Goal: Task Accomplishment & Management: Manage account settings

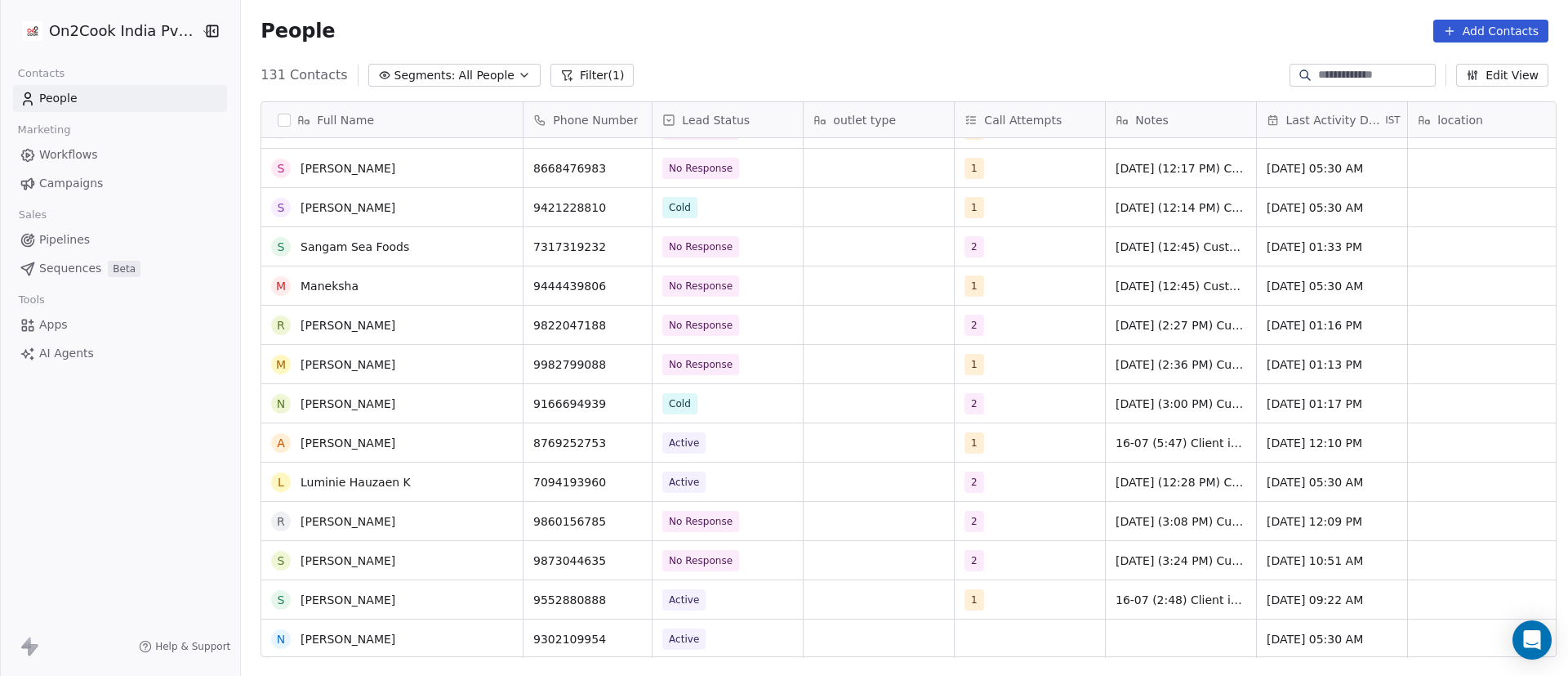
scroll to position [3637, 0]
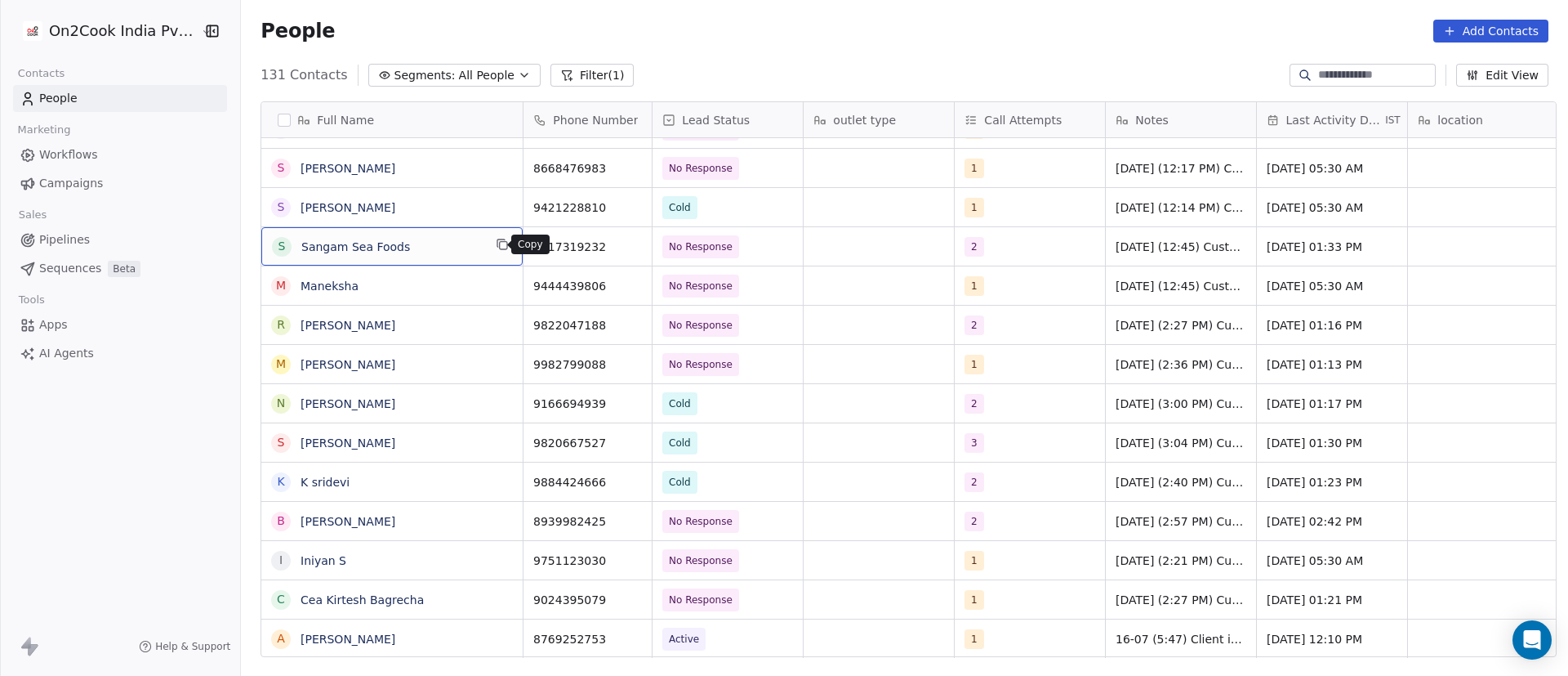
click at [496, 241] on icon "grid" at bounding box center [502, 244] width 13 height 13
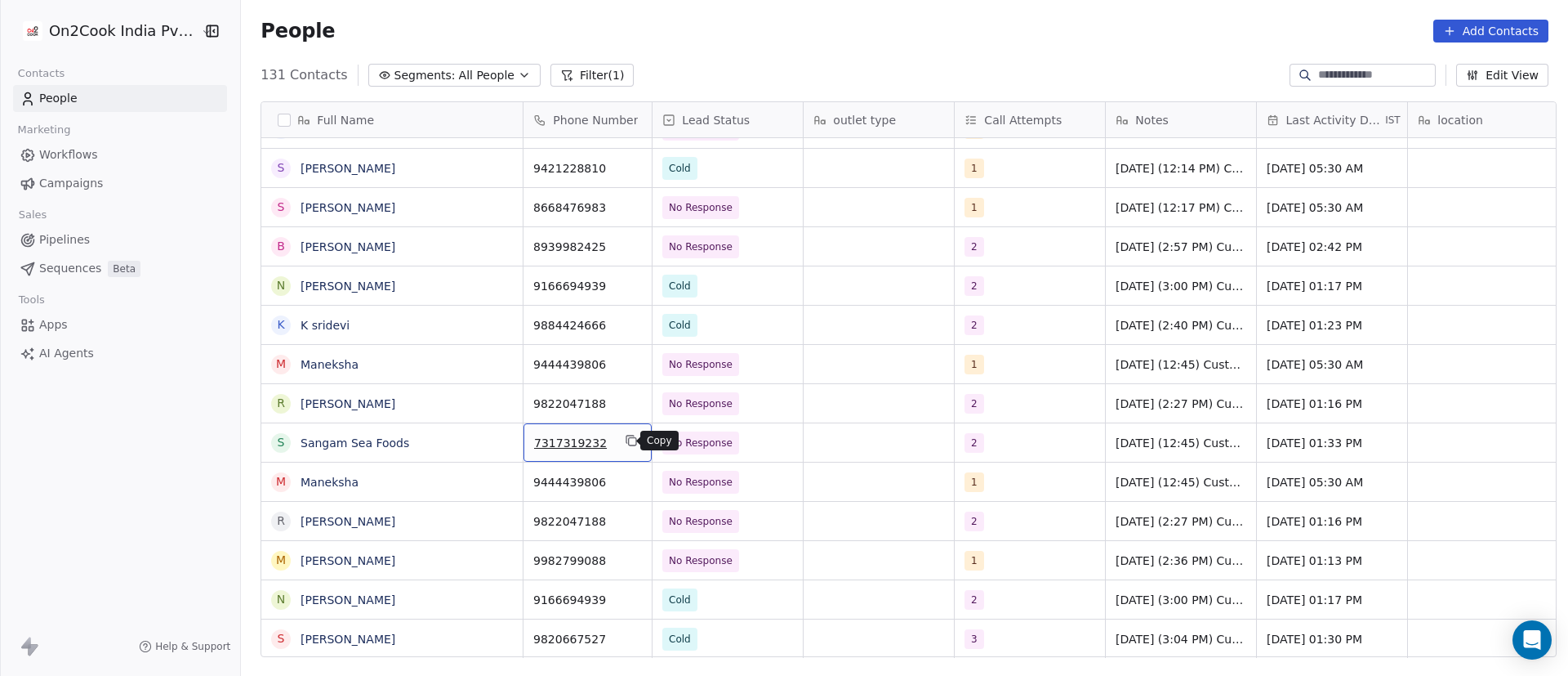
click at [626, 440] on icon "grid" at bounding box center [631, 440] width 13 height 13
click at [900, 51] on div "People Add Contacts" at bounding box center [904, 31] width 1327 height 62
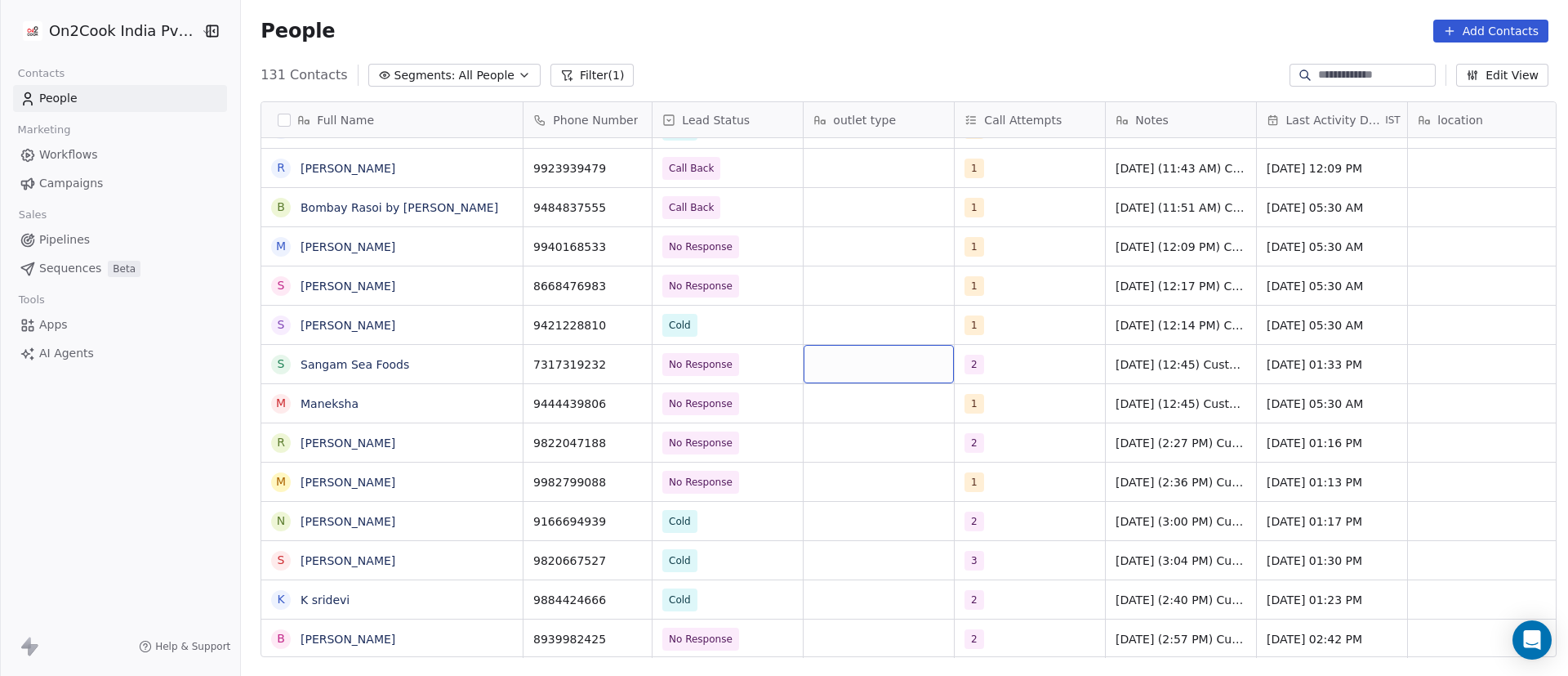
click at [843, 359] on div "grid" at bounding box center [878, 364] width 151 height 39
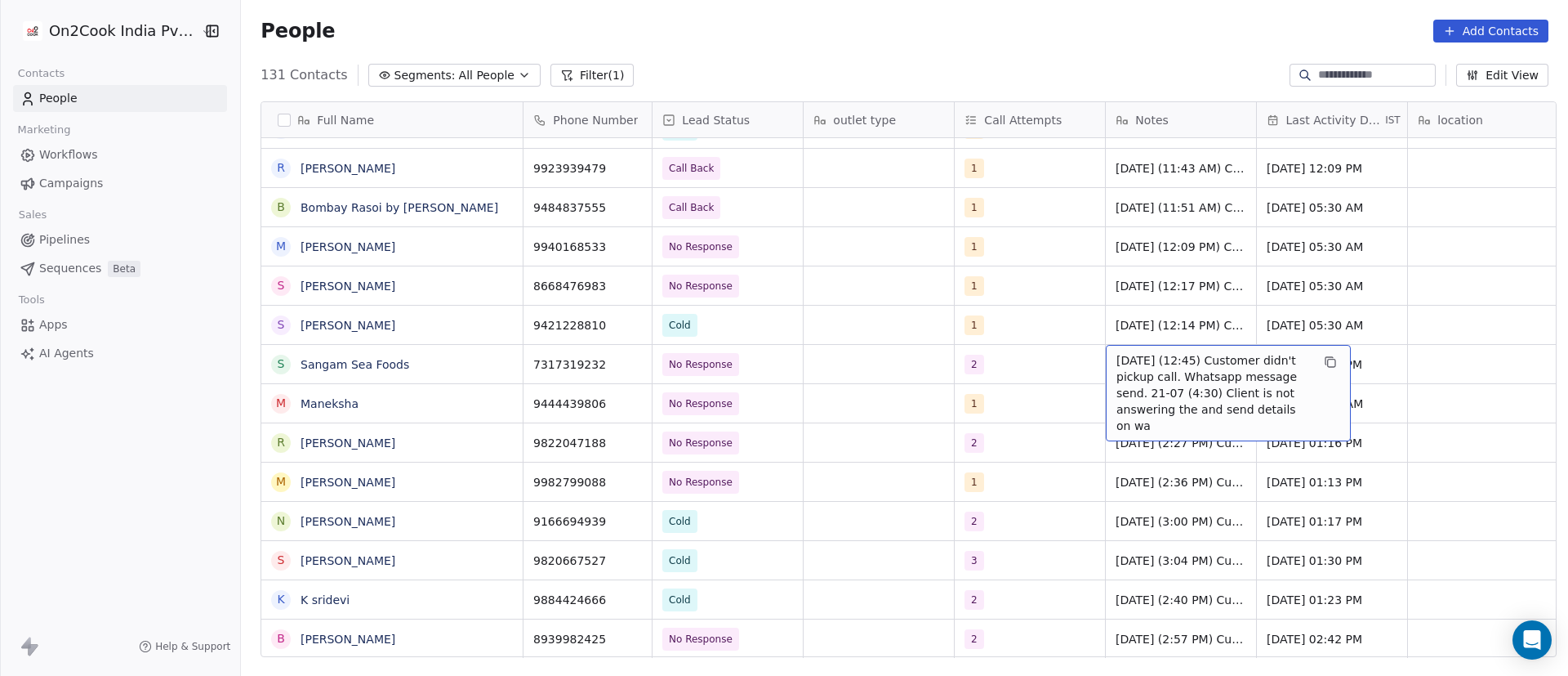
click at [1168, 370] on span "4/9/2025 (12:45) Customer didn't pickup call. Whatsapp message send. 21-07 (4:3…" at bounding box center [1214, 393] width 194 height 81
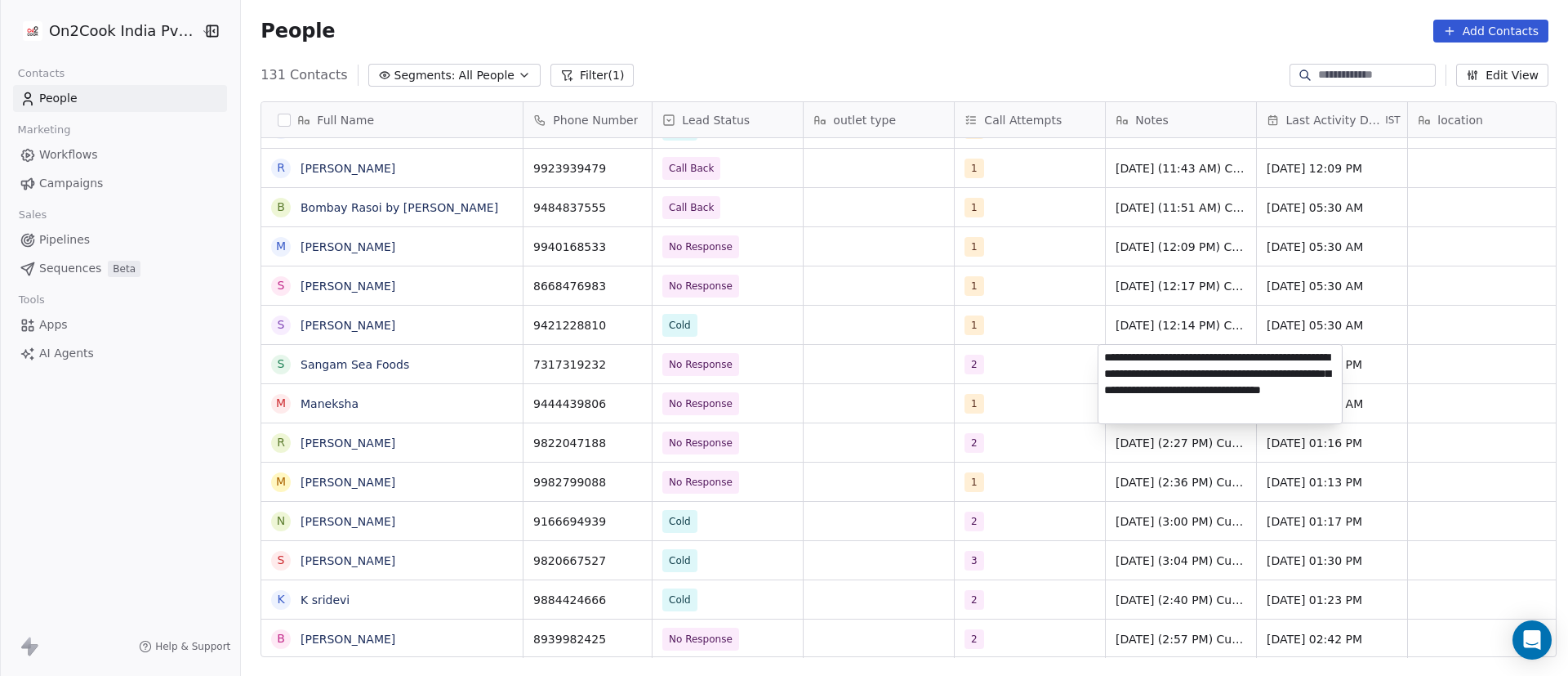
click at [1108, 357] on textarea "**********" at bounding box center [1219, 384] width 243 height 79
paste textarea "**********"
type textarea "**********"
click at [793, 363] on html "On2Cook India Pvt. Ltd. Contacts People Marketing Workflows Campaigns Sales Pip…" at bounding box center [784, 338] width 1568 height 676
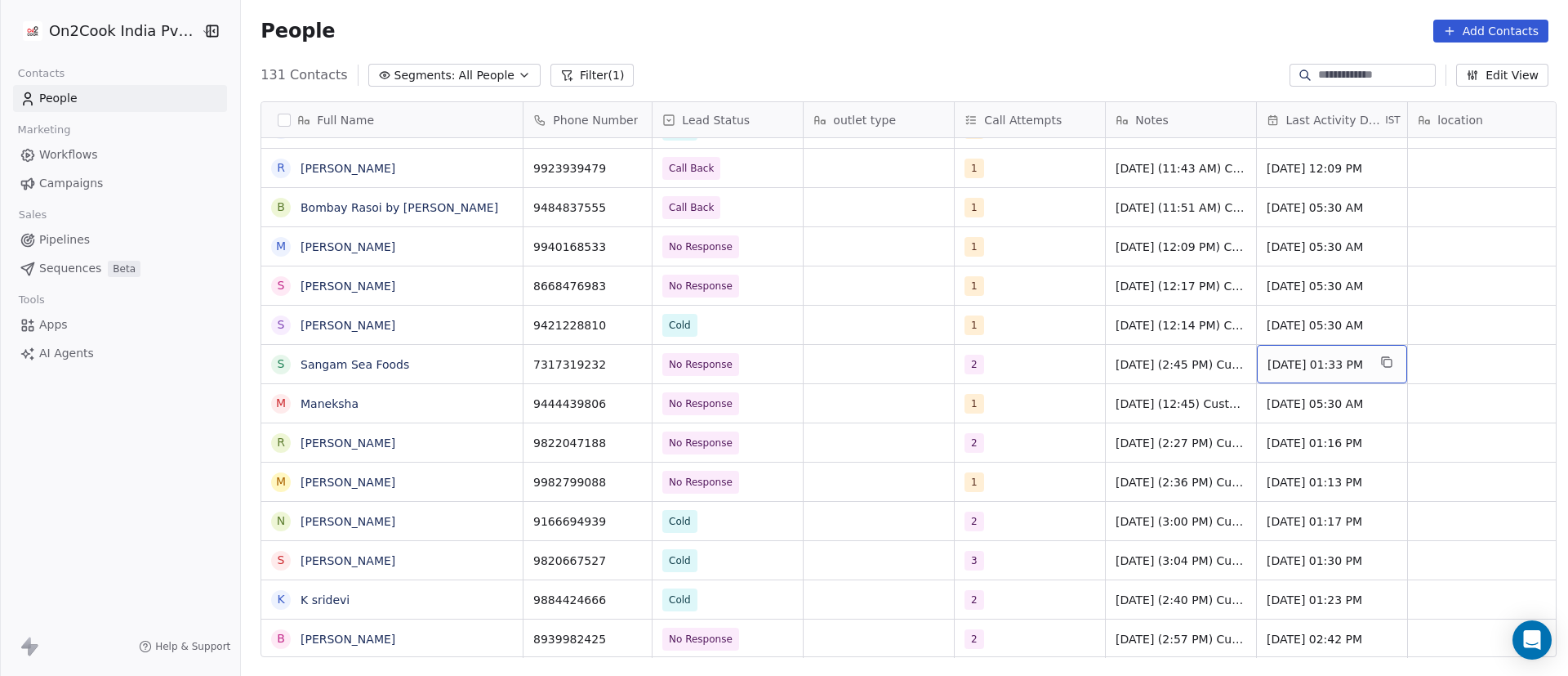
click at [1308, 360] on span "Sep 04, 2025 01:33 PM" at bounding box center [1317, 364] width 100 height 17
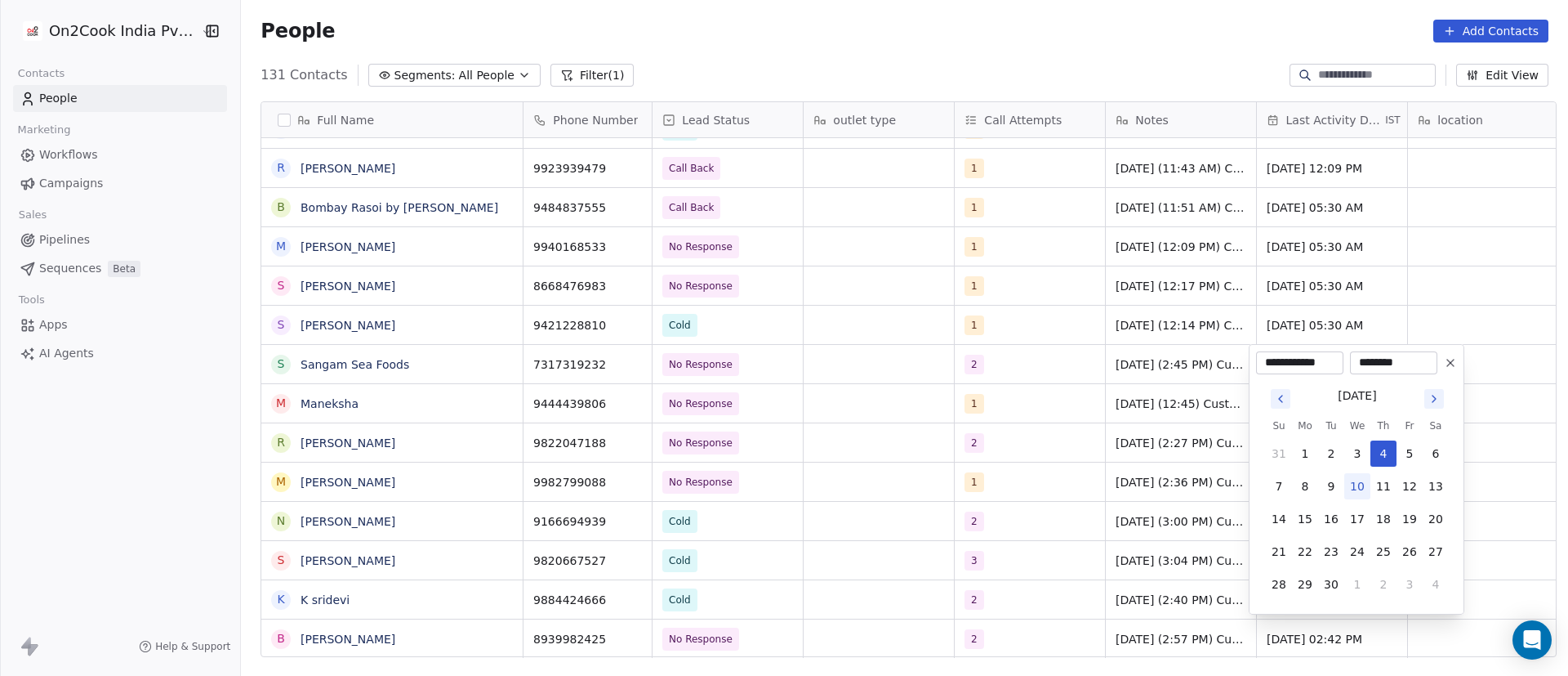
click at [1365, 486] on button "10" at bounding box center [1357, 485] width 26 height 26
type input "**********"
click at [1354, 486] on button "10" at bounding box center [1357, 485] width 26 height 26
click at [1501, 360] on html "On2Cook India Pvt. Ltd. Contacts People Marketing Workflows Campaigns Sales Pip…" at bounding box center [784, 338] width 1568 height 676
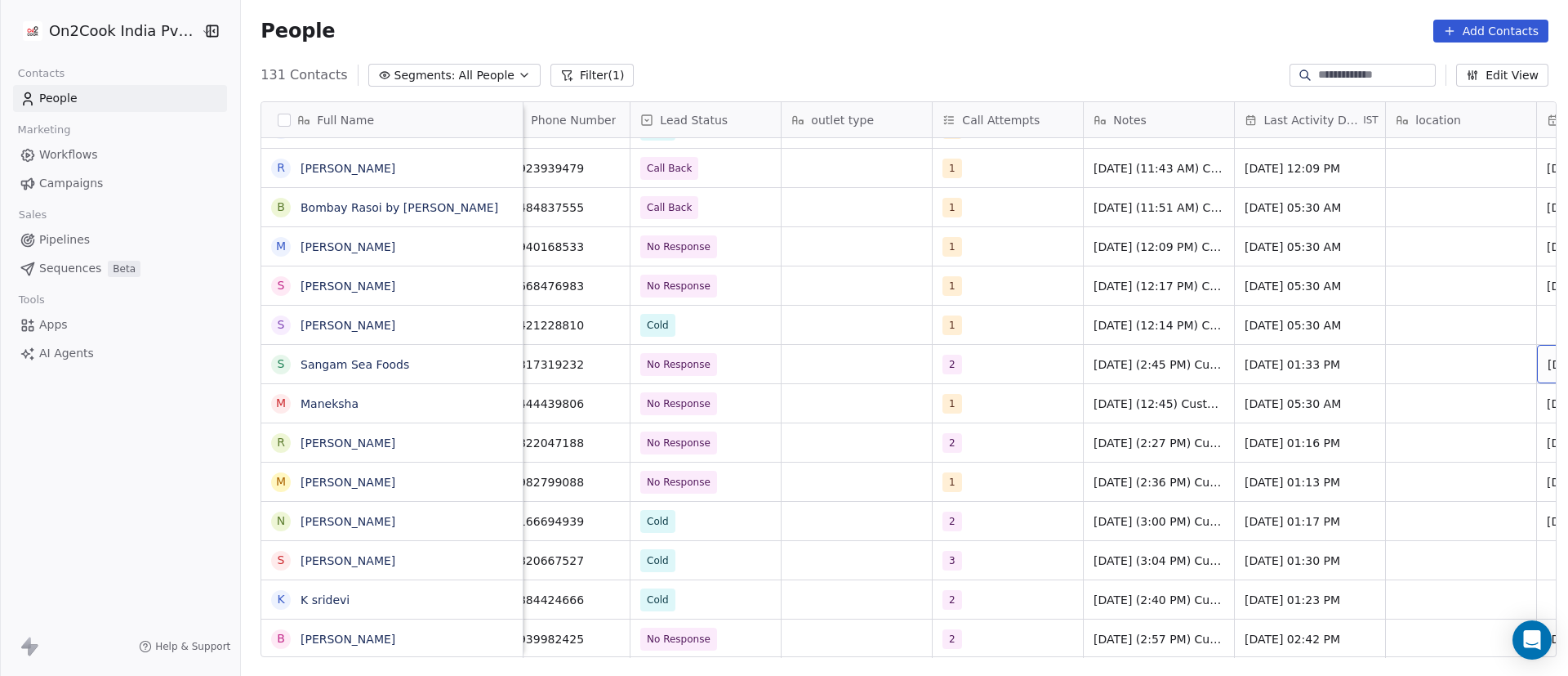
scroll to position [0, 173]
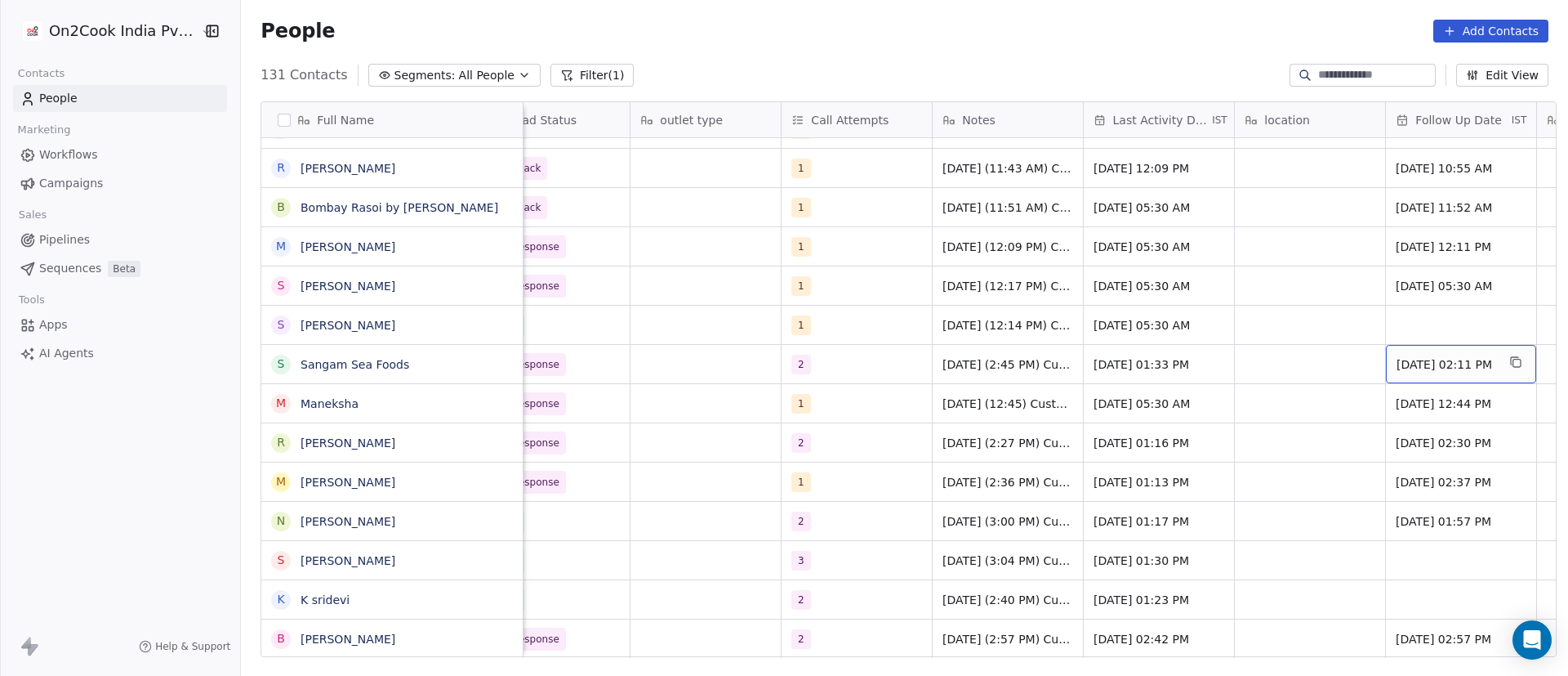
click at [1428, 362] on span "08/09/2025 02:11 PM" at bounding box center [1447, 364] width 100 height 17
click at [1429, 362] on span "08/09/2025 02:11 PM" at bounding box center [1447, 364] width 100 height 17
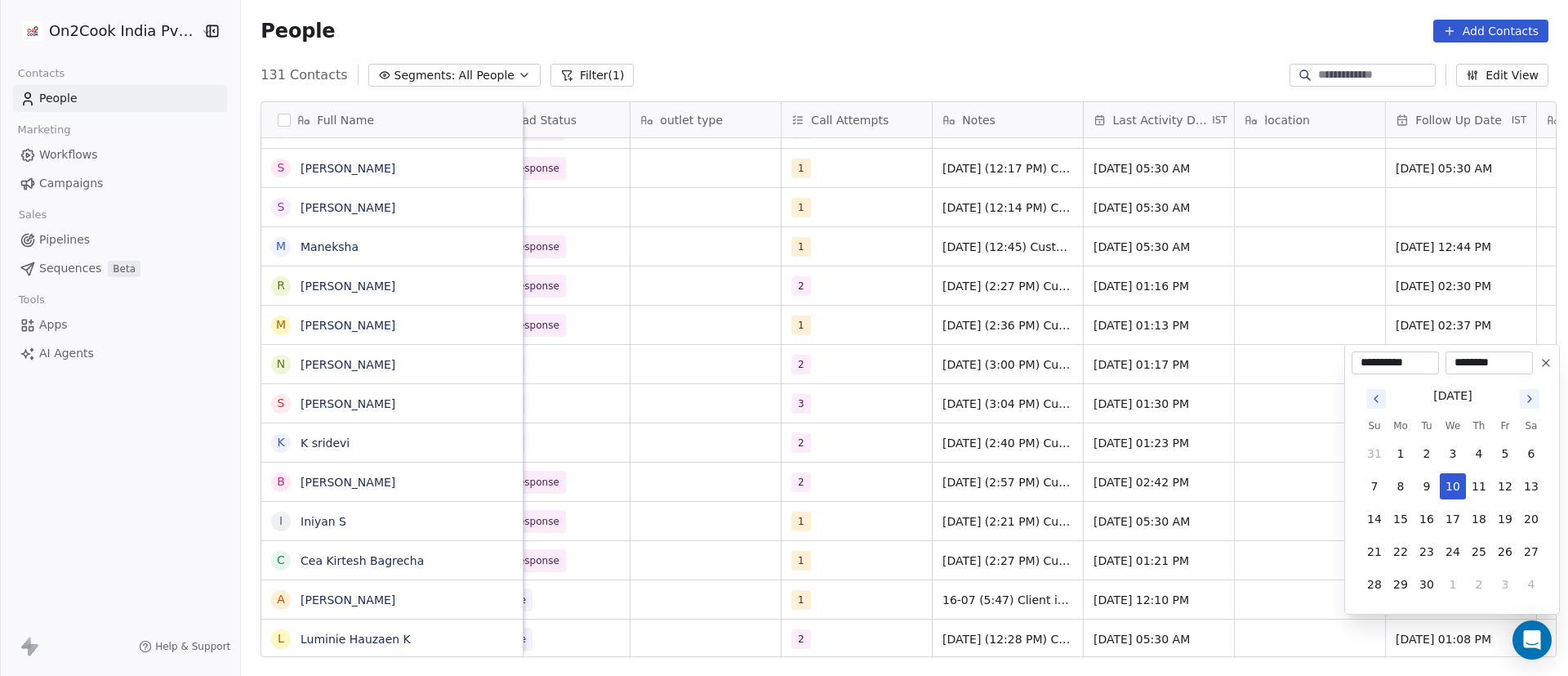
click at [713, 416] on html "On2Cook India Pvt. Ltd. Contacts People Marketing Workflows Campaigns Sales Pip…" at bounding box center [784, 338] width 1568 height 676
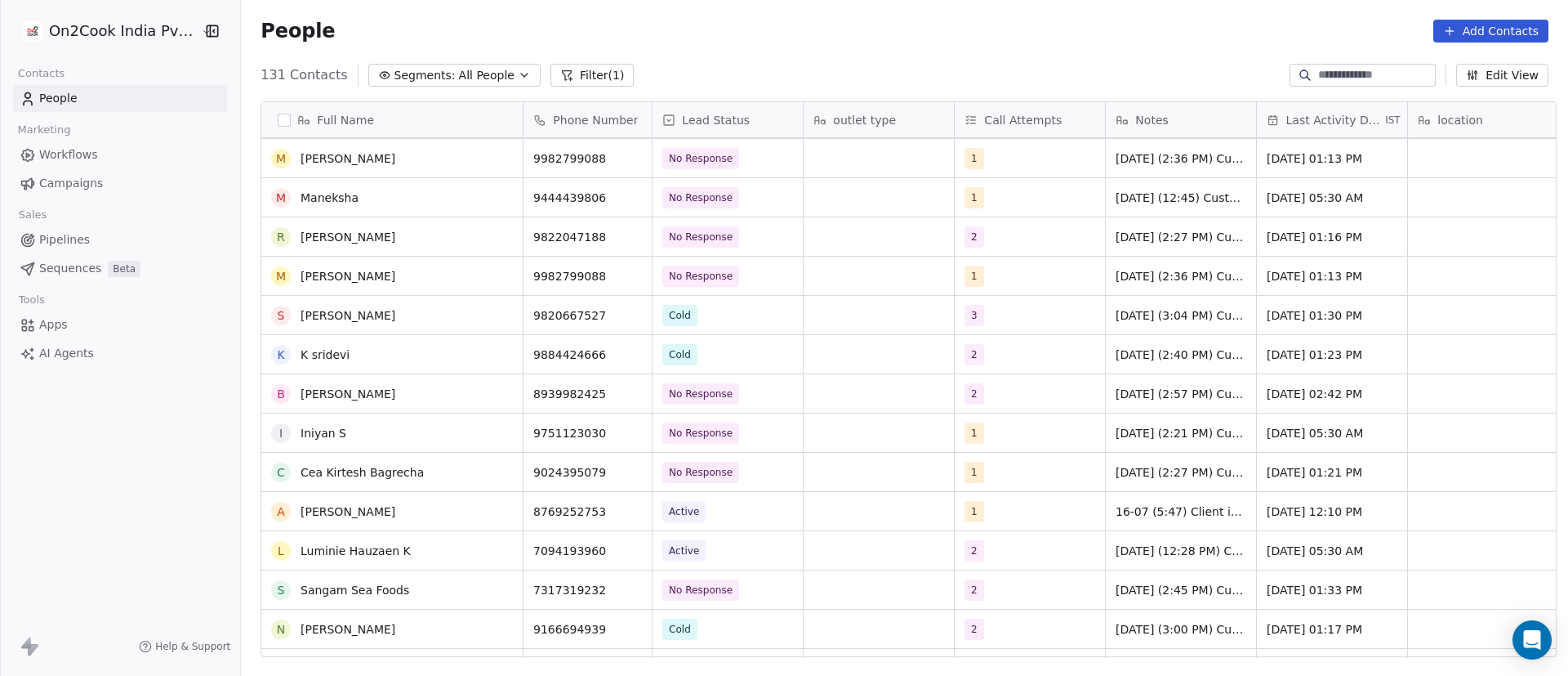
scroll to position [4004, 0]
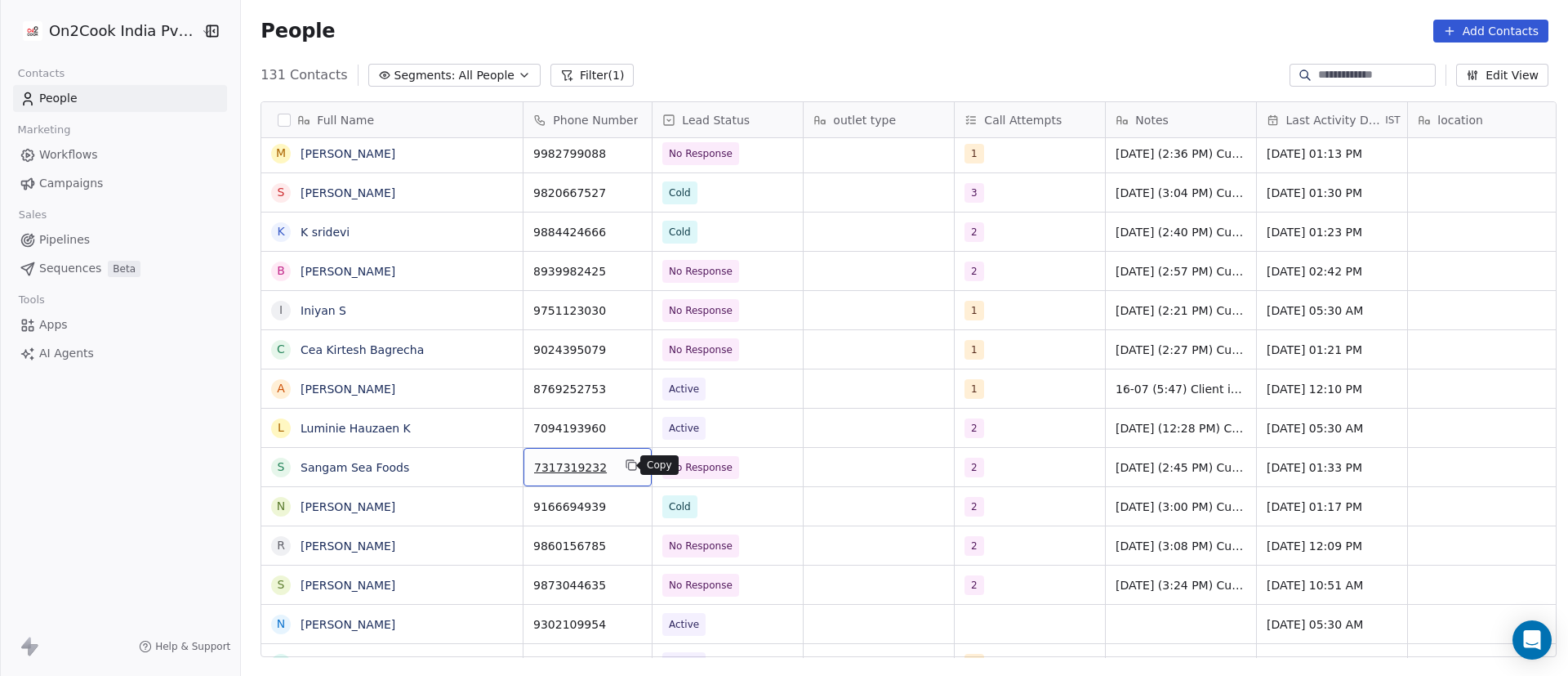
click at [625, 465] on icon "grid" at bounding box center [631, 465] width 13 height 13
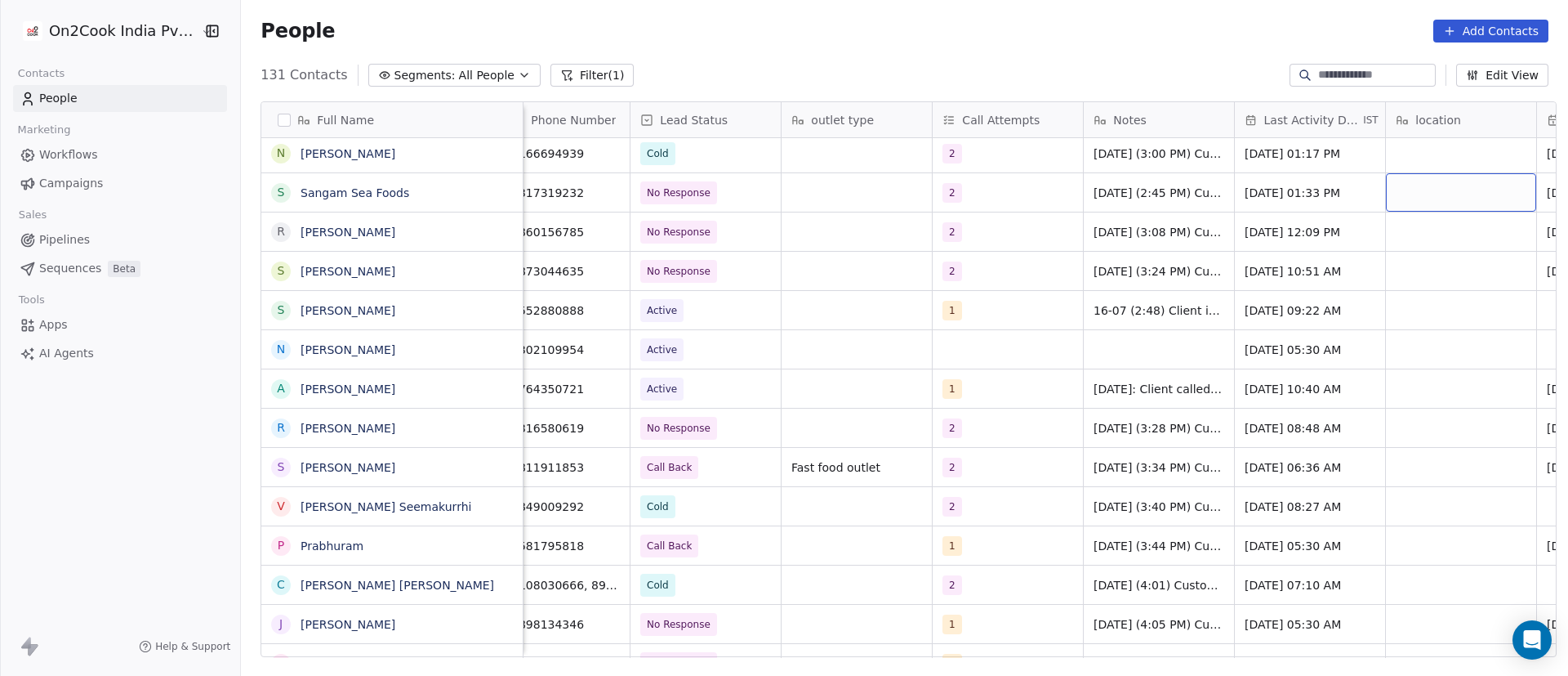
scroll to position [0, 173]
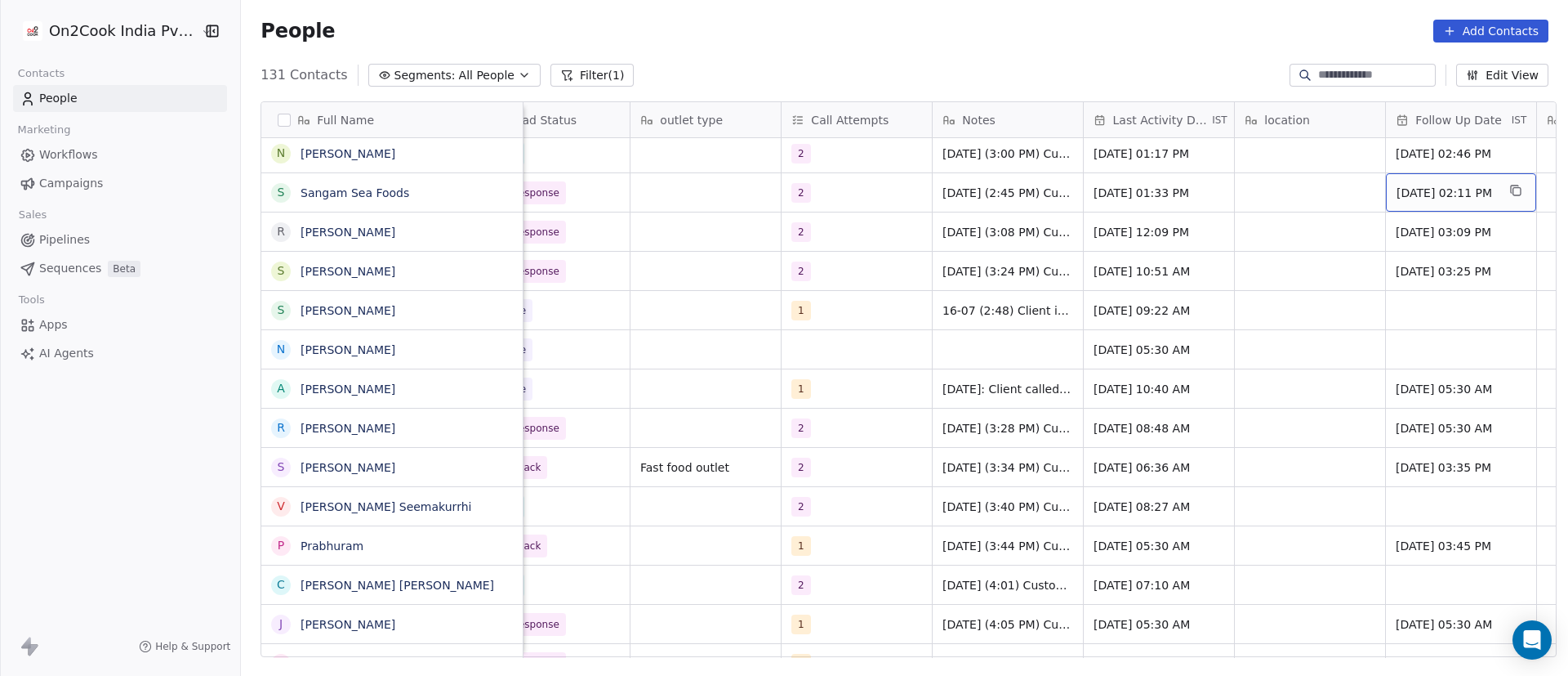
click at [1403, 192] on span "08/09/2025 02:11 PM" at bounding box center [1447, 193] width 100 height 17
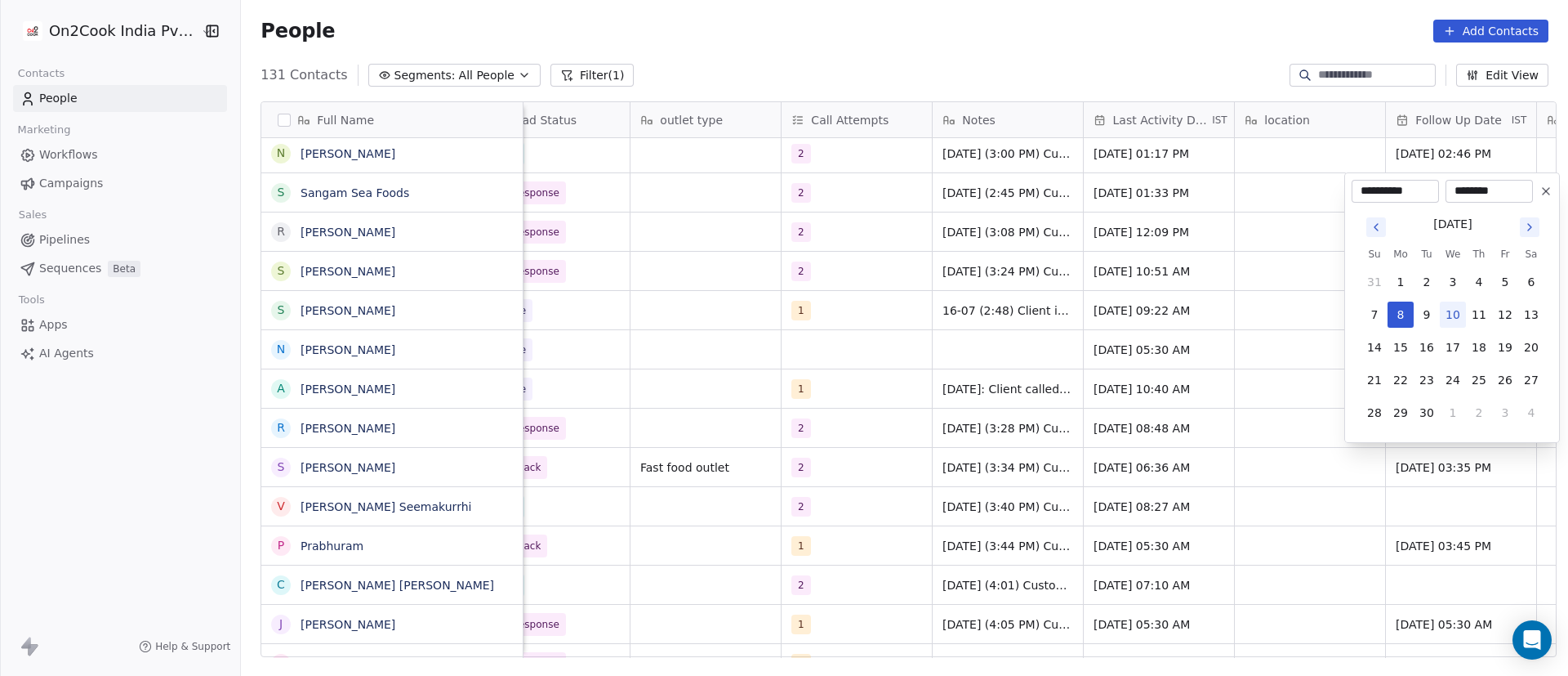
click at [1451, 316] on button "10" at bounding box center [1452, 314] width 26 height 26
click at [1502, 316] on button "12" at bounding box center [1505, 314] width 26 height 26
type input "**********"
click at [1285, 285] on html "On2Cook India Pvt. Ltd. Contacts People Marketing Workflows Campaigns Sales Pip…" at bounding box center [784, 338] width 1568 height 676
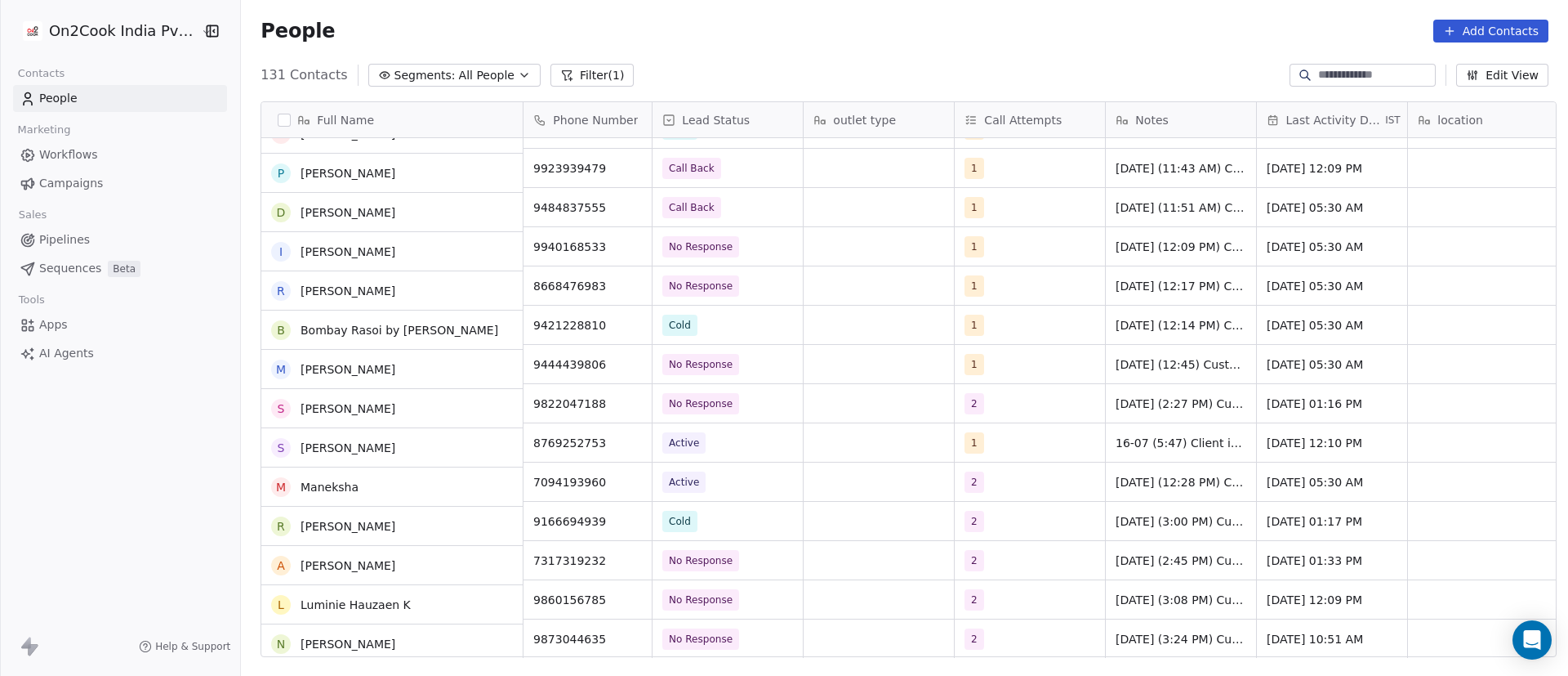
scroll to position [3637, 0]
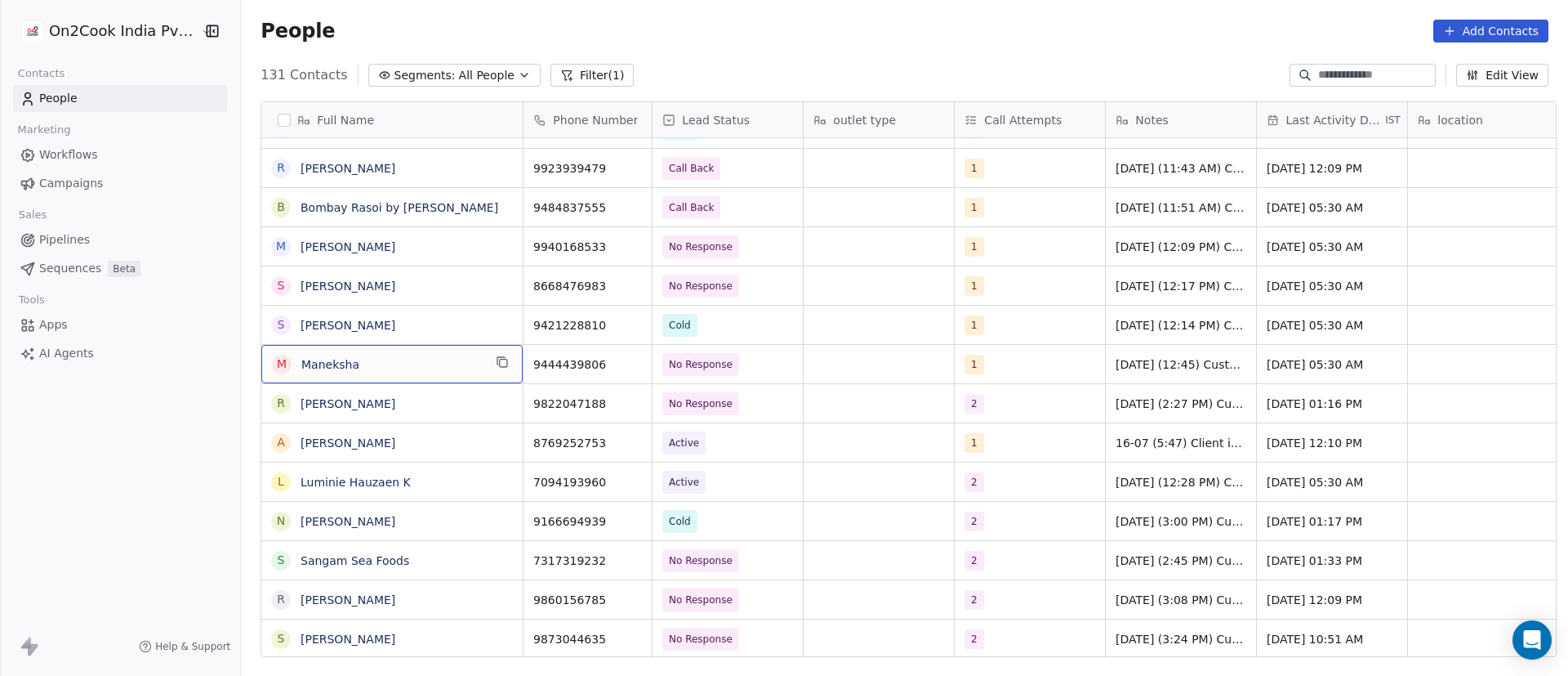
click at [481, 359] on div "M Maneksha" at bounding box center [392, 364] width 262 height 39
click at [493, 359] on button "grid" at bounding box center [502, 362] width 19 height 19
click at [625, 362] on icon "grid" at bounding box center [631, 362] width 13 height 13
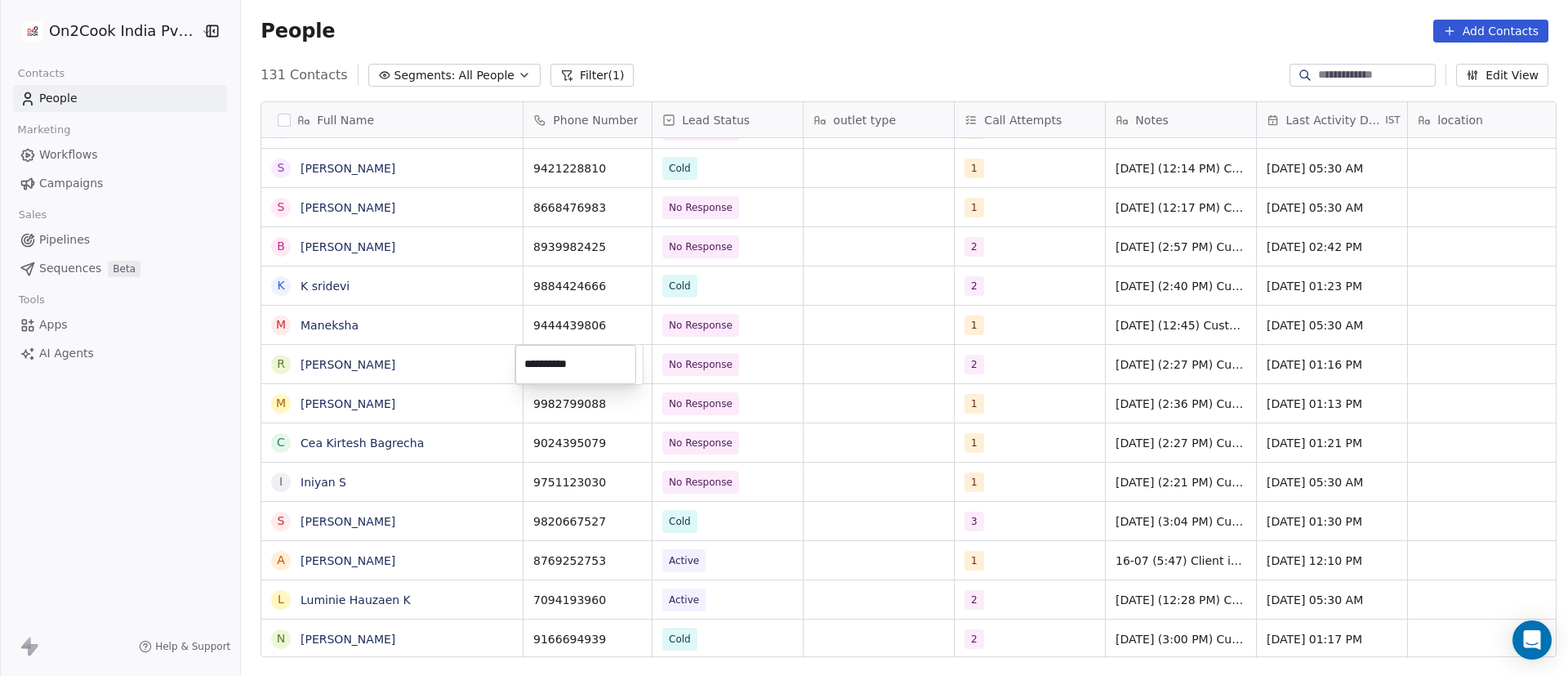
click at [880, 264] on html "On2Cook India Pvt. Ltd. Contacts People Marketing Workflows Campaigns Sales Pip…" at bounding box center [784, 338] width 1568 height 676
click at [998, 321] on div "1" at bounding box center [1015, 325] width 100 height 19
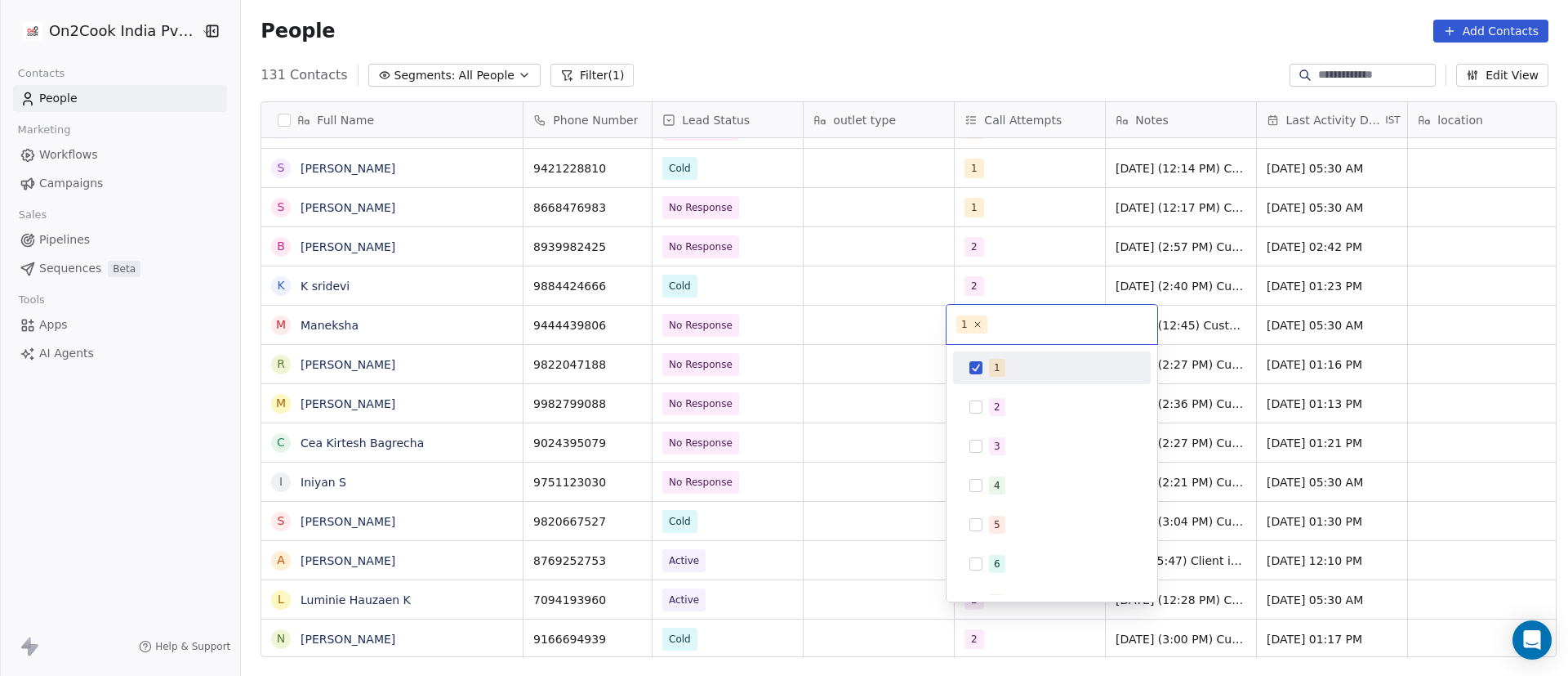
click at [990, 368] on span "1" at bounding box center [998, 367] width 17 height 18
click at [991, 410] on span "2" at bounding box center [998, 406] width 17 height 18
click at [1292, 328] on html "On2Cook India Pvt. Ltd. Contacts People Marketing Workflows Campaigns Sales Pip…" at bounding box center [784, 338] width 1568 height 676
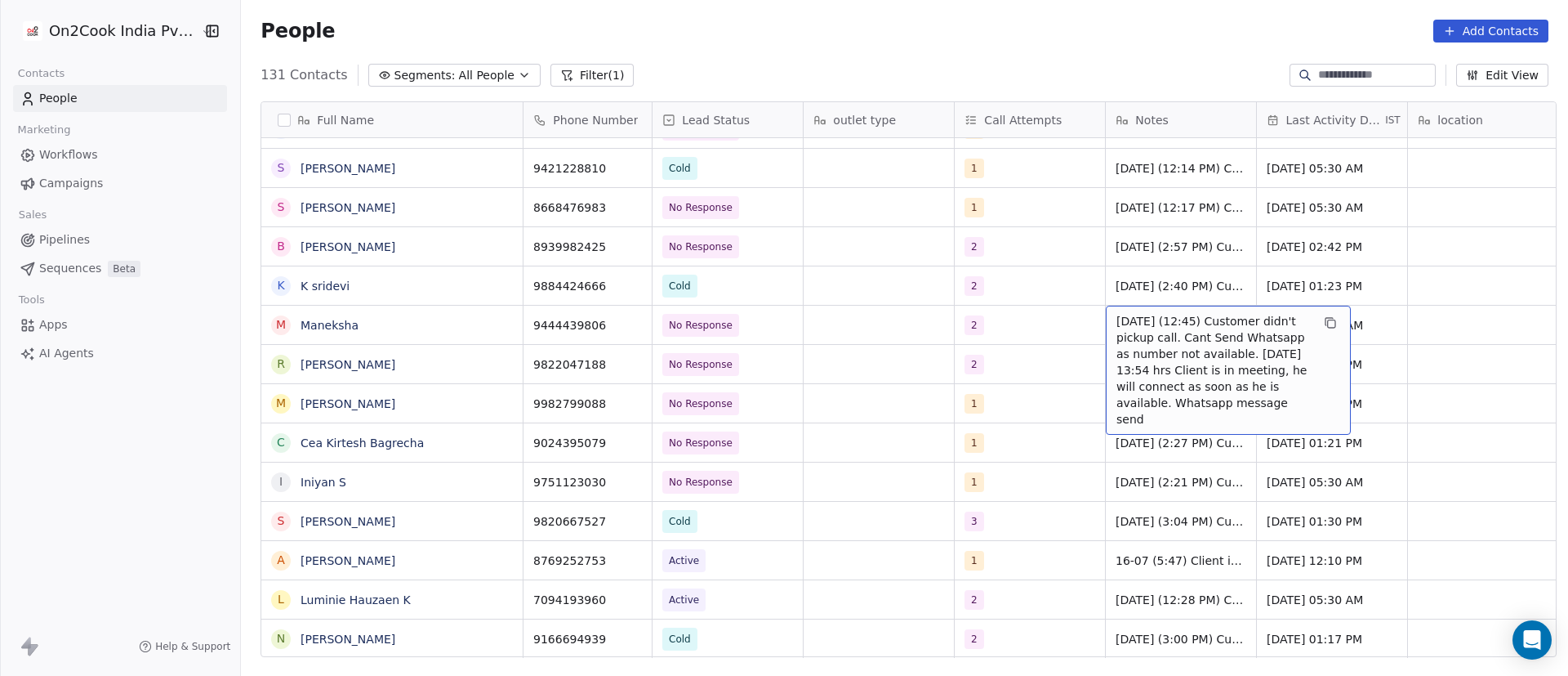
click at [1121, 325] on span "4/9/2025 (12:45) Customer didn't pickup call. Cant Send Whatsapp as number not …" at bounding box center [1214, 370] width 194 height 115
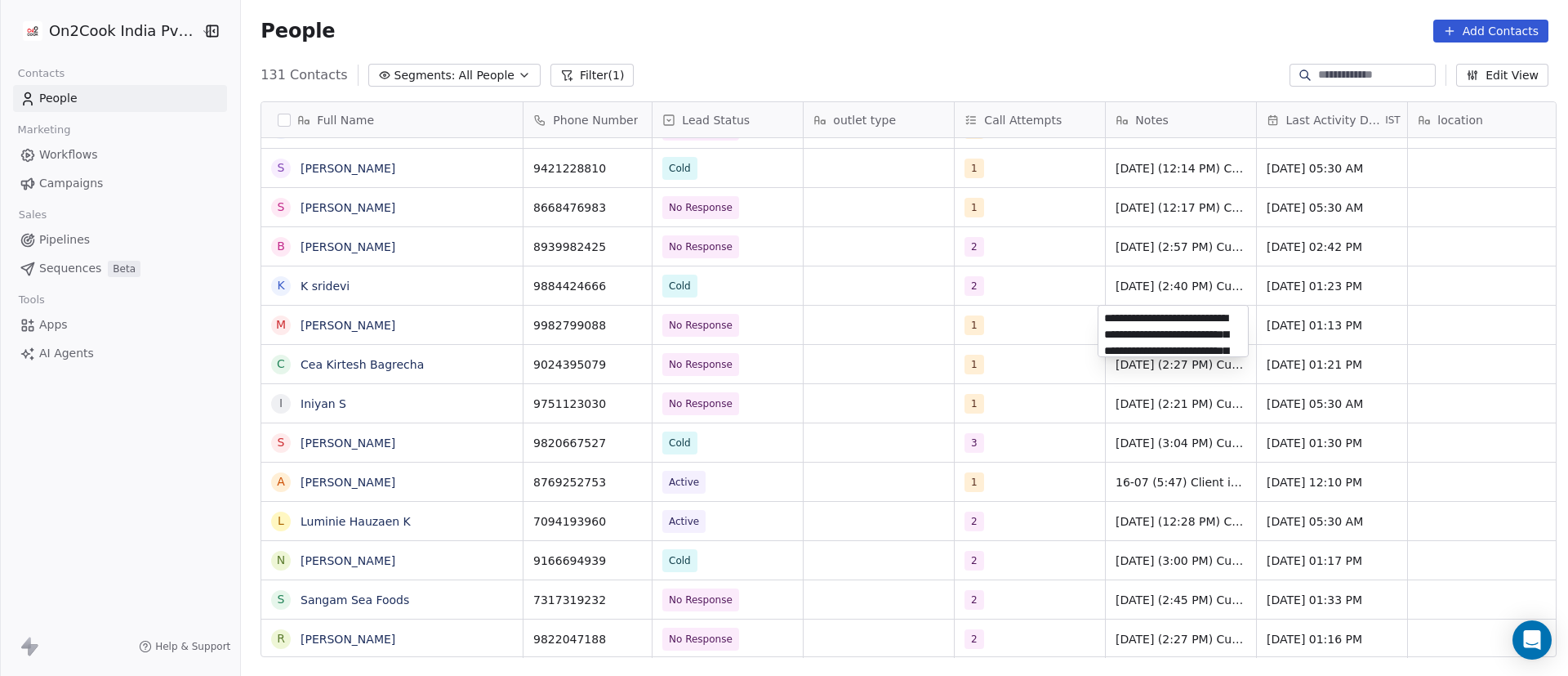
scroll to position [55, 0]
click at [425, 468] on html "On2Cook India Pvt. Ltd. Contacts People Marketing Workflows Campaigns Sales Pip…" at bounding box center [784, 338] width 1568 height 676
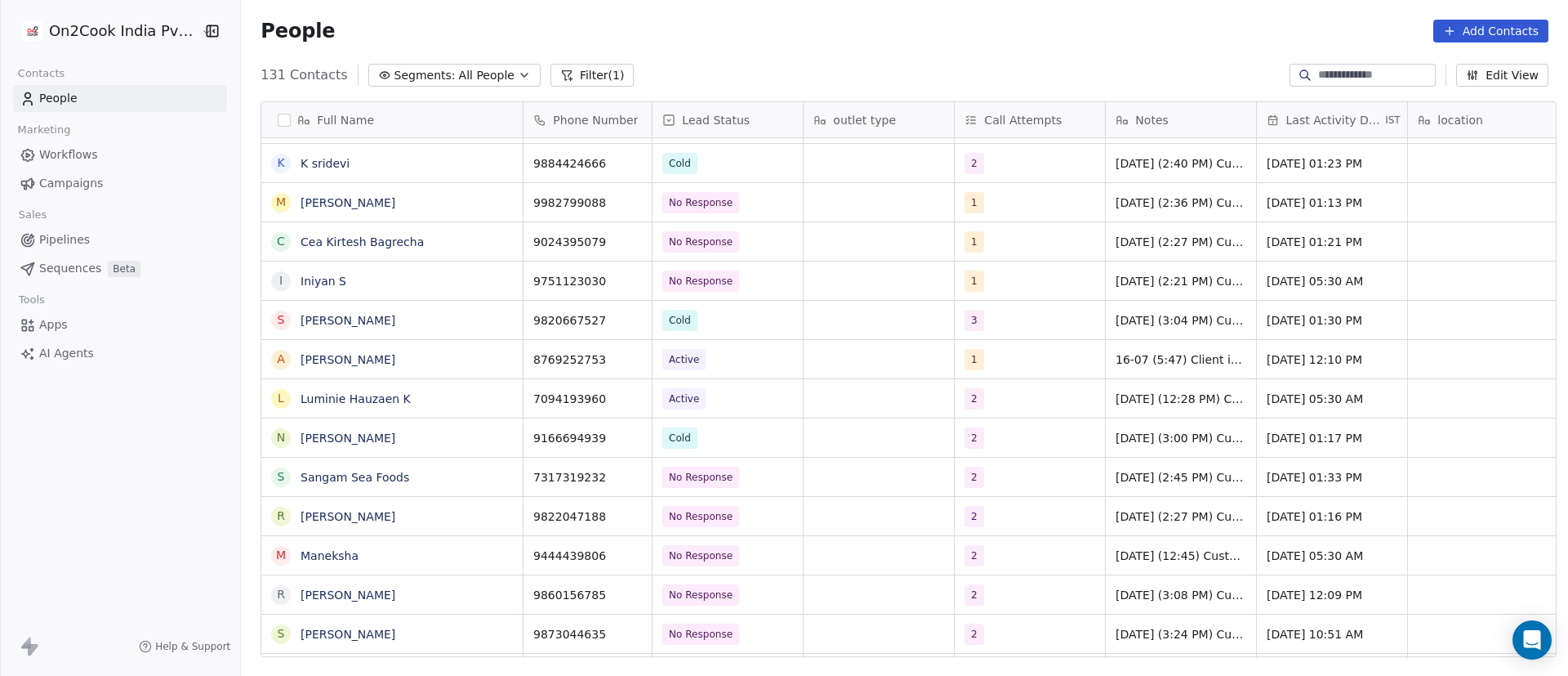
click at [1126, 565] on div "4/9/2025 (12:45) Customer didn't pickup call. Cant Send Whatsapp as number not …" at bounding box center [1181, 555] width 151 height 39
click at [1126, 558] on span "4/9/2025 (12:45) Customer didn't pickup call. Cant Send Whatsapp as number not …" at bounding box center [1181, 556] width 130 height 17
click at [1122, 554] on span "4/9/2025 (12:45) Customer didn't pickup call. Cant Send Whatsapp as number not …" at bounding box center [1181, 556] width 130 height 17
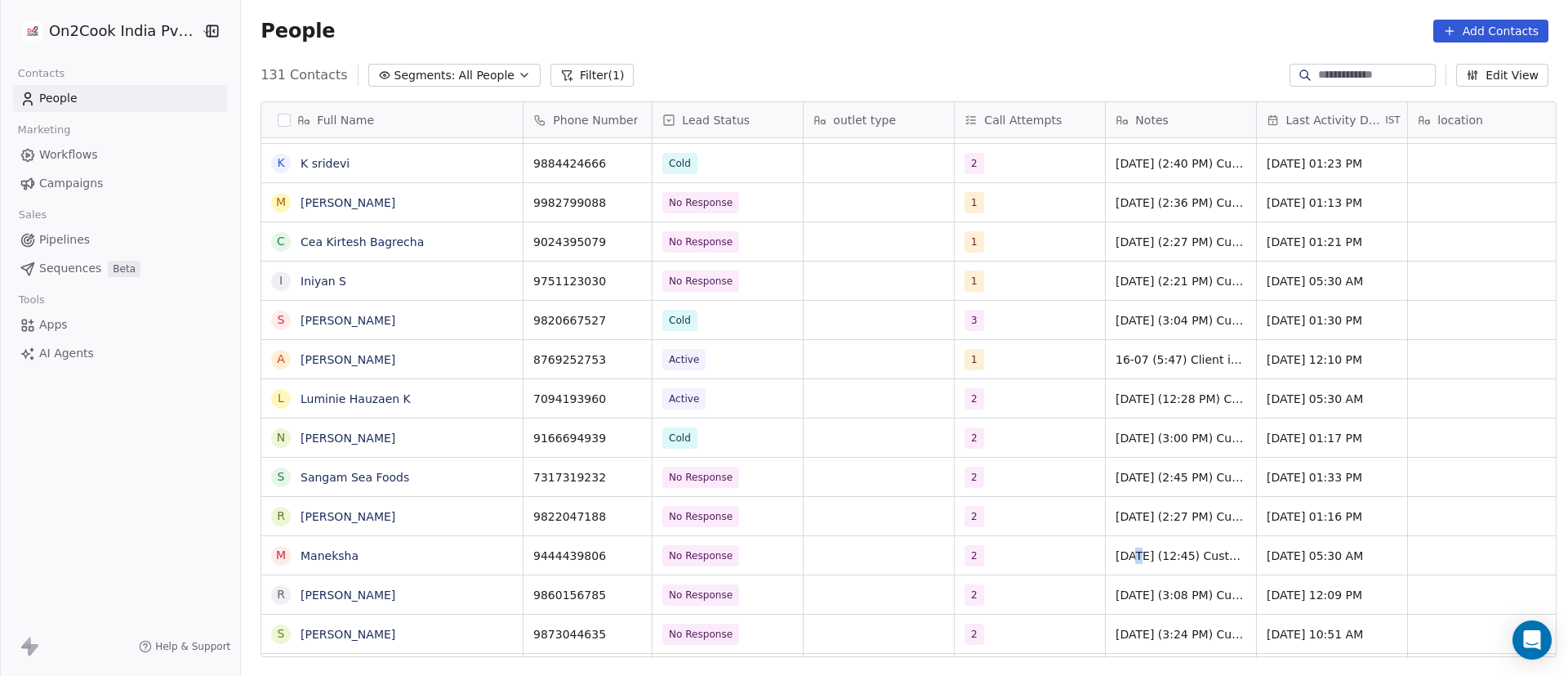
click at [1122, 554] on span "4/9/2025 (12:45) Customer didn't pickup call. Cant Send Whatsapp as number not …" at bounding box center [1181, 556] width 130 height 17
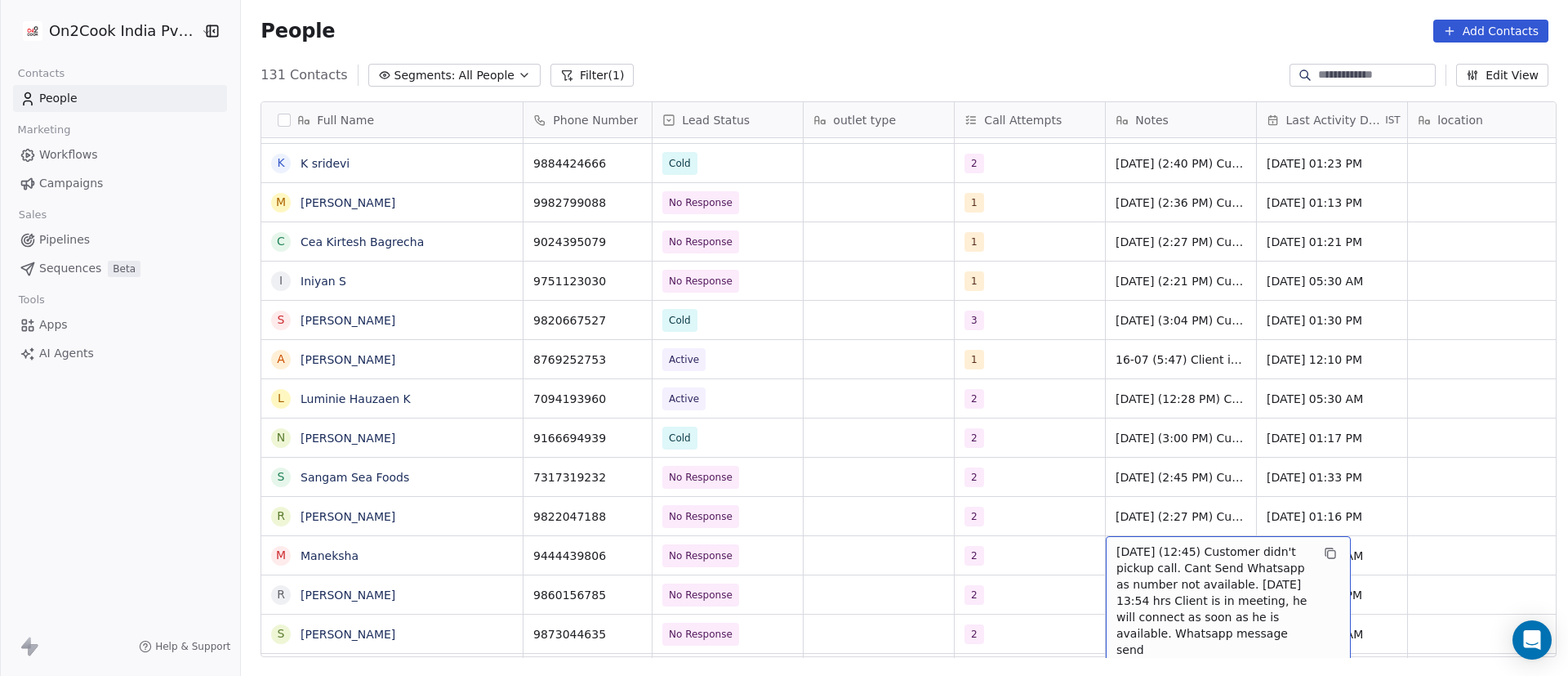
click at [1139, 559] on span "4/9/2025 (12:45) Customer didn't pickup call. Cant Send Whatsapp as number not …" at bounding box center [1214, 600] width 194 height 115
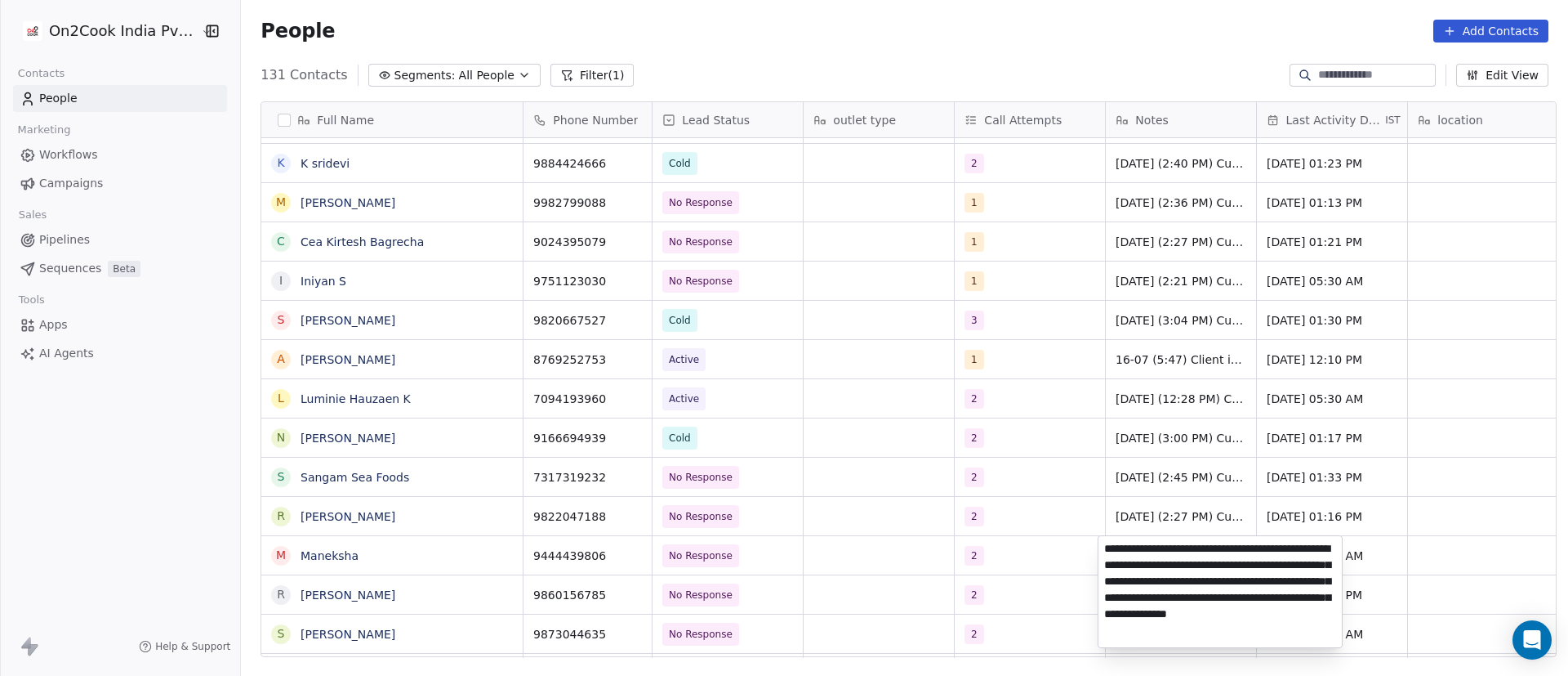
click at [1103, 547] on textarea "**********" at bounding box center [1219, 591] width 243 height 111
type textarea "**********"
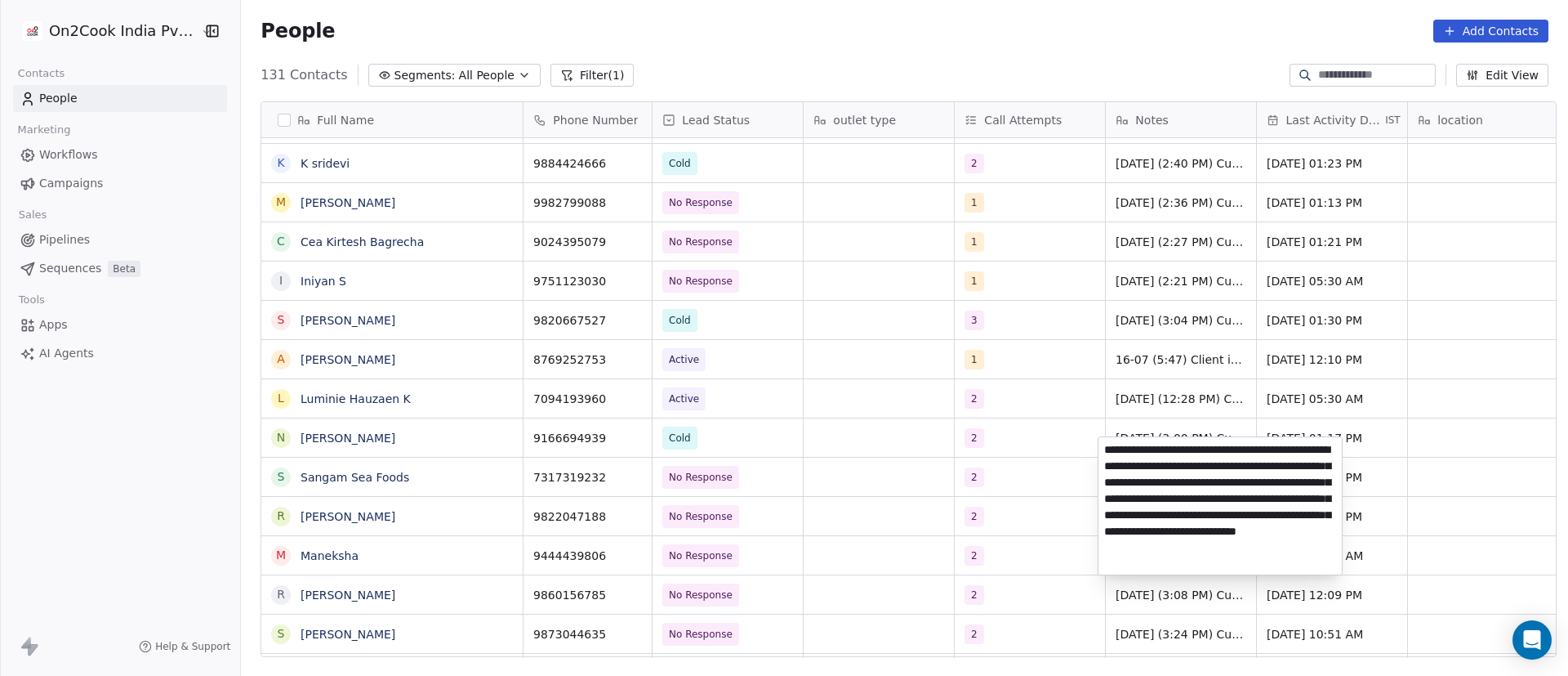
click at [1389, 525] on html "On2Cook India Pvt. Ltd. Contacts People Marketing Workflows Campaigns Sales Pip…" at bounding box center [784, 338] width 1568 height 676
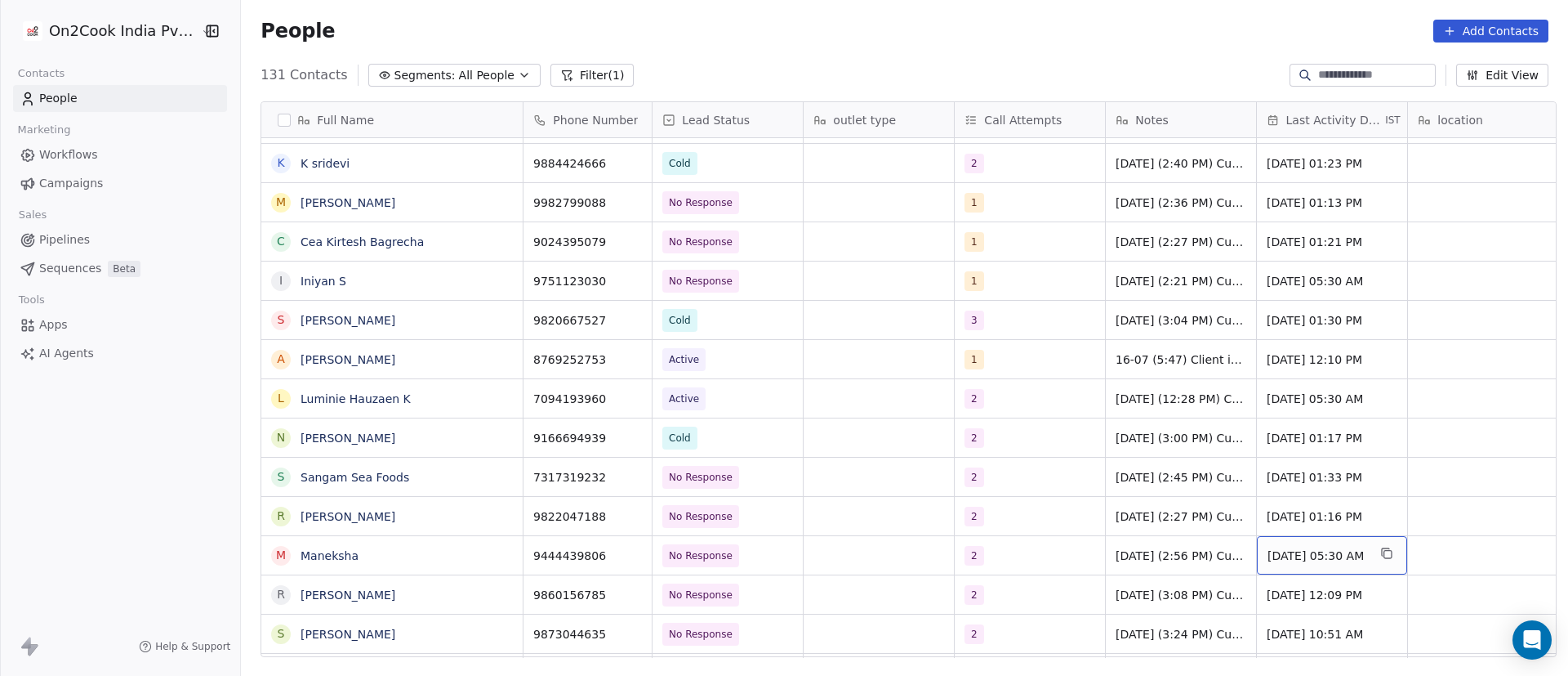
click at [1299, 557] on span "Sep 04, 2024 05:30 AM" at bounding box center [1317, 556] width 100 height 17
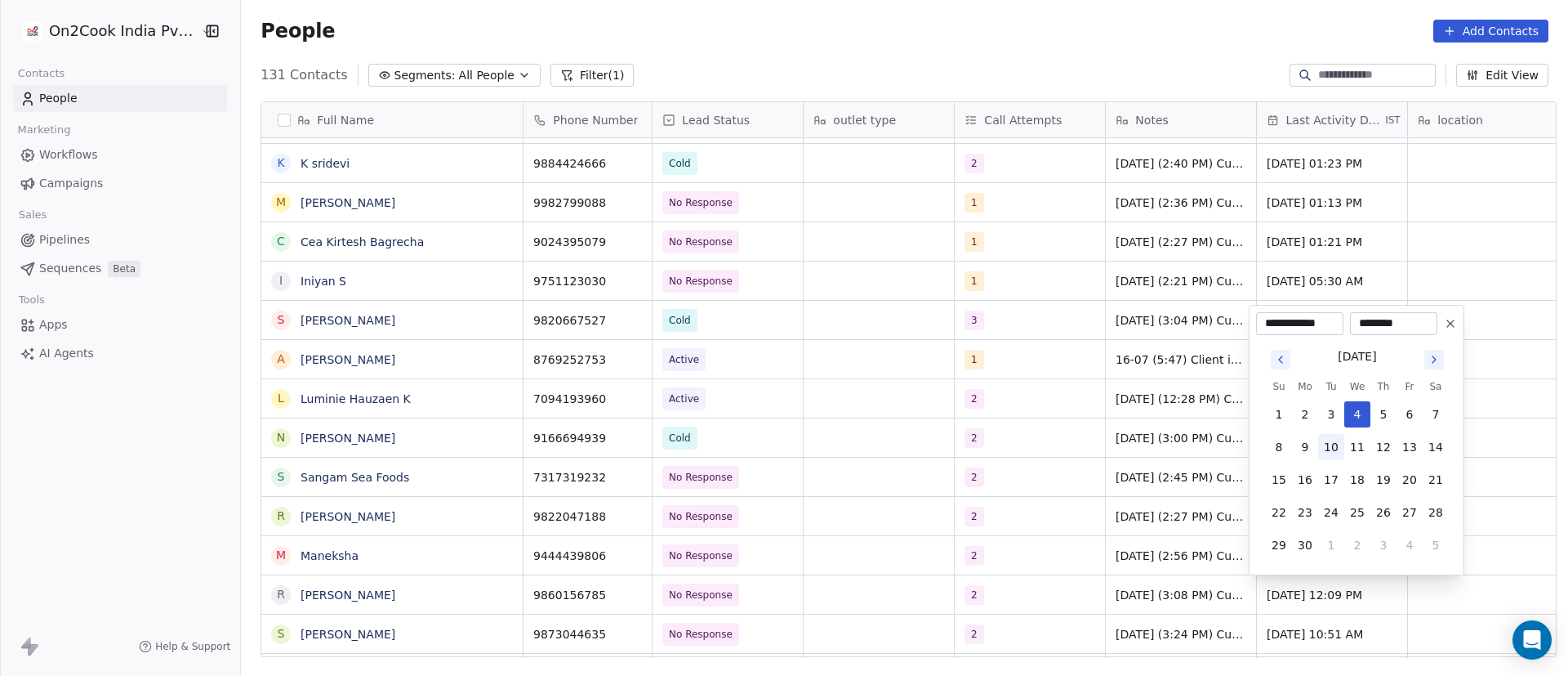
click at [1341, 451] on button "10" at bounding box center [1331, 447] width 26 height 26
type input "**********"
click at [1145, 479] on html "On2Cook India Pvt. Ltd. Contacts People Marketing Workflows Campaigns Sales Pip…" at bounding box center [784, 338] width 1568 height 676
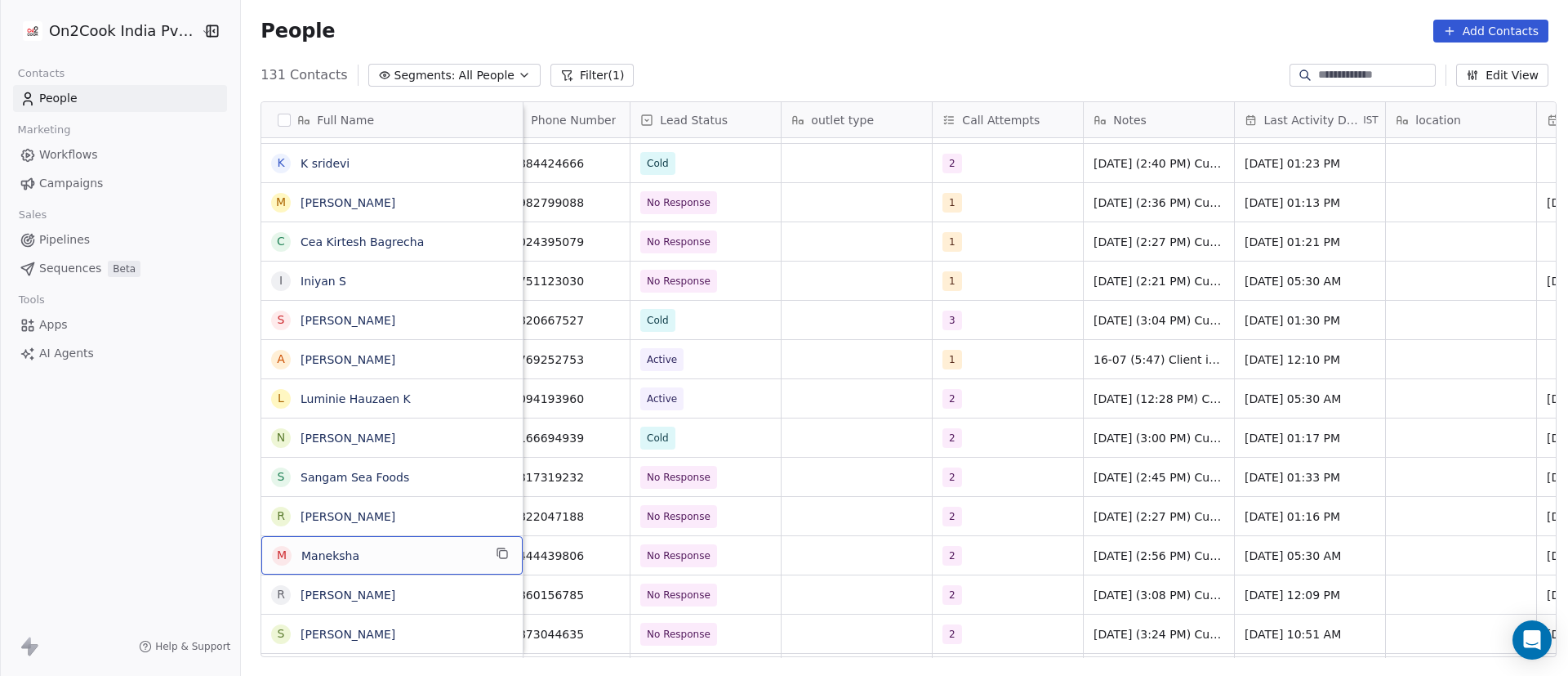
scroll to position [0, 0]
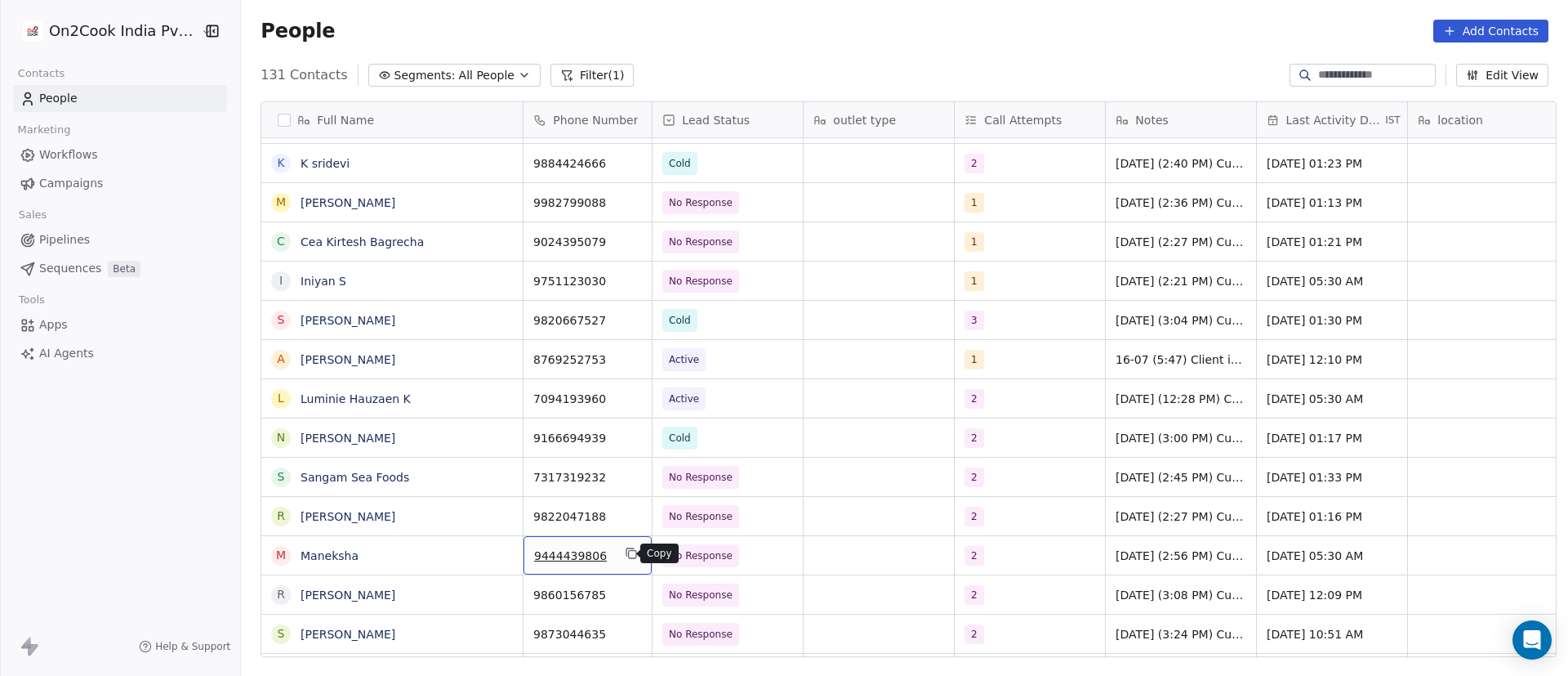
click at [626, 553] on icon "grid" at bounding box center [631, 553] width 13 height 13
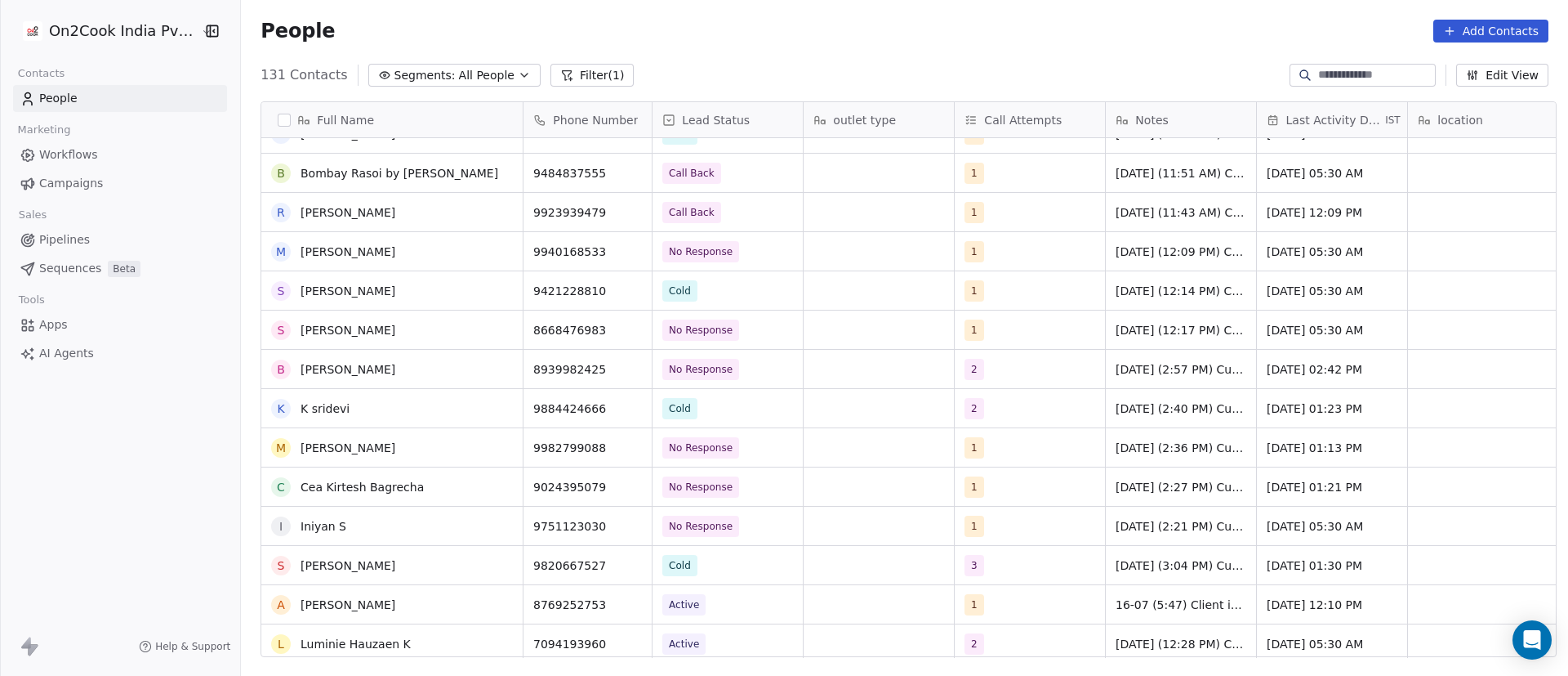
scroll to position [3514, 0]
click at [500, 364] on icon "grid" at bounding box center [504, 368] width 7 height 7
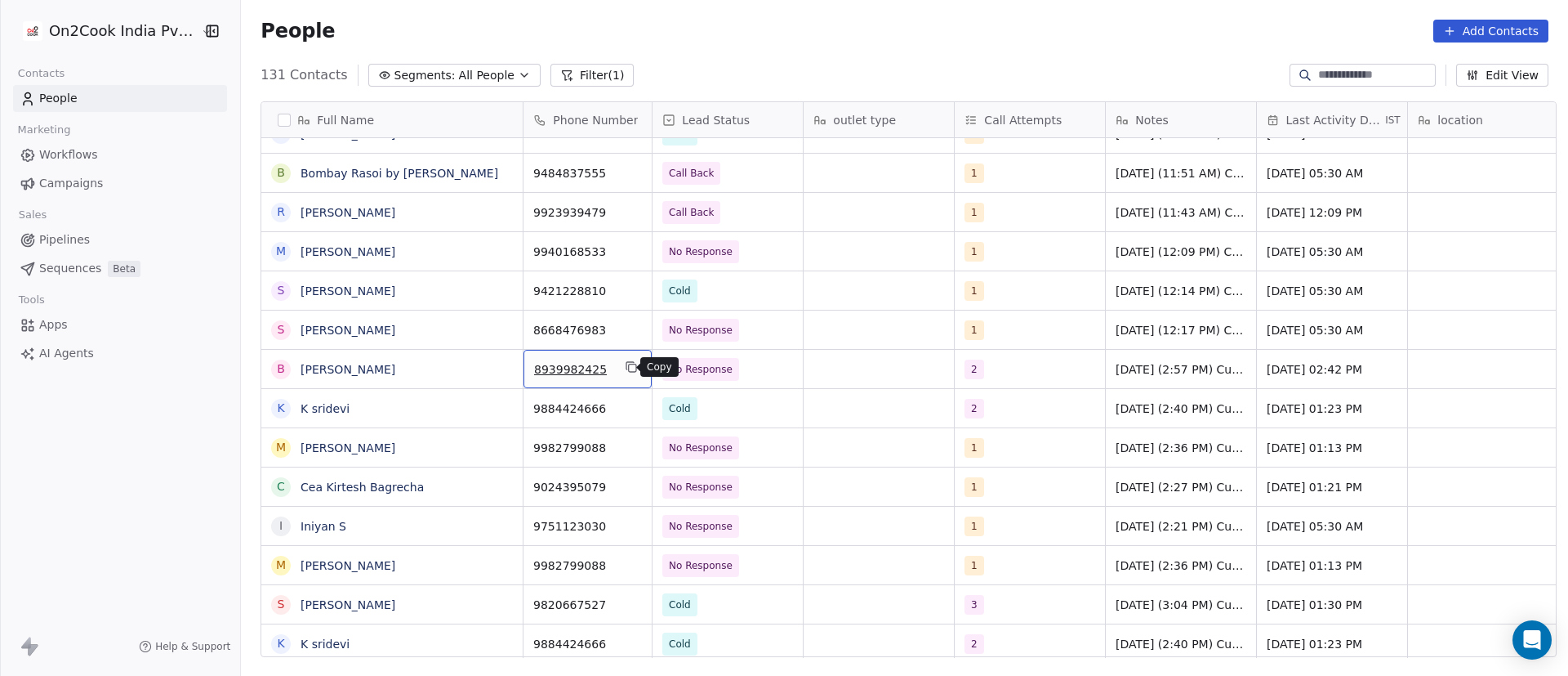
click at [625, 372] on icon "grid" at bounding box center [631, 367] width 13 height 13
drag, startPoint x: 1019, startPoint y: 369, endPoint x: 988, endPoint y: 375, distance: 31.6
click at [986, 376] on div "2" at bounding box center [1015, 369] width 100 height 19
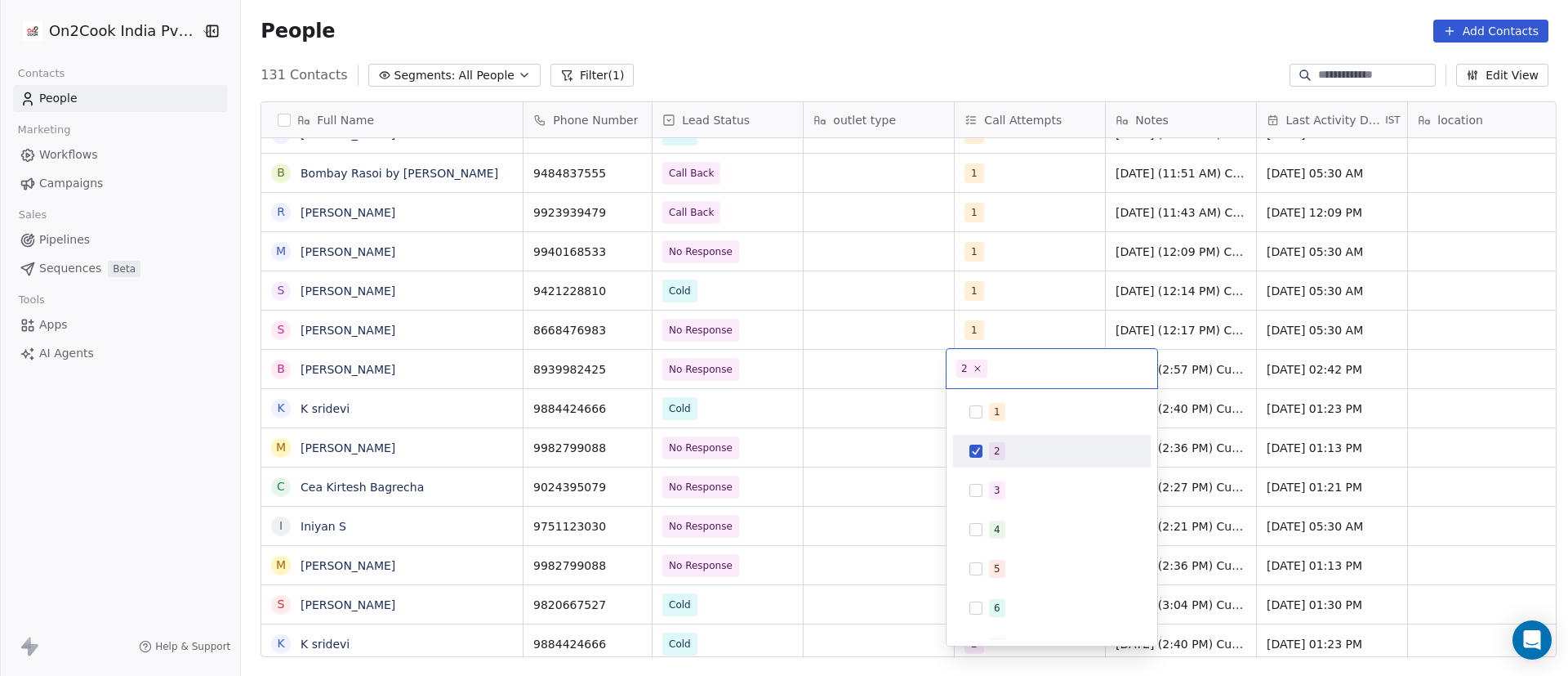
click at [982, 441] on div "2" at bounding box center [1052, 450] width 185 height 26
click at [976, 488] on button "Suggestions" at bounding box center [976, 490] width 13 height 13
click at [1225, 362] on html "On2Cook India Pvt. Ltd. Contacts People Marketing Workflows Campaigns Sales Pip…" at bounding box center [784, 338] width 1568 height 676
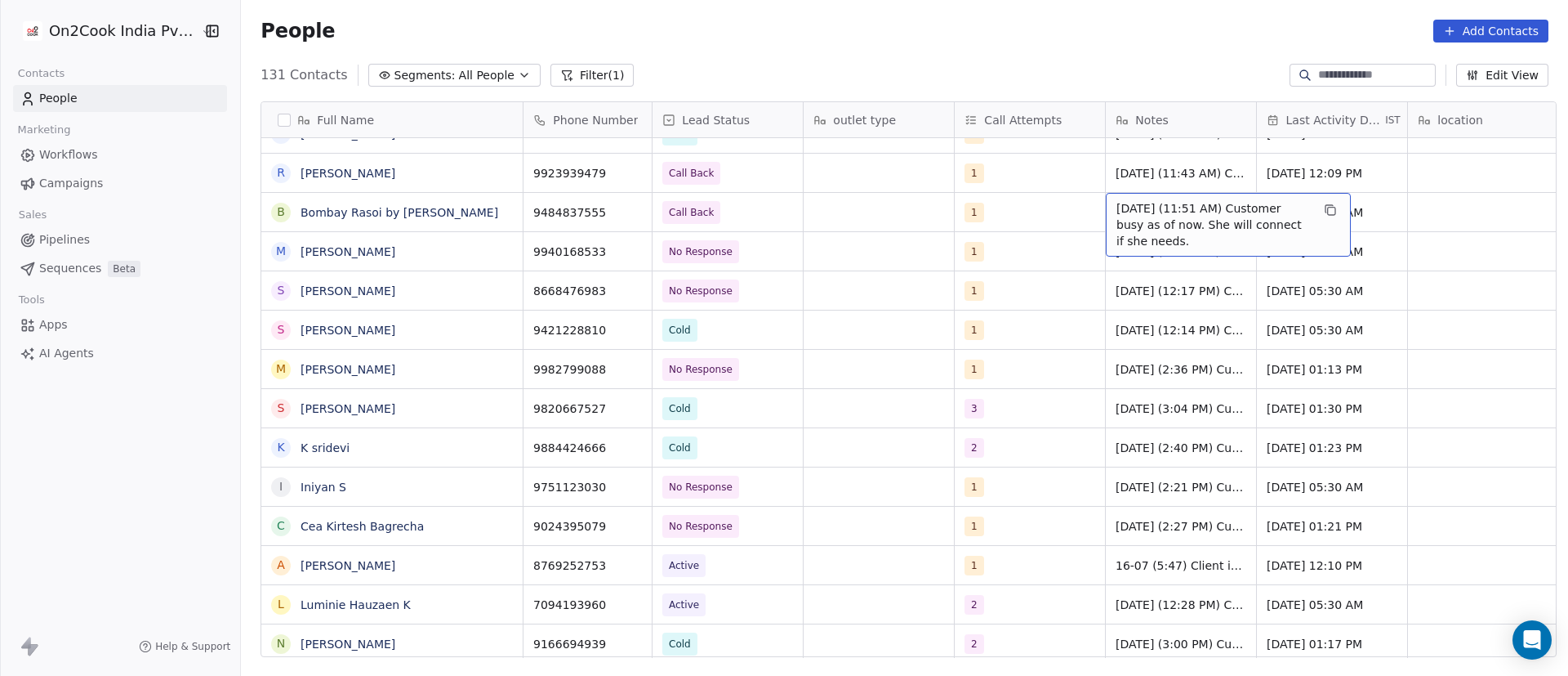
click at [1141, 216] on span "10/9/2025 (11:51 AM) Customer busy as of now. She will connect if she needs." at bounding box center [1214, 224] width 194 height 49
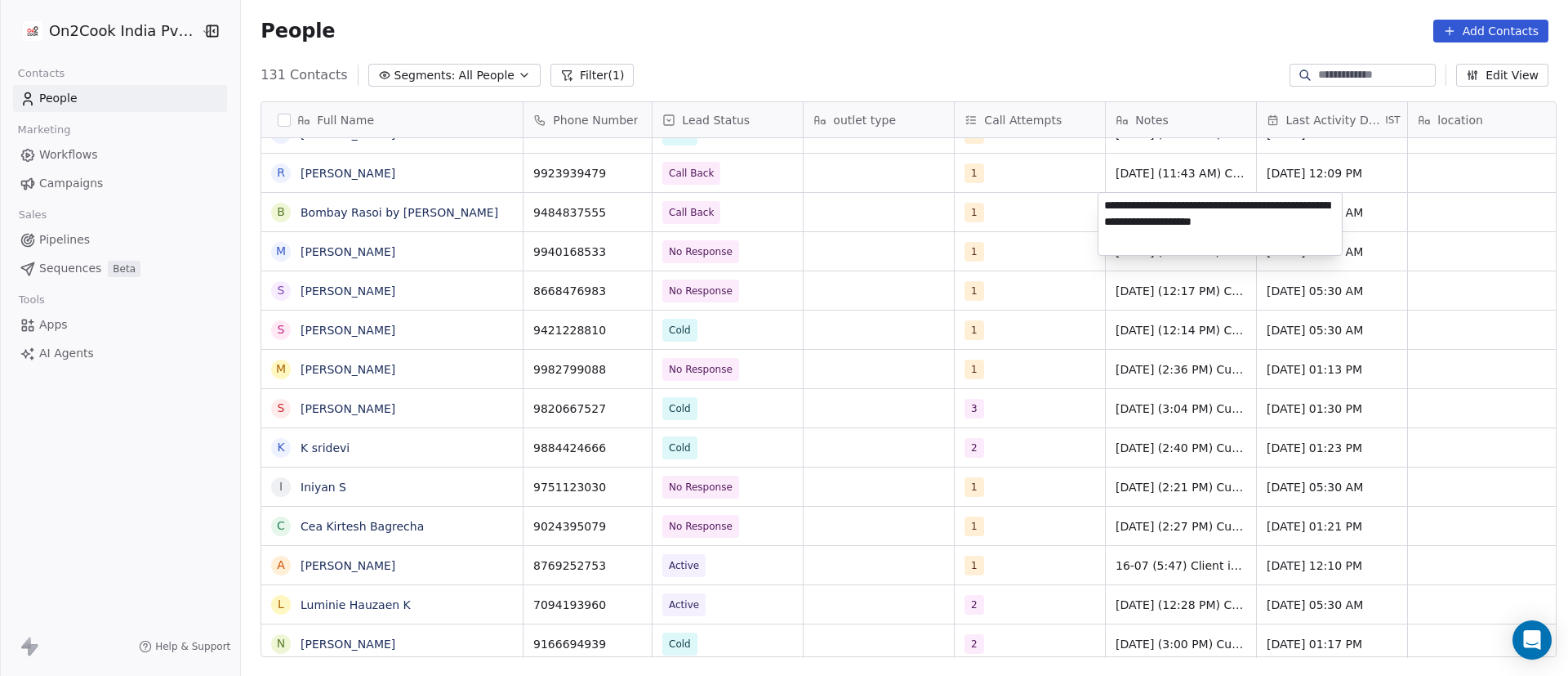
click at [908, 443] on html "On2Cook India Pvt. Ltd. Contacts People Marketing Workflows Campaigns Sales Pip…" at bounding box center [784, 338] width 1568 height 676
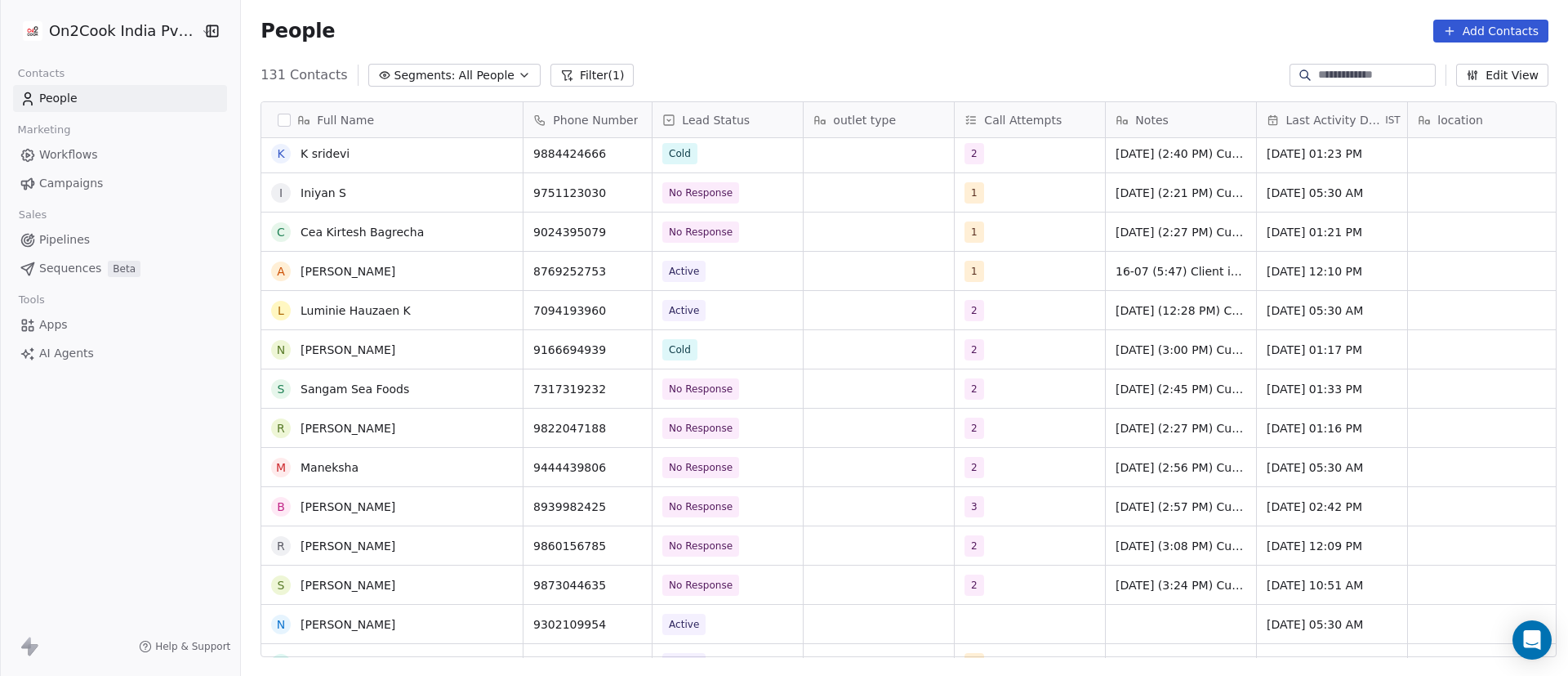
scroll to position [4127, 0]
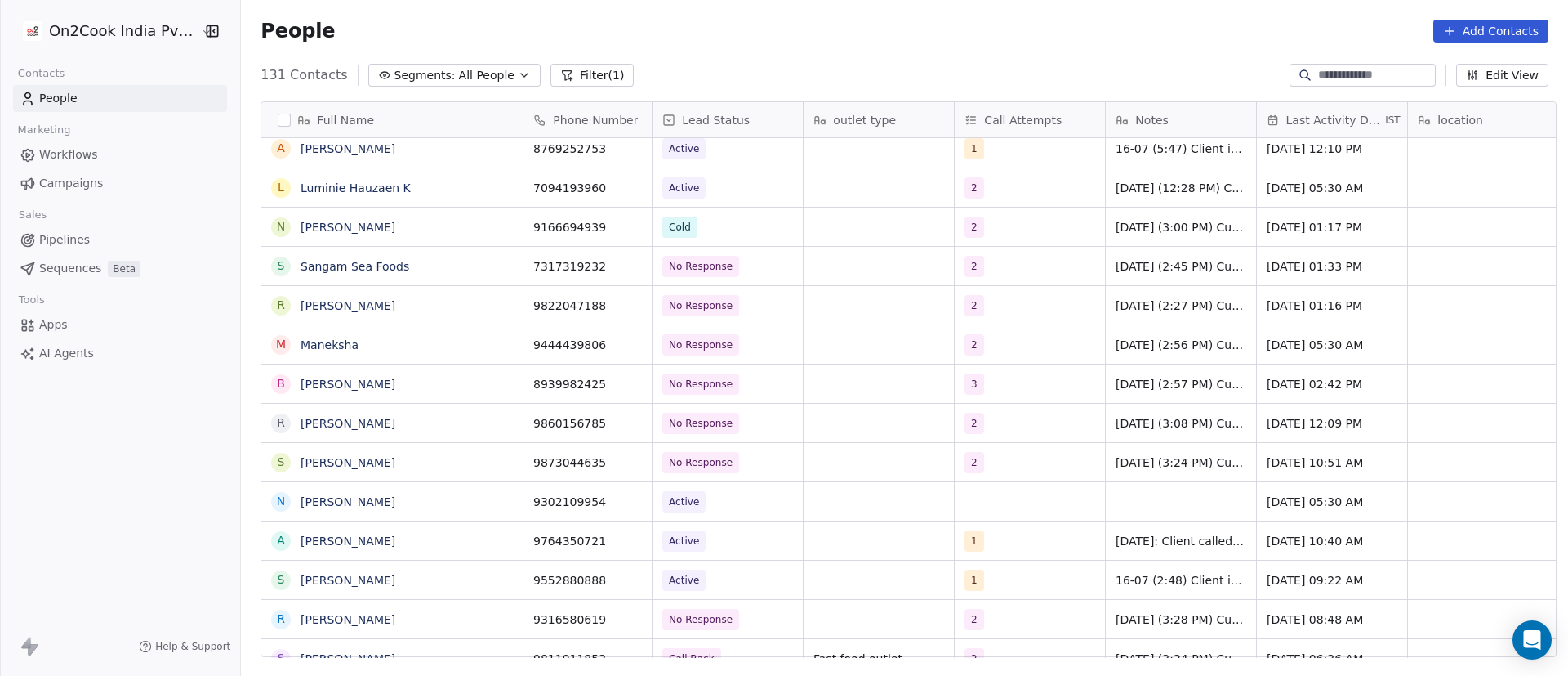
click at [907, 406] on div "grid" at bounding box center [878, 423] width 151 height 39
click at [894, 392] on div "grid" at bounding box center [878, 384] width 151 height 39
click at [1139, 395] on div "4/9/2025 (2:57 PM) Customer didn't pickup call. Whatsapp message send. 16-07 (6…" at bounding box center [1181, 384] width 151 height 39
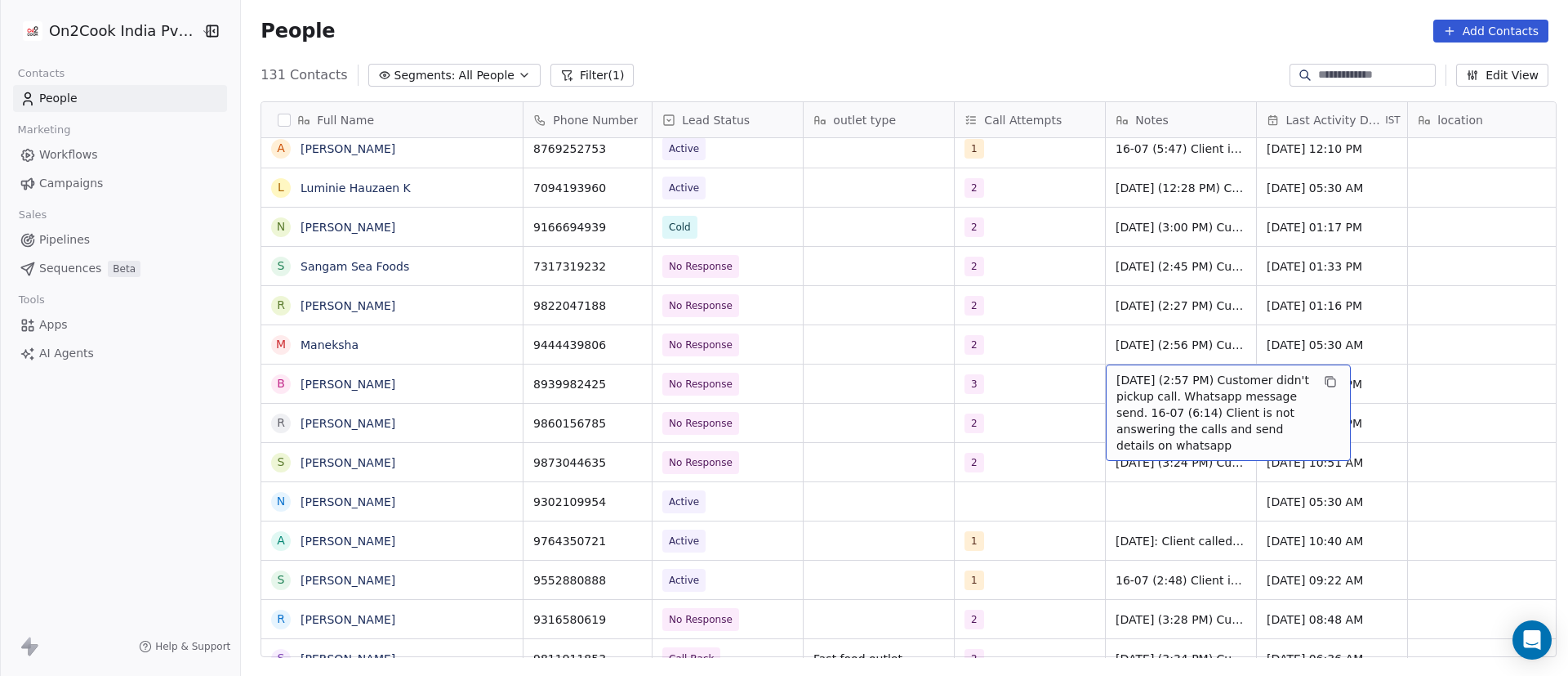
click at [1126, 385] on span "4/9/2025 (2:57 PM) Customer didn't pickup call. Whatsapp message send. 16-07 (6…" at bounding box center [1214, 412] width 194 height 81
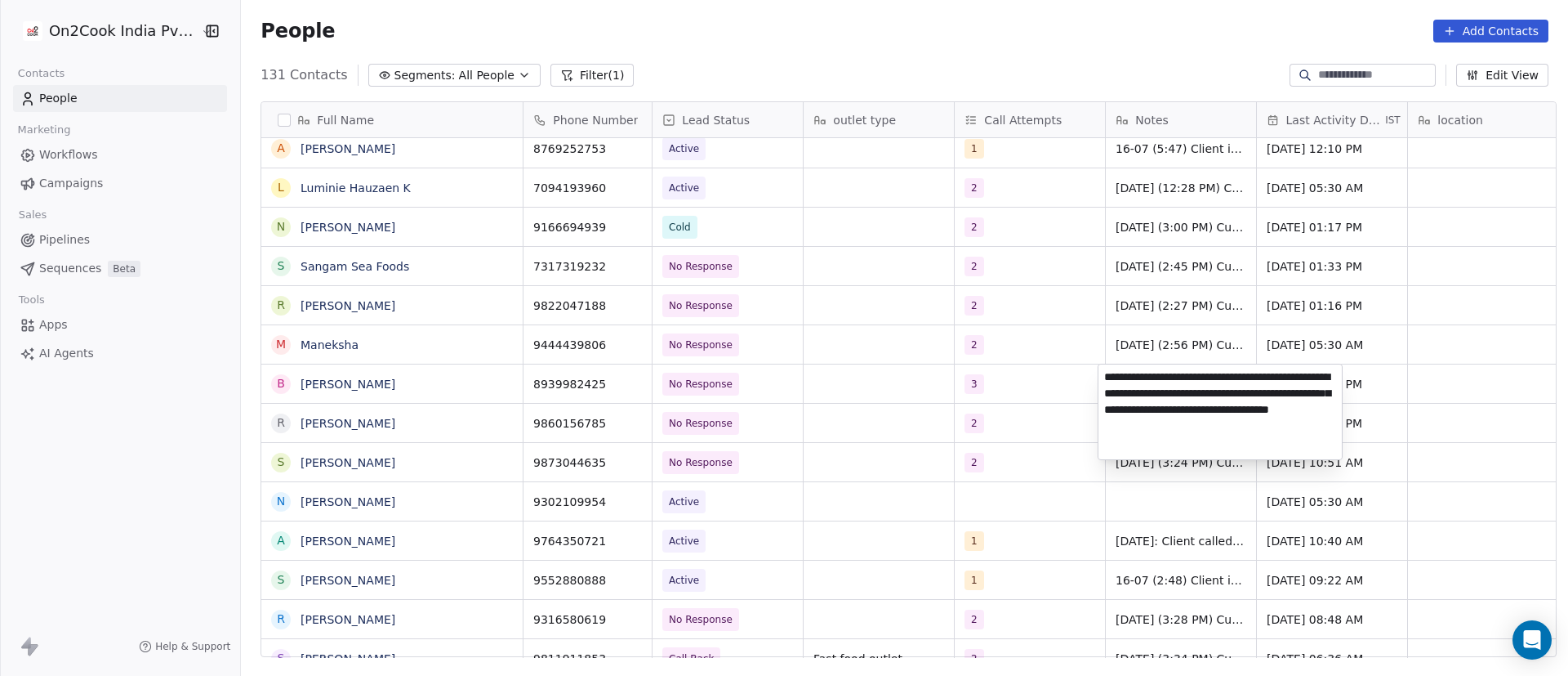
click at [1103, 378] on textarea "**********" at bounding box center [1219, 412] width 243 height 94
type textarea "**********"
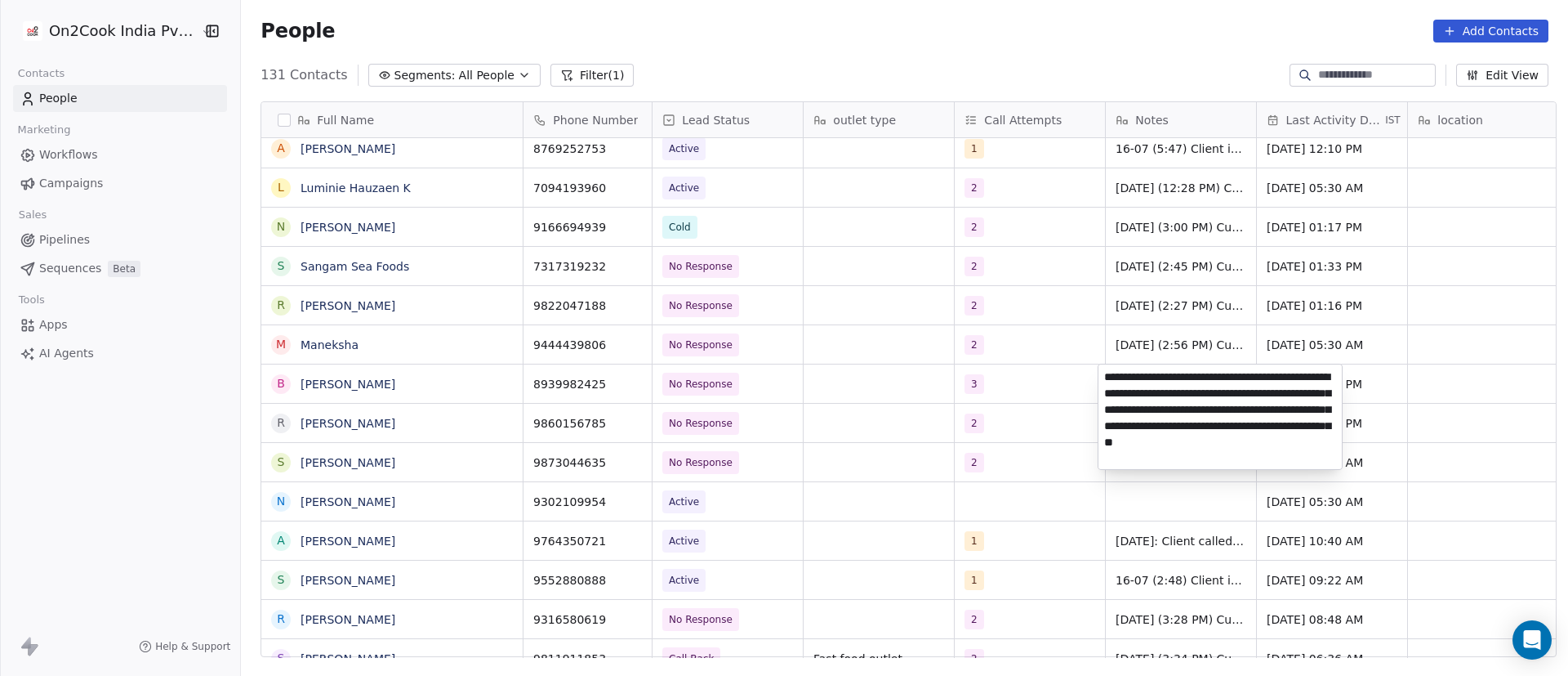
click at [991, 415] on html "On2Cook India Pvt. Ltd. Contacts People Marketing Workflows Campaigns Sales Pip…" at bounding box center [784, 338] width 1568 height 676
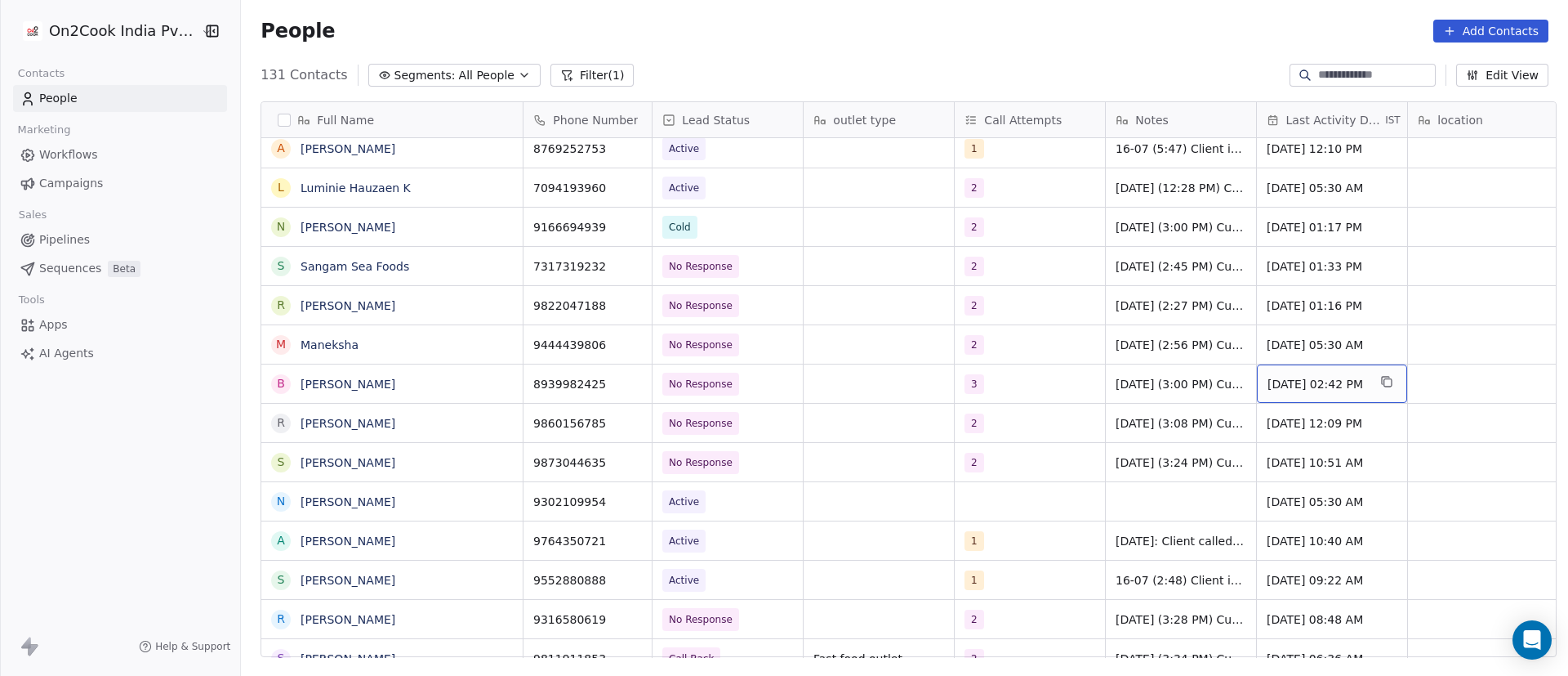
click at [1275, 383] on span "Sep 04, 2025 02:42 PM" at bounding box center [1317, 384] width 100 height 17
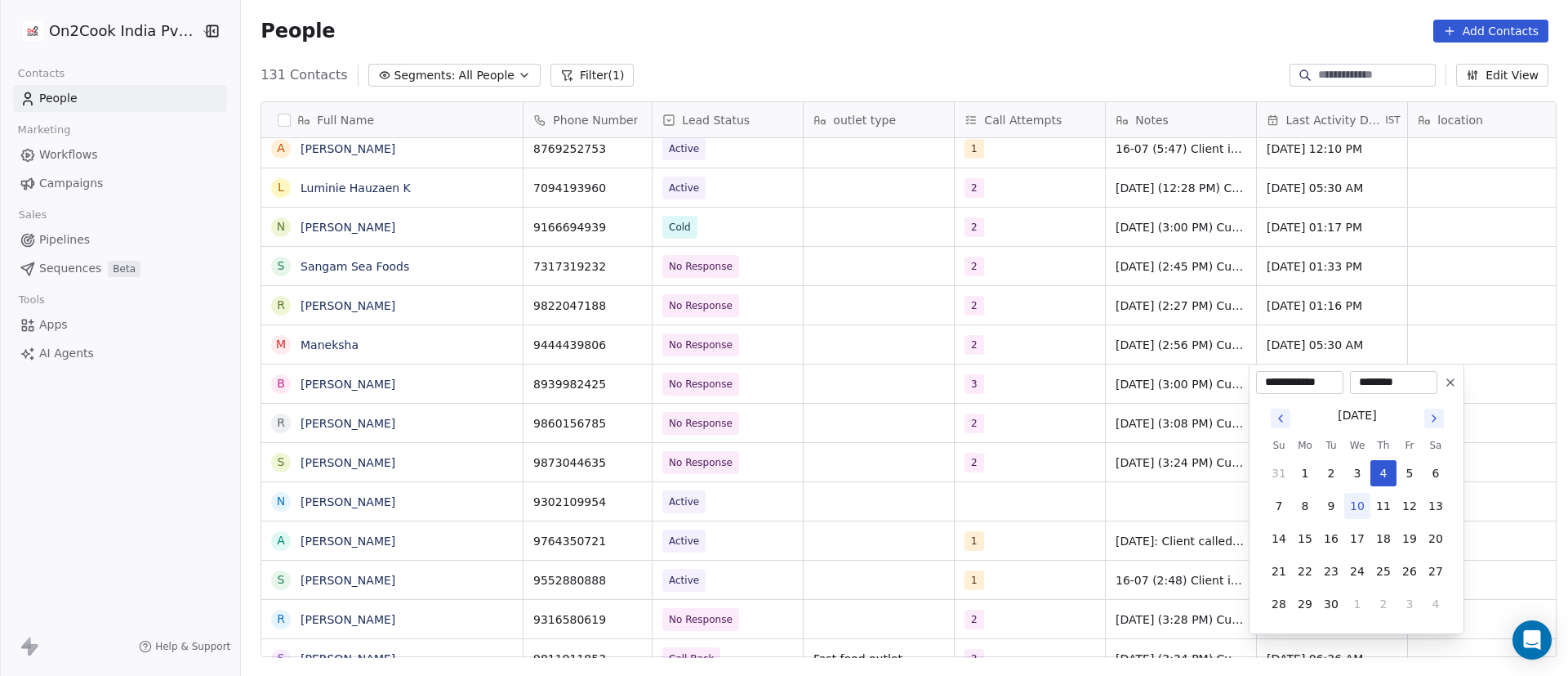
click at [1354, 511] on button "10" at bounding box center [1357, 506] width 26 height 26
type input "**********"
click at [1490, 349] on html "On2Cook India Pvt. Ltd. Contacts People Marketing Workflows Campaigns Sales Pip…" at bounding box center [784, 338] width 1568 height 676
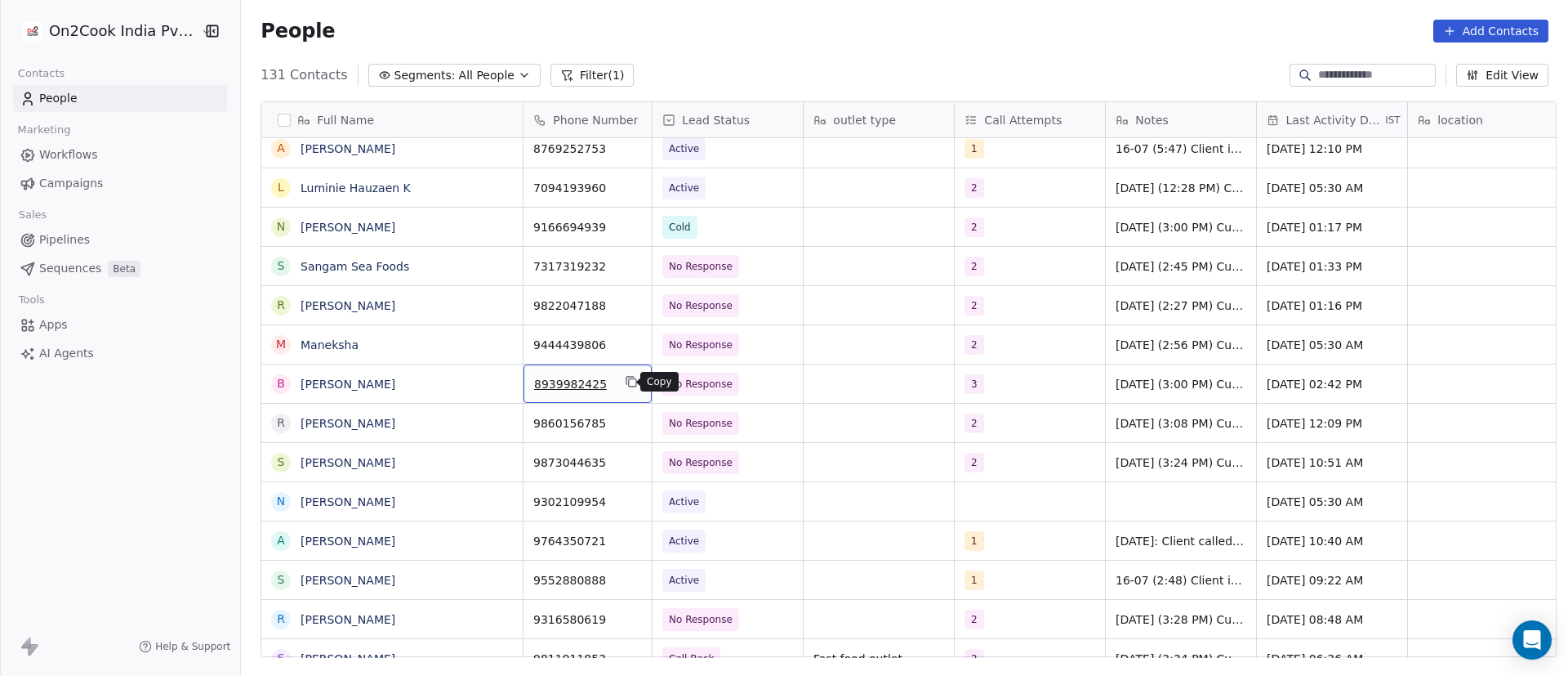
click at [628, 389] on button "grid" at bounding box center [631, 381] width 19 height 19
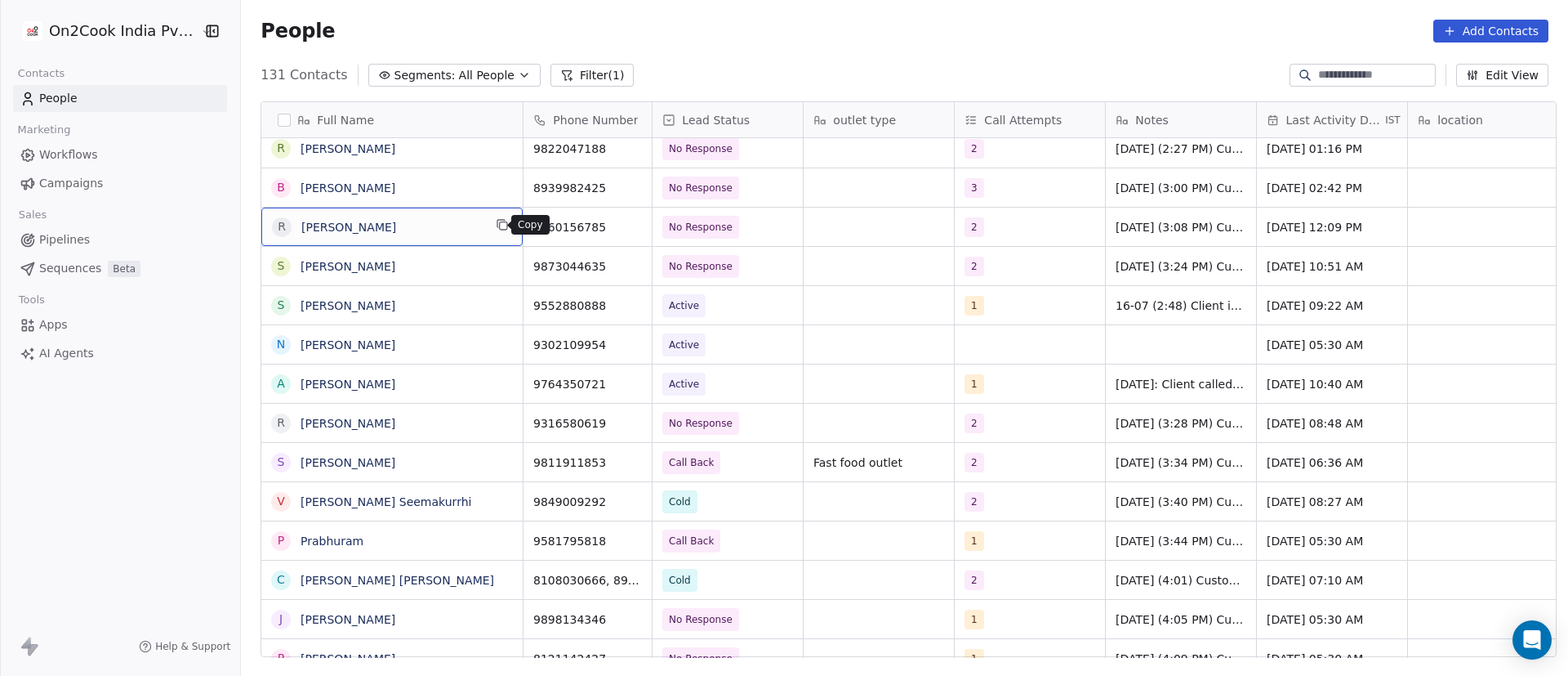
click at [500, 229] on icon "grid" at bounding box center [504, 226] width 7 height 7
click at [625, 230] on icon "grid" at bounding box center [631, 225] width 13 height 13
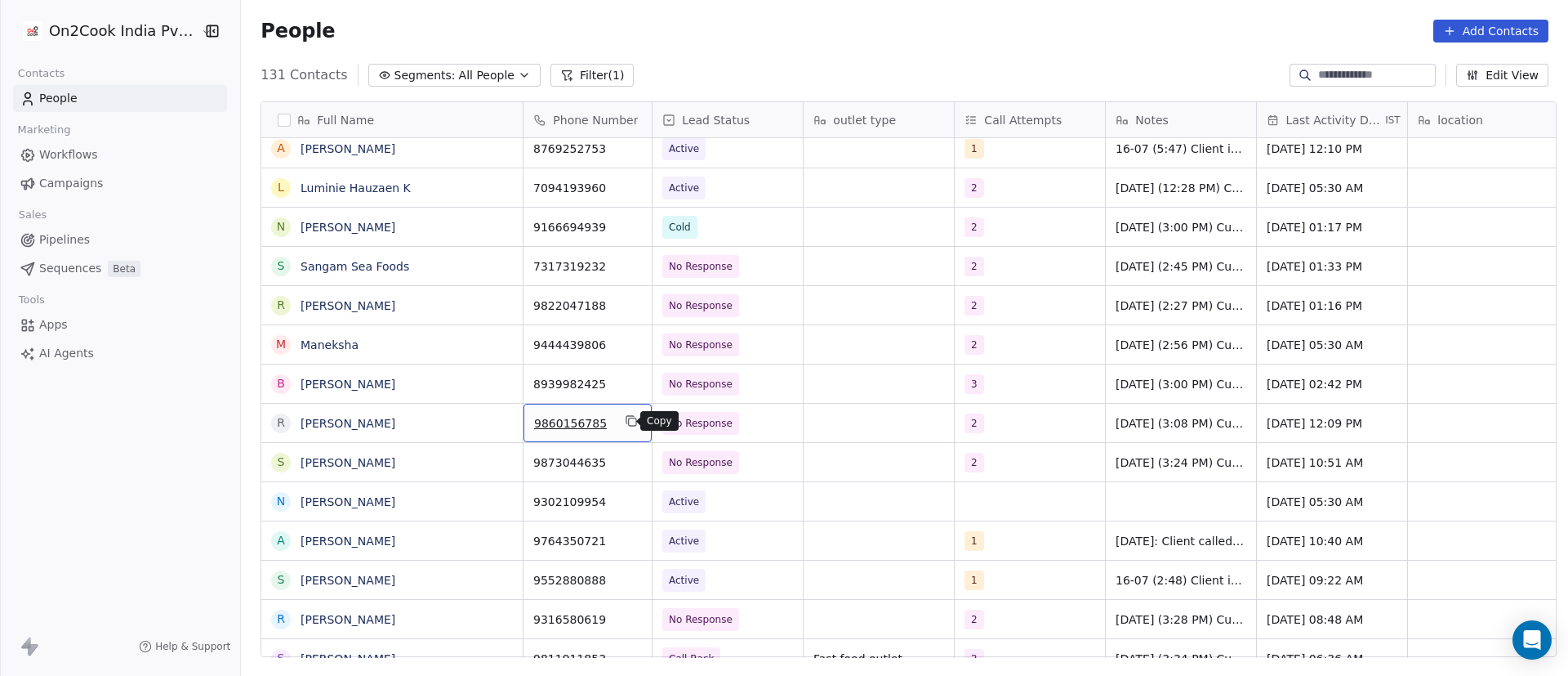
click at [625, 426] on icon "grid" at bounding box center [631, 421] width 13 height 13
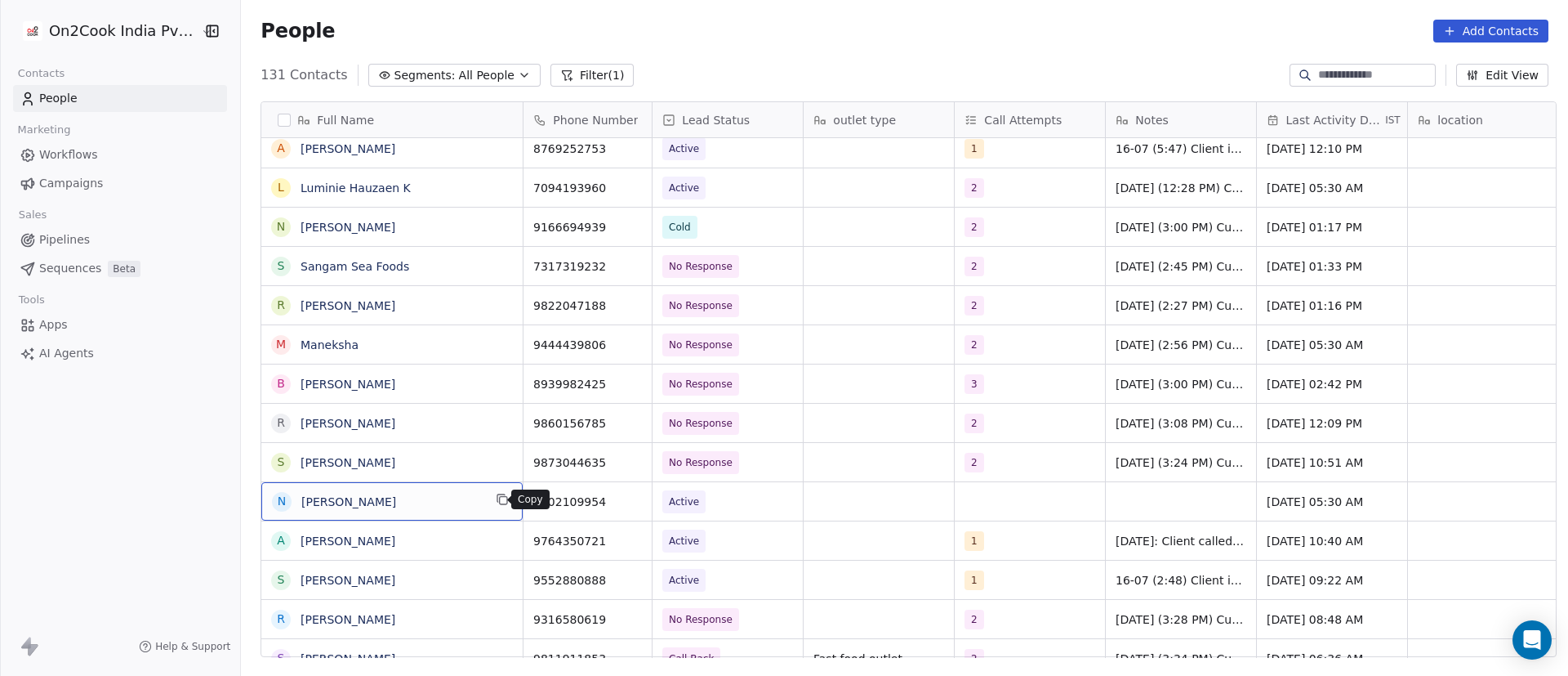
click at [500, 503] on icon "grid" at bounding box center [504, 500] width 7 height 7
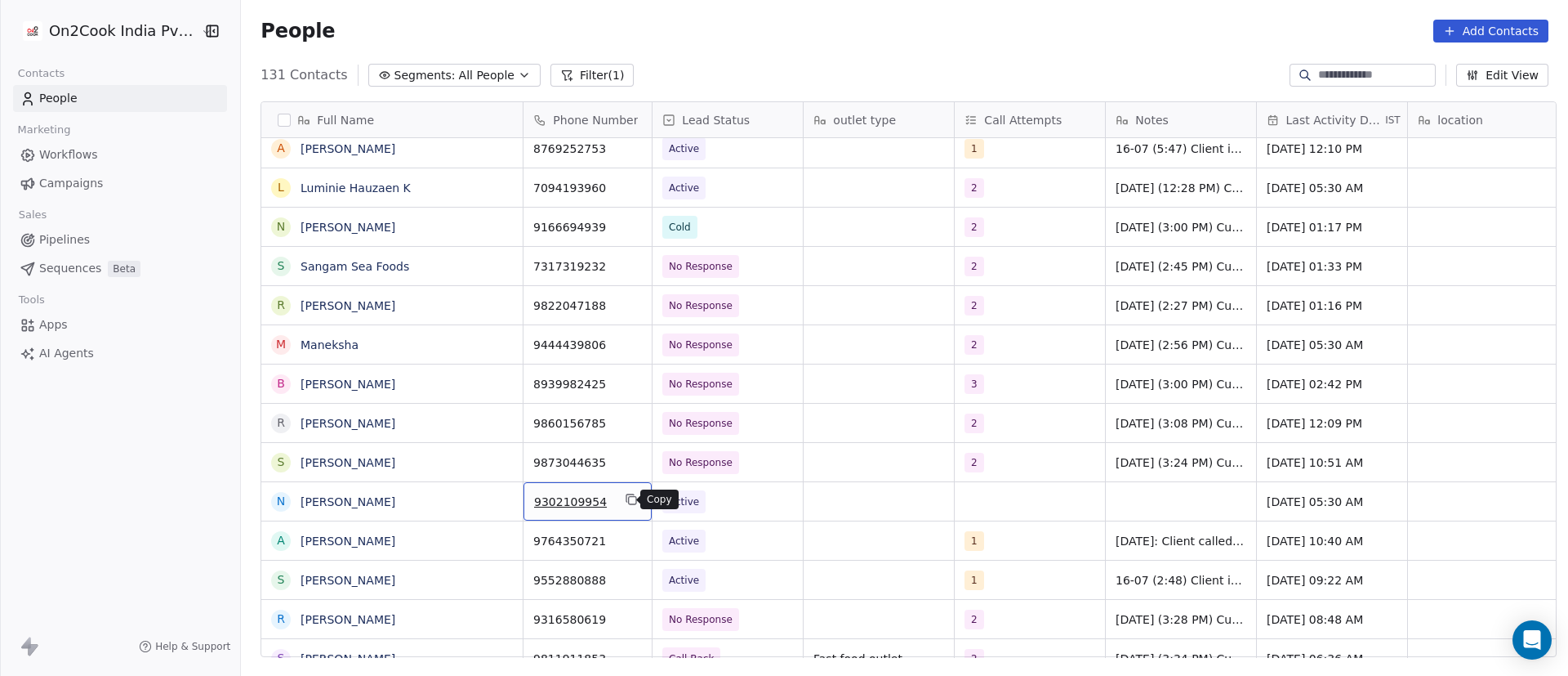
click at [625, 500] on icon "grid" at bounding box center [631, 499] width 13 height 13
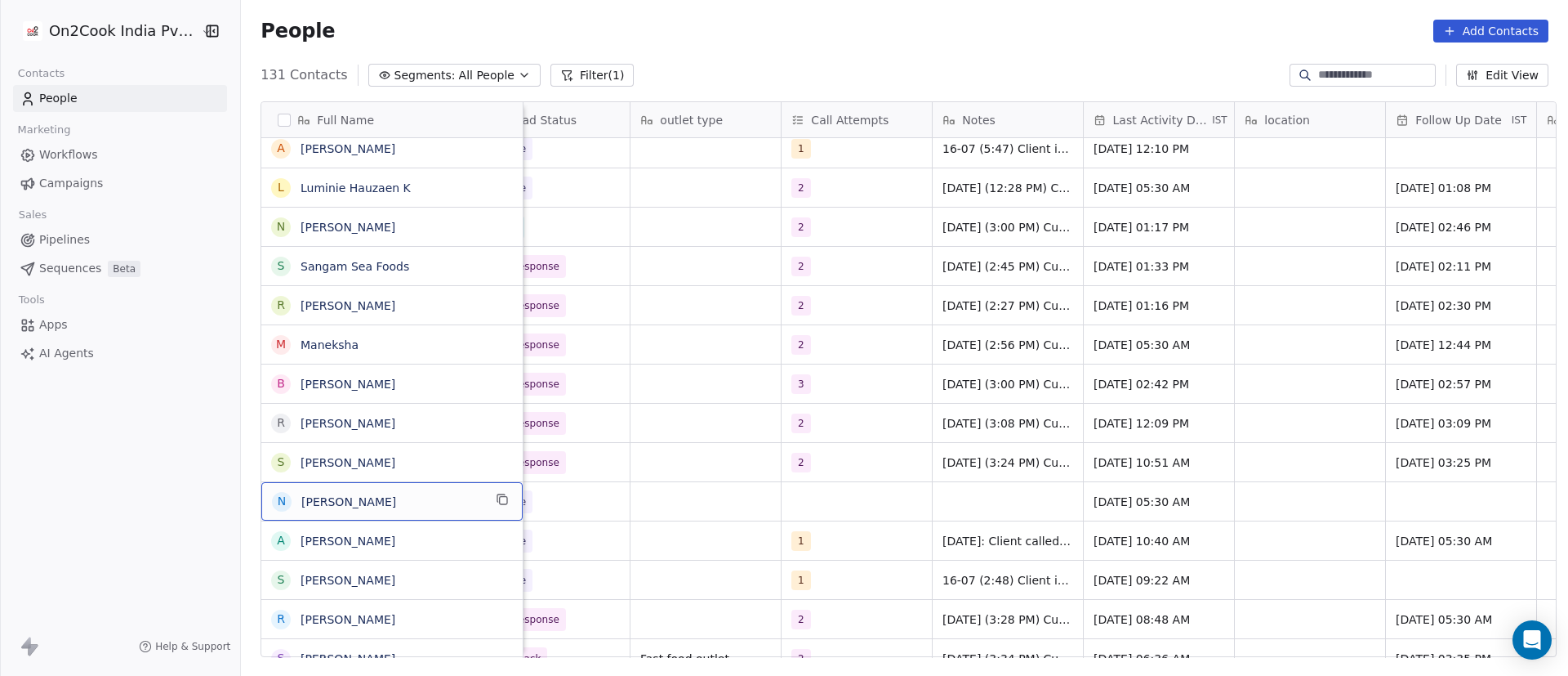
scroll to position [0, 0]
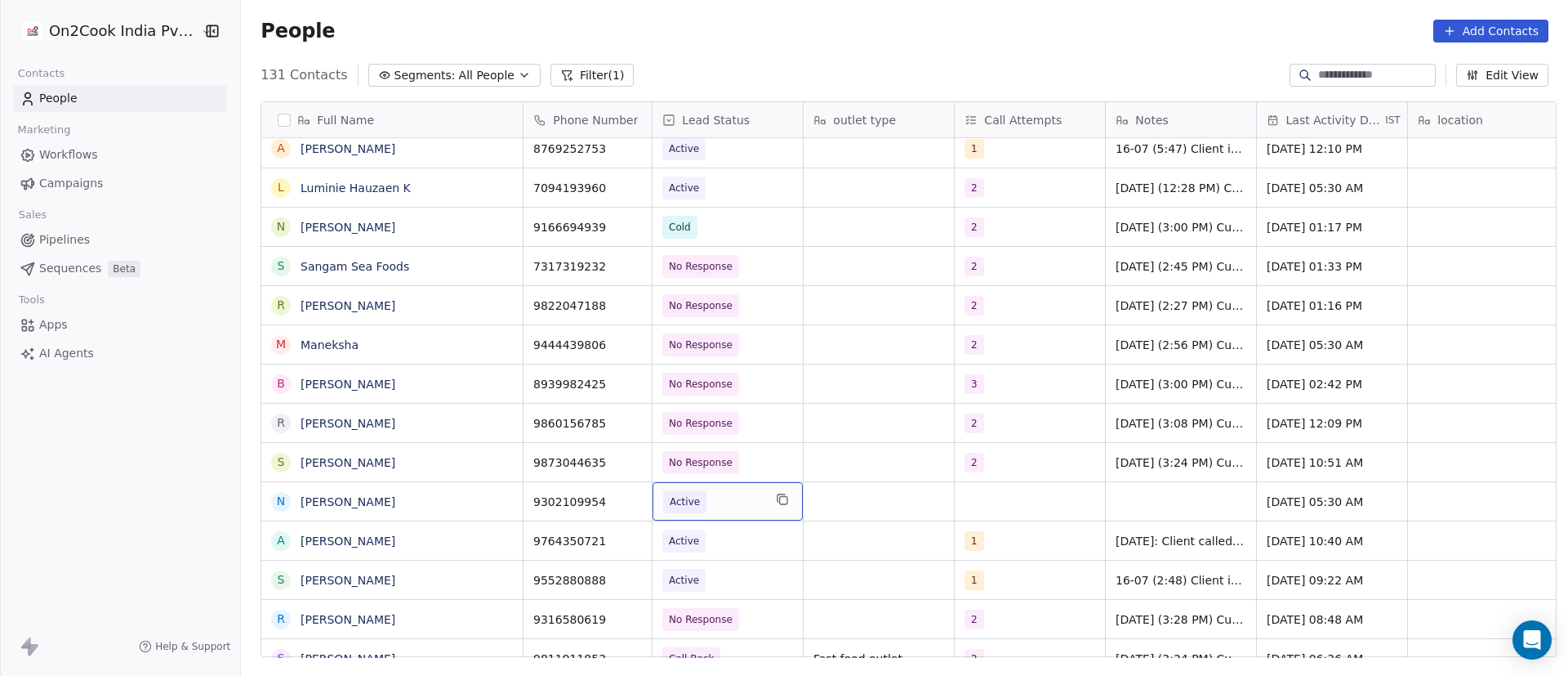
click at [711, 508] on span "Active" at bounding box center [713, 501] width 100 height 23
click at [711, 507] on span "Active" at bounding box center [713, 501] width 100 height 23
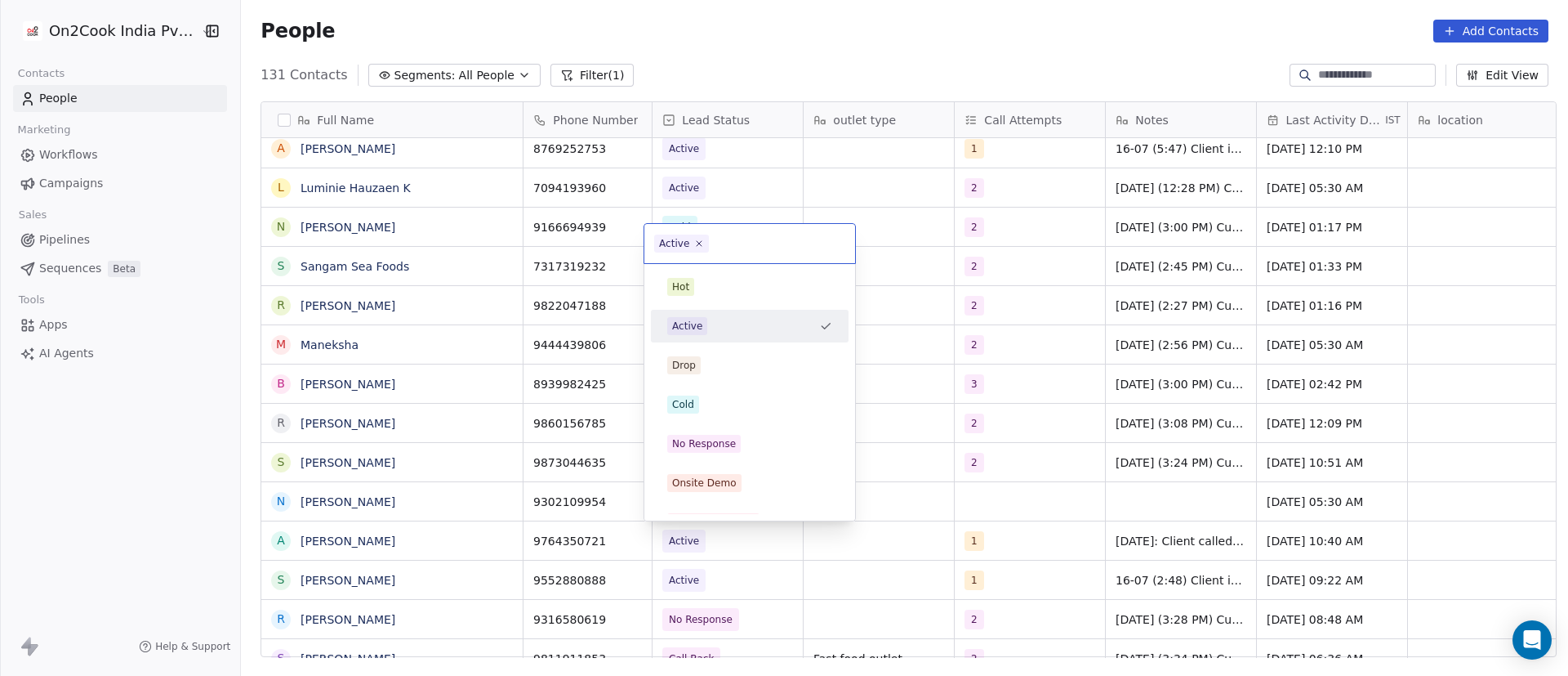
click at [725, 334] on div "Active" at bounding box center [740, 326] width 145 height 18
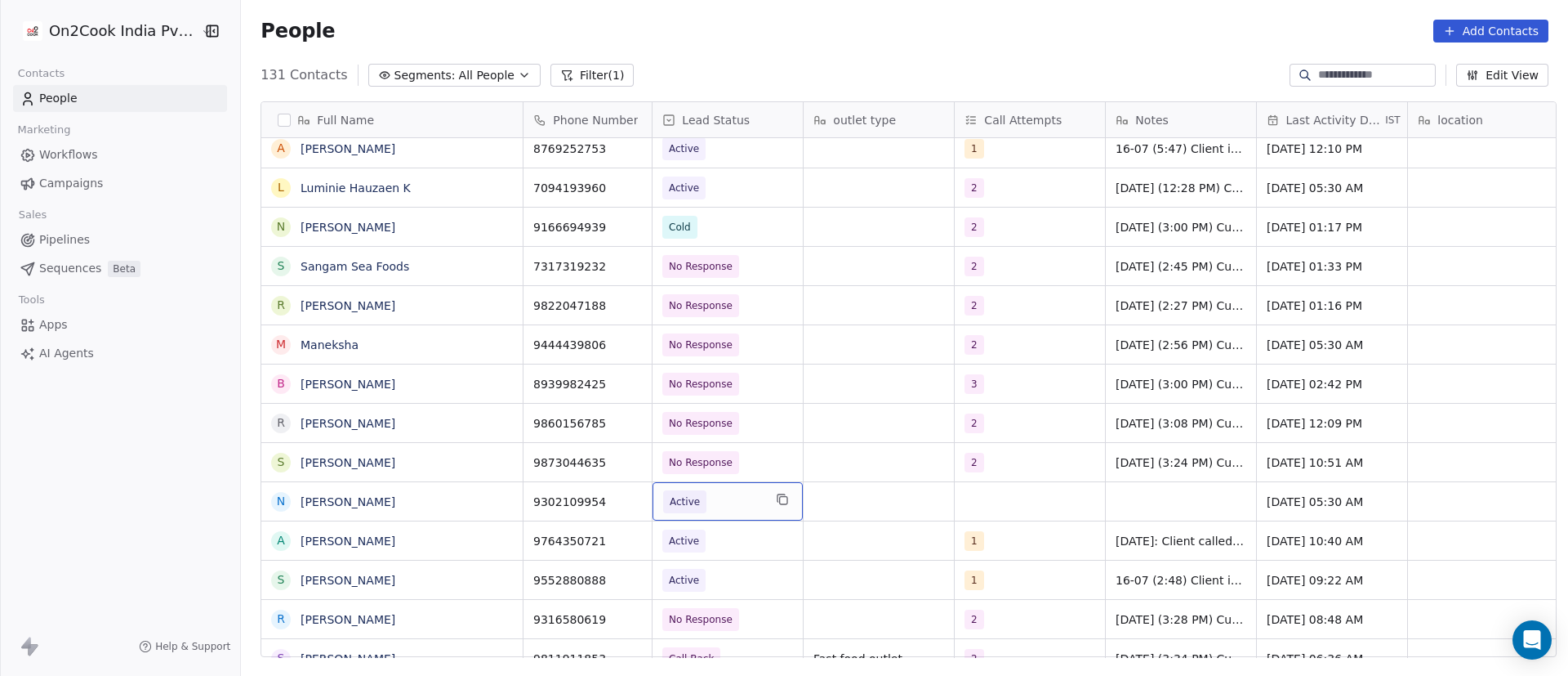
click at [712, 498] on span "Active" at bounding box center [713, 501] width 100 height 23
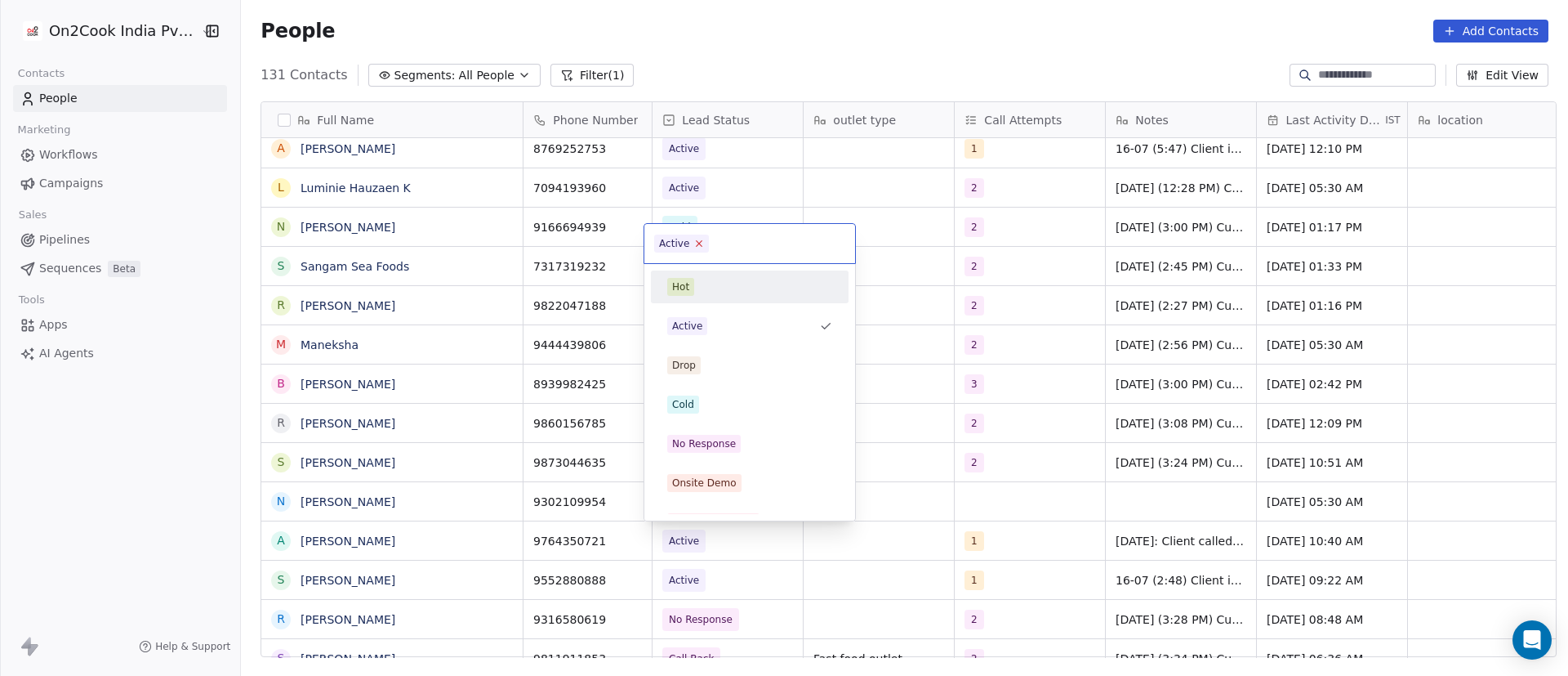
click at [694, 244] on icon at bounding box center [699, 242] width 10 height 10
click at [720, 431] on div "No Response" at bounding box center [750, 444] width 185 height 26
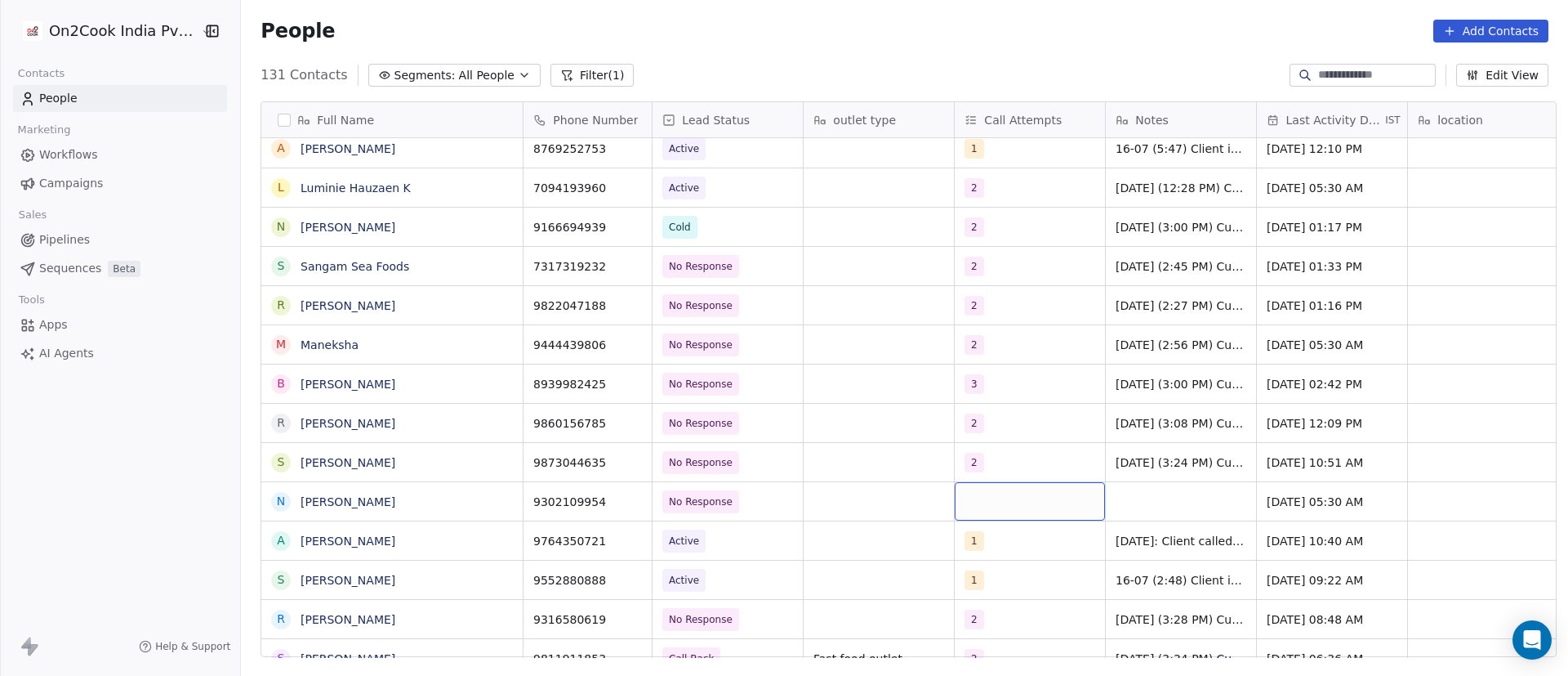
click at [966, 501] on div "grid" at bounding box center [1030, 501] width 151 height 39
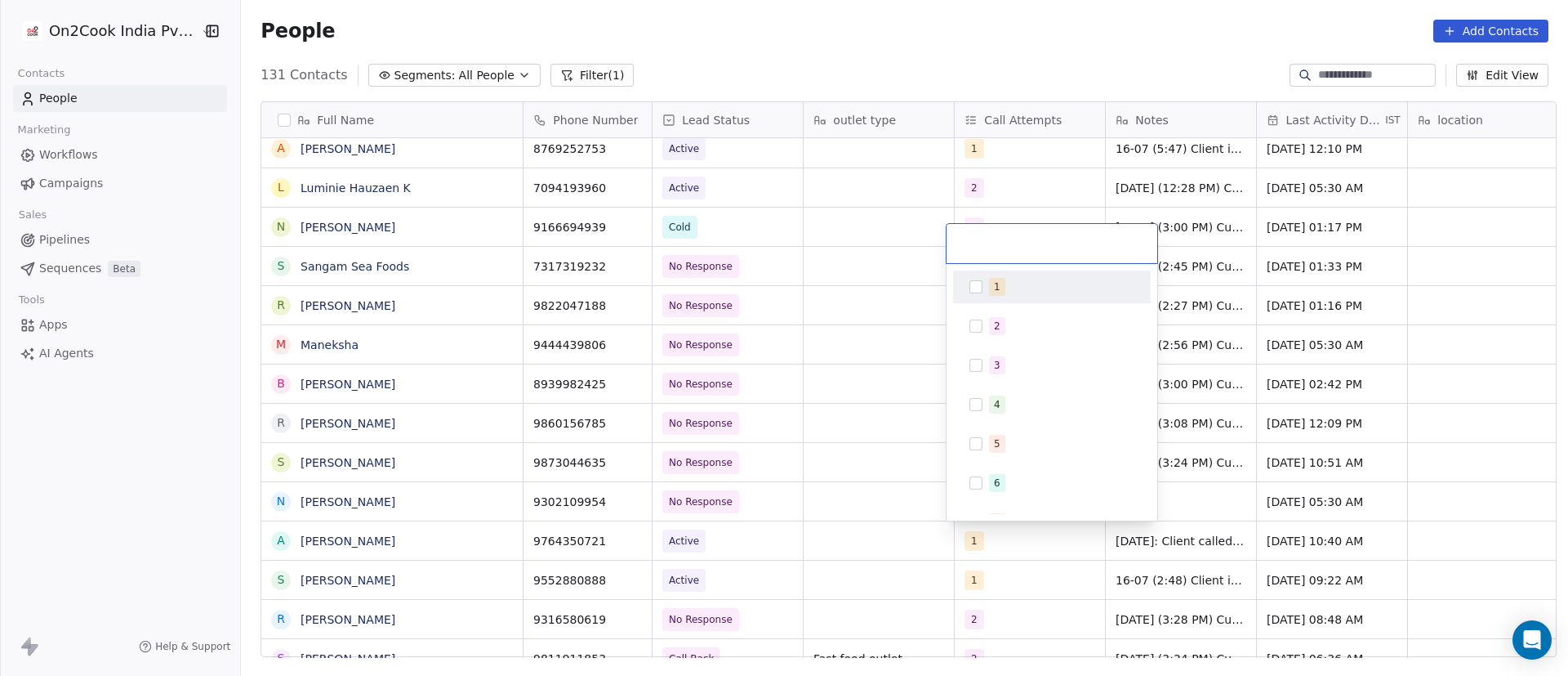
click at [982, 288] on button "Suggestions" at bounding box center [976, 287] width 13 height 13
click at [1206, 412] on html "On2Cook India Pvt. Ltd. Contacts People Marketing Workflows Campaigns Sales Pip…" at bounding box center [784, 338] width 1568 height 676
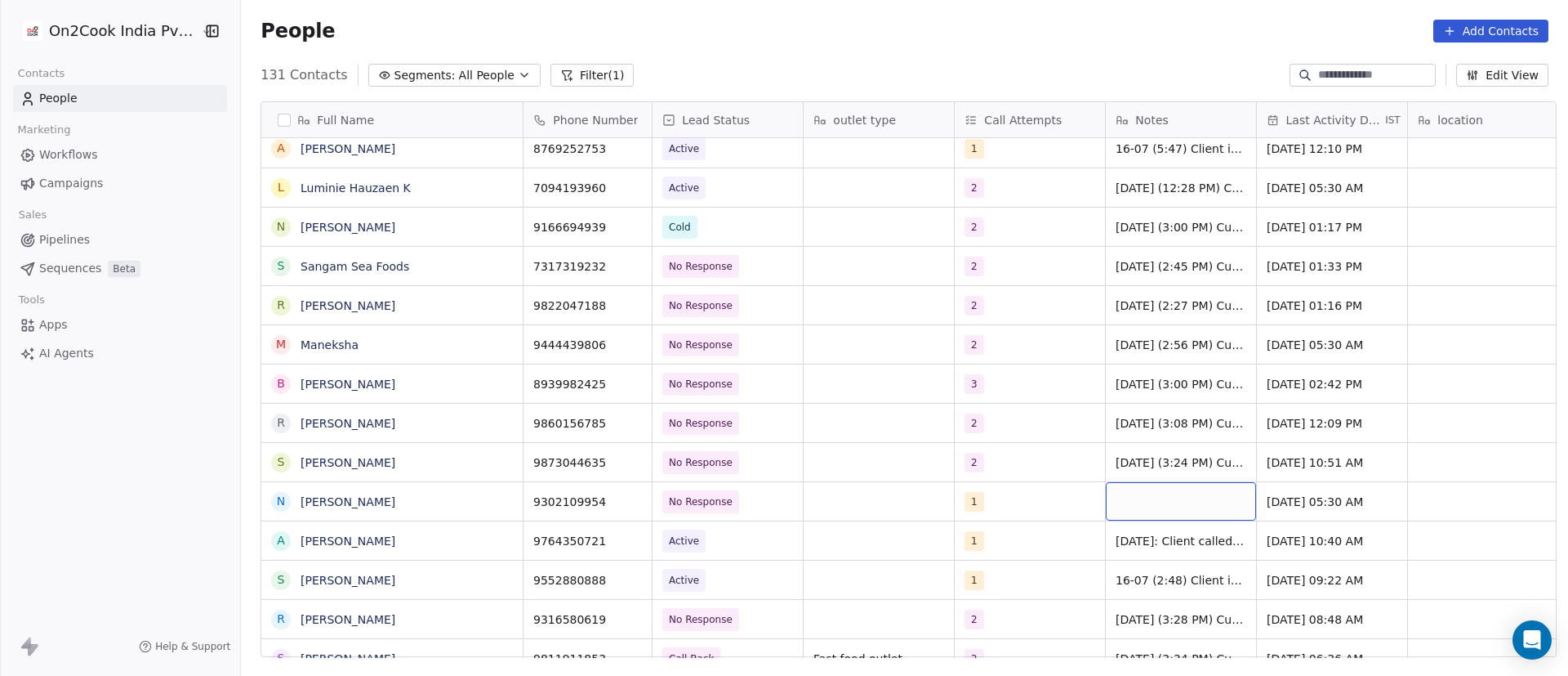
click at [1152, 501] on div "grid" at bounding box center [1181, 501] width 151 height 39
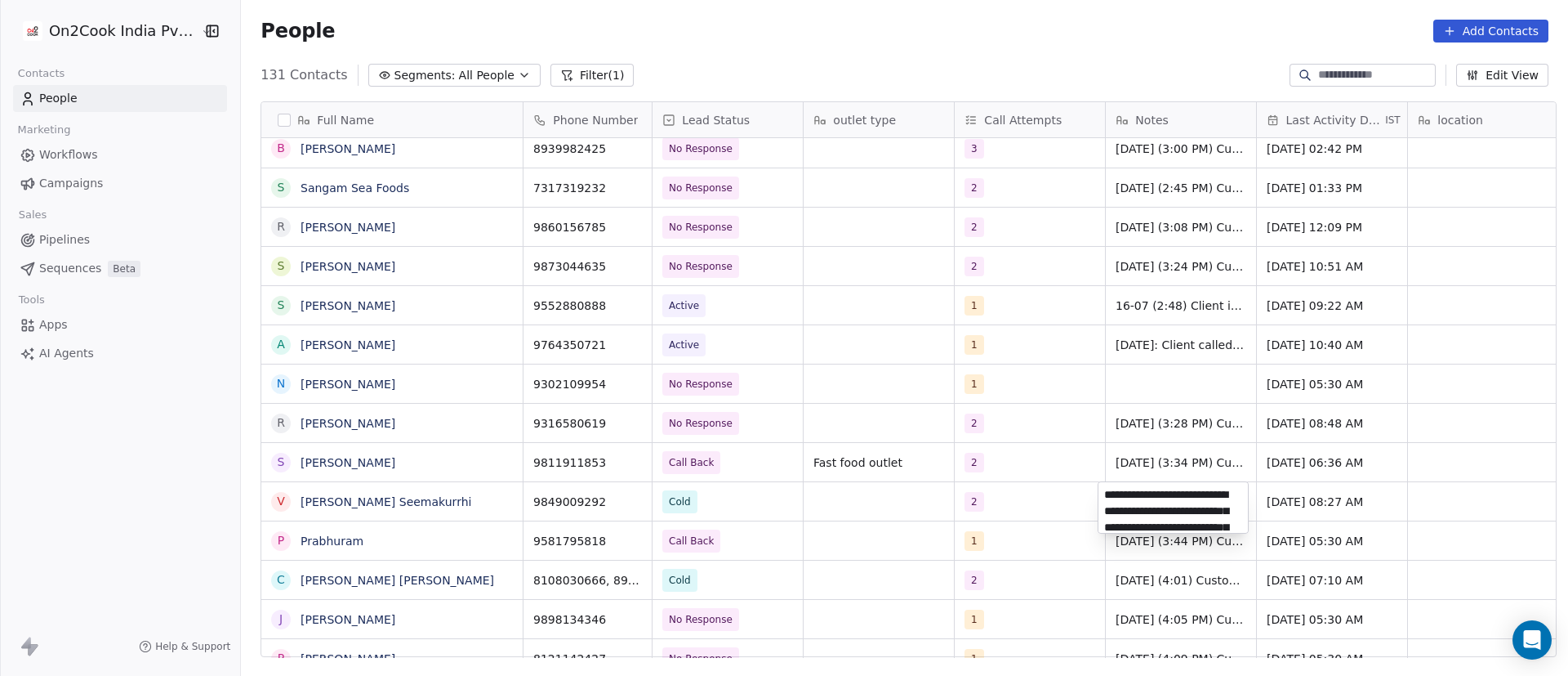
scroll to position [88, 0]
click at [1170, 384] on html "On2Cook India Pvt. Ltd. Contacts People Marketing Workflows Campaigns Sales Pip…" at bounding box center [784, 338] width 1568 height 676
click at [1143, 386] on div "grid" at bounding box center [1181, 384] width 151 height 39
paste textarea "**********"
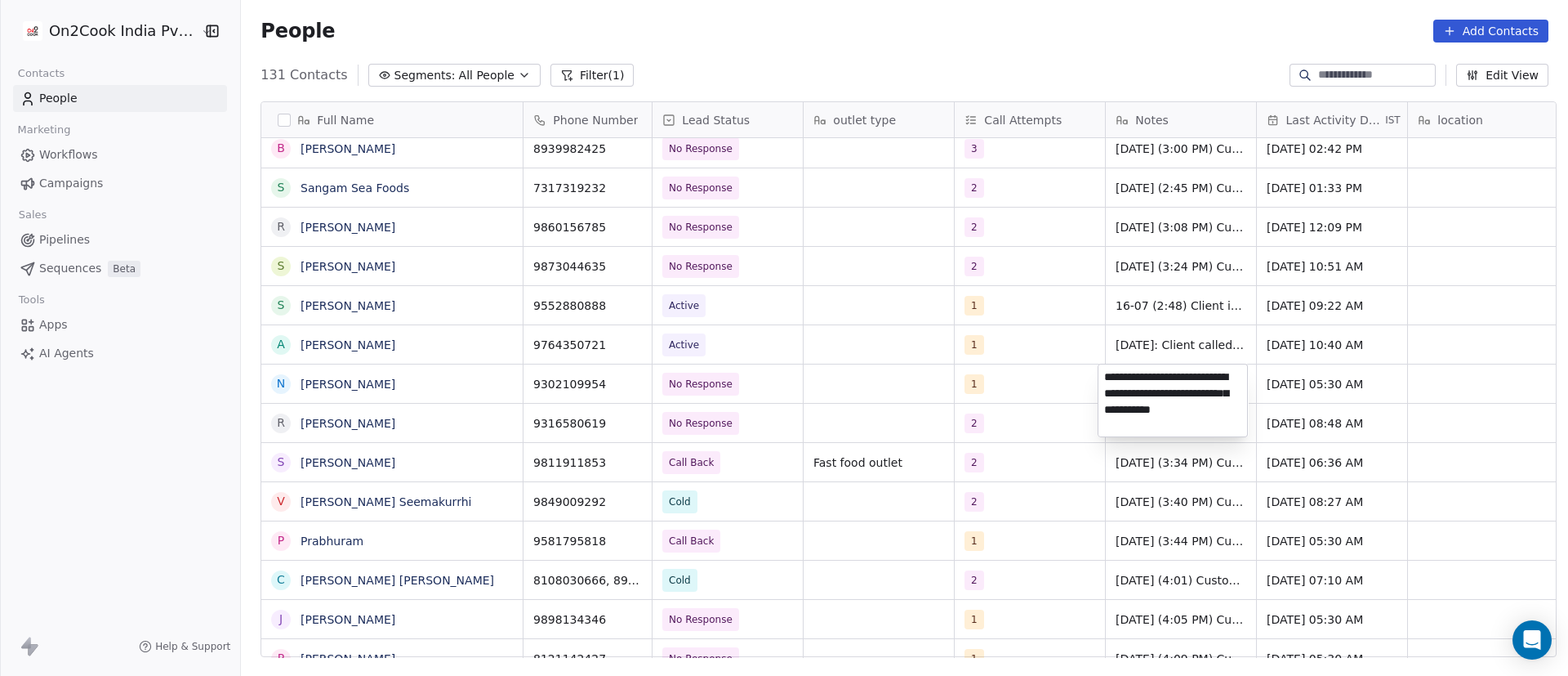
type textarea "**********"
click at [1258, 383] on html "On2Cook India Pvt. Ltd. Contacts People Marketing Workflows Campaigns Sales Pip…" at bounding box center [784, 338] width 1568 height 676
click at [1042, 388] on html "On2Cook India Pvt. Ltd. Contacts People Marketing Workflows Campaigns Sales Pip…" at bounding box center [784, 338] width 1568 height 676
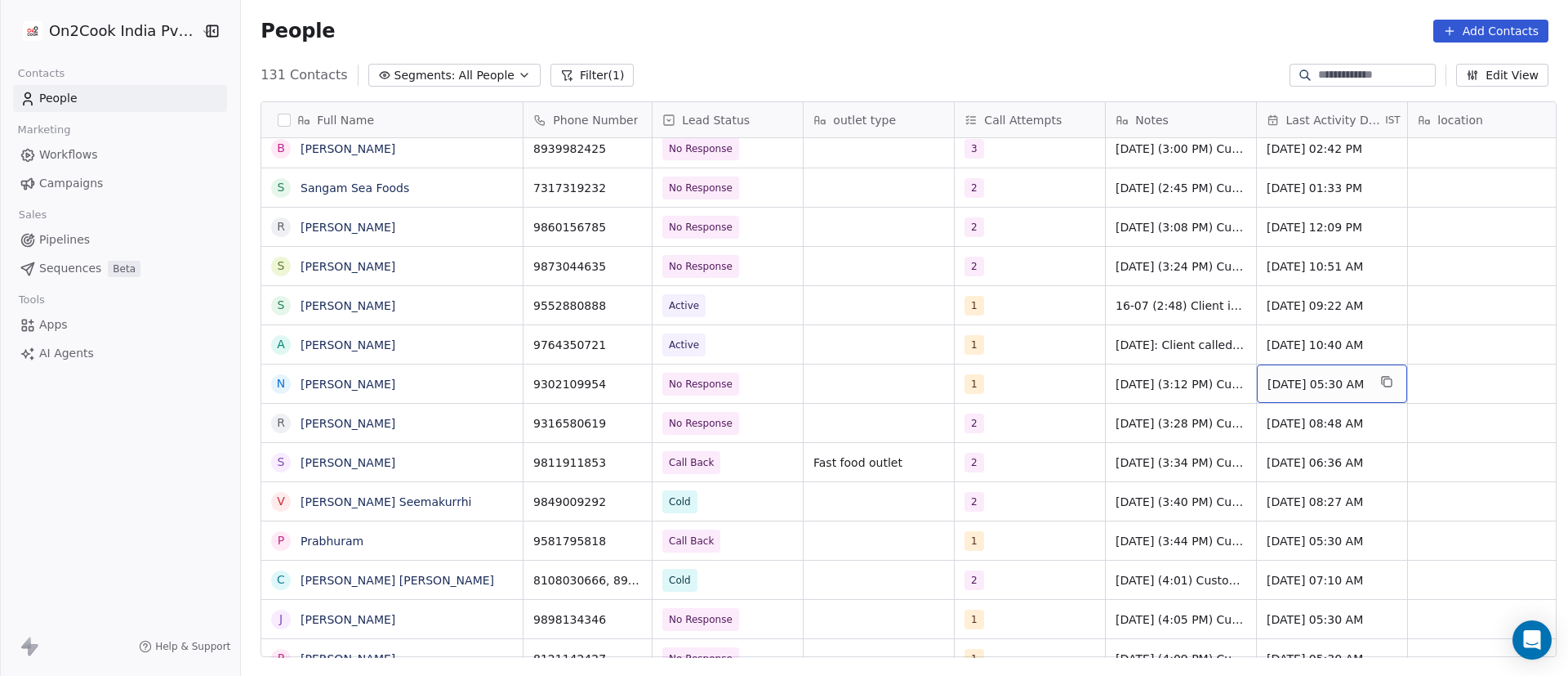
click at [1290, 384] on span "Aug 29, 2024 05:30 AM" at bounding box center [1317, 384] width 100 height 17
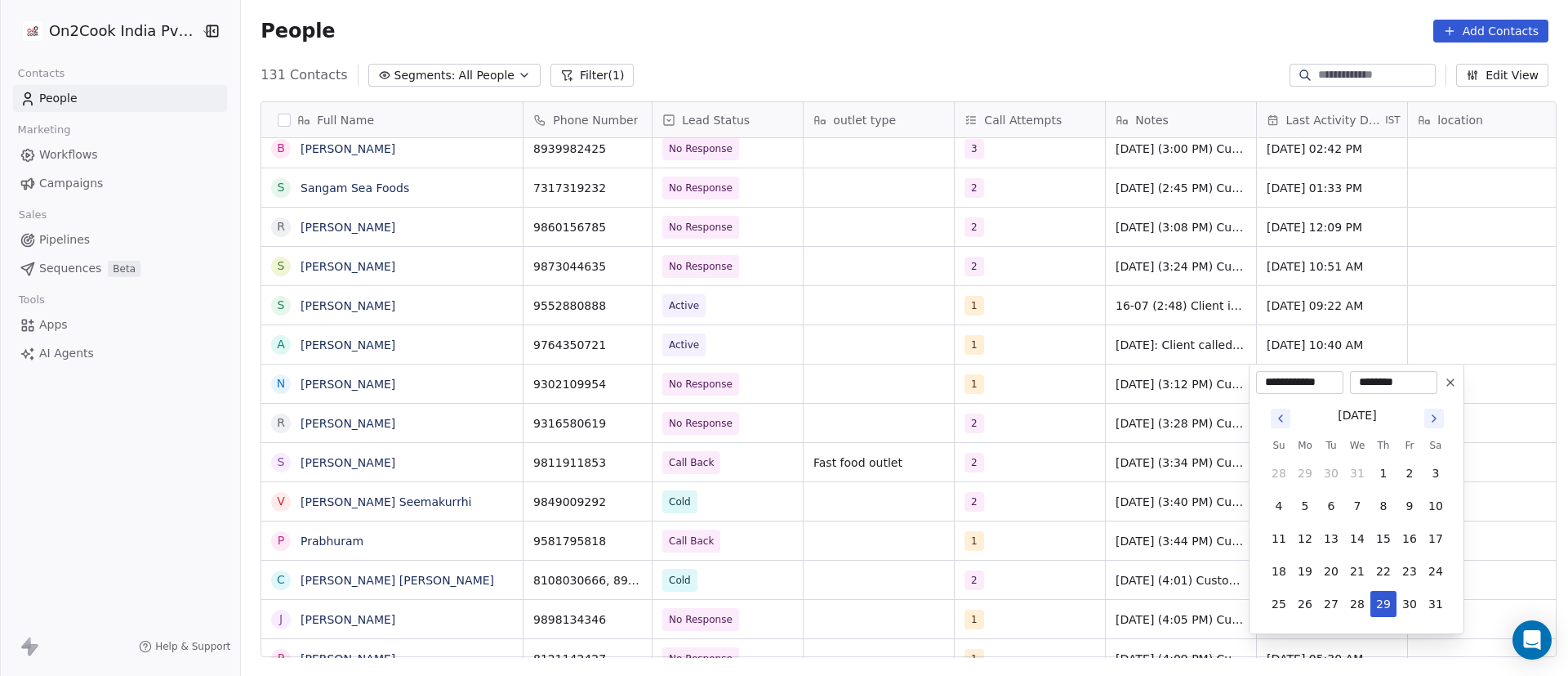
click at [1434, 413] on icon "Go to next month" at bounding box center [1434, 418] width 13 height 13
click at [1435, 413] on icon "Go to next month" at bounding box center [1434, 418] width 13 height 13
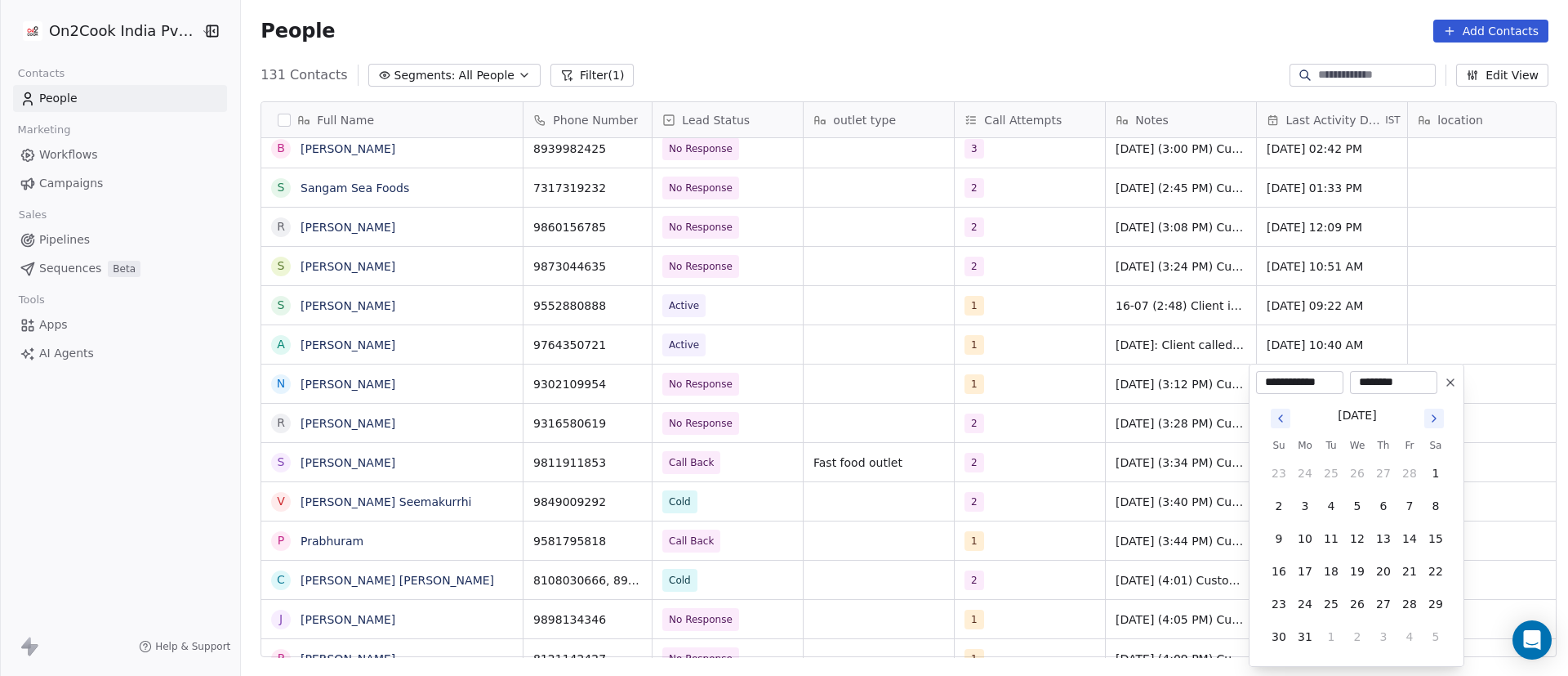
click at [1435, 413] on icon "Go to next month" at bounding box center [1434, 418] width 13 height 13
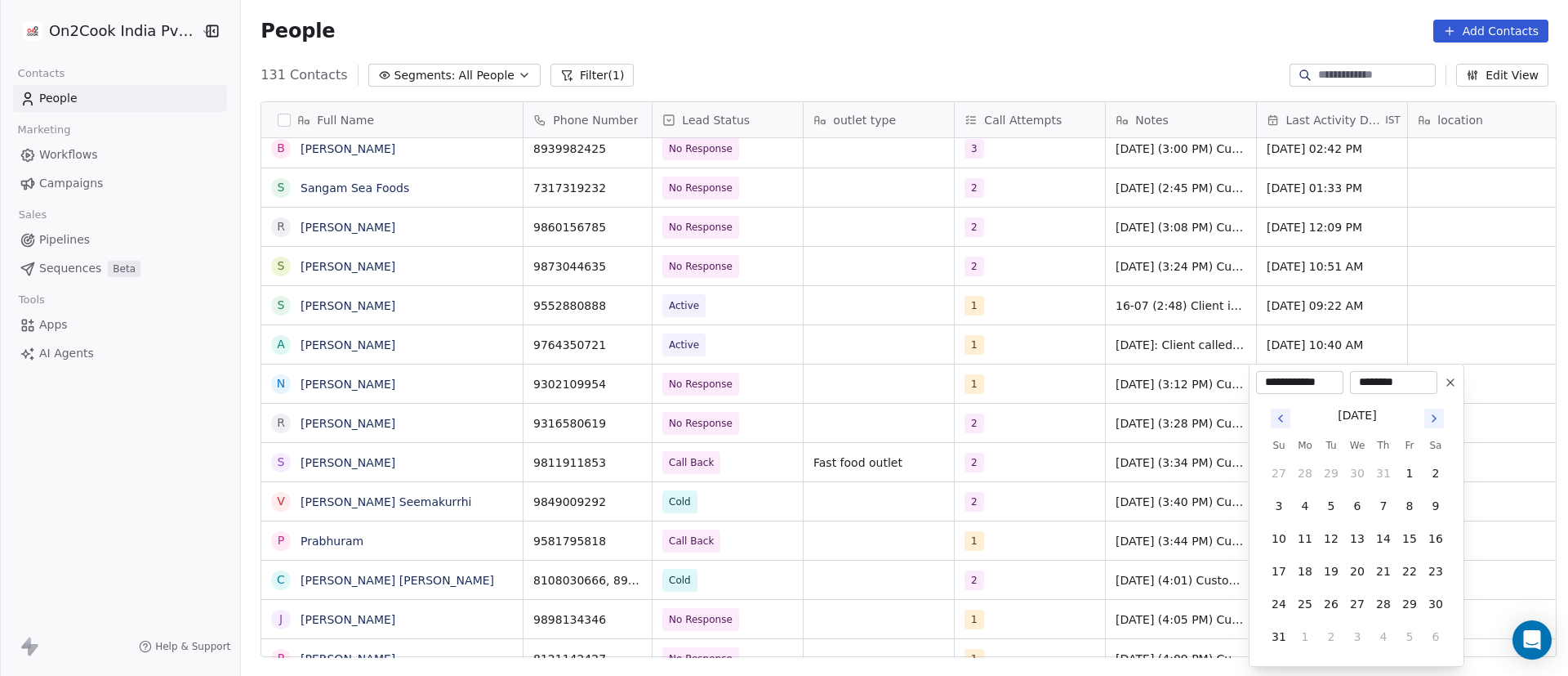
click at [1435, 413] on icon "Go to next month" at bounding box center [1434, 418] width 13 height 13
click at [1277, 416] on icon "Go to previous month" at bounding box center [1280, 418] width 13 height 13
click at [1360, 510] on button "10" at bounding box center [1357, 506] width 26 height 26
type input "**********"
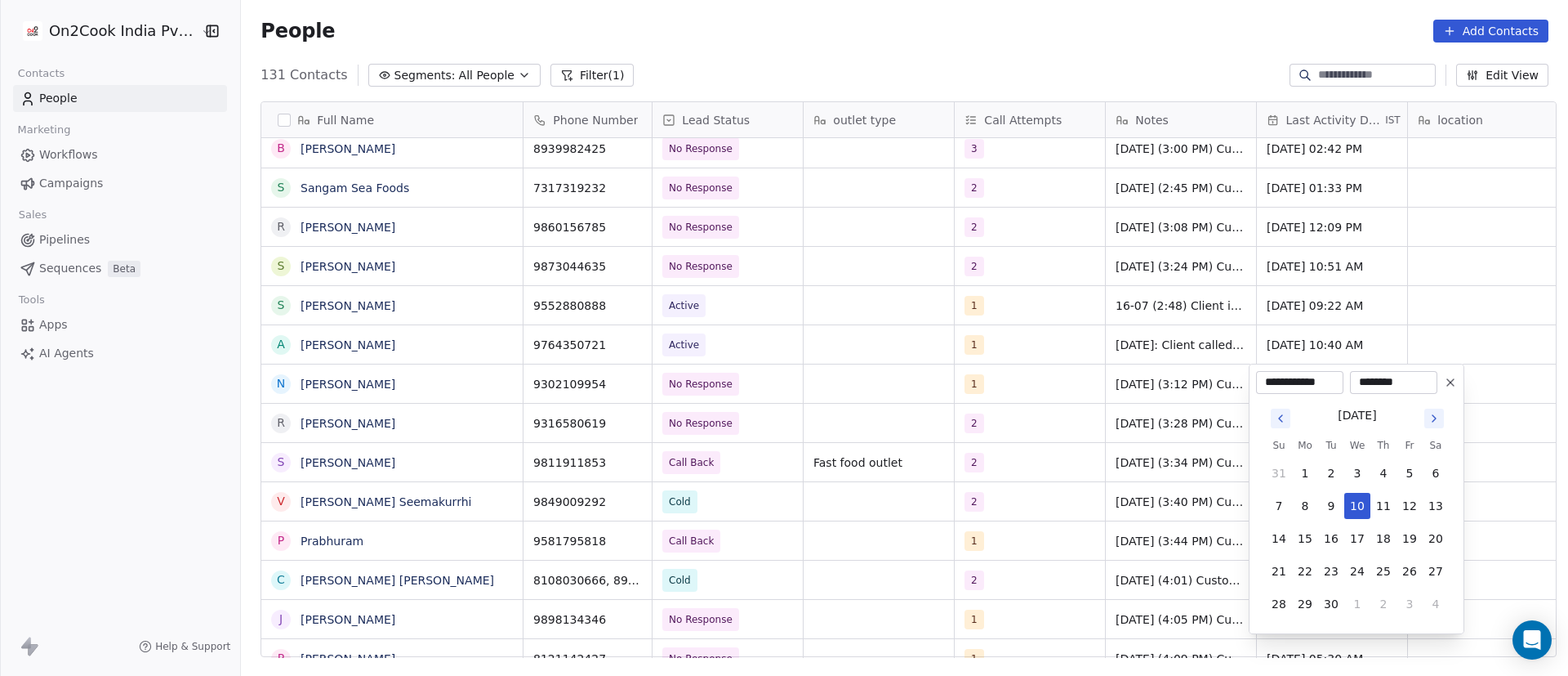
click at [1097, 402] on html "On2Cook India Pvt. Ltd. Contacts People Marketing Workflows Campaigns Sales Pip…" at bounding box center [784, 338] width 1568 height 676
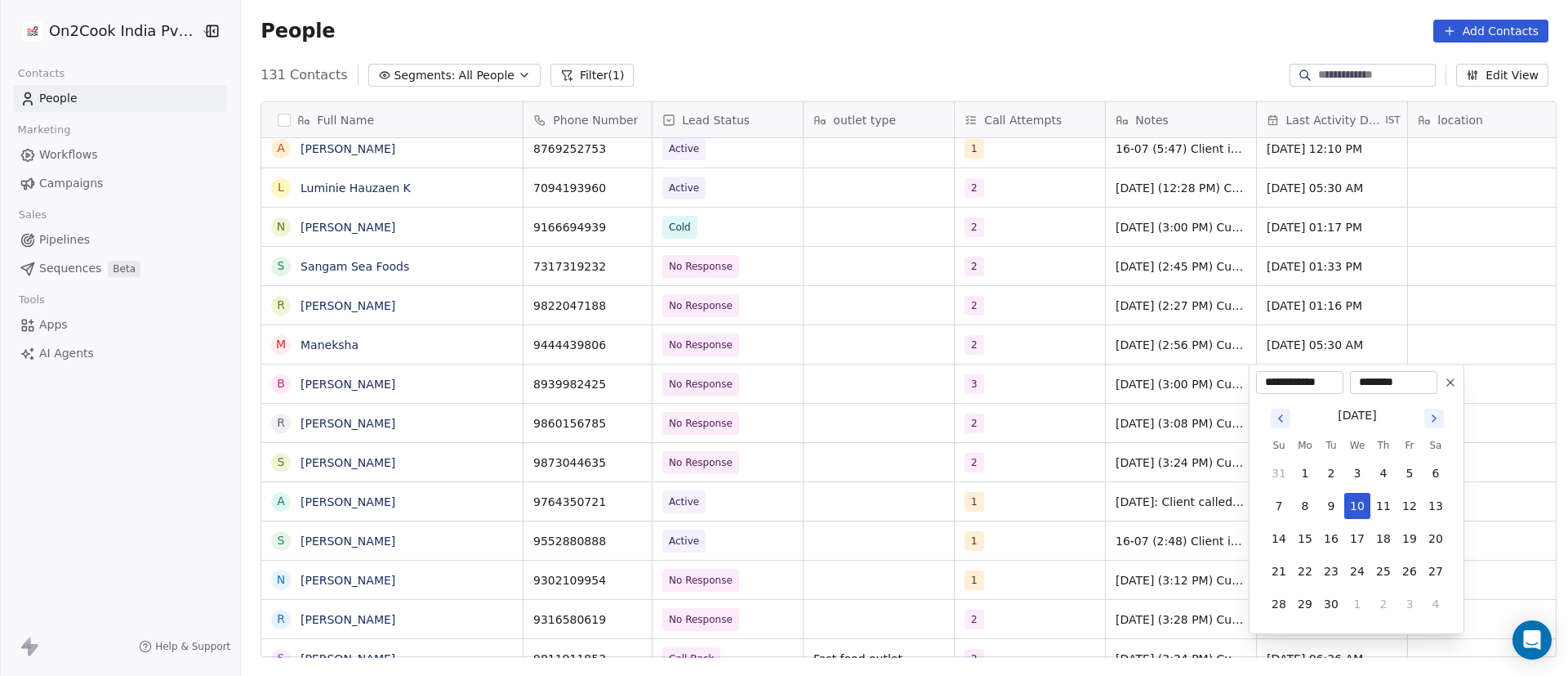
click at [1461, 247] on html "On2Cook India Pvt. Ltd. Contacts People Marketing Workflows Campaigns Sales Pip…" at bounding box center [784, 338] width 1568 height 676
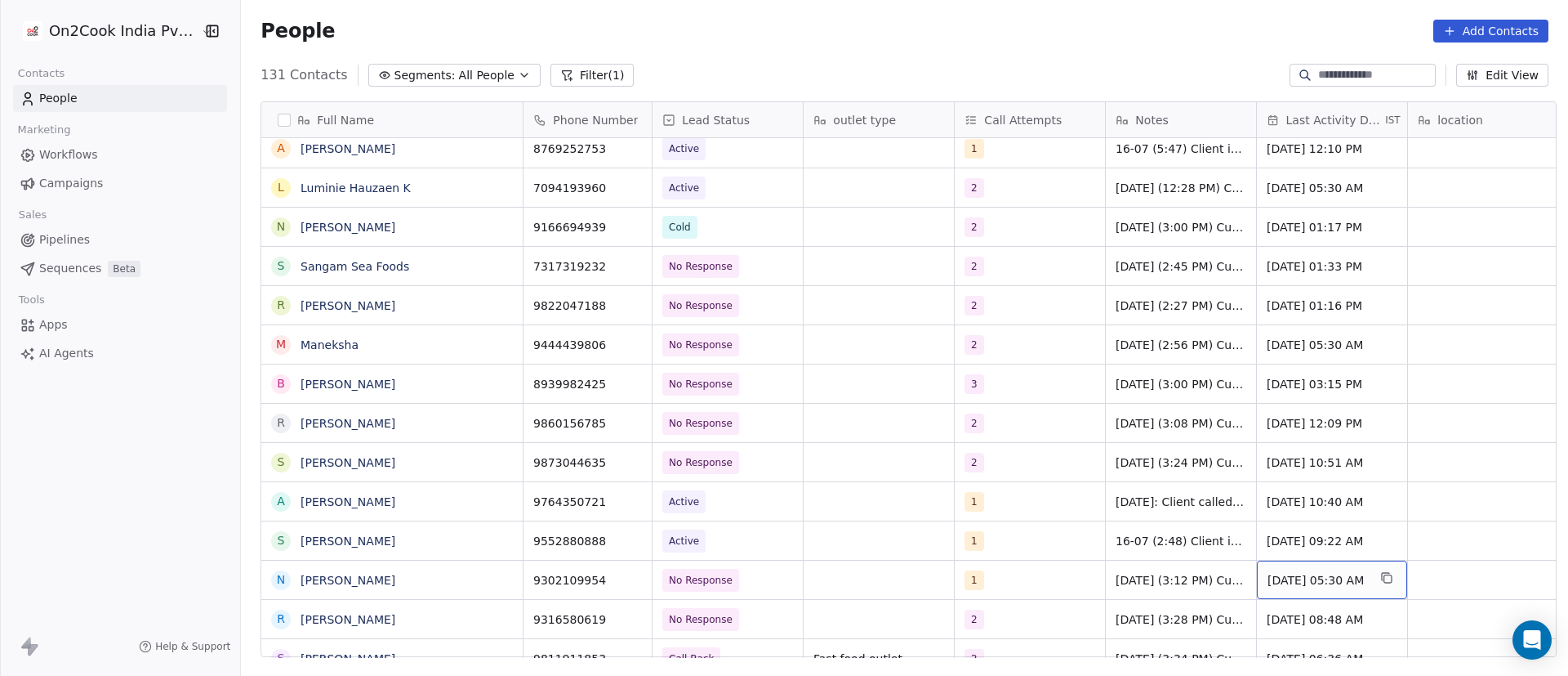
click at [1304, 584] on span "Aug 29, 2024 05:30 AM" at bounding box center [1317, 580] width 100 height 17
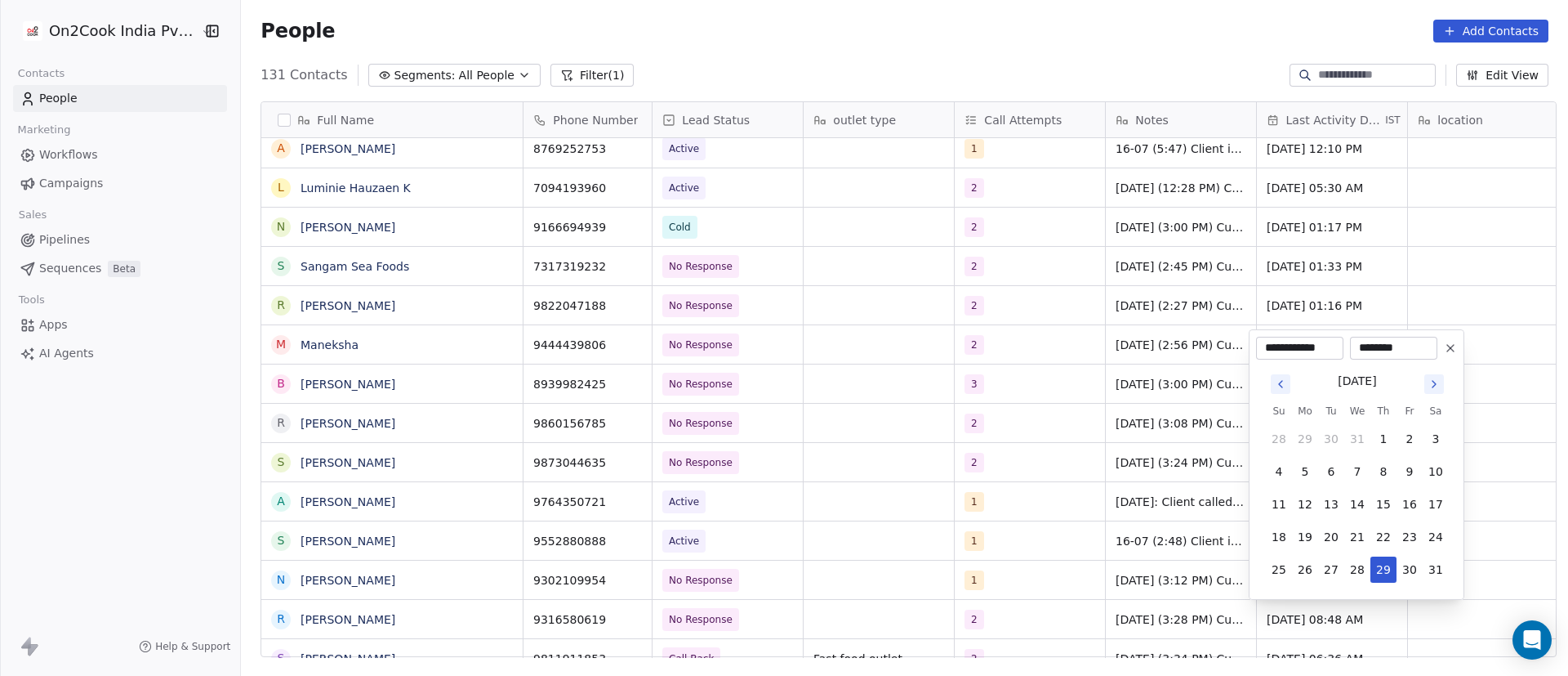
click at [1304, 584] on div "August 2024 Su Mo Tu We Th Fr Sa 28 29 30 31 1 2 3 4 5 6 7 8 9 10 11 12 13 14 1…" at bounding box center [1356, 476] width 201 height 233
click at [1430, 387] on icon "Go to next month" at bounding box center [1434, 384] width 13 height 13
click at [1431, 387] on icon "Go to next month" at bounding box center [1434, 384] width 13 height 13
click at [1434, 387] on icon "Go to next month" at bounding box center [1434, 384] width 13 height 13
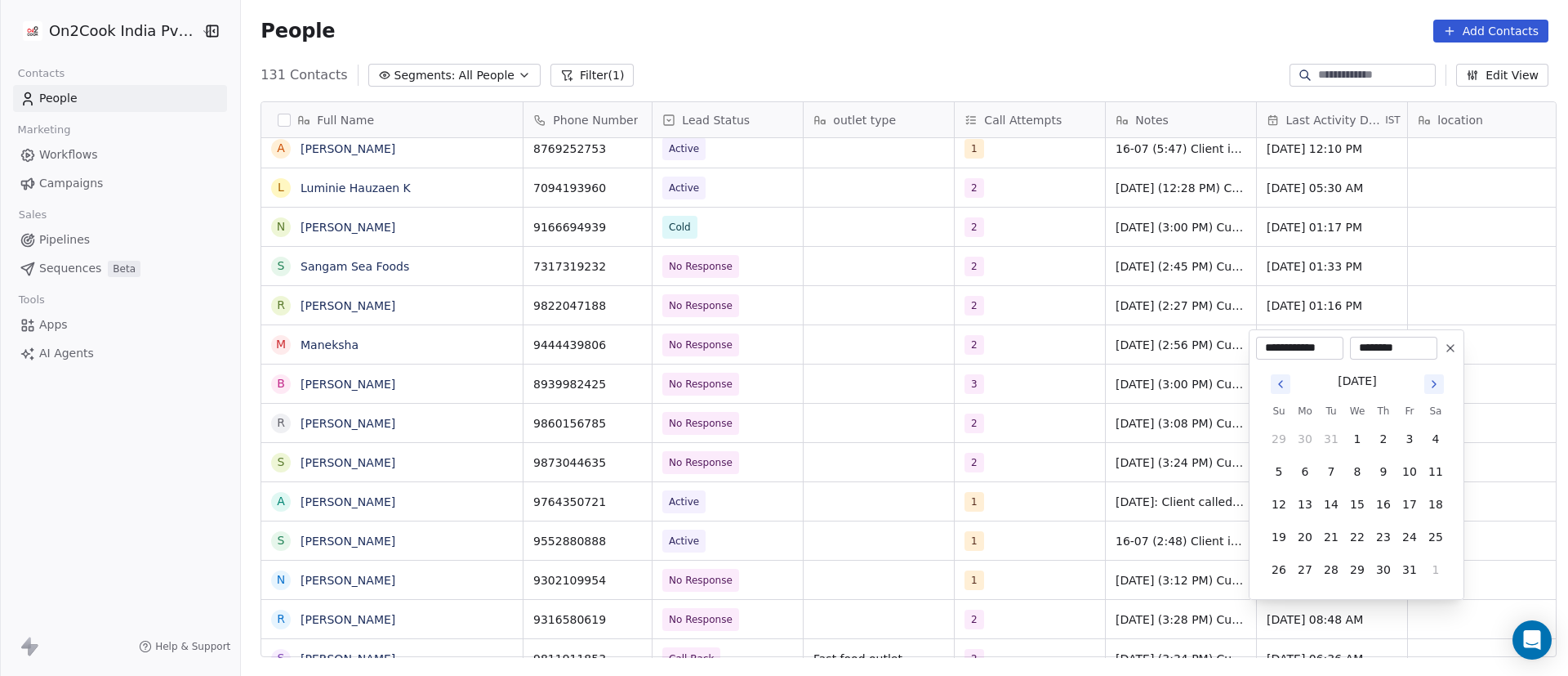
click at [1434, 387] on icon "Go to next month" at bounding box center [1434, 384] width 13 height 13
click at [1433, 353] on icon "Go to next month" at bounding box center [1434, 350] width 4 height 6
click at [1433, 353] on input "********" at bounding box center [1393, 348] width 80 height 17
click at [1434, 382] on icon "Go to next month" at bounding box center [1434, 384] width 4 height 6
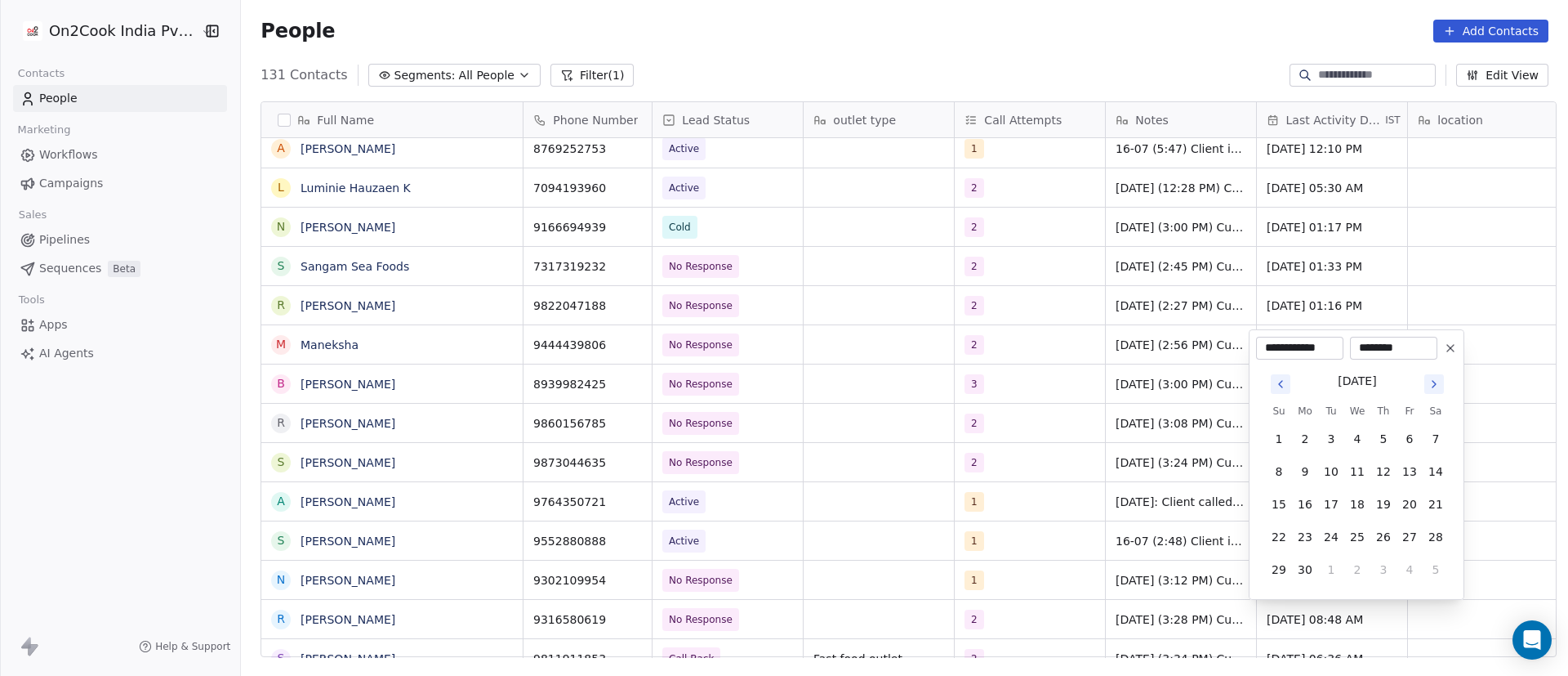
click at [1434, 382] on icon "Go to next month" at bounding box center [1434, 384] width 4 height 6
click at [1433, 357] on icon "Go to next month" at bounding box center [1434, 351] width 13 height 13
click at [1358, 473] on button "10" at bounding box center [1357, 472] width 26 height 26
type input "**********"
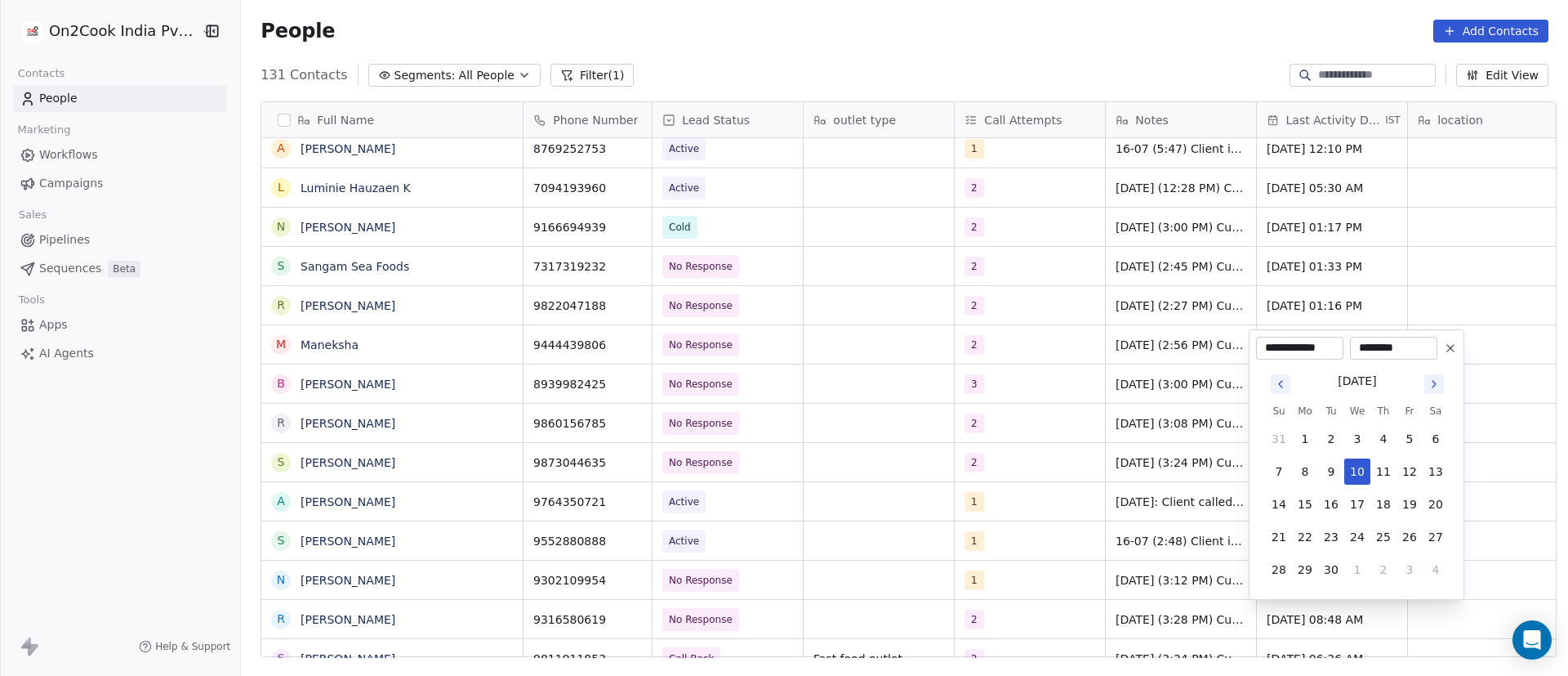
click at [1503, 468] on html "On2Cook India Pvt. Ltd. Contacts People Marketing Workflows Campaigns Sales Pip…" at bounding box center [784, 338] width 1568 height 676
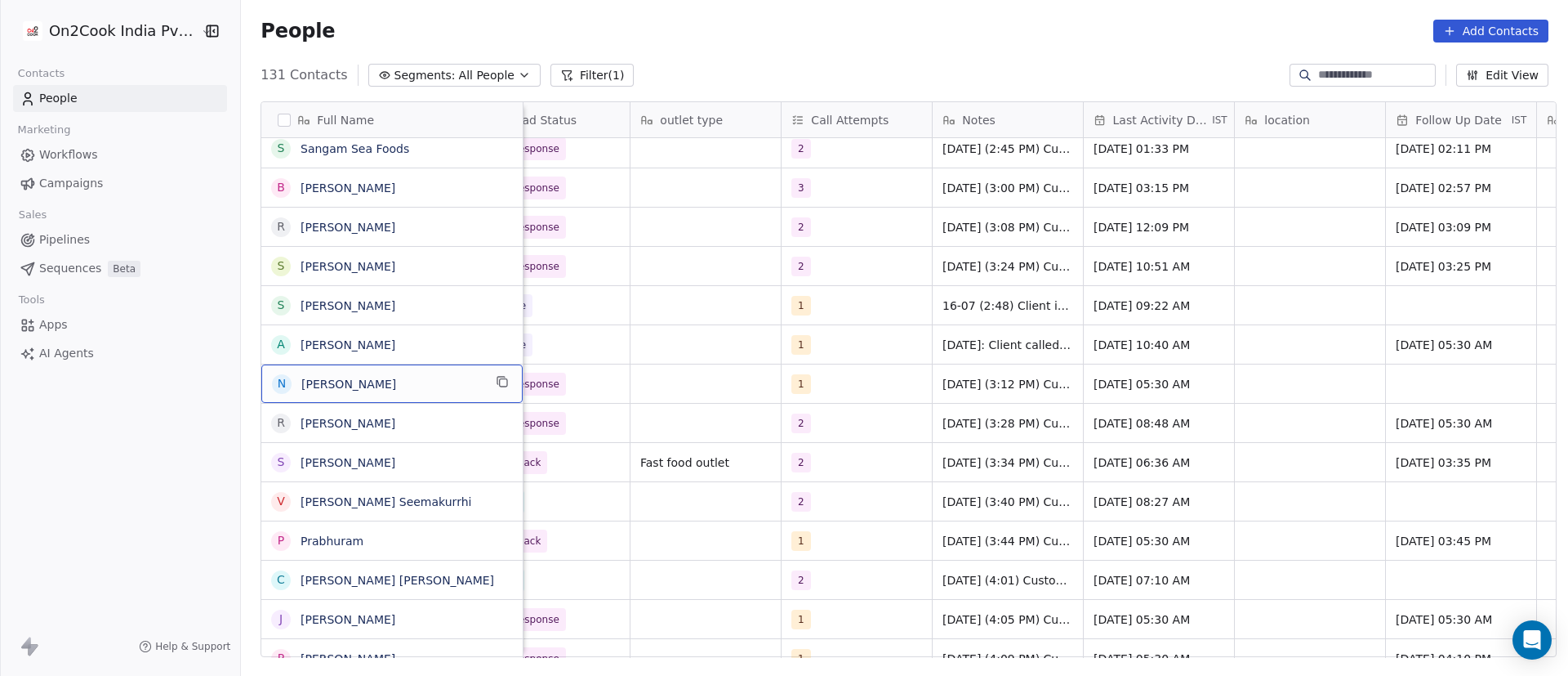
scroll to position [0, 0]
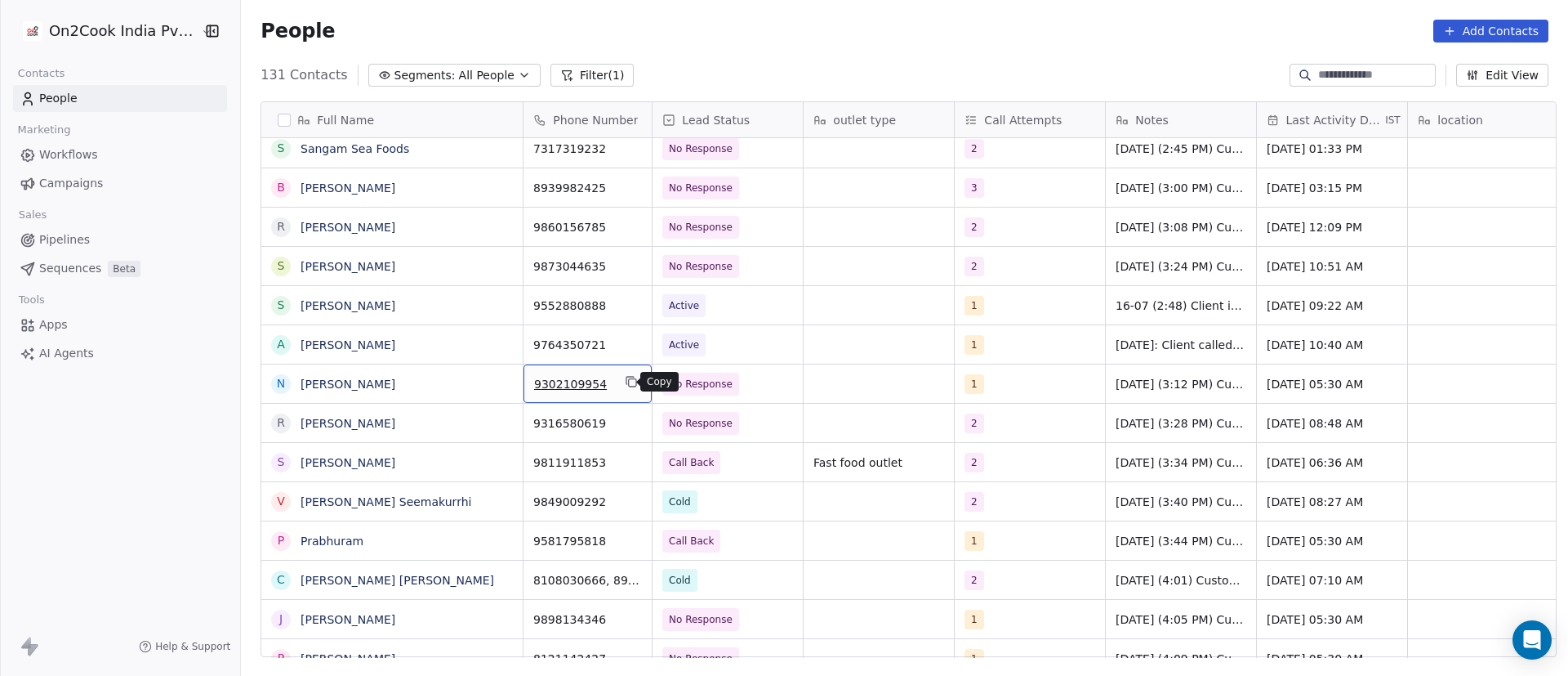
click at [625, 386] on icon "grid" at bounding box center [631, 381] width 13 height 13
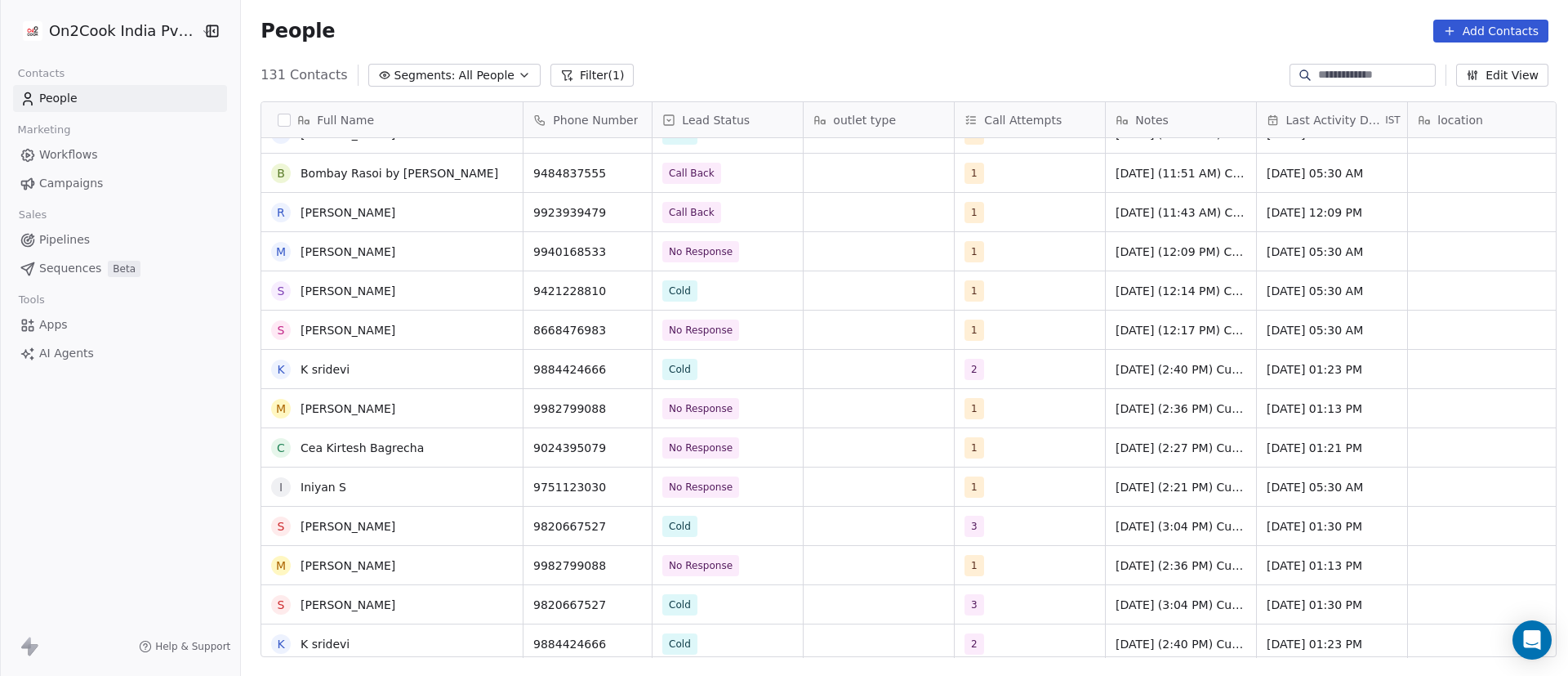
scroll to position [3514, 0]
click at [455, 412] on span "Misra Gaurav" at bounding box center [392, 409] width 181 height 17
click at [570, 411] on html "On2Cook India Pvt. Ltd. Contacts People Marketing Workflows Campaigns Sales Pip…" at bounding box center [784, 338] width 1568 height 676
click at [496, 406] on icon "grid" at bounding box center [502, 406] width 13 height 13
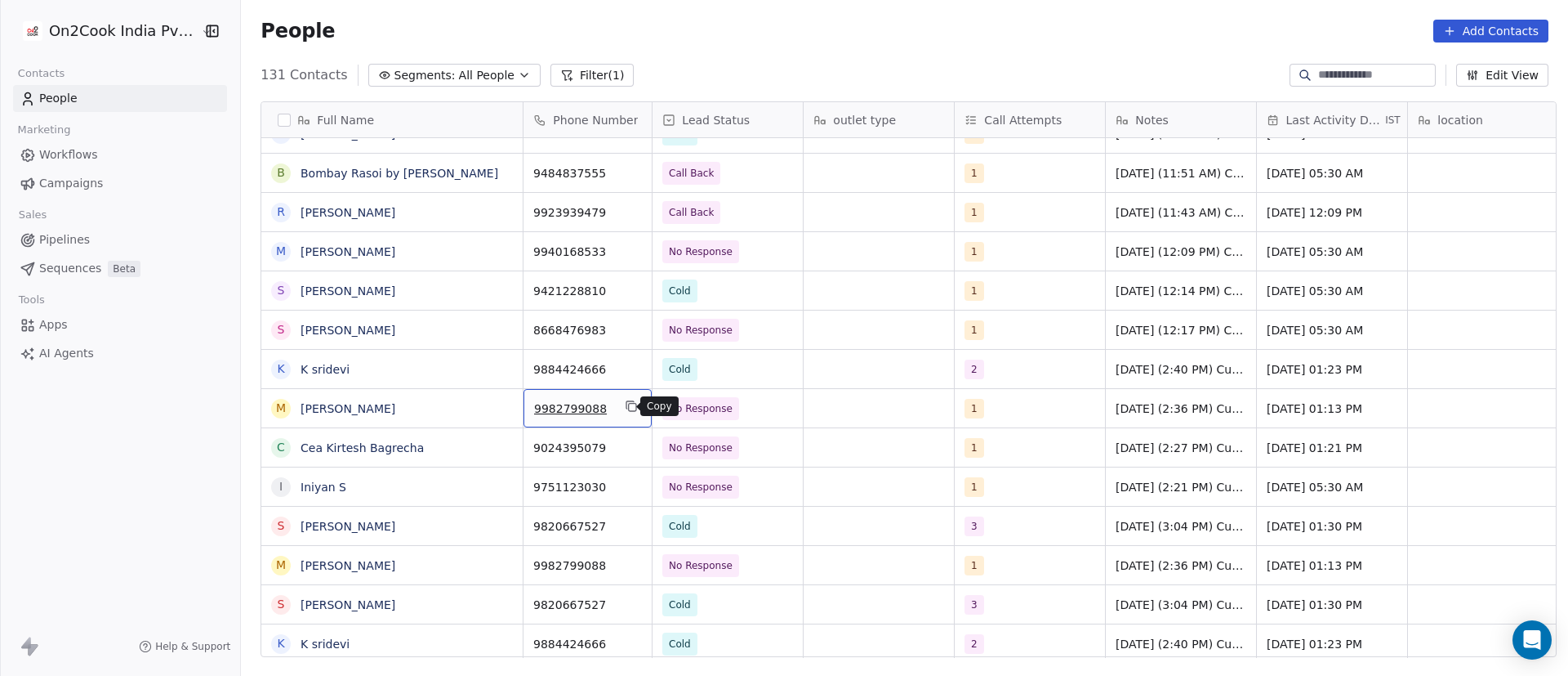
click at [628, 412] on icon "grid" at bounding box center [631, 406] width 13 height 13
click at [736, 409] on span "No Response" at bounding box center [713, 408] width 100 height 23
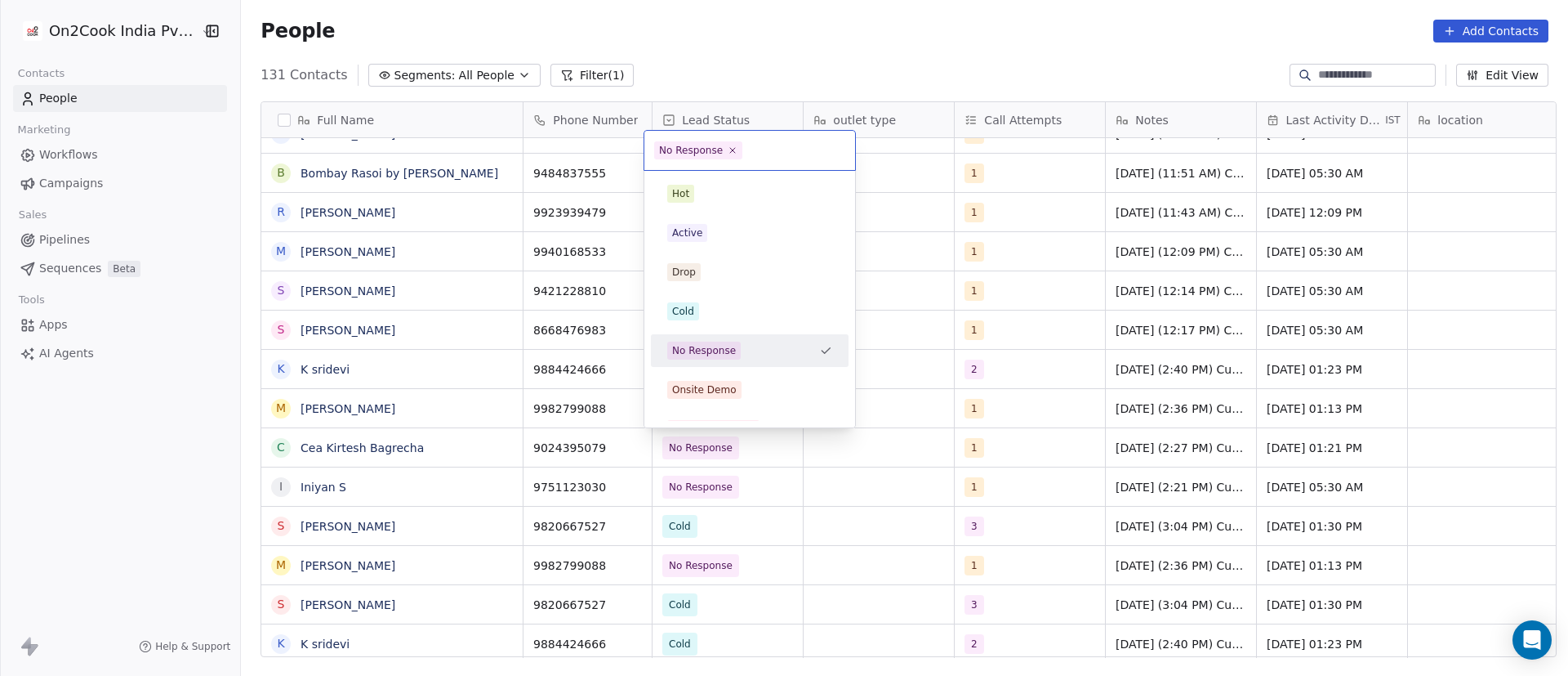
click at [802, 343] on div "No Response" at bounding box center [740, 350] width 145 height 18
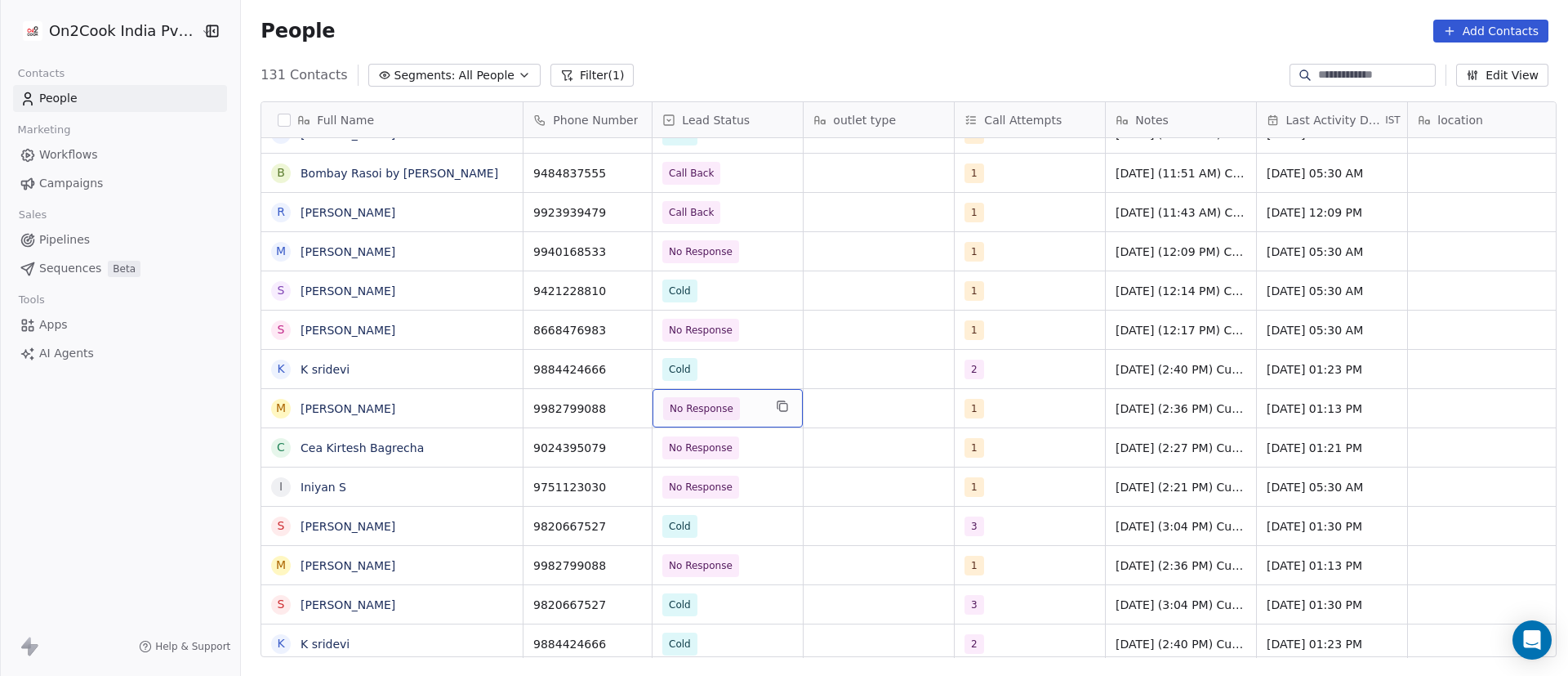
click at [745, 410] on span "No Response" at bounding box center [713, 408] width 100 height 23
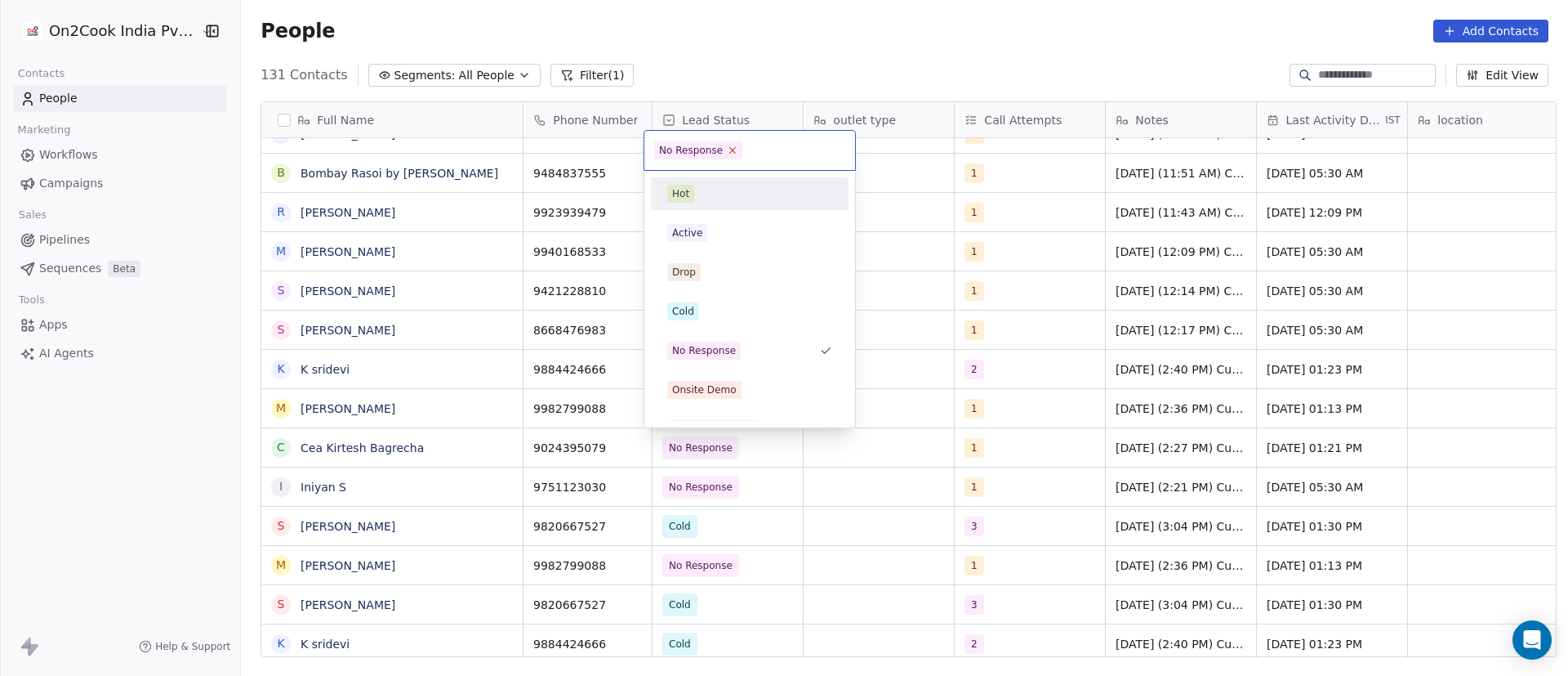
click at [731, 151] on icon at bounding box center [733, 151] width 6 height 6
click at [692, 304] on span "Cold" at bounding box center [683, 311] width 31 height 18
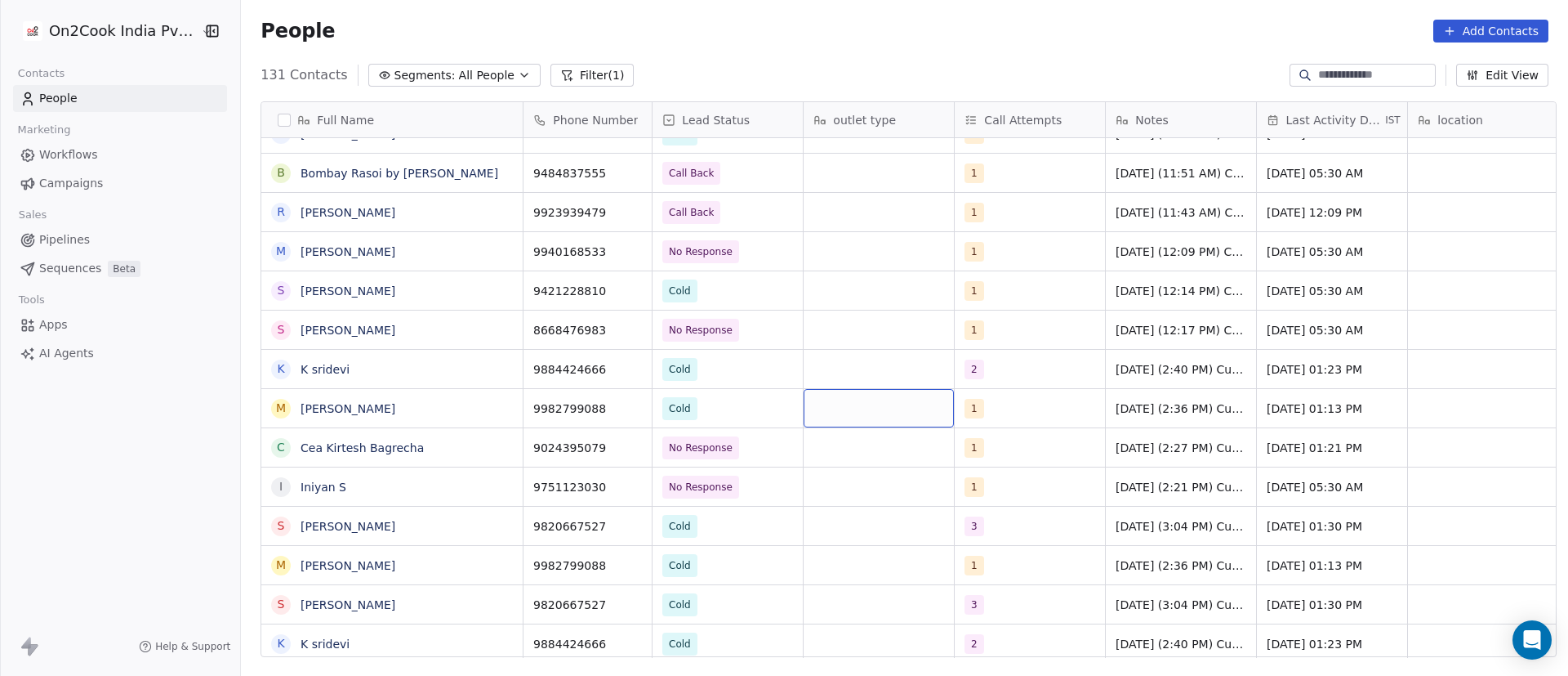
click at [892, 402] on div "grid" at bounding box center [878, 408] width 151 height 39
click at [1006, 405] on div "1" at bounding box center [1015, 408] width 100 height 19
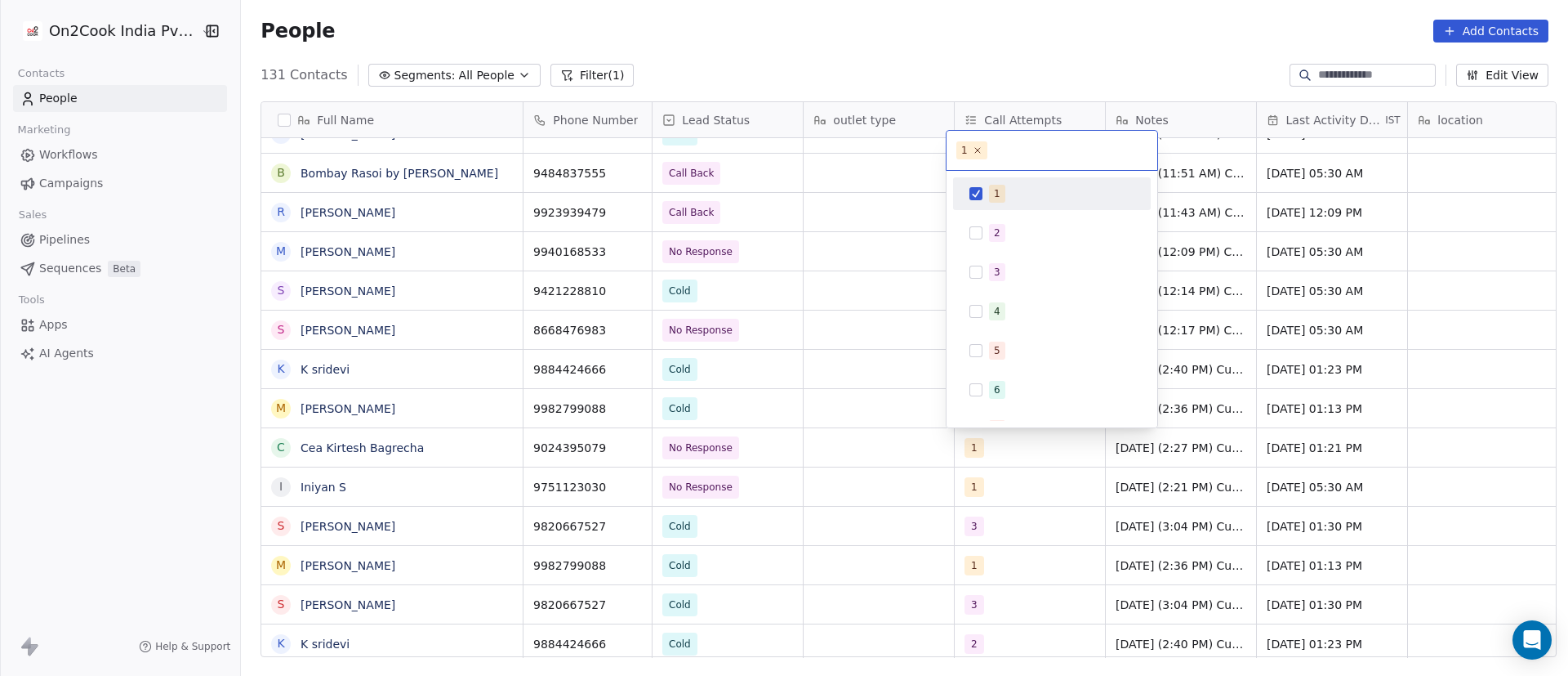
click at [982, 194] on button "Suggestions" at bounding box center [976, 193] width 13 height 13
click at [984, 227] on div "2" at bounding box center [1052, 233] width 185 height 26
click at [1169, 387] on html "On2Cook India Pvt. Ltd. Contacts People Marketing Workflows Campaigns Sales Pip…" at bounding box center [784, 338] width 1568 height 676
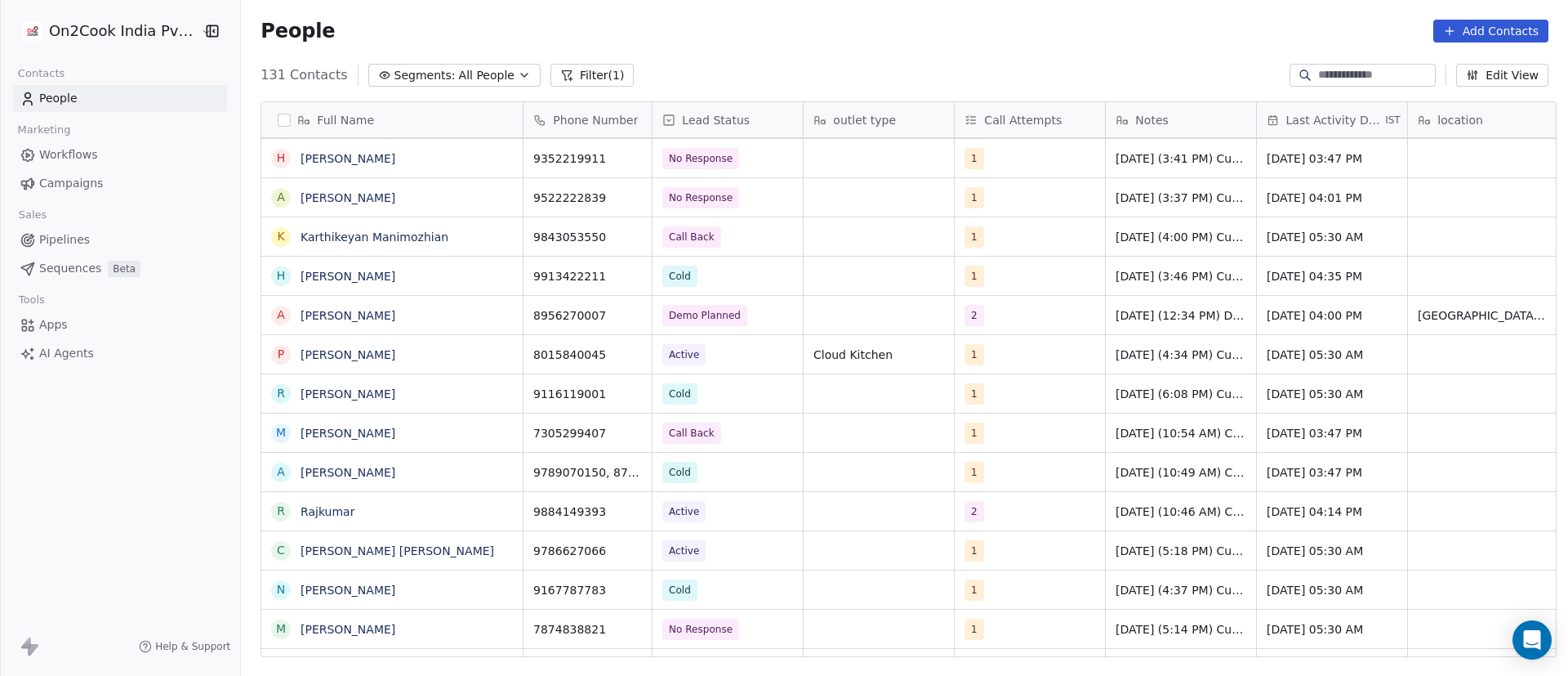
scroll to position [0, 0]
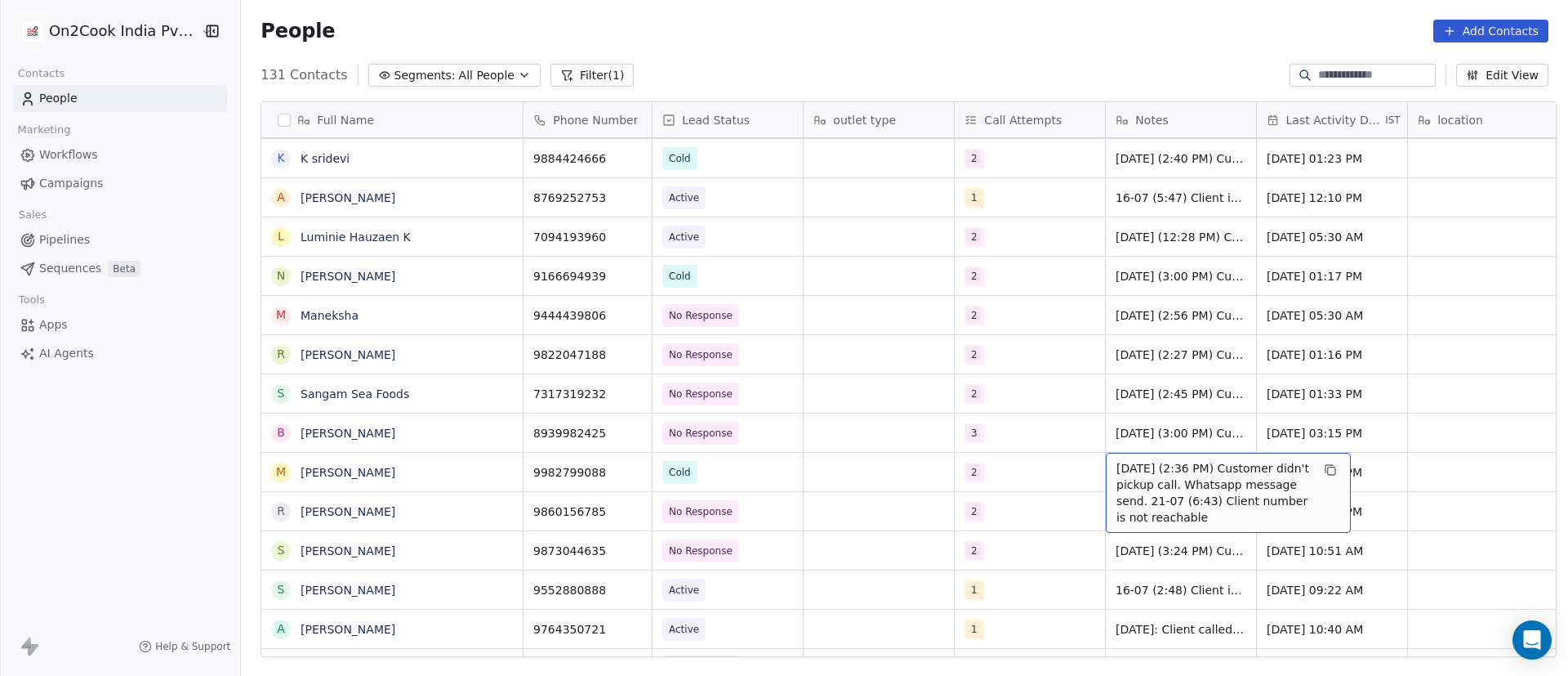
click at [1138, 485] on span "4/9/2025 (2:36 PM) Customer didn't pickup call. Whatsapp message send. 21-07 (6…" at bounding box center [1214, 492] width 194 height 66
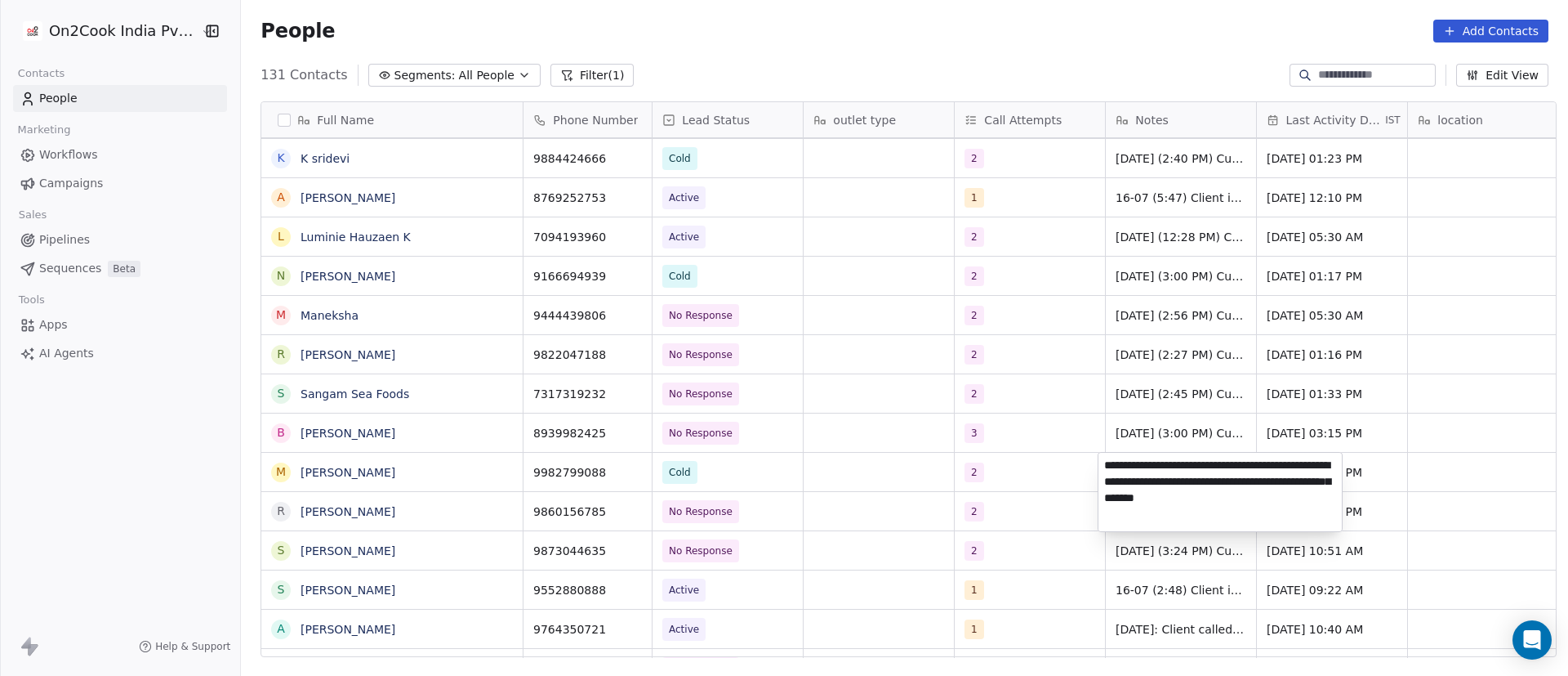
click at [1099, 470] on textarea "**********" at bounding box center [1219, 491] width 243 height 79
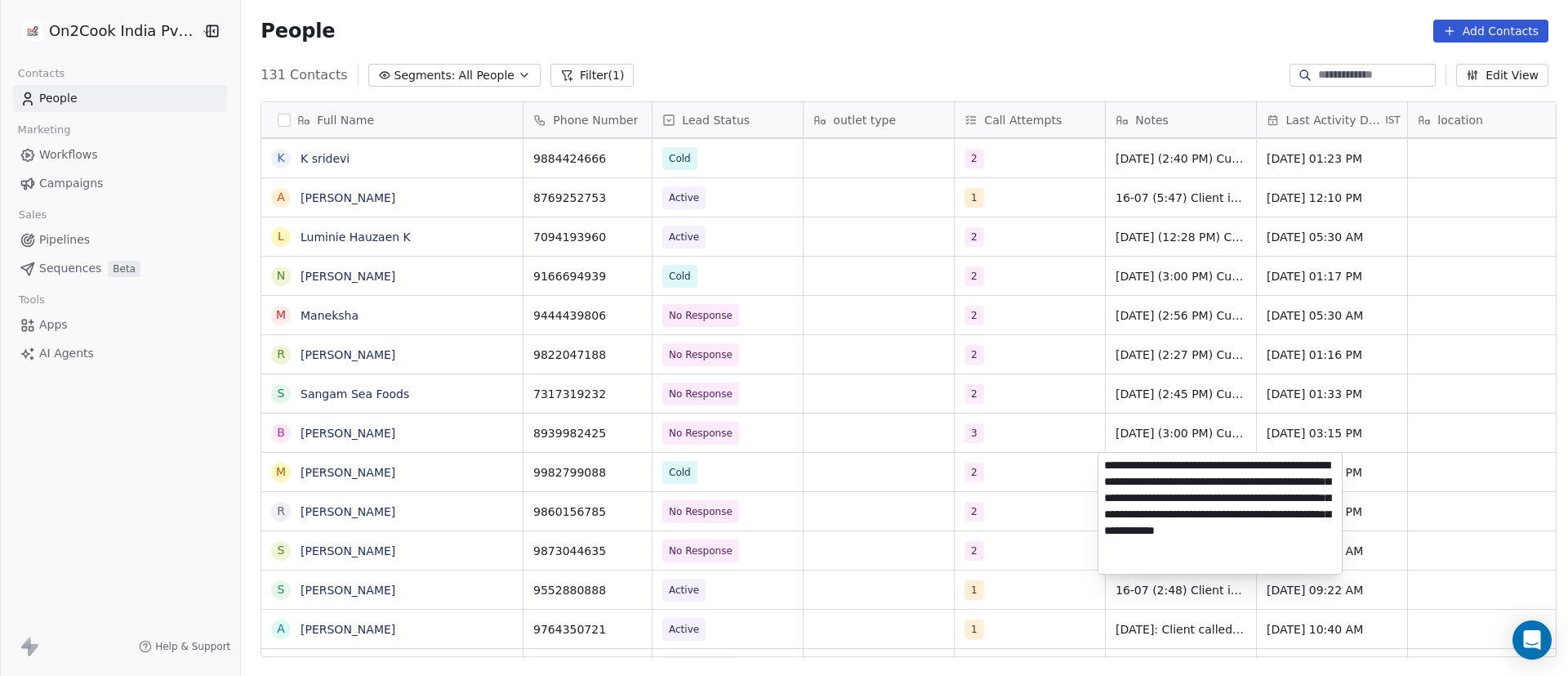
click at [1114, 483] on textarea "**********" at bounding box center [1219, 512] width 243 height 121
type textarea "**********"
click at [970, 495] on html "On2Cook India Pvt. Ltd. Contacts People Marketing Workflows Campaigns Sales Pip…" at bounding box center [784, 338] width 1568 height 676
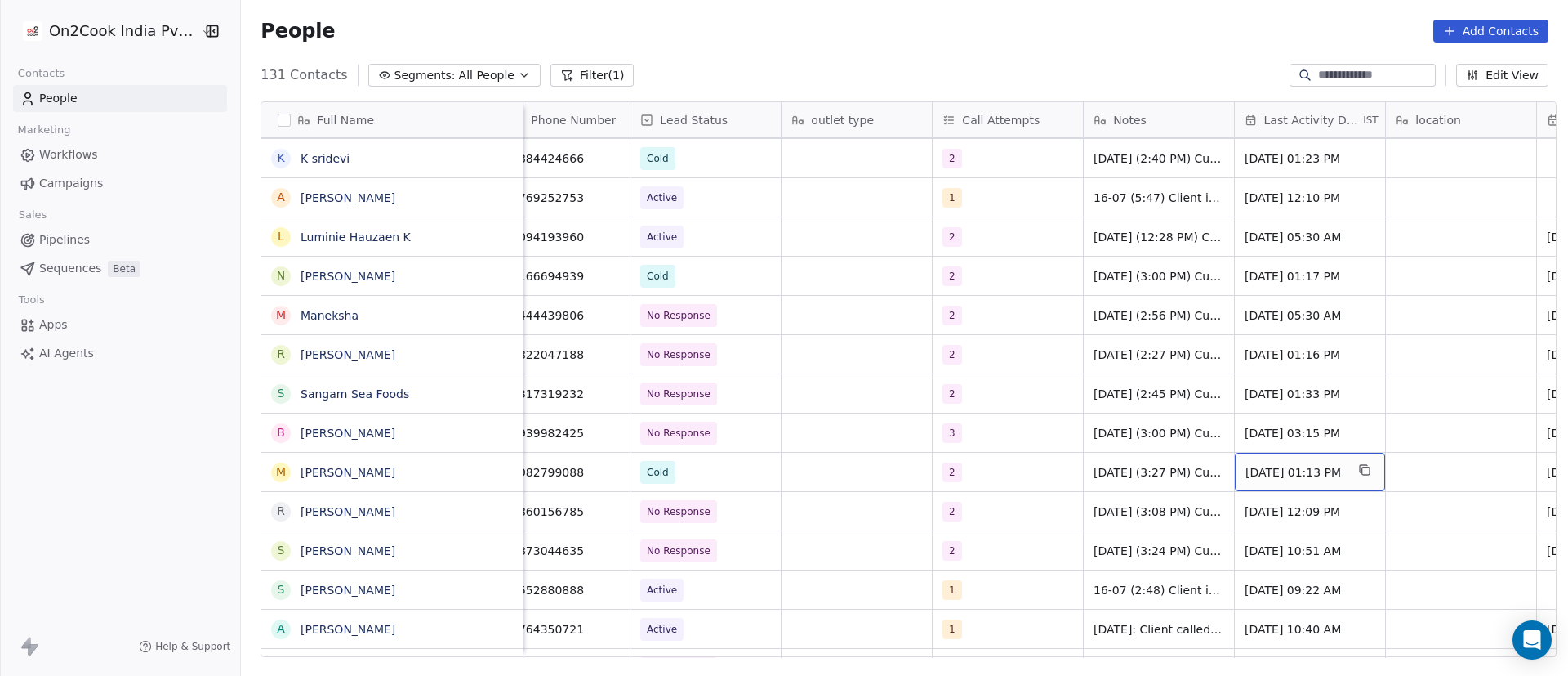
click at [1271, 472] on span "Sep 04, 2025 01:13 PM" at bounding box center [1295, 473] width 100 height 17
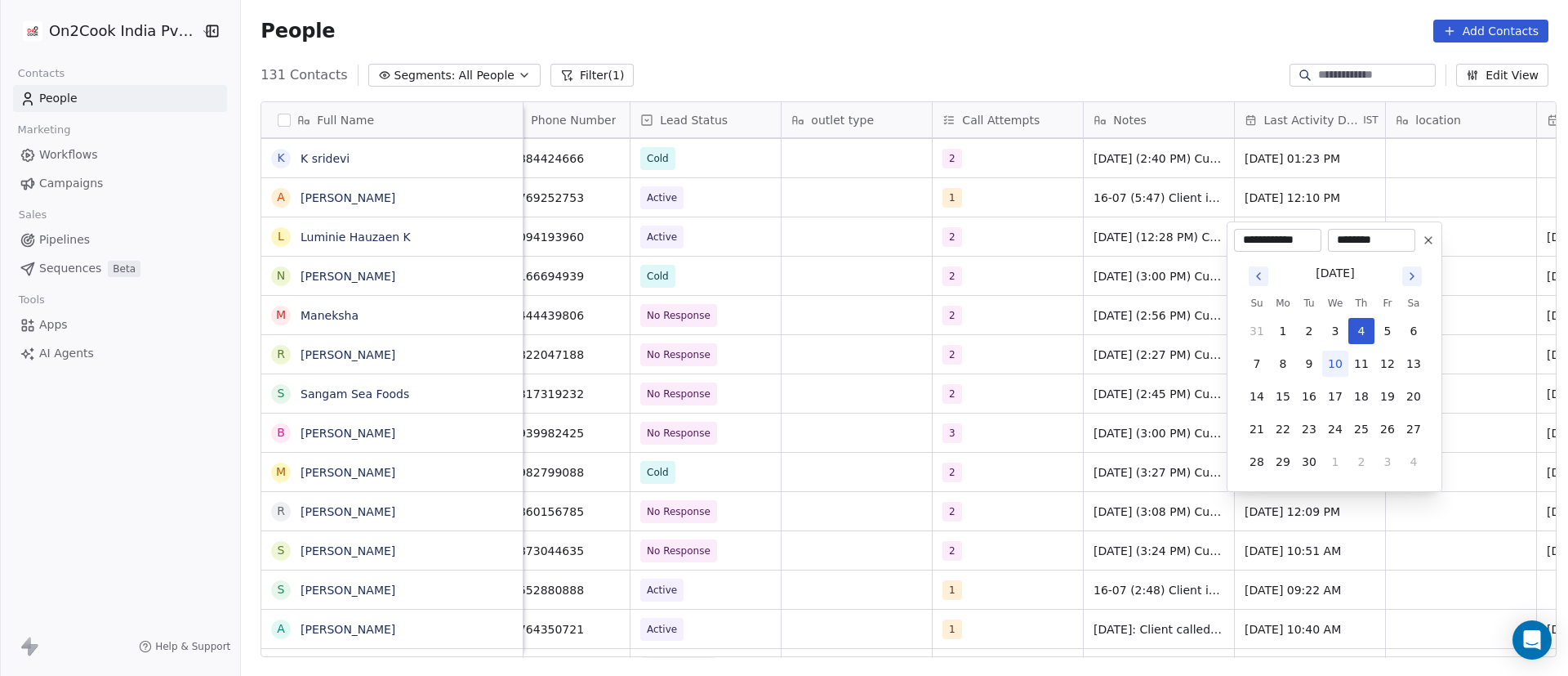
click at [1332, 361] on button "10" at bounding box center [1335, 363] width 26 height 26
type input "**********"
click at [1487, 442] on html "On2Cook India Pvt. Ltd. Contacts People Marketing Workflows Campaigns Sales Pip…" at bounding box center [784, 338] width 1568 height 676
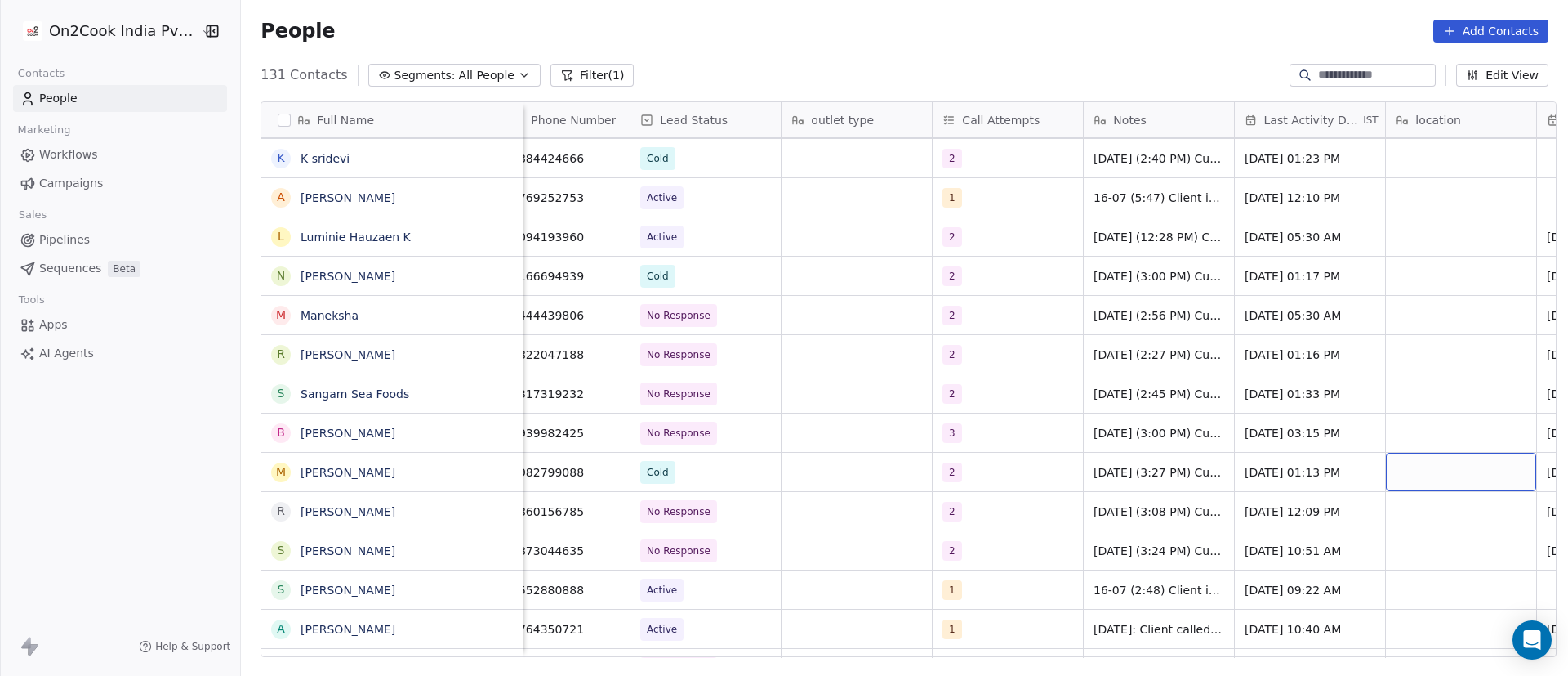
scroll to position [0, 173]
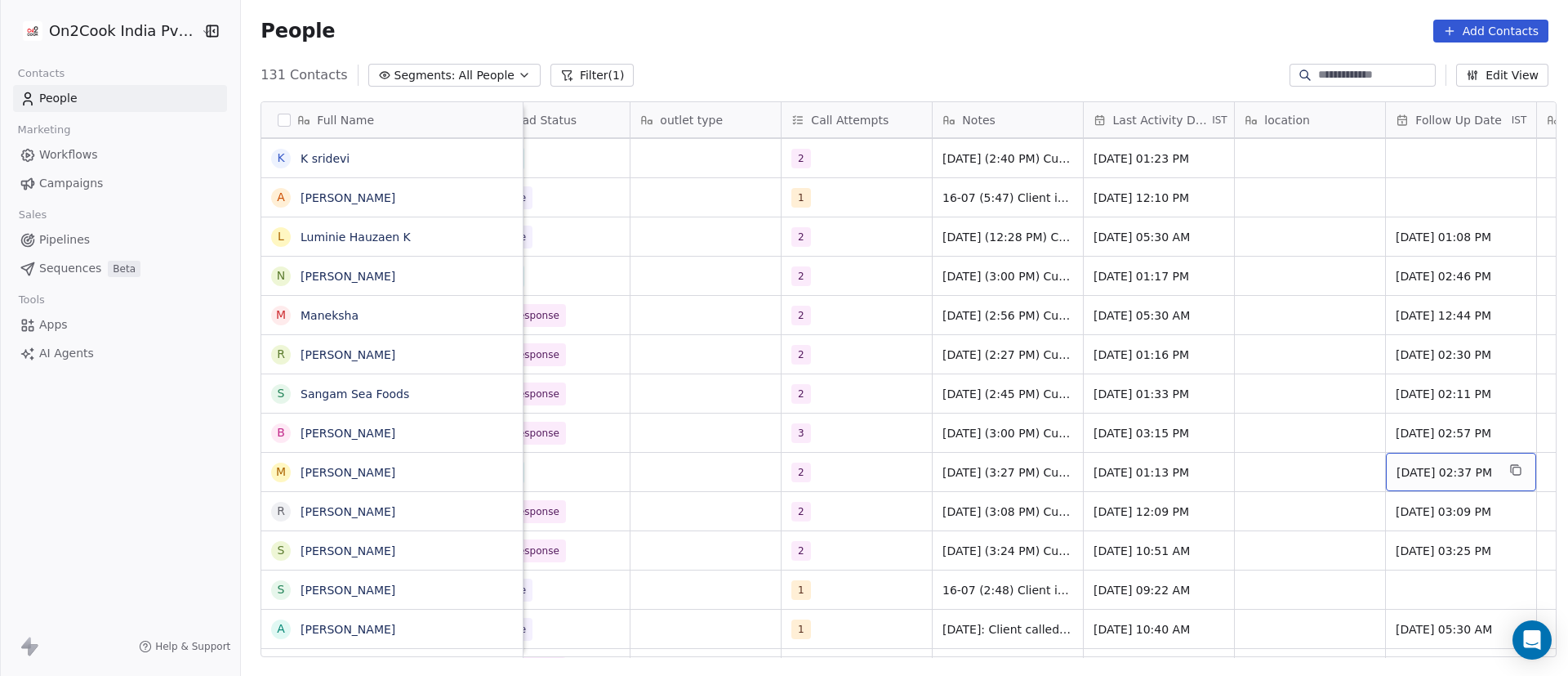
click at [1426, 473] on span "08/09/2025 02:37 PM" at bounding box center [1447, 473] width 100 height 17
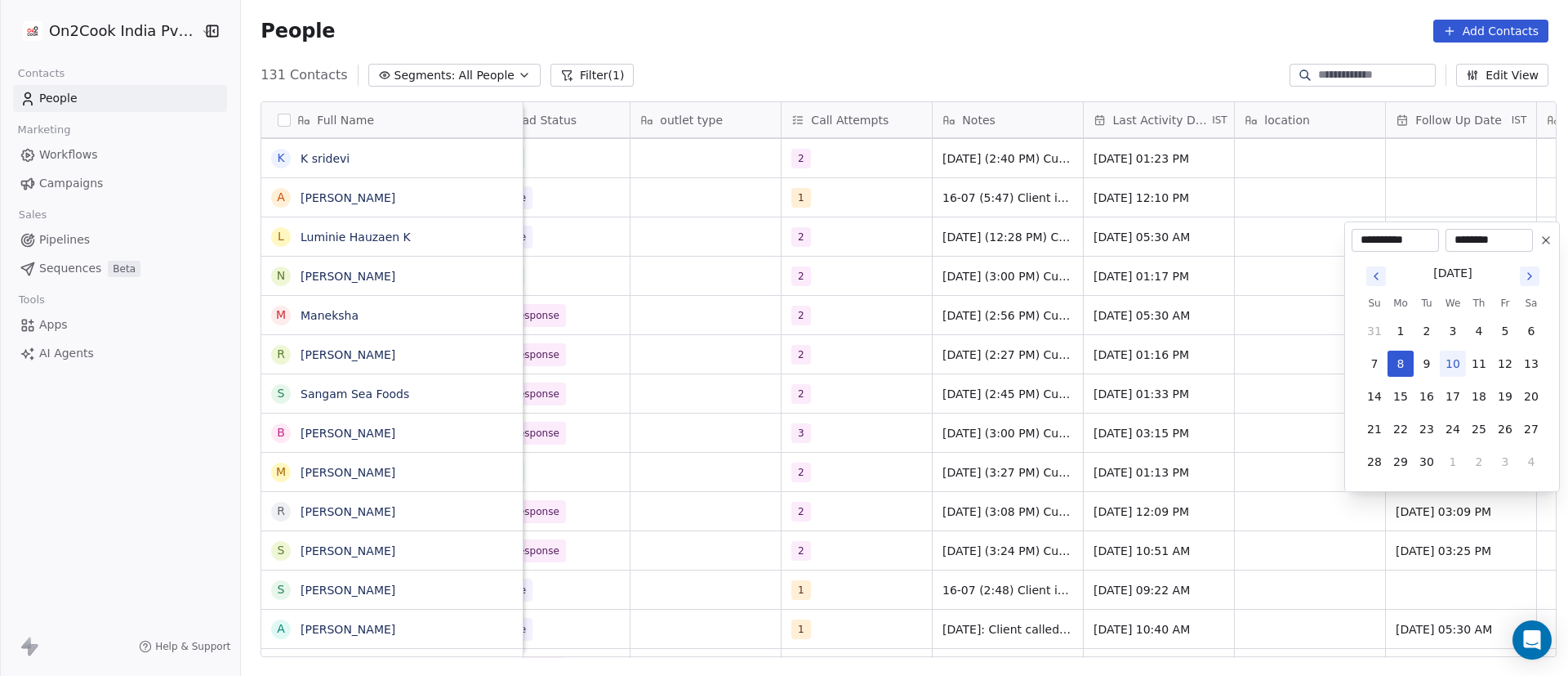
click at [1550, 240] on icon at bounding box center [1546, 240] width 13 height 13
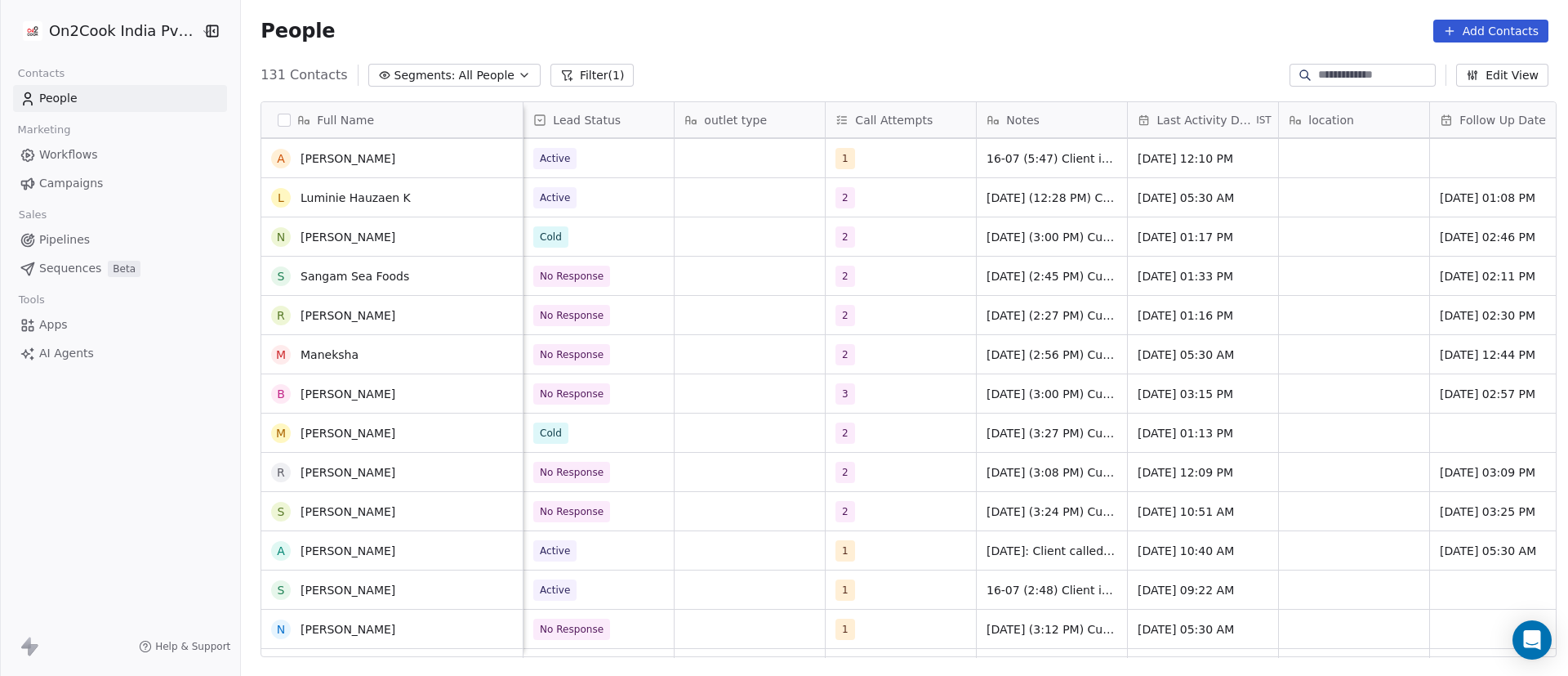
scroll to position [3637, 0]
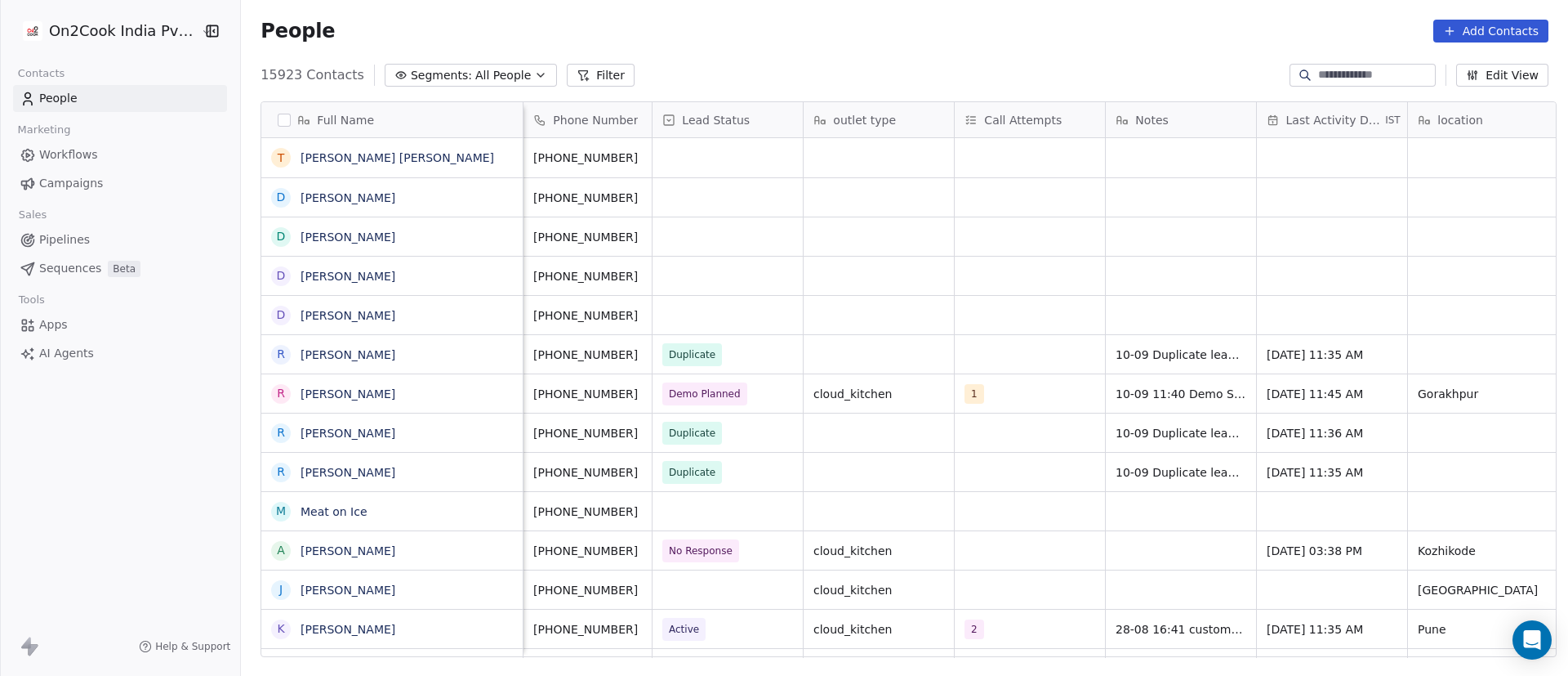
click at [1340, 70] on input at bounding box center [1376, 75] width 115 height 17
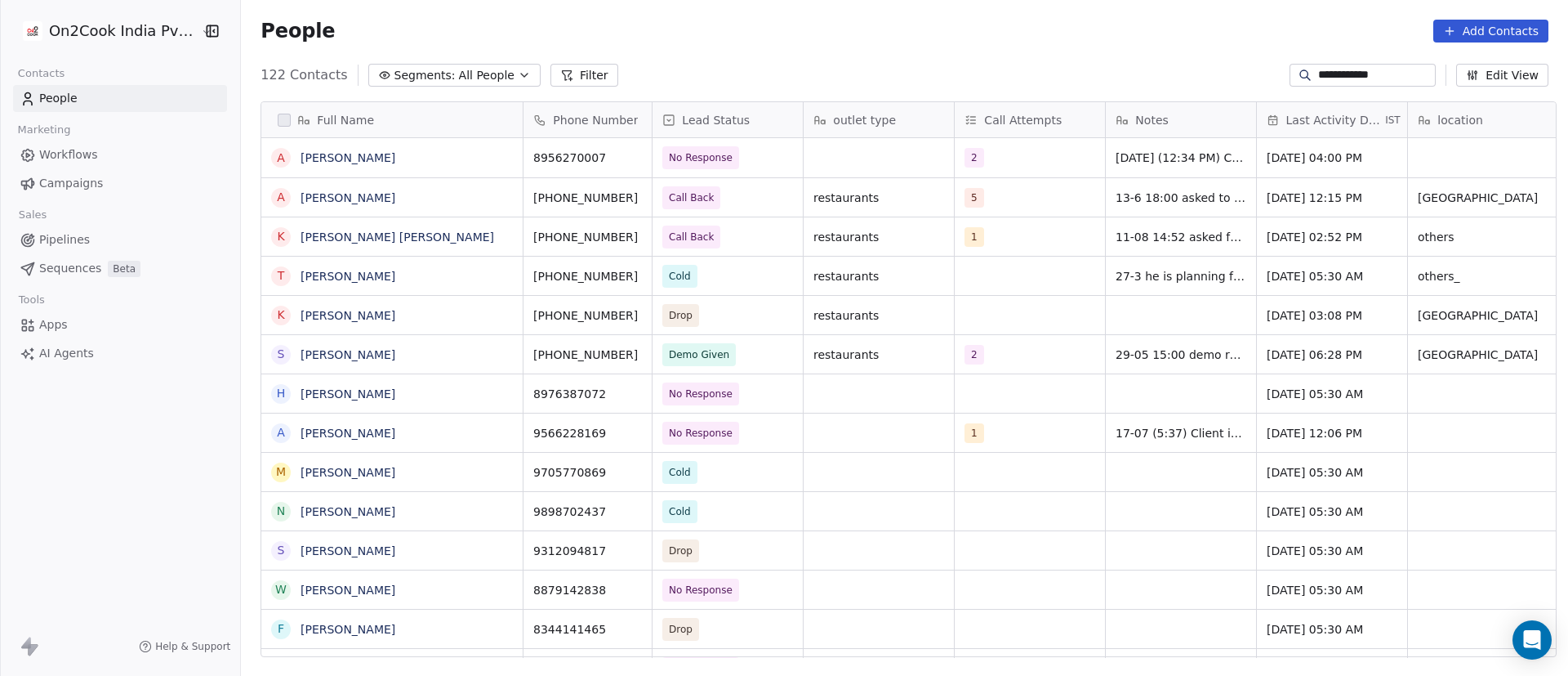
scroll to position [576, 1316]
type input "**********"
click at [745, 163] on span "No Response" at bounding box center [713, 157] width 100 height 23
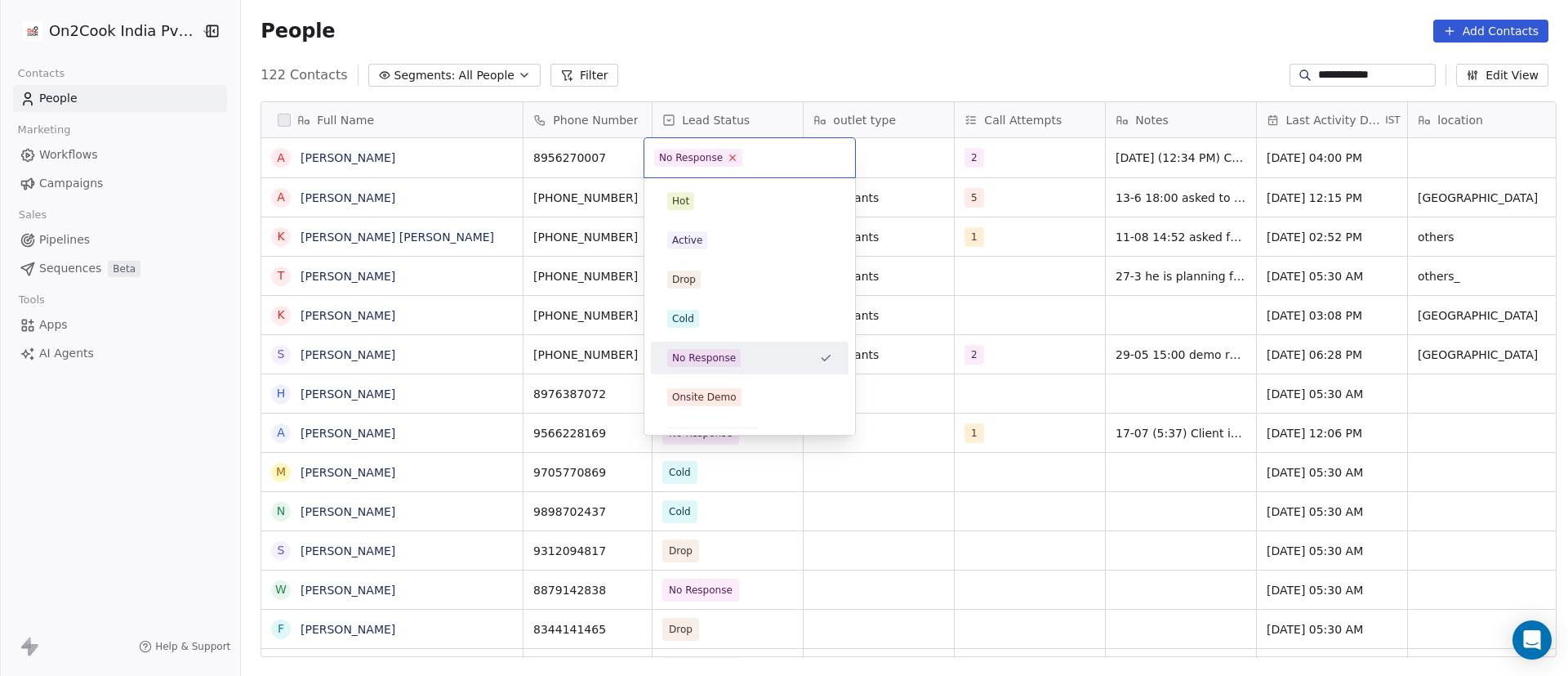
click at [730, 157] on icon at bounding box center [733, 158] width 6 height 6
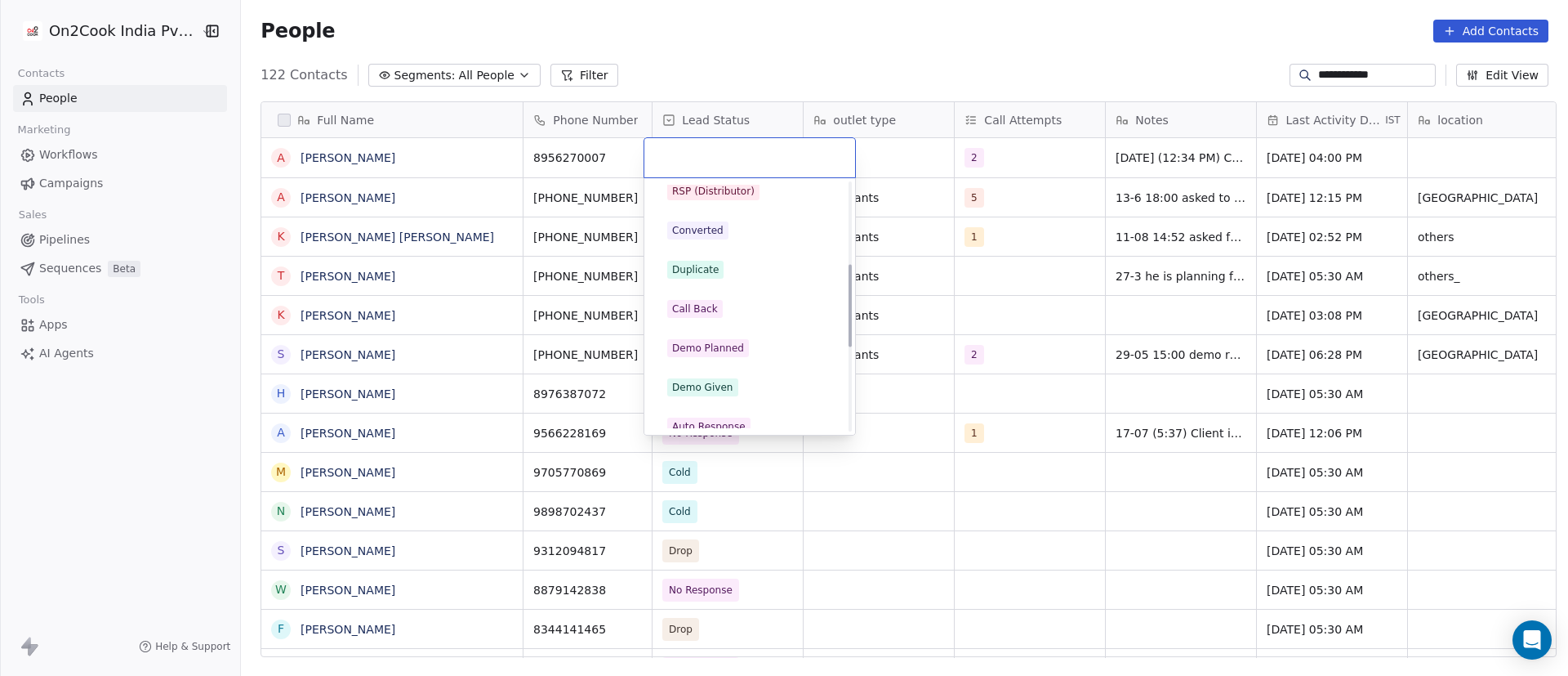
scroll to position [368, 0]
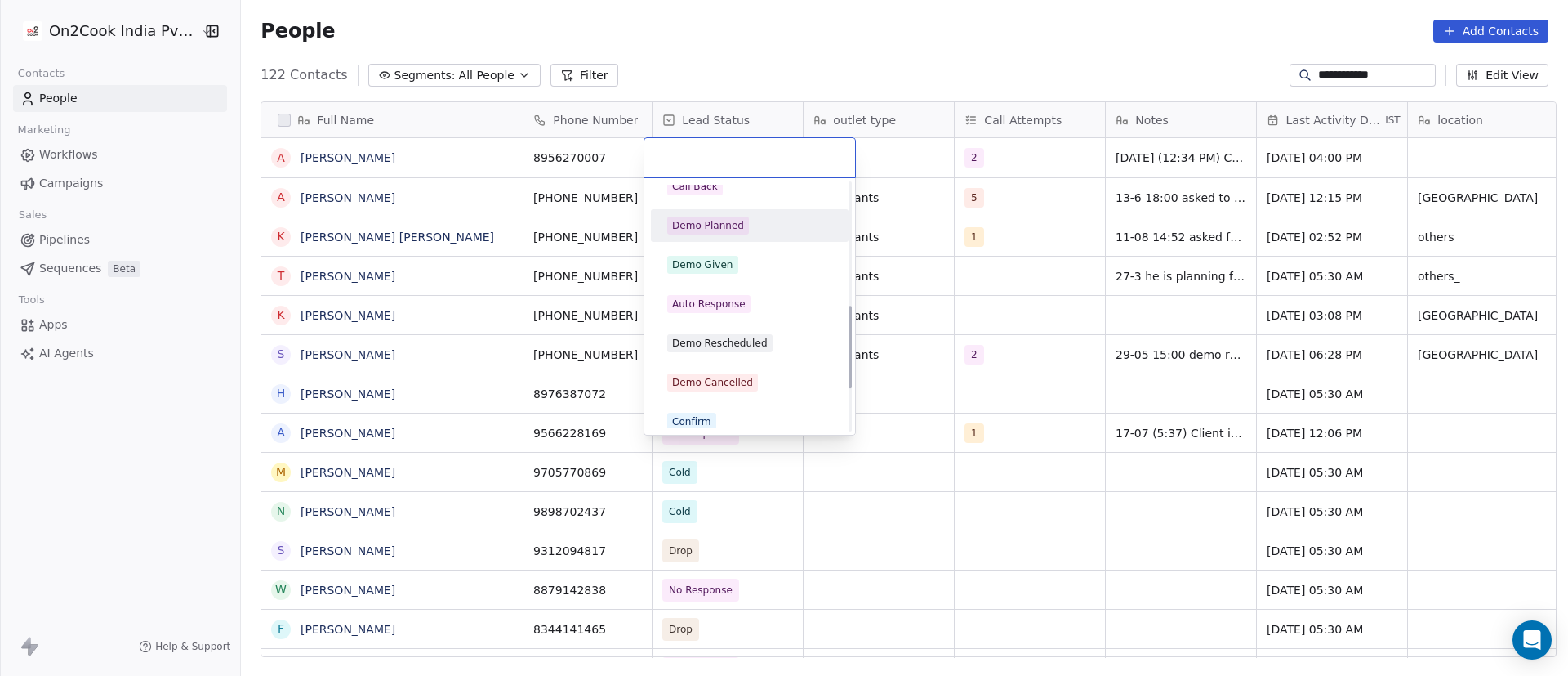
click at [766, 228] on div "Demo Planned" at bounding box center [750, 225] width 165 height 18
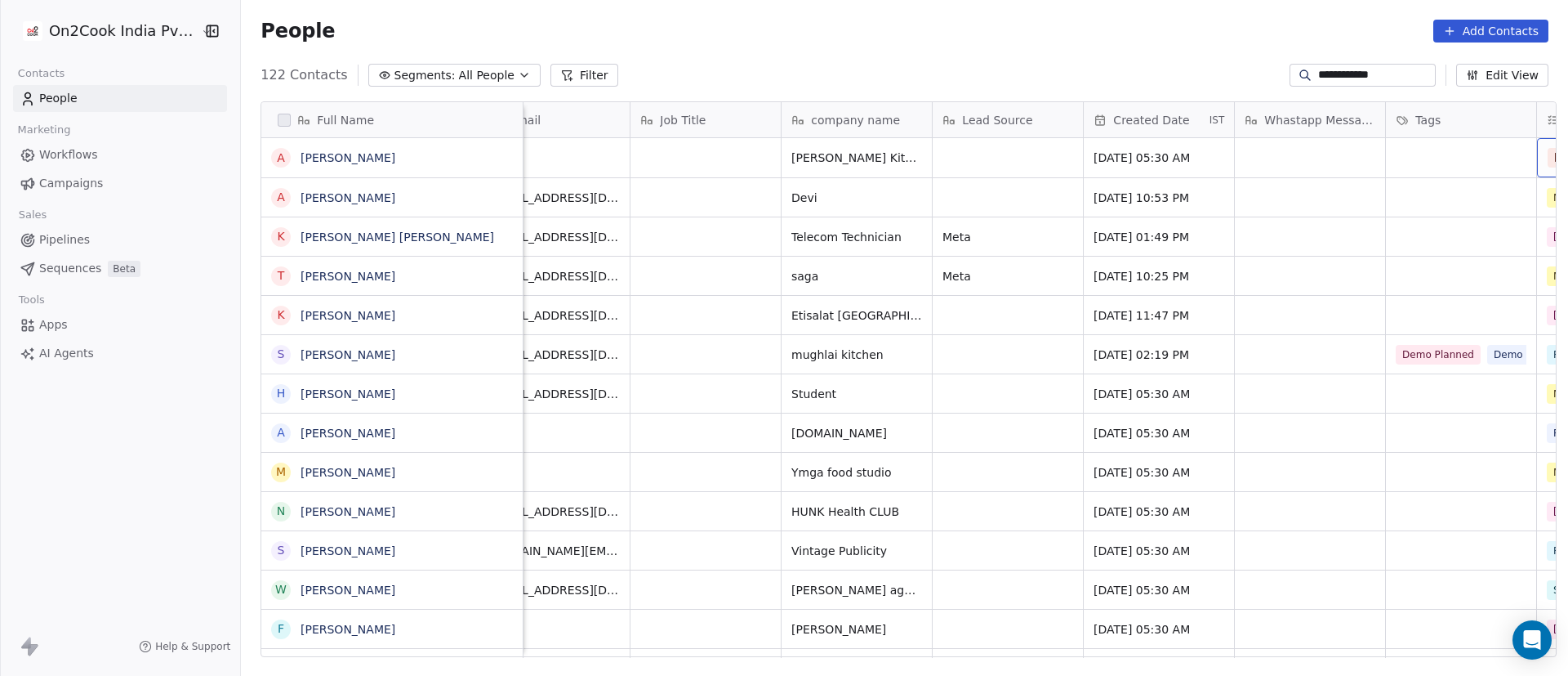
scroll to position [0, 1533]
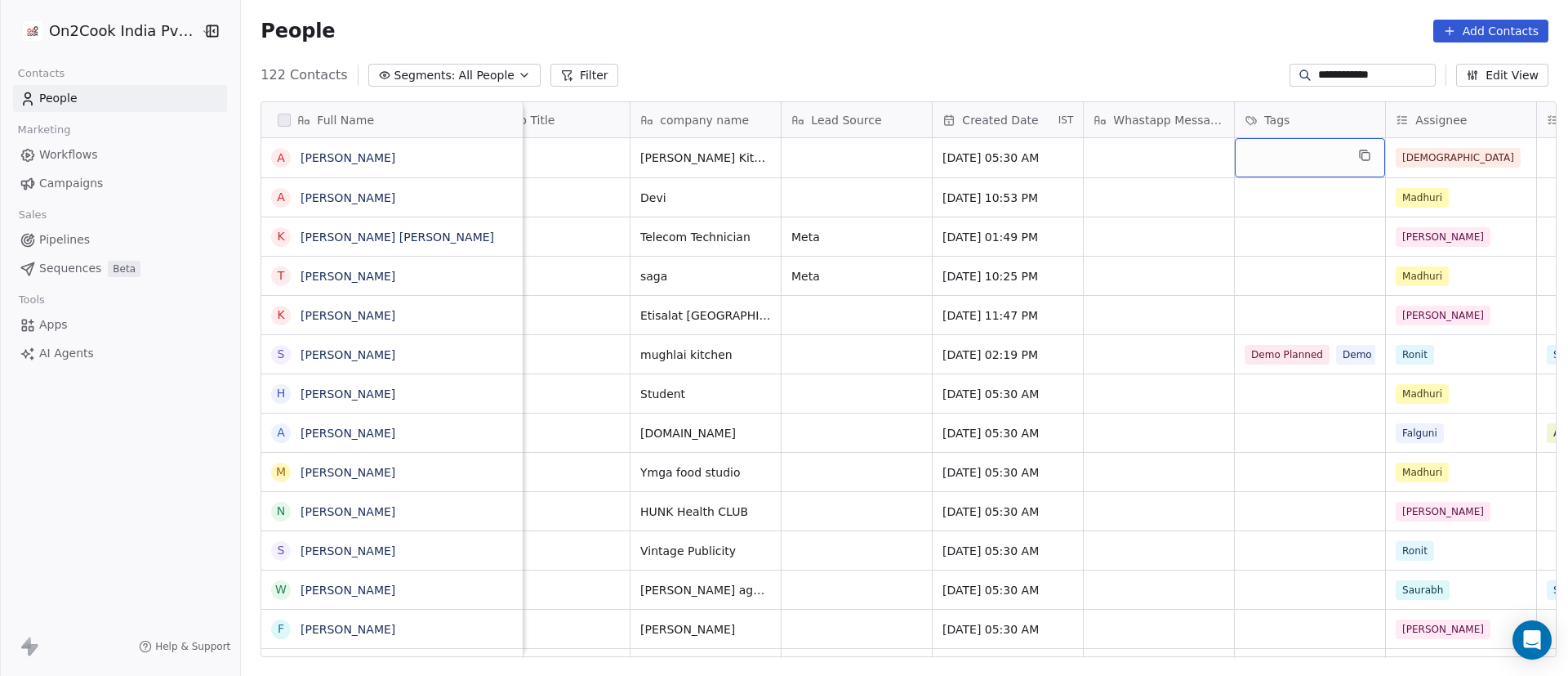
click at [1296, 158] on div "grid" at bounding box center [1310, 157] width 151 height 39
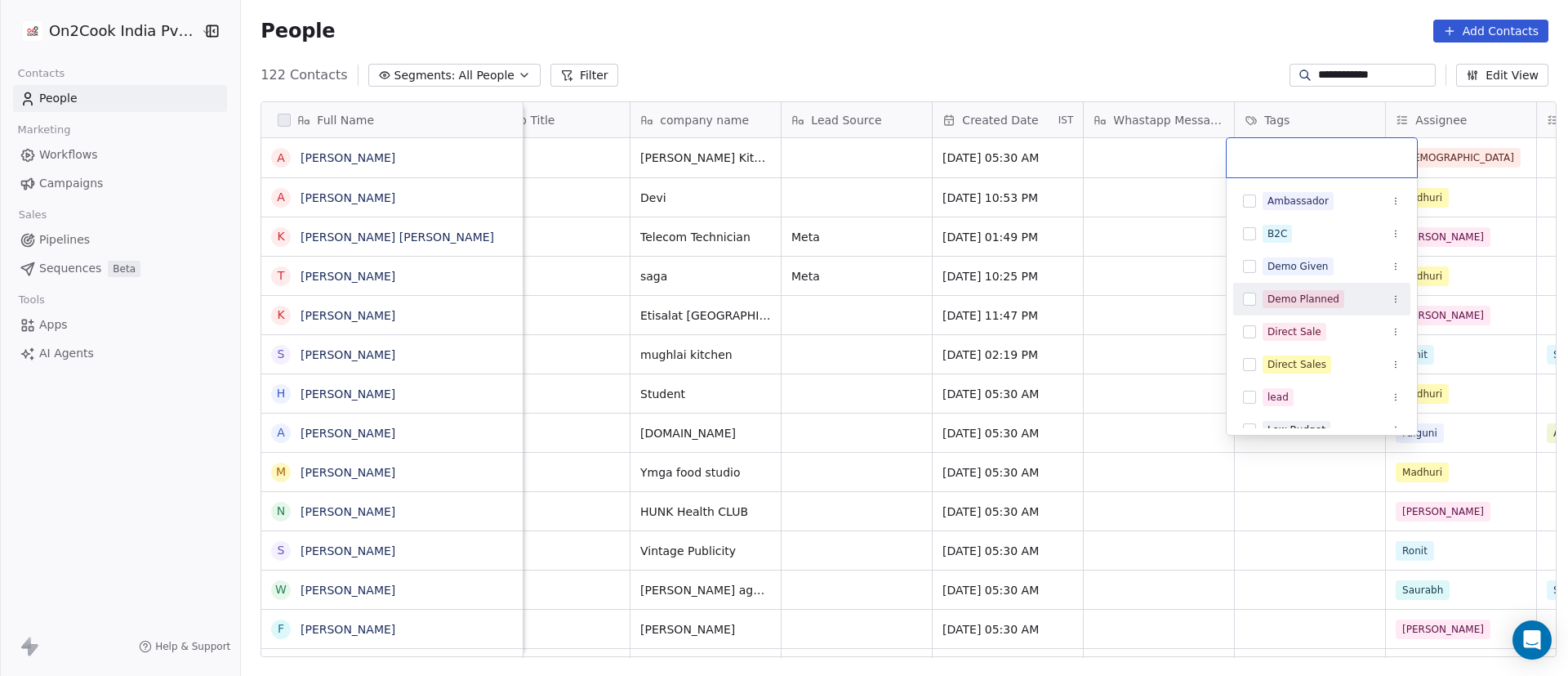
click at [1336, 297] on span "Demo Planned" at bounding box center [1304, 299] width 81 height 18
click at [1151, 169] on html "**********" at bounding box center [784, 338] width 1568 height 676
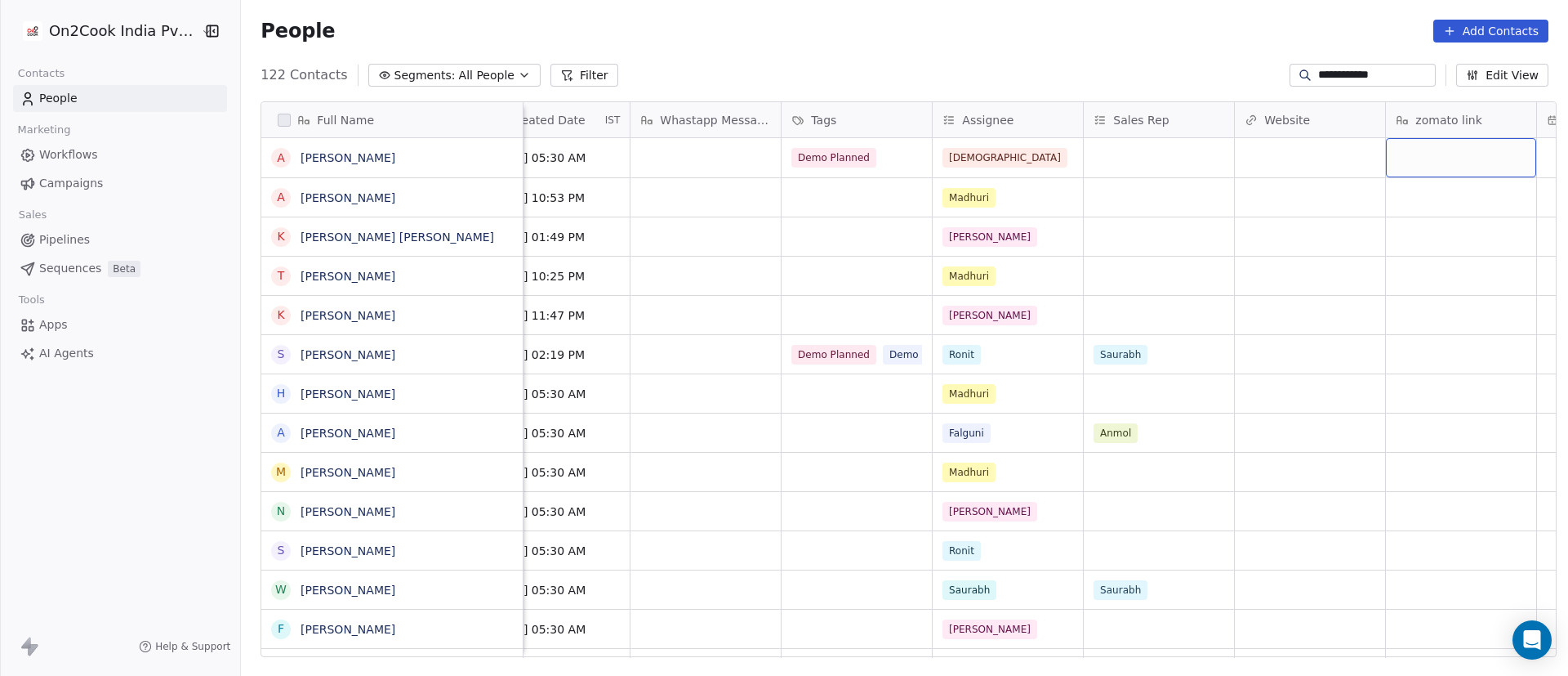
scroll to position [0, 2138]
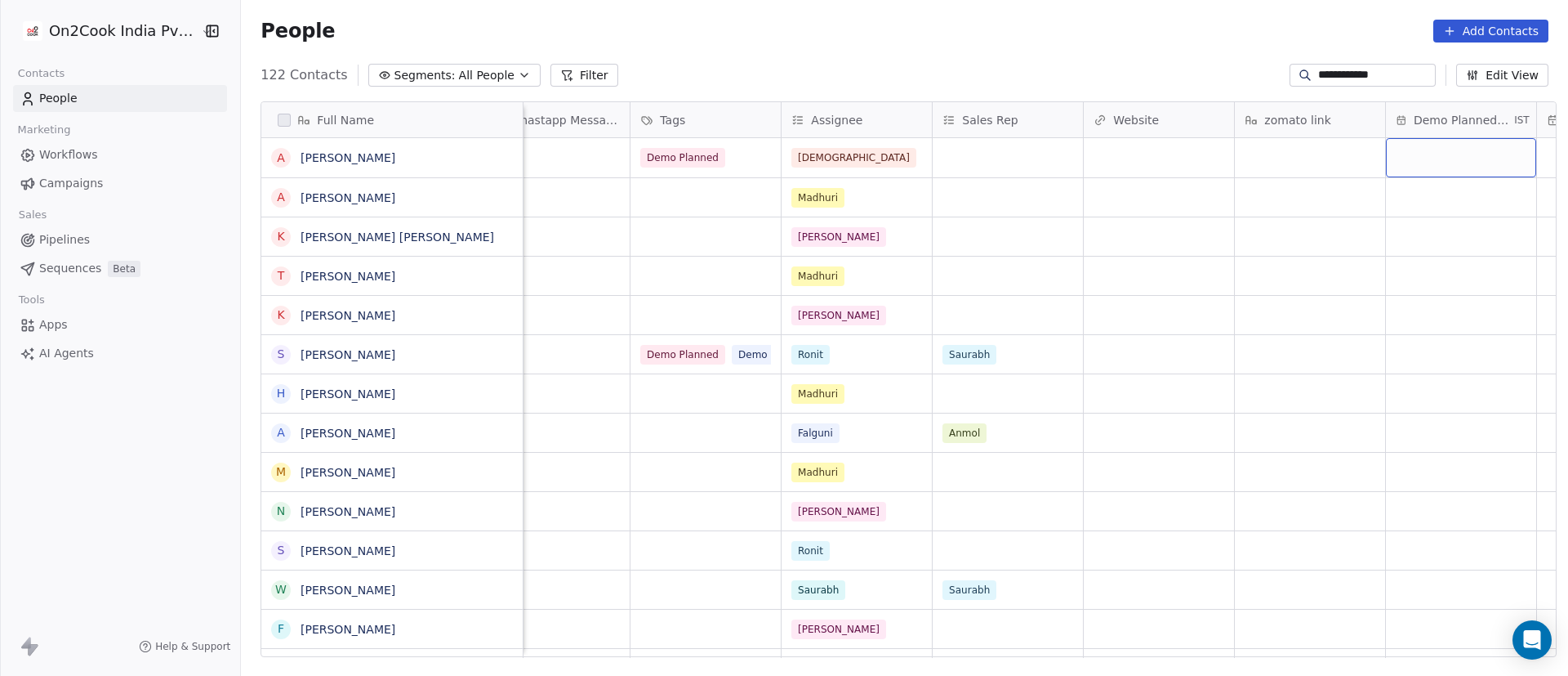
click at [1439, 151] on div "grid" at bounding box center [1461, 157] width 151 height 39
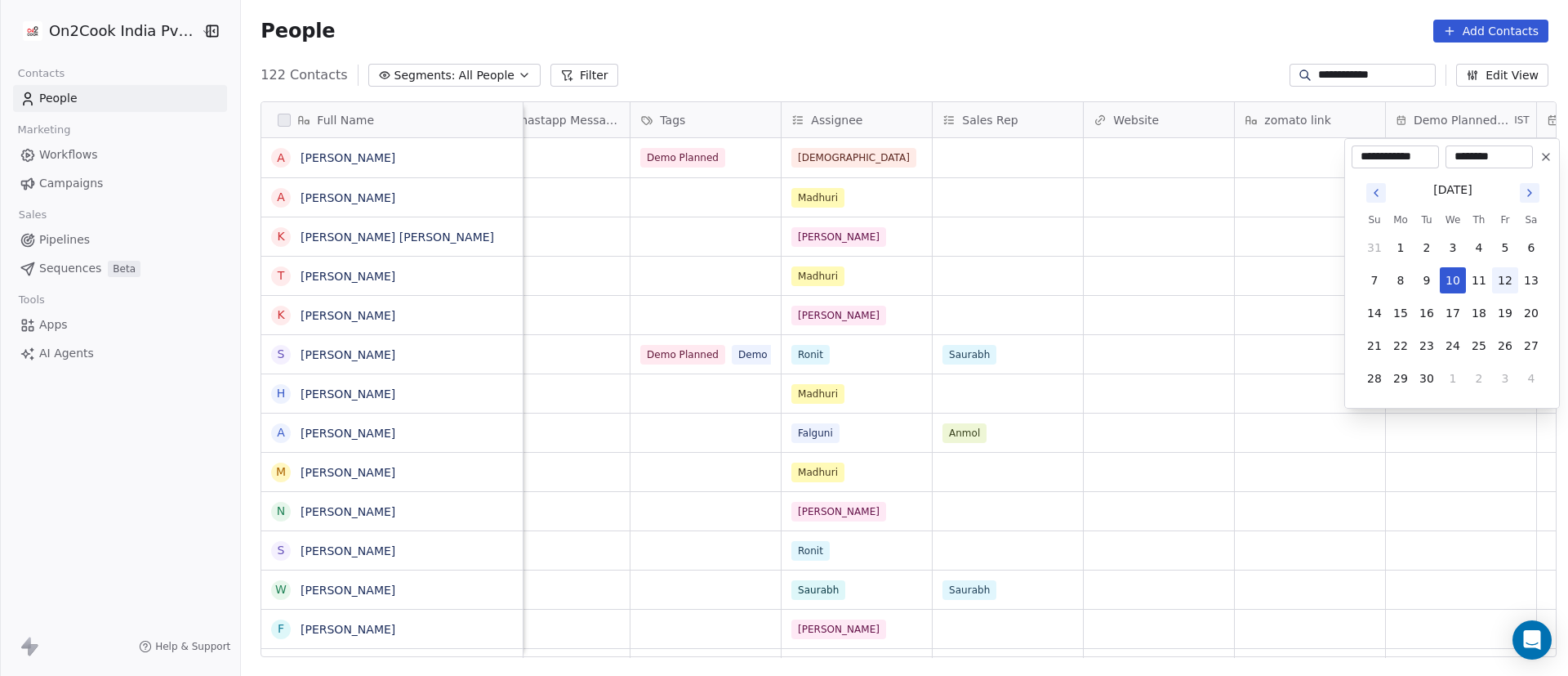
click at [1505, 284] on button "12" at bounding box center [1505, 280] width 26 height 26
type input "**********"
click at [1285, 160] on html "**********" at bounding box center [784, 338] width 1568 height 676
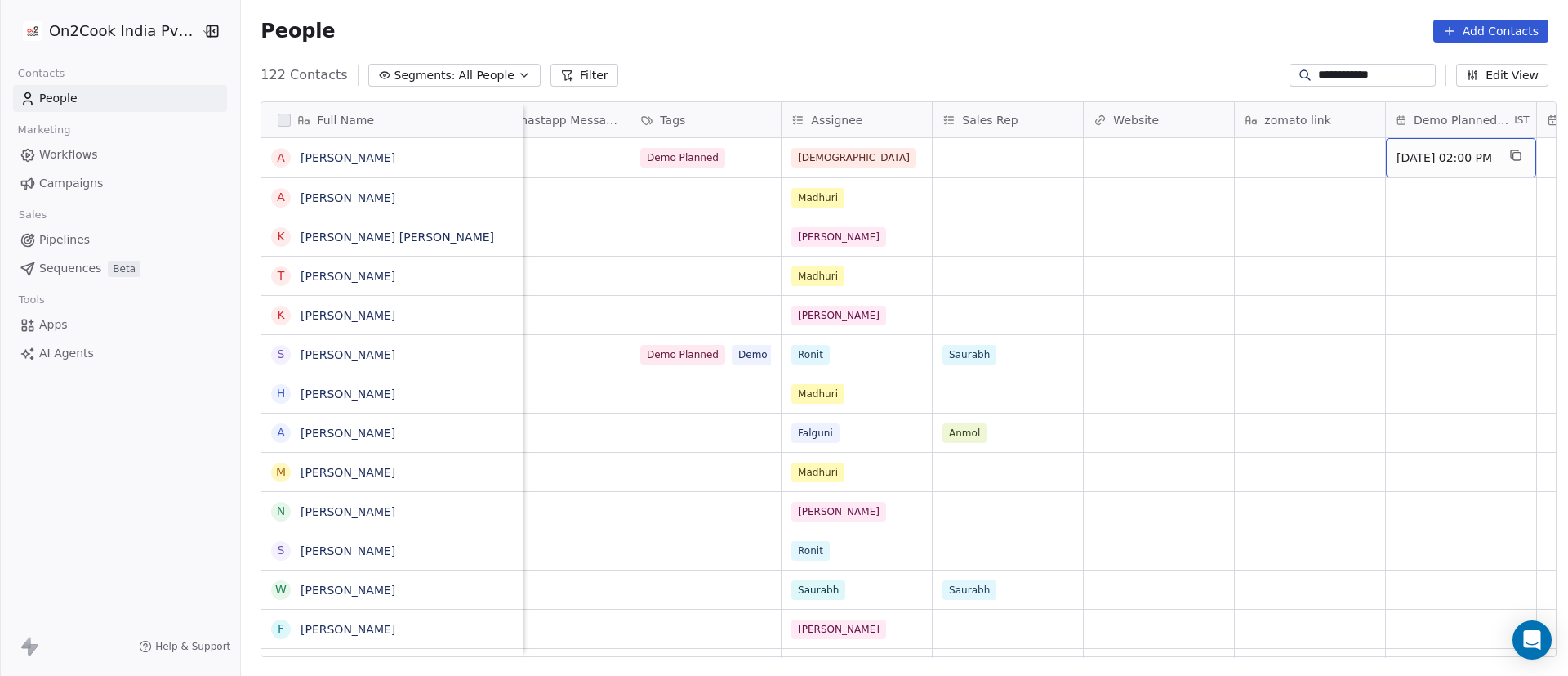
click at [1440, 162] on span "[DATE] 02:00 PM" at bounding box center [1447, 158] width 100 height 17
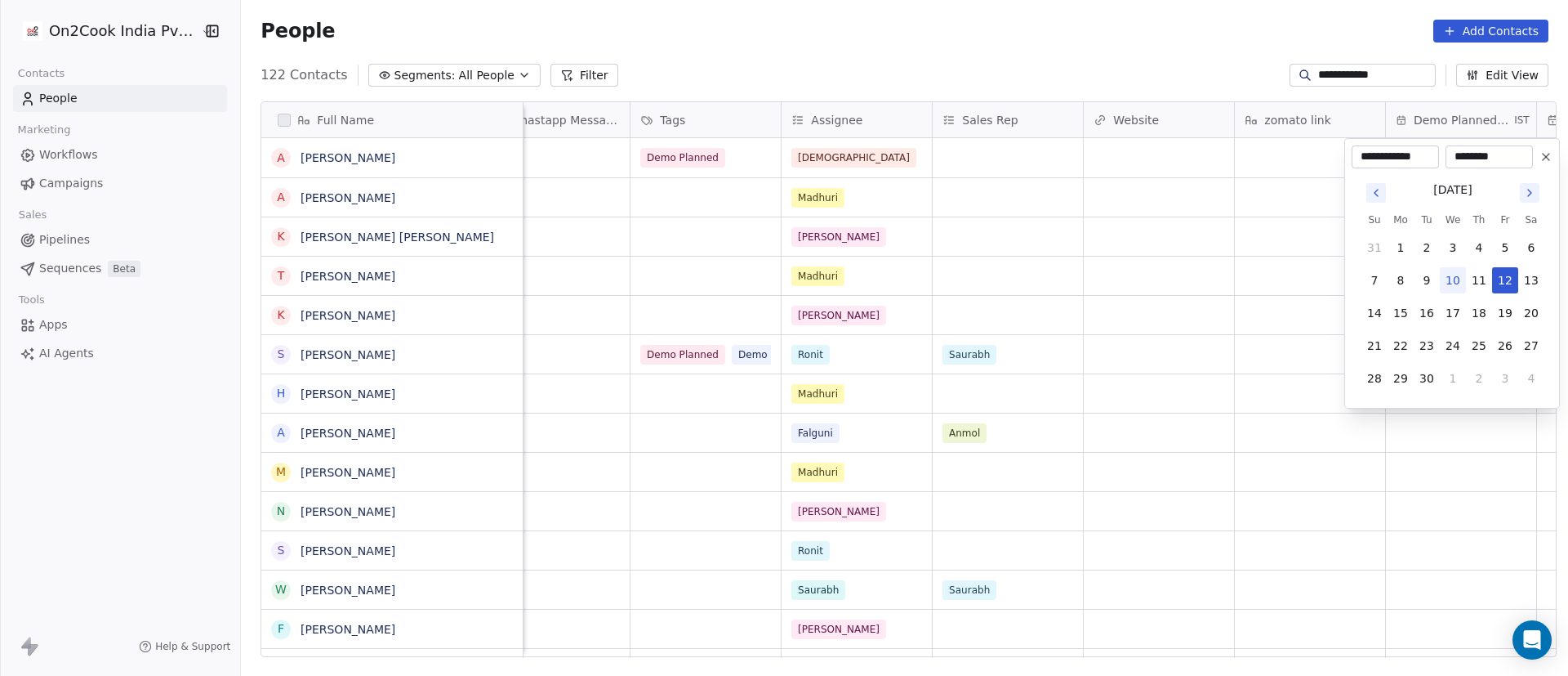
click at [1468, 159] on input "********" at bounding box center [1488, 157] width 80 height 17
click at [1464, 154] on input "********" at bounding box center [1488, 157] width 80 height 17
type input "********"
click at [1312, 168] on html "**********" at bounding box center [784, 338] width 1568 height 676
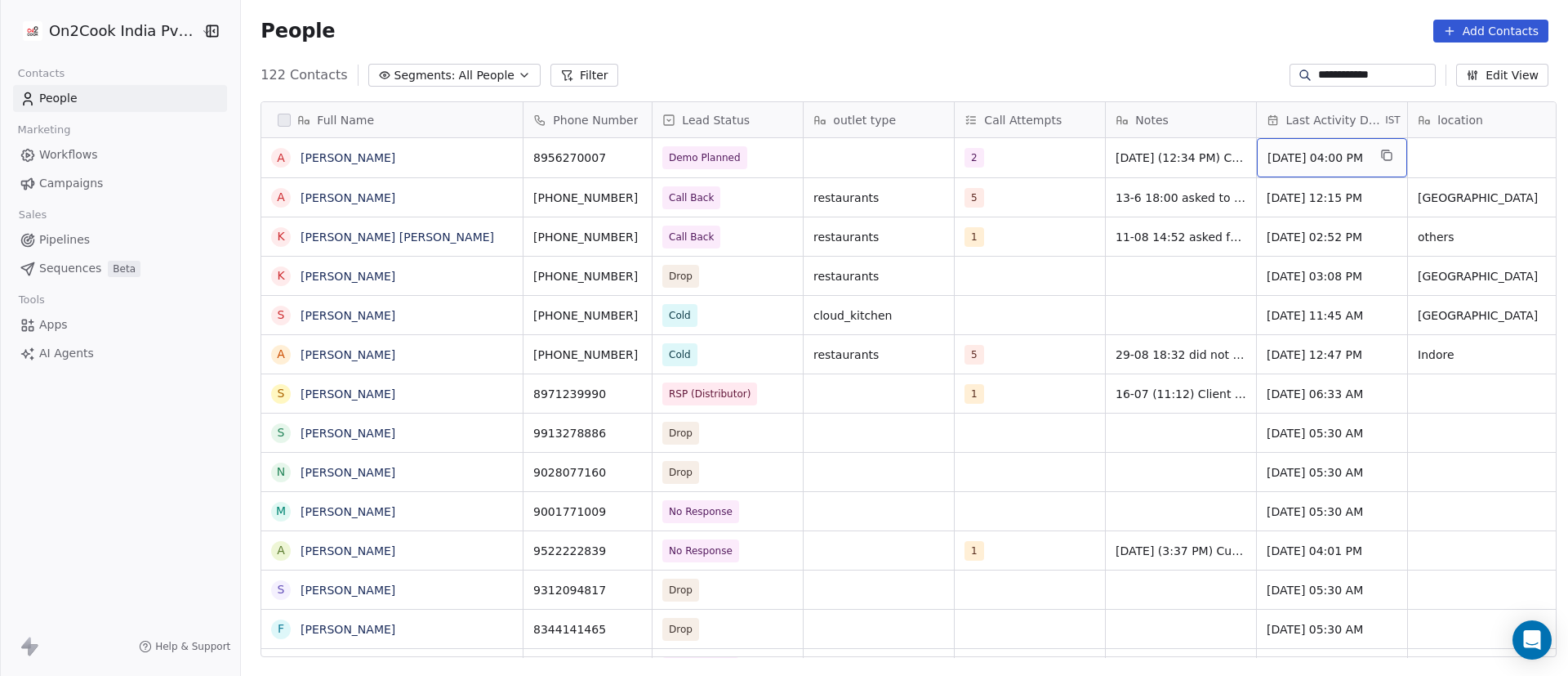
scroll to position [0, 22]
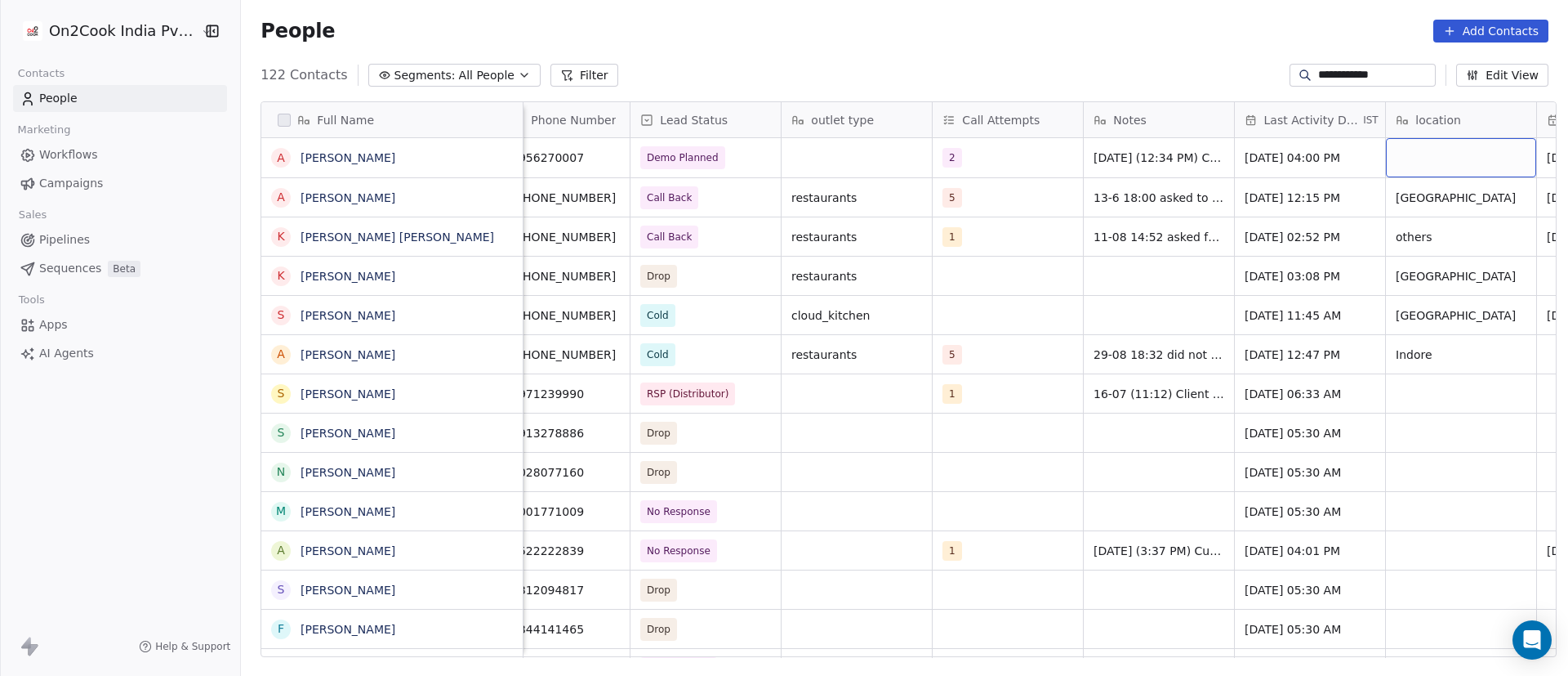
click at [1439, 154] on div "grid" at bounding box center [1461, 157] width 151 height 39
click at [827, 165] on html "**********" at bounding box center [784, 338] width 1568 height 676
click at [1418, 157] on div "grid" at bounding box center [1461, 157] width 151 height 39
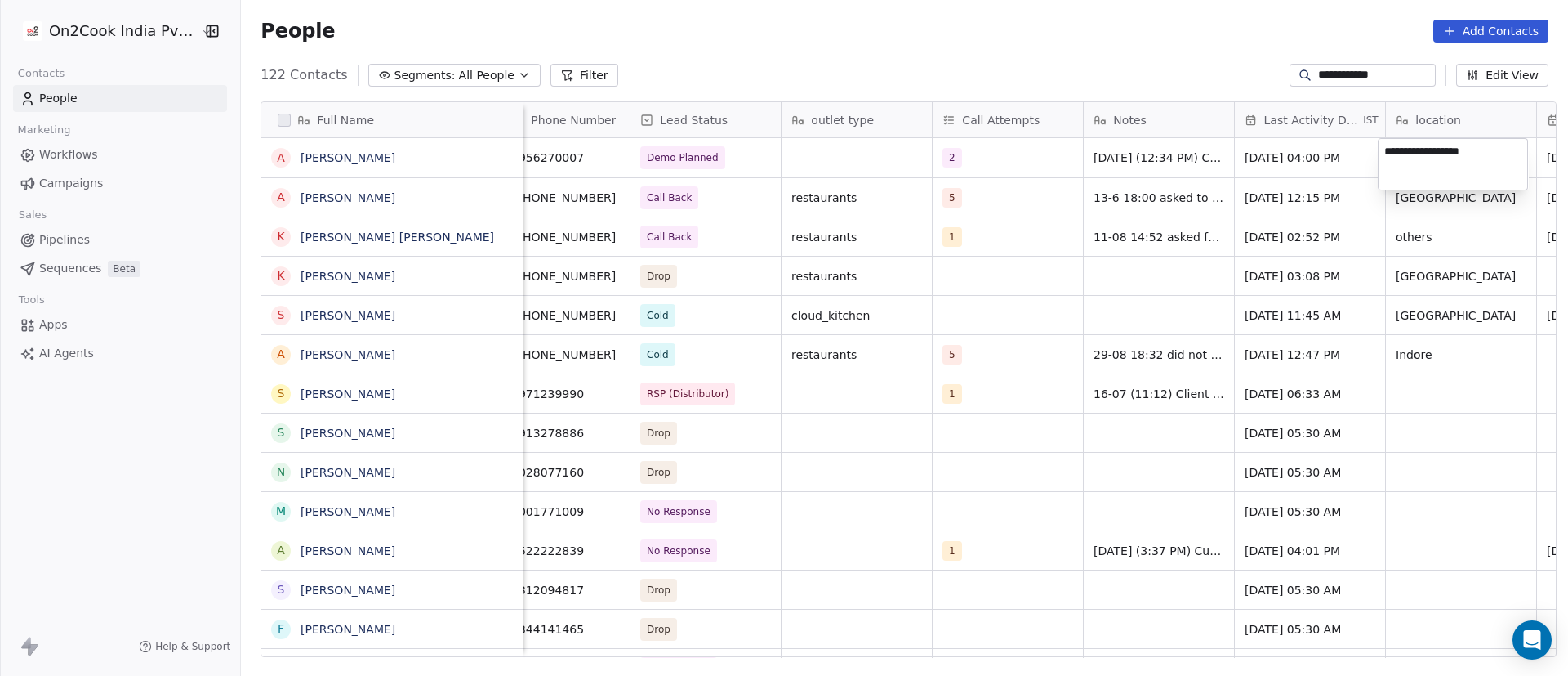
type textarea "**********"
click at [1009, 159] on html "**********" at bounding box center [784, 338] width 1568 height 676
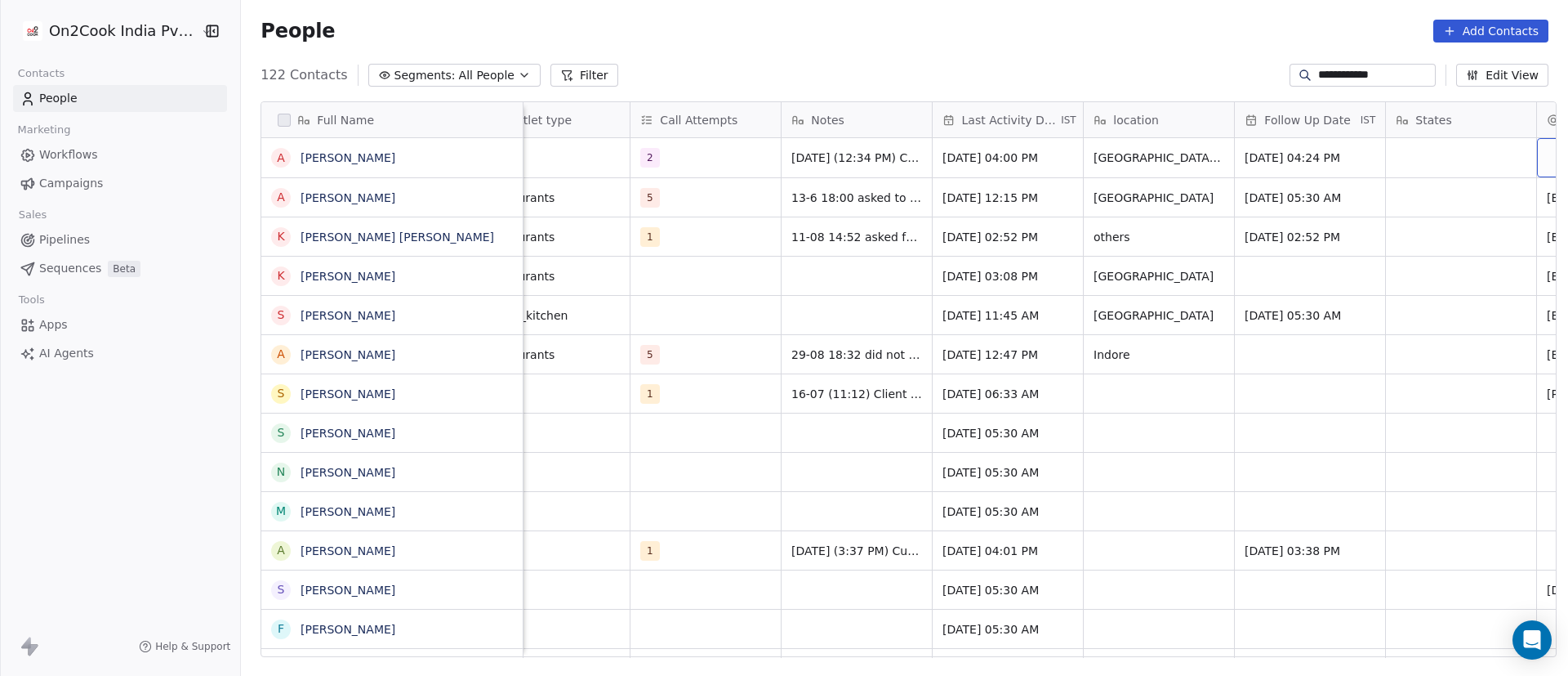
scroll to position [0, 475]
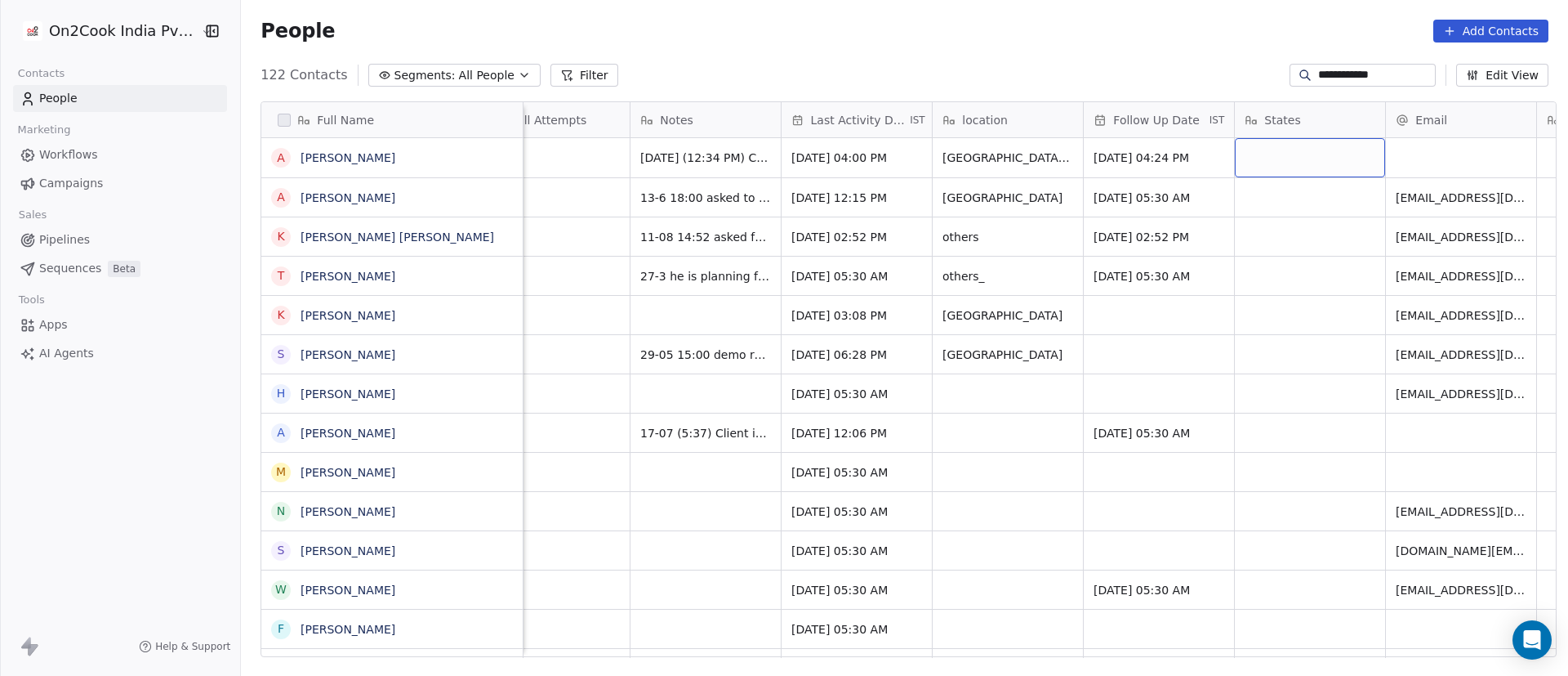
click at [1270, 153] on div "grid" at bounding box center [1310, 157] width 151 height 39
type textarea "****"
click at [1433, 158] on html "**********" at bounding box center [784, 338] width 1568 height 676
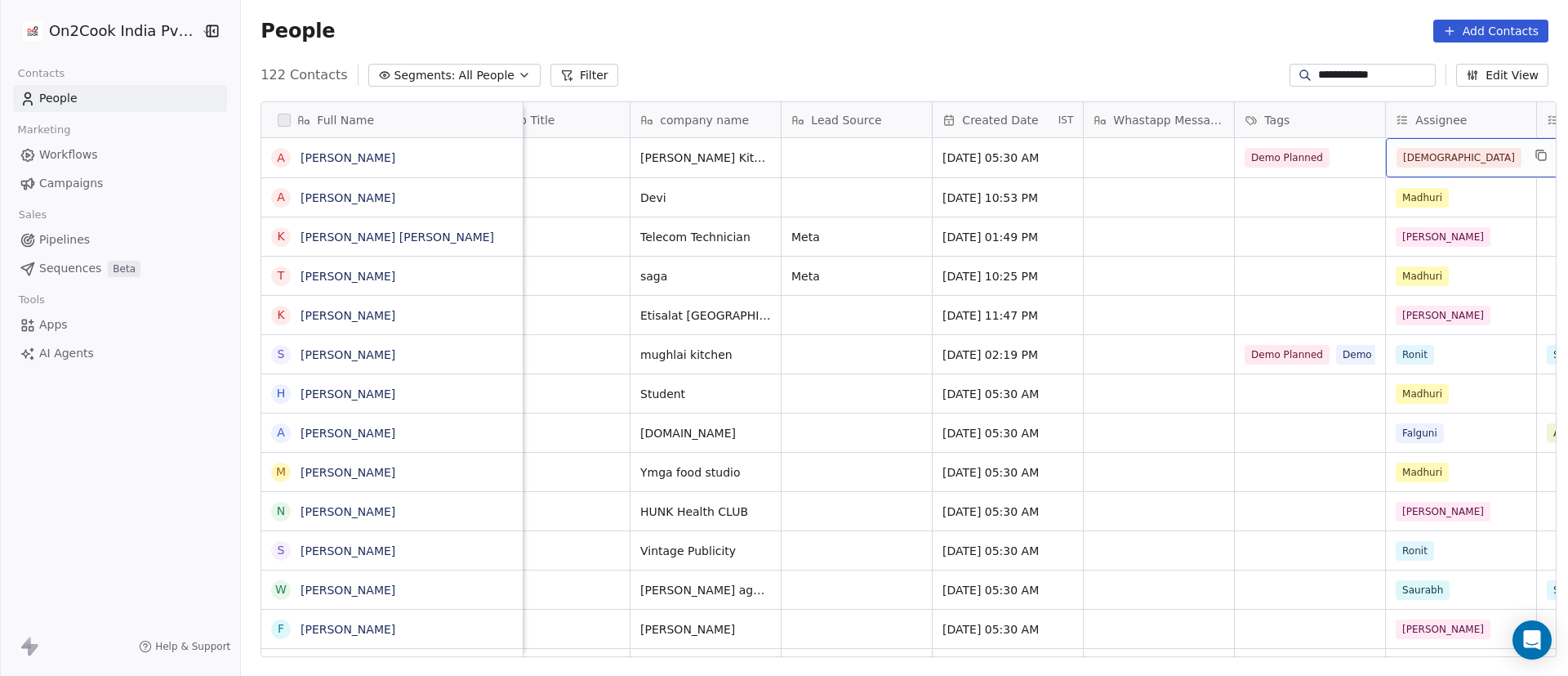
scroll to position [0, 1684]
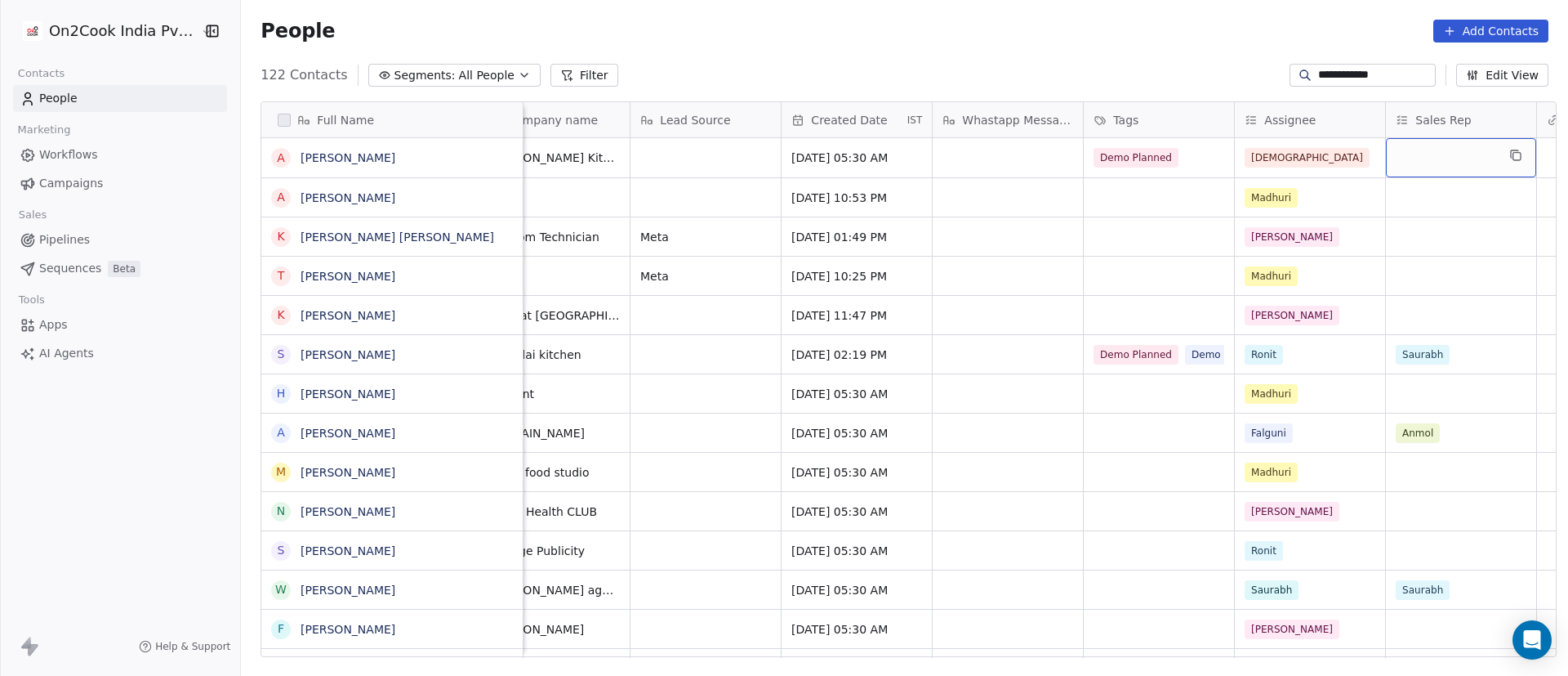
click at [1418, 162] on div "grid" at bounding box center [1461, 157] width 151 height 39
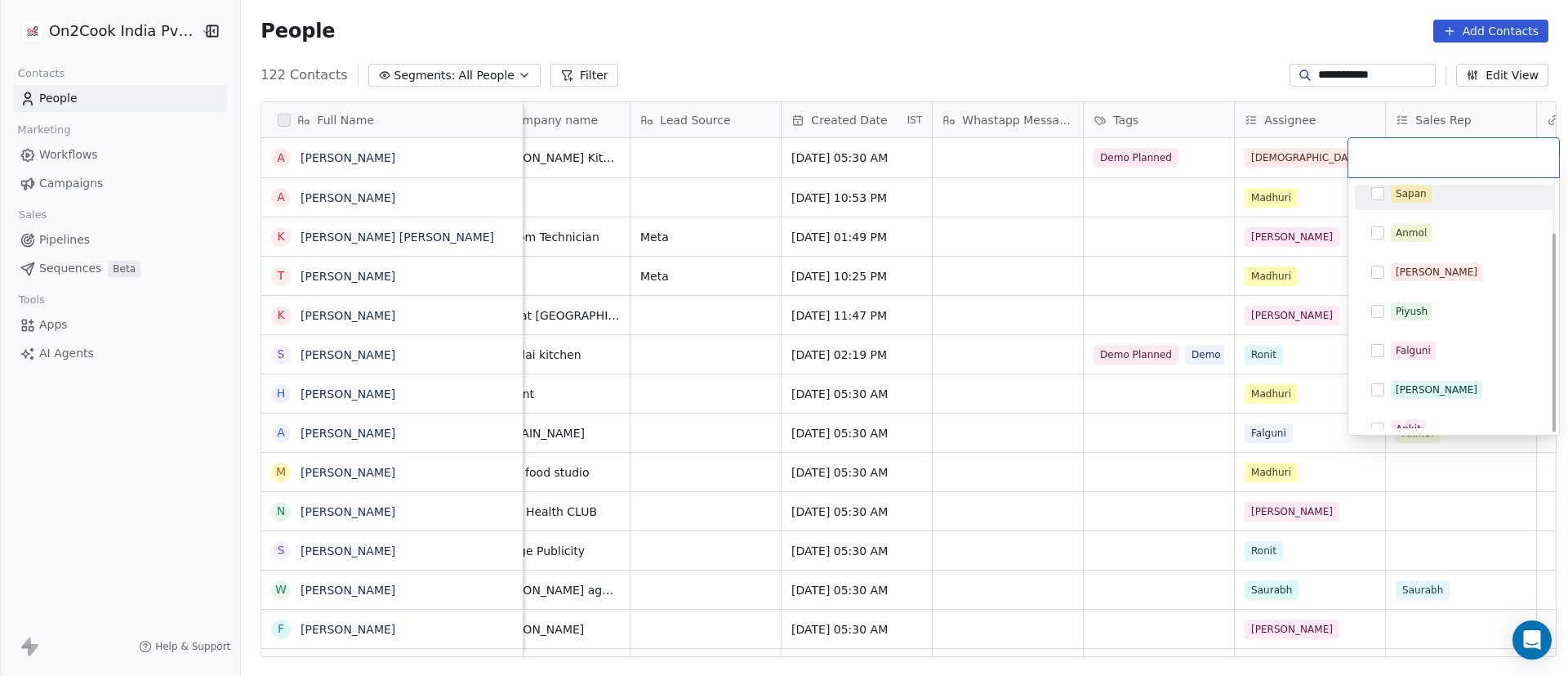
scroll to position [64, 0]
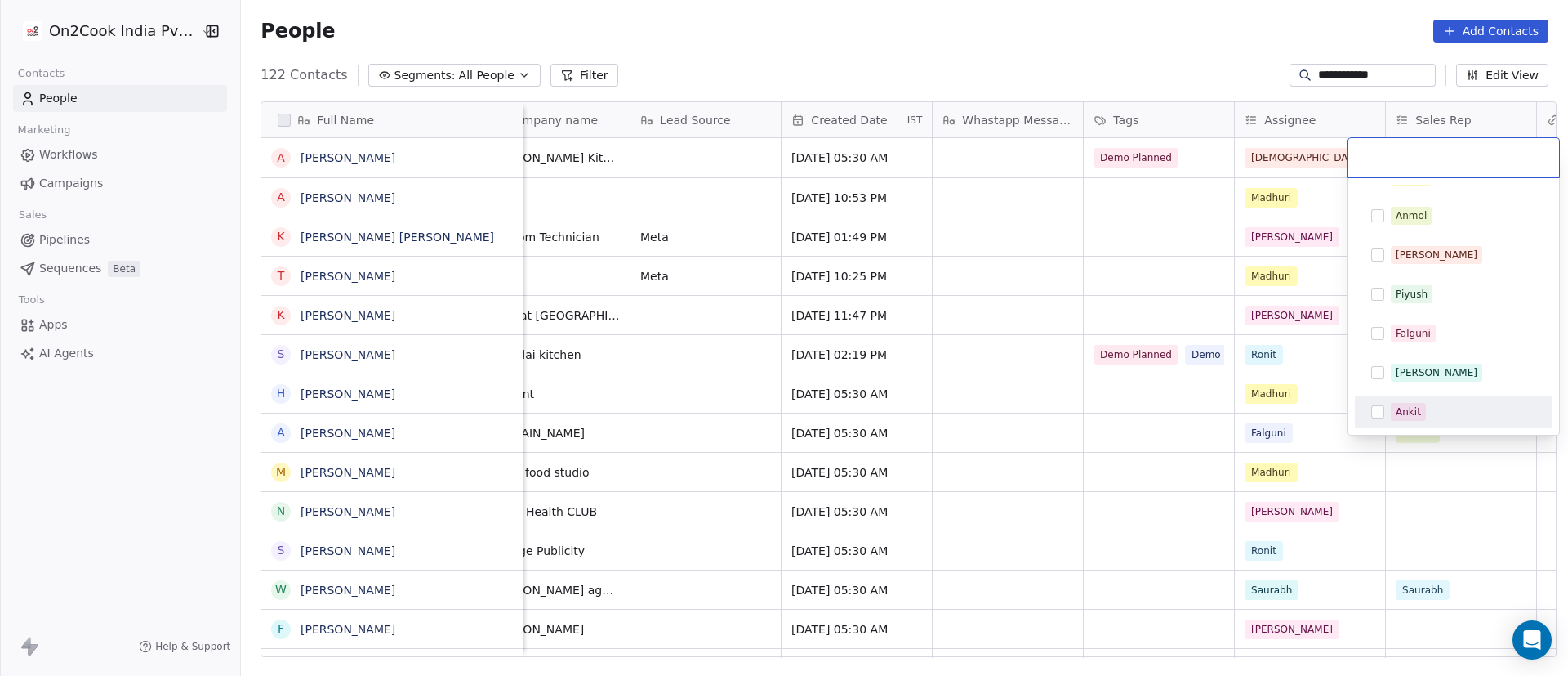
click at [1427, 416] on div "Ankit" at bounding box center [1463, 411] width 145 height 18
click at [1011, 155] on html "**********" at bounding box center [784, 338] width 1568 height 676
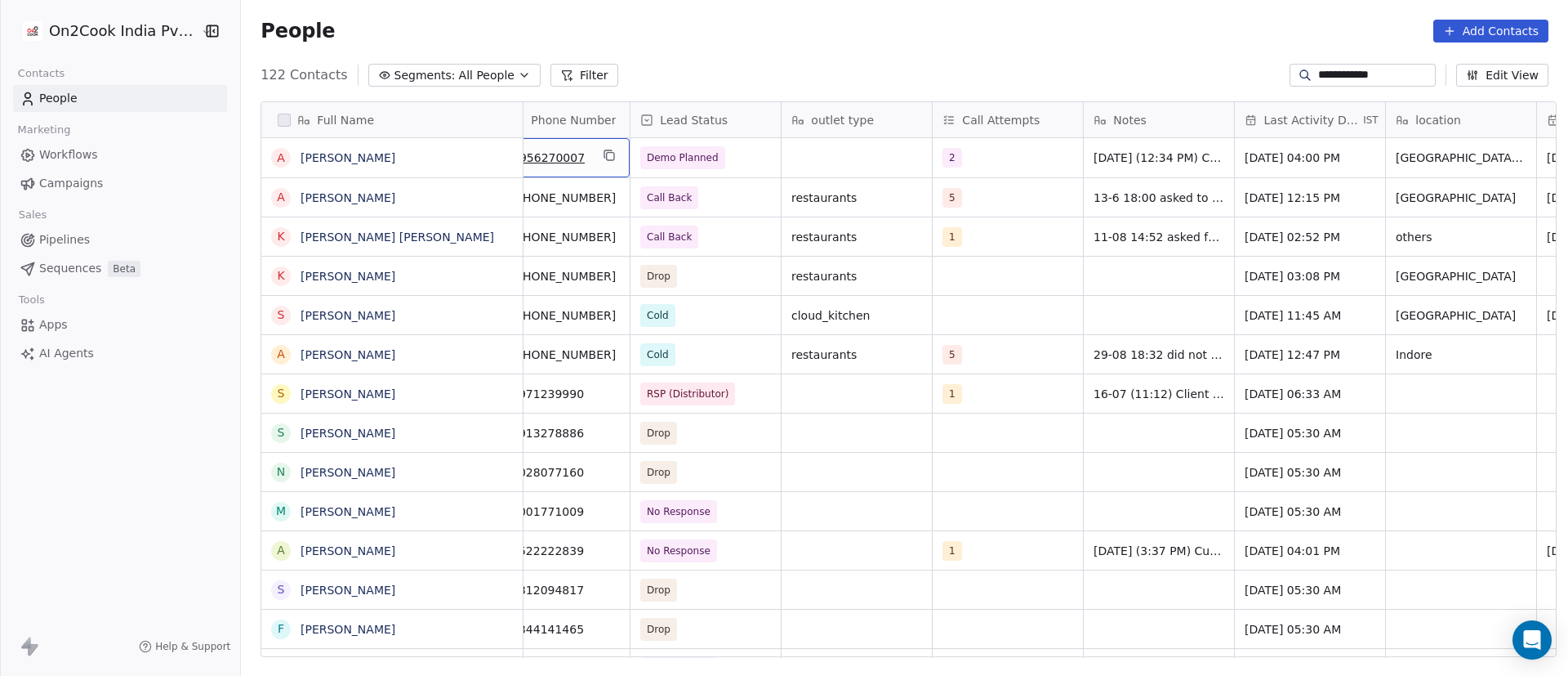
scroll to position [0, 0]
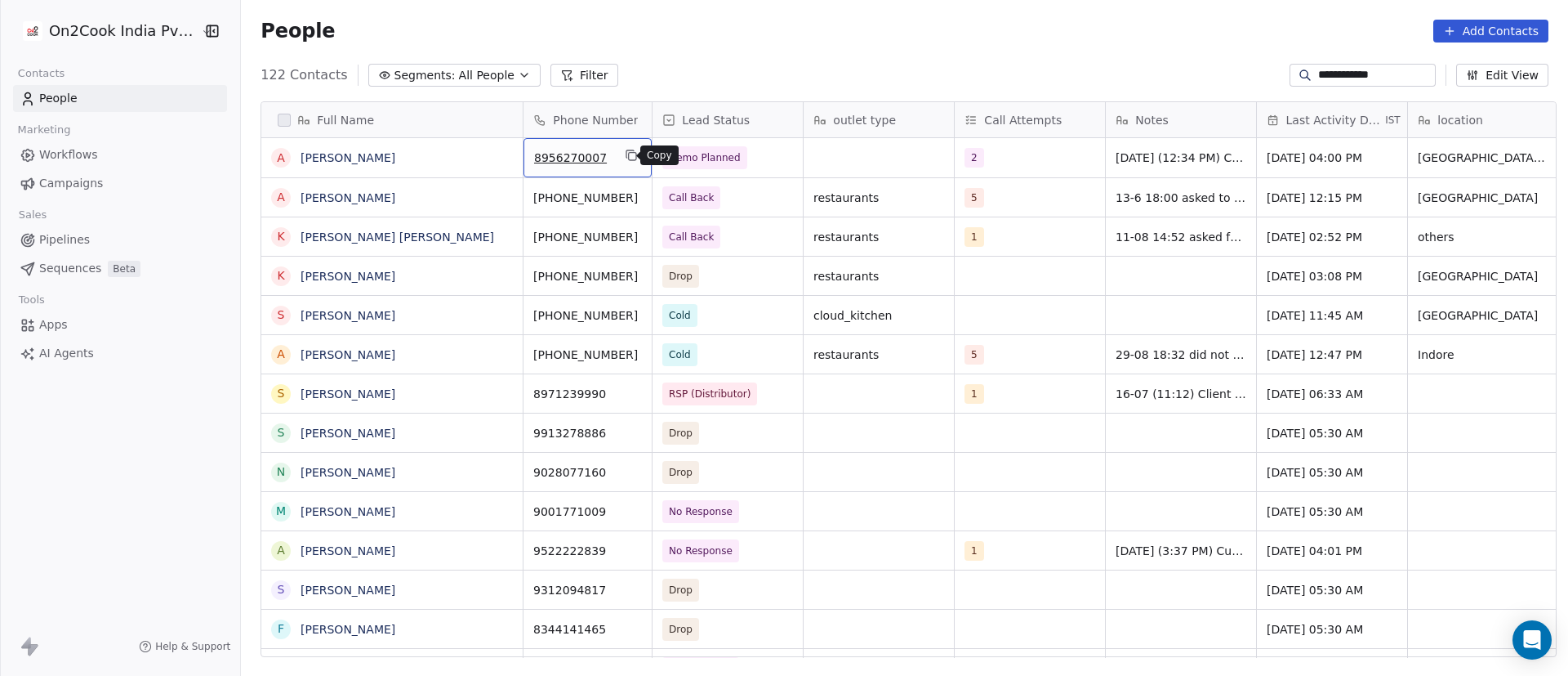
click at [625, 154] on icon "grid" at bounding box center [631, 155] width 13 height 13
click at [937, 26] on div "People Add Contacts" at bounding box center [904, 31] width 1288 height 23
click at [1390, 80] on input "**********" at bounding box center [1376, 75] width 115 height 17
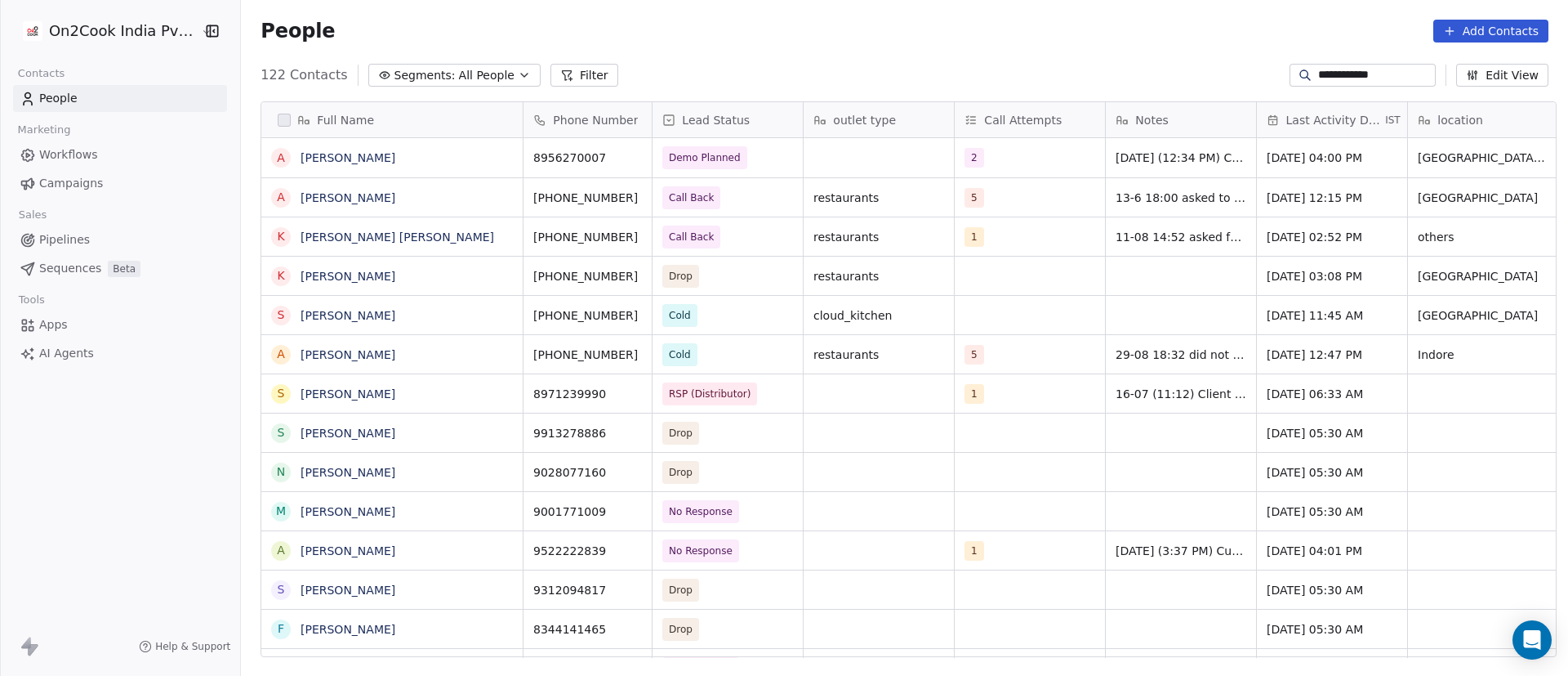
paste input
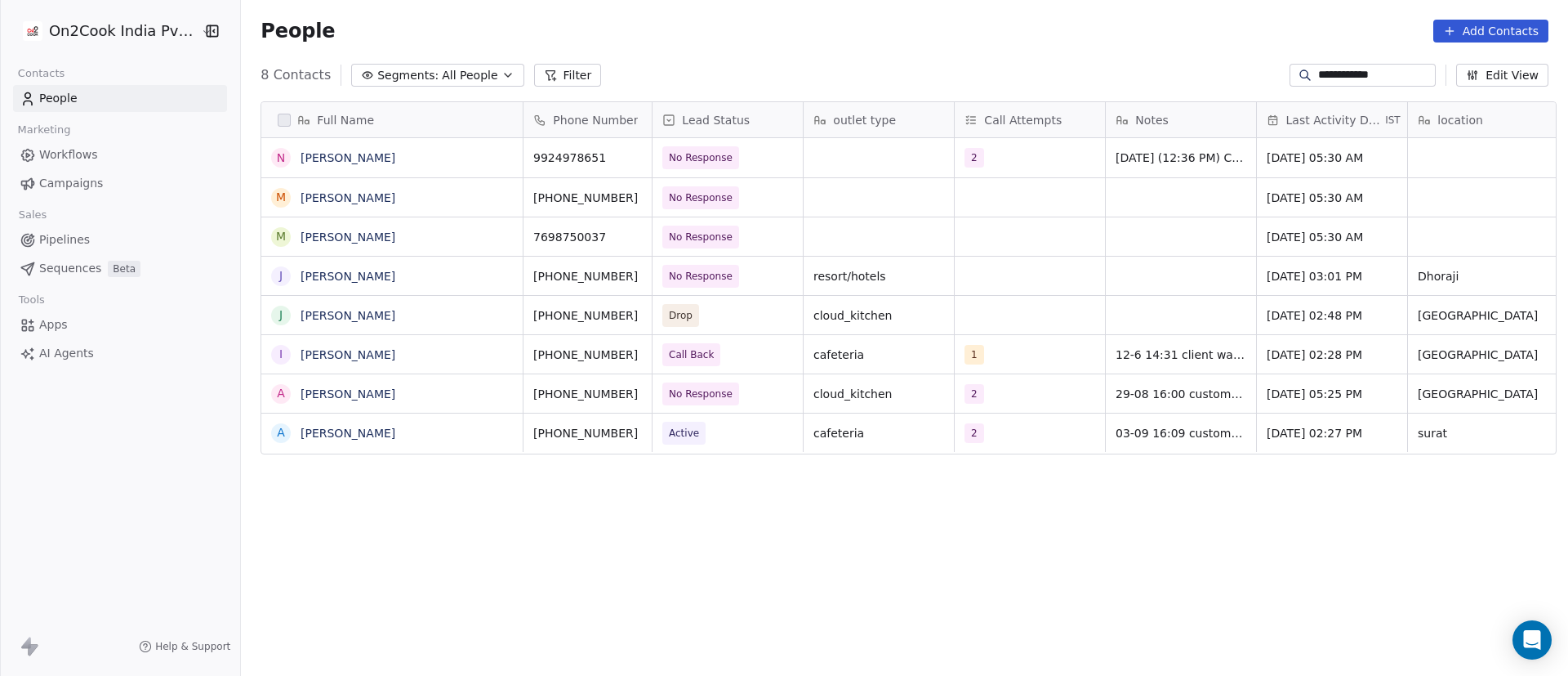
scroll to position [576, 1316]
click at [1002, 158] on div "2" at bounding box center [1015, 157] width 100 height 19
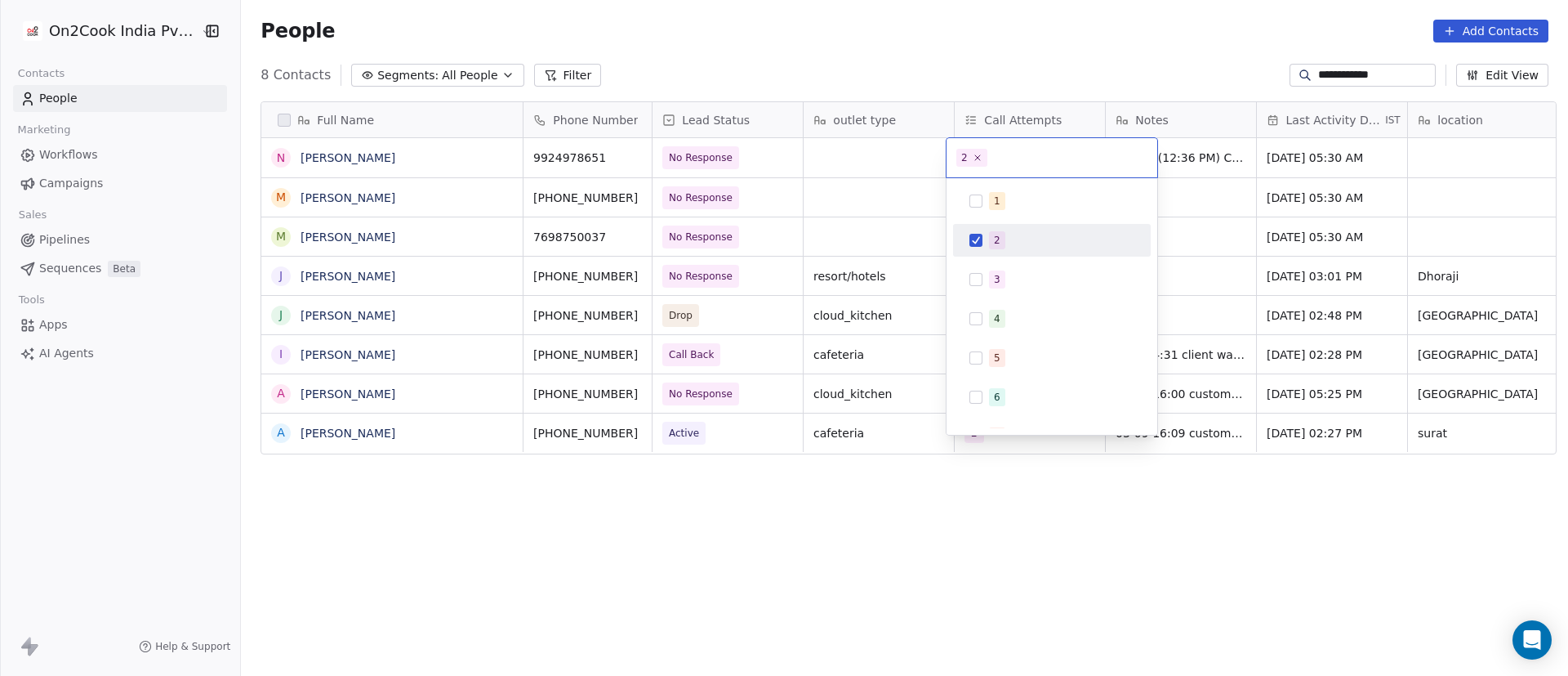
click at [1002, 158] on input "text" at bounding box center [1069, 157] width 157 height 18
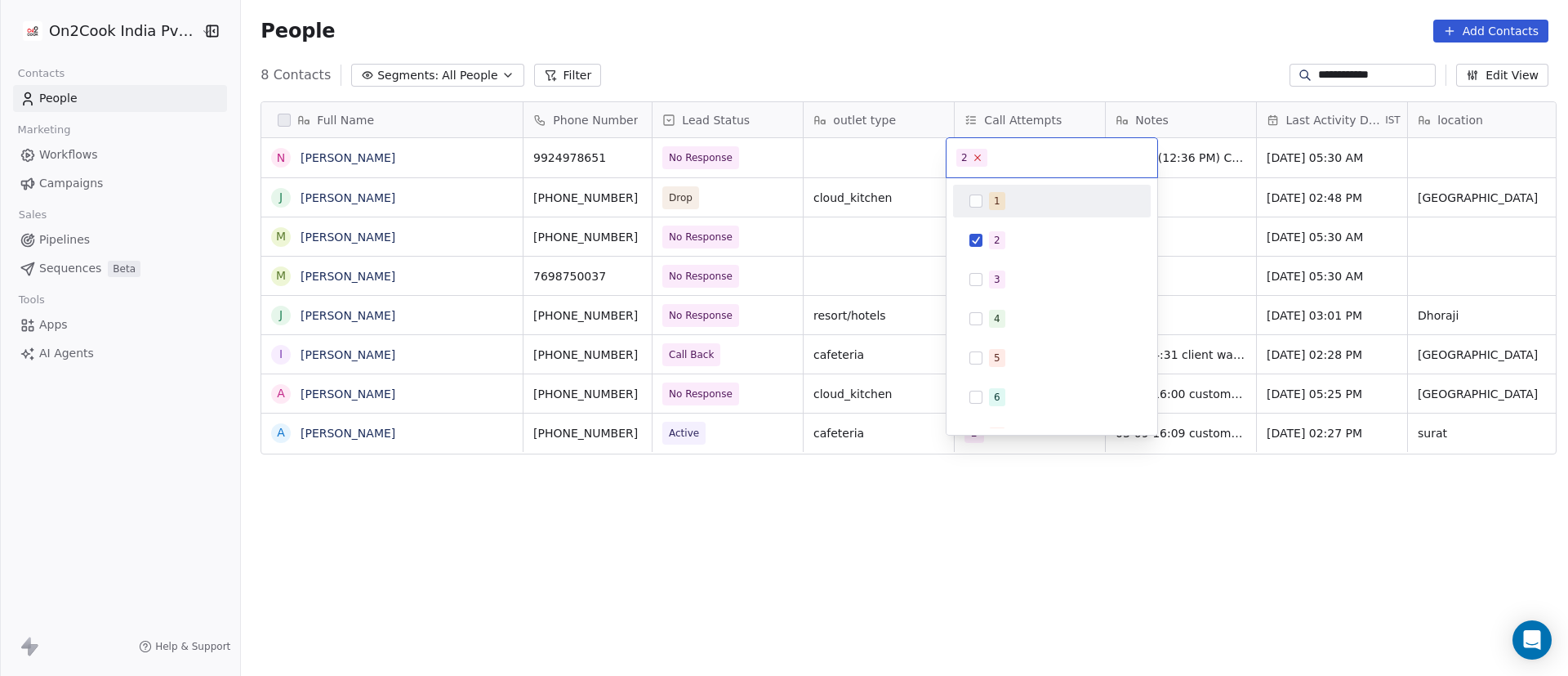
click at [977, 157] on icon at bounding box center [977, 158] width 6 height 6
click at [984, 275] on div "3" at bounding box center [1052, 279] width 185 height 26
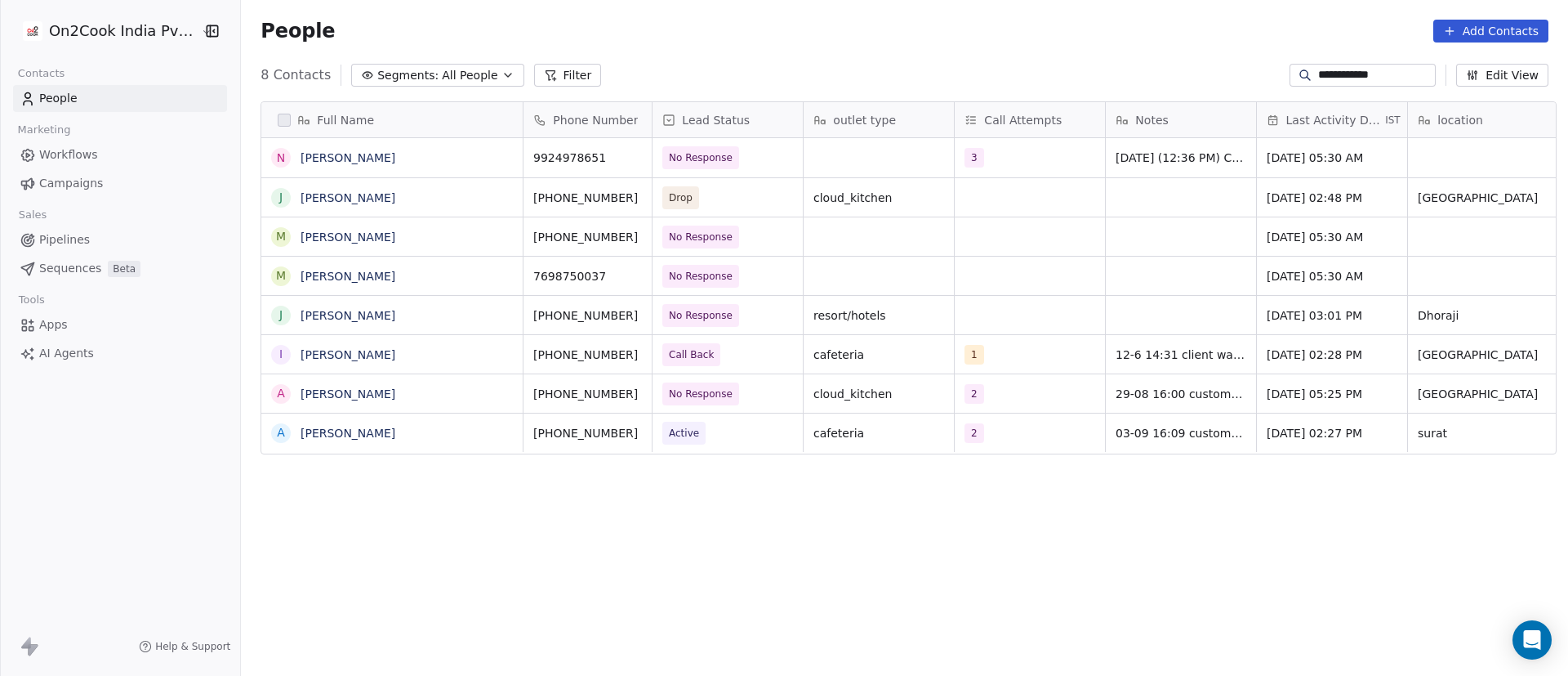
click at [1179, 191] on html "**********" at bounding box center [784, 338] width 1568 height 676
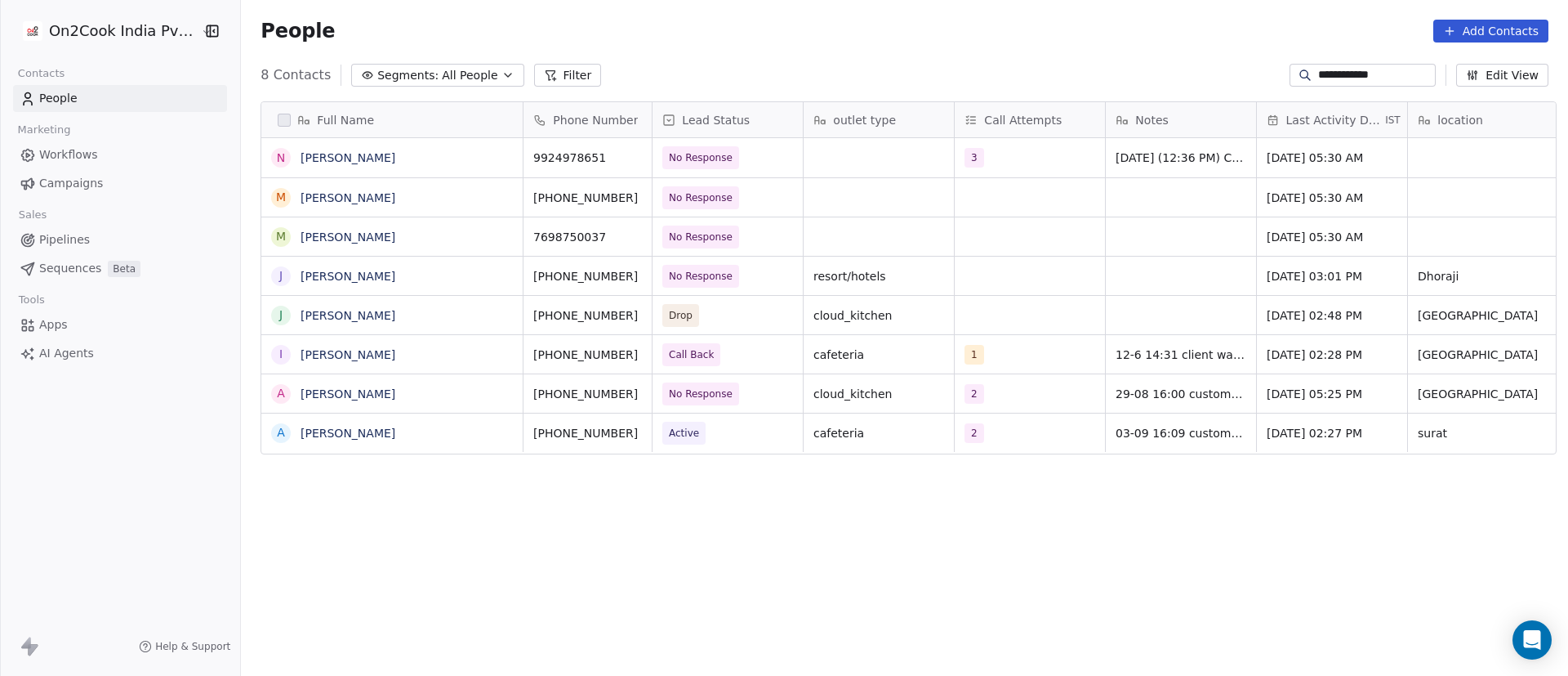
click at [1356, 59] on div "People Add Contacts" at bounding box center [904, 31] width 1327 height 62
click at [1354, 73] on input "**********" at bounding box center [1376, 75] width 115 height 17
click at [735, 154] on span "No Response" at bounding box center [713, 157] width 100 height 23
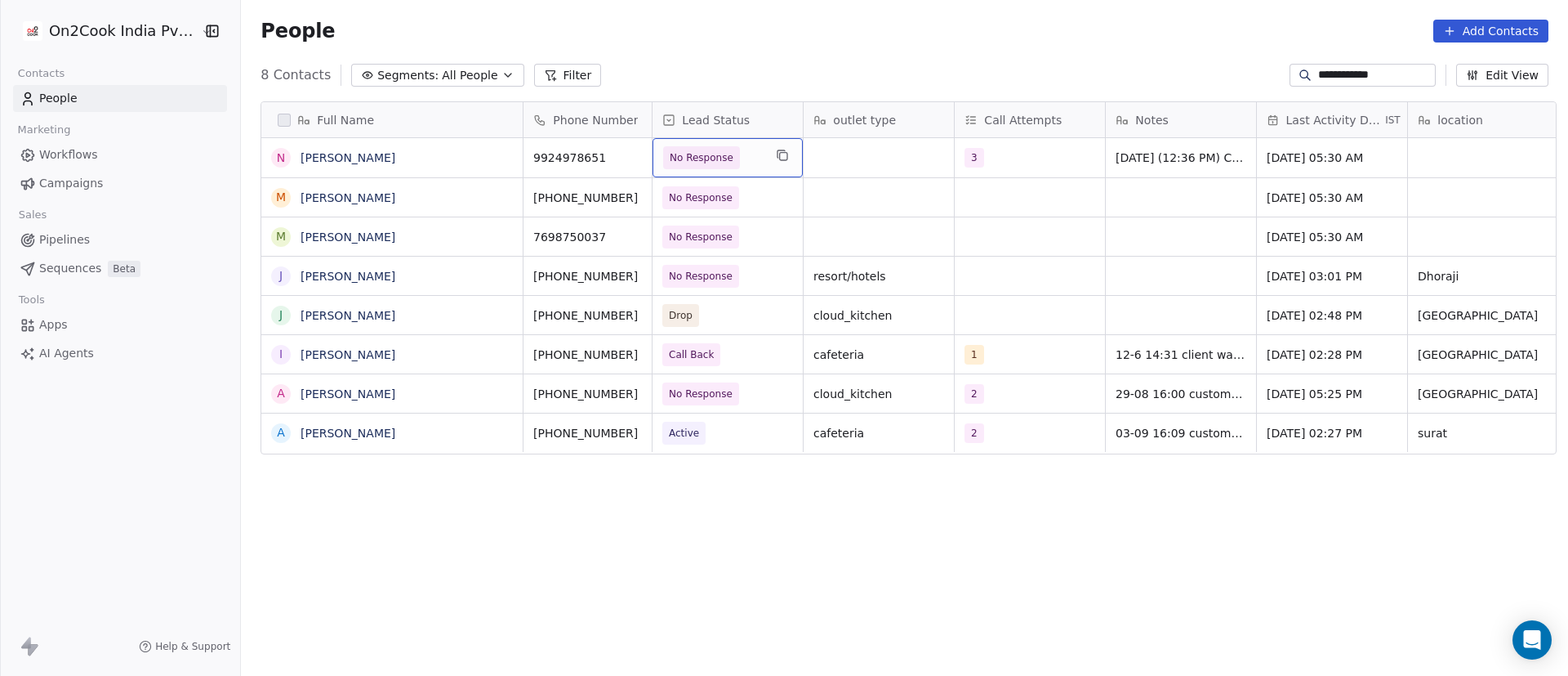
click at [735, 154] on span "No Response" at bounding box center [713, 157] width 100 height 23
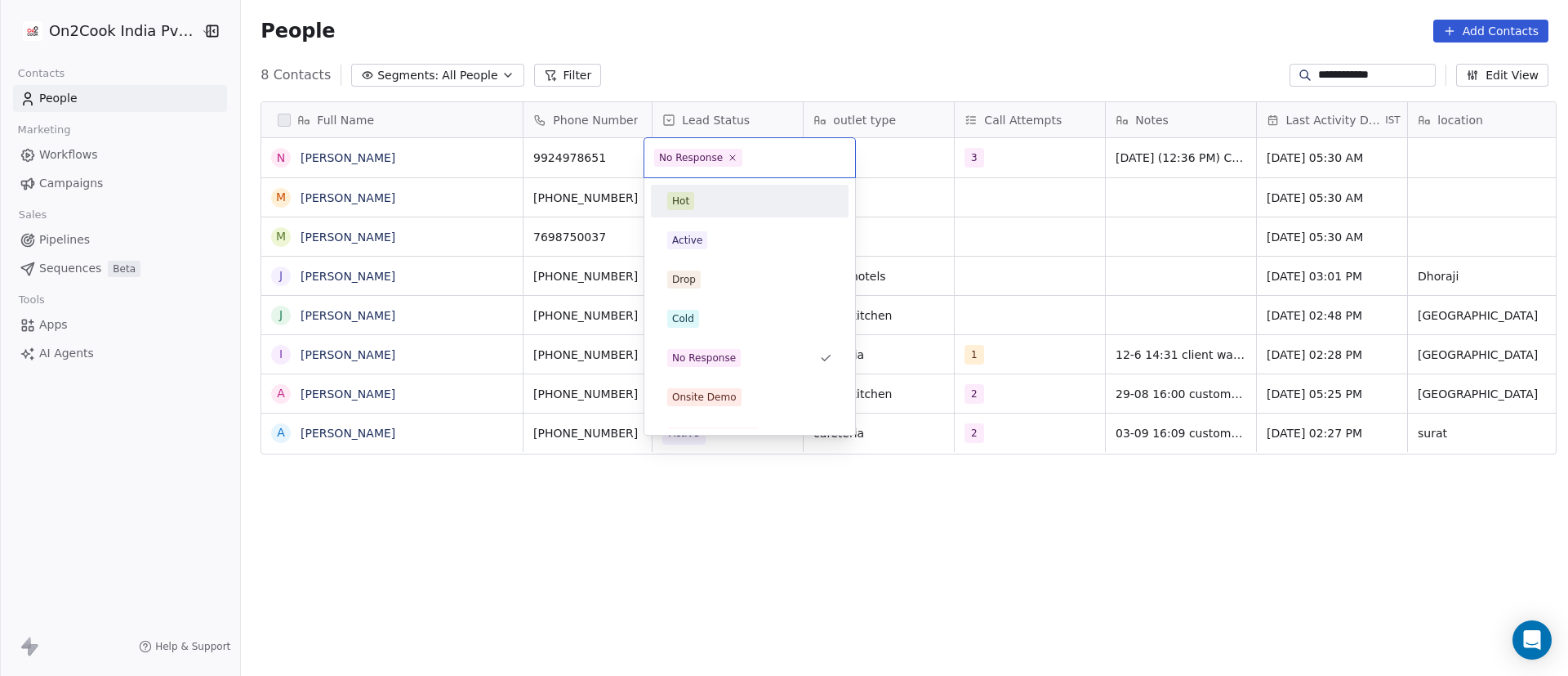
click at [738, 162] on span "No Response" at bounding box center [698, 157] width 88 height 18
click at [733, 157] on icon at bounding box center [732, 156] width 10 height 10
click at [723, 234] on div "Active" at bounding box center [750, 240] width 165 height 18
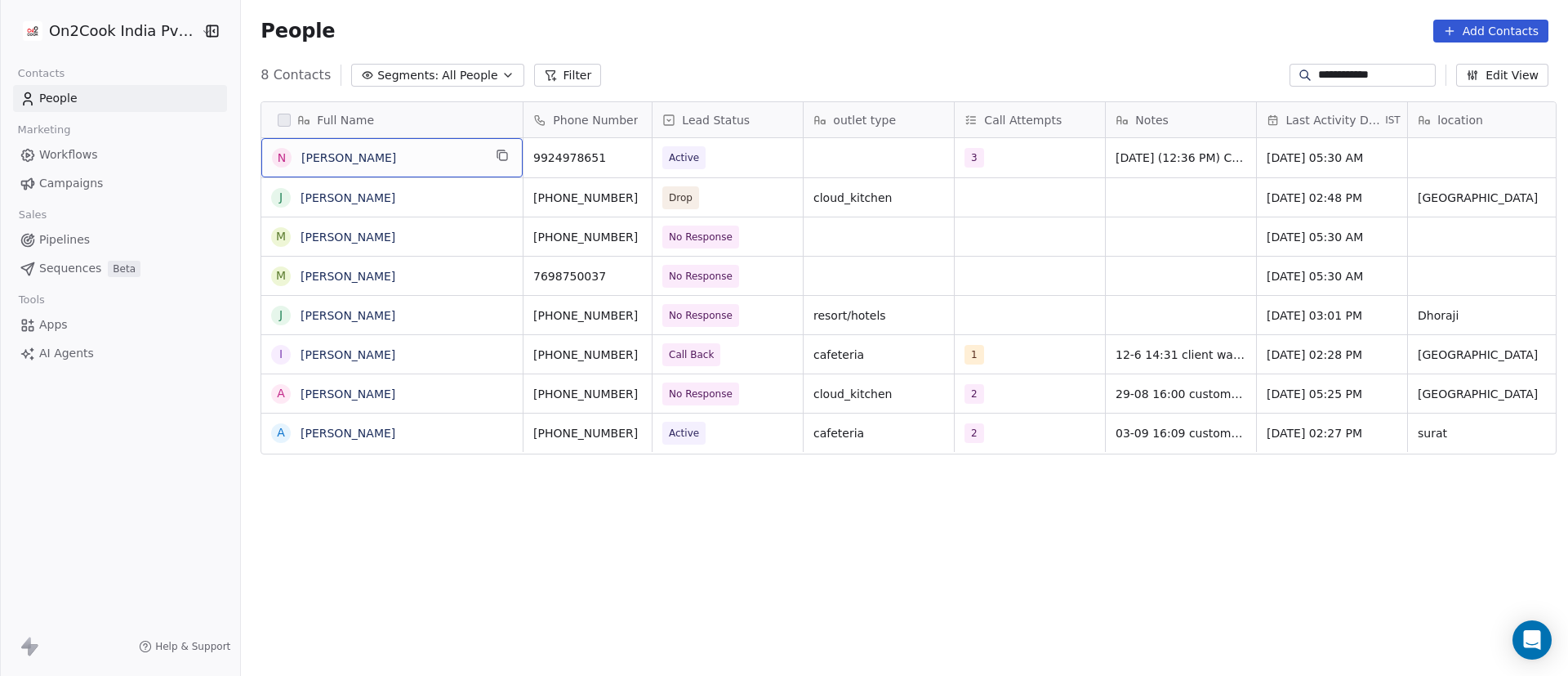
click at [422, 160] on span "[PERSON_NAME]" at bounding box center [392, 158] width 181 height 17
click at [500, 155] on icon "grid" at bounding box center [504, 156] width 7 height 7
click at [496, 157] on icon "grid" at bounding box center [502, 155] width 13 height 13
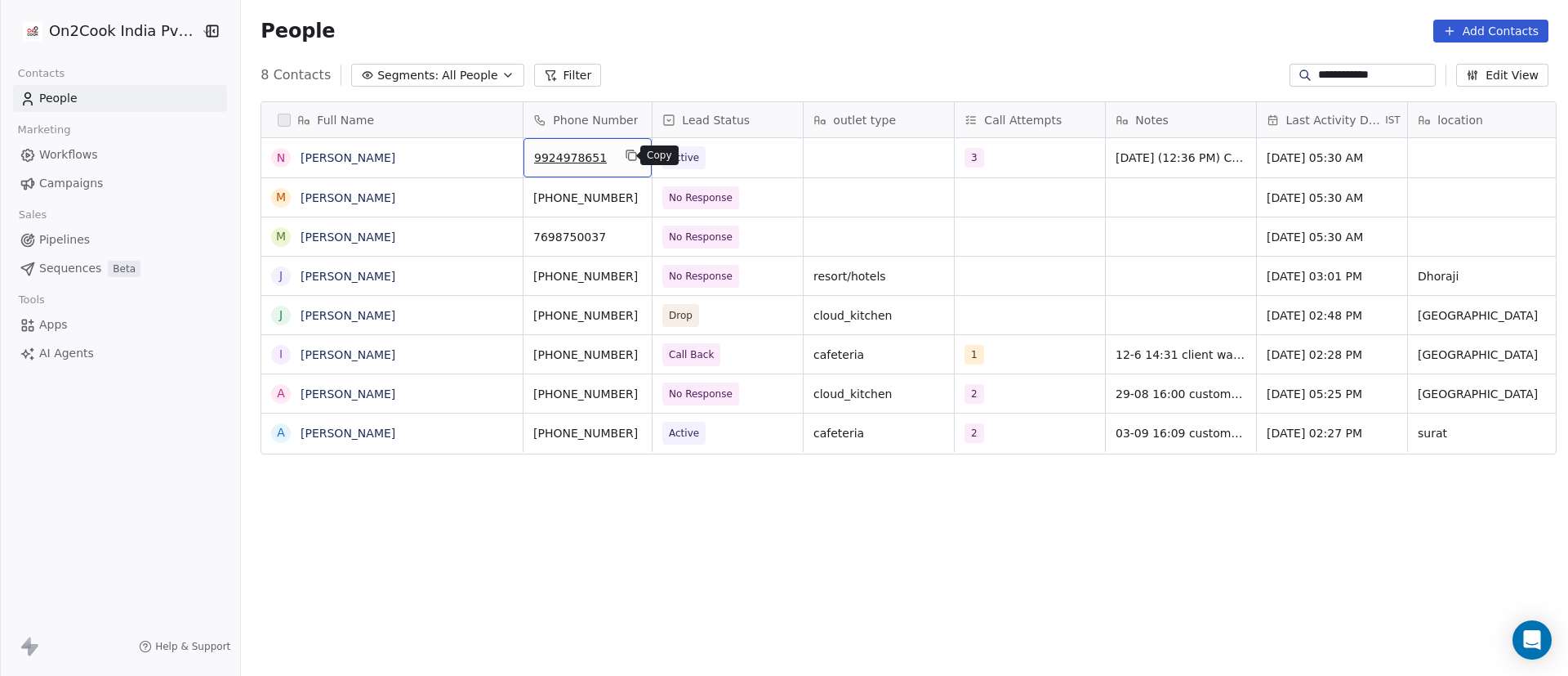
click at [625, 158] on icon "grid" at bounding box center [631, 155] width 13 height 13
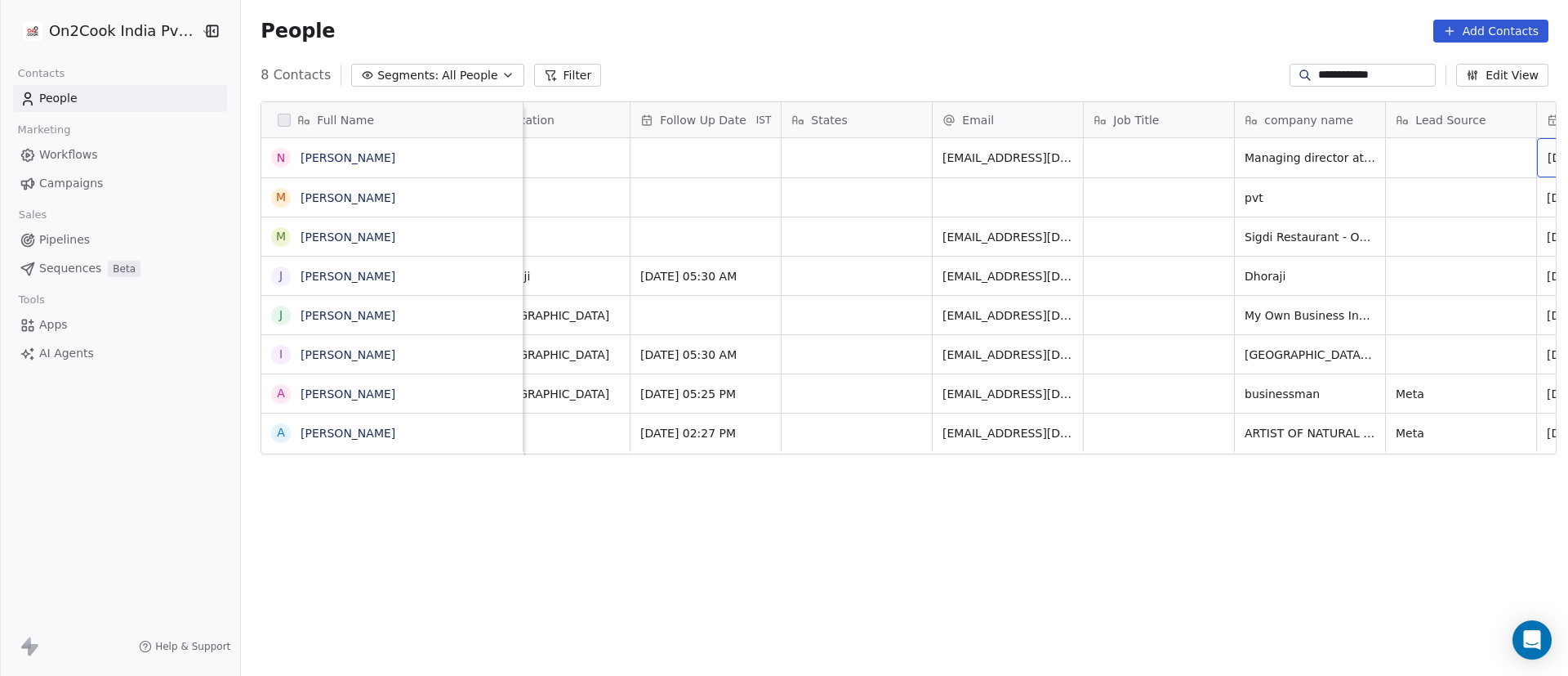
scroll to position [0, 1080]
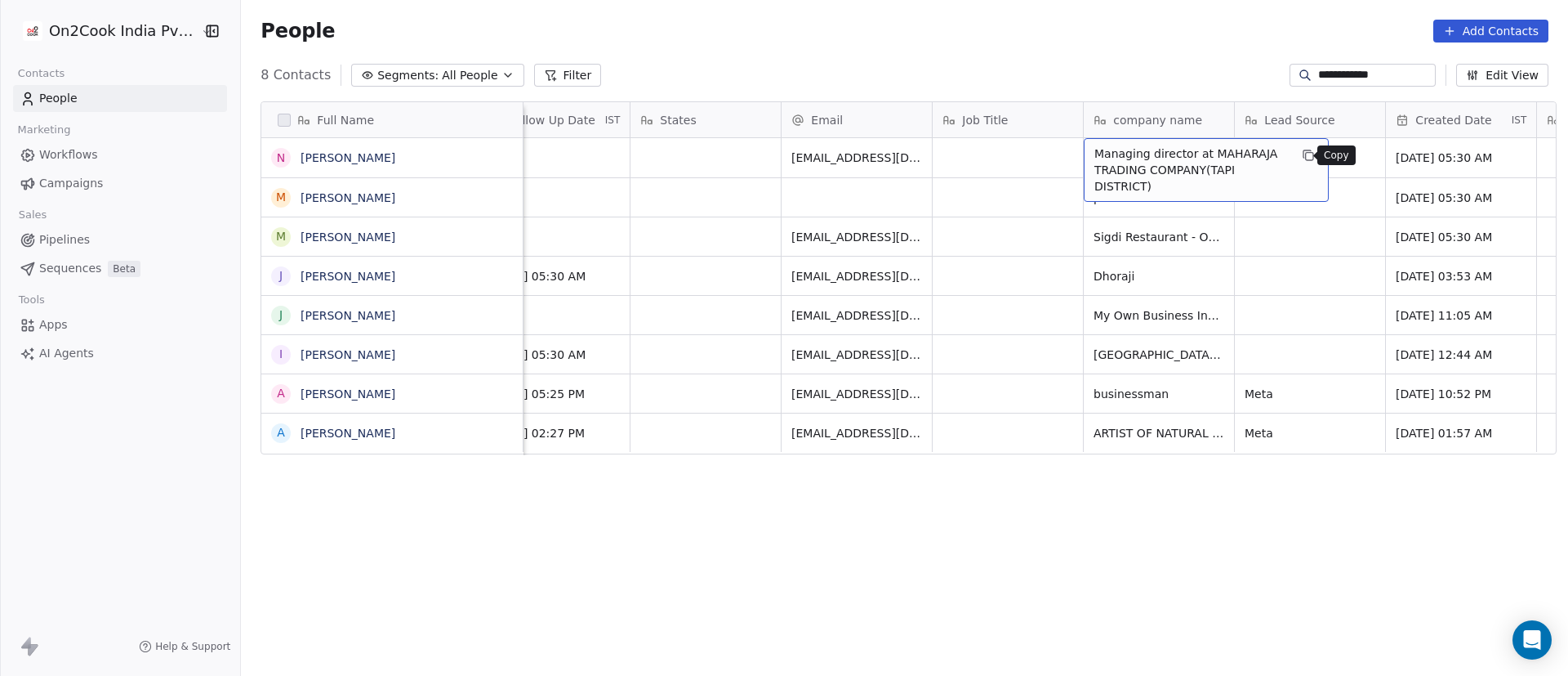
click at [1302, 159] on icon "grid" at bounding box center [1308, 155] width 13 height 13
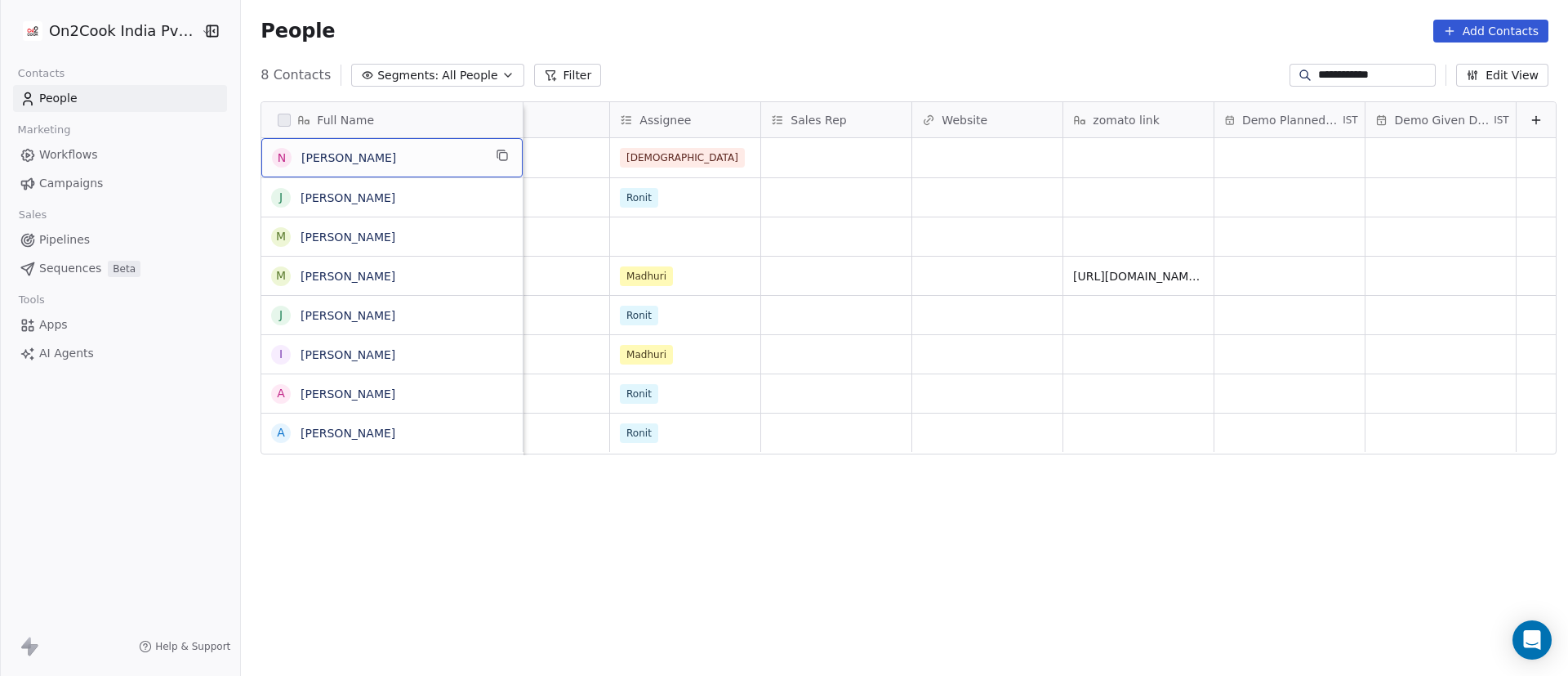
scroll to position [0, 0]
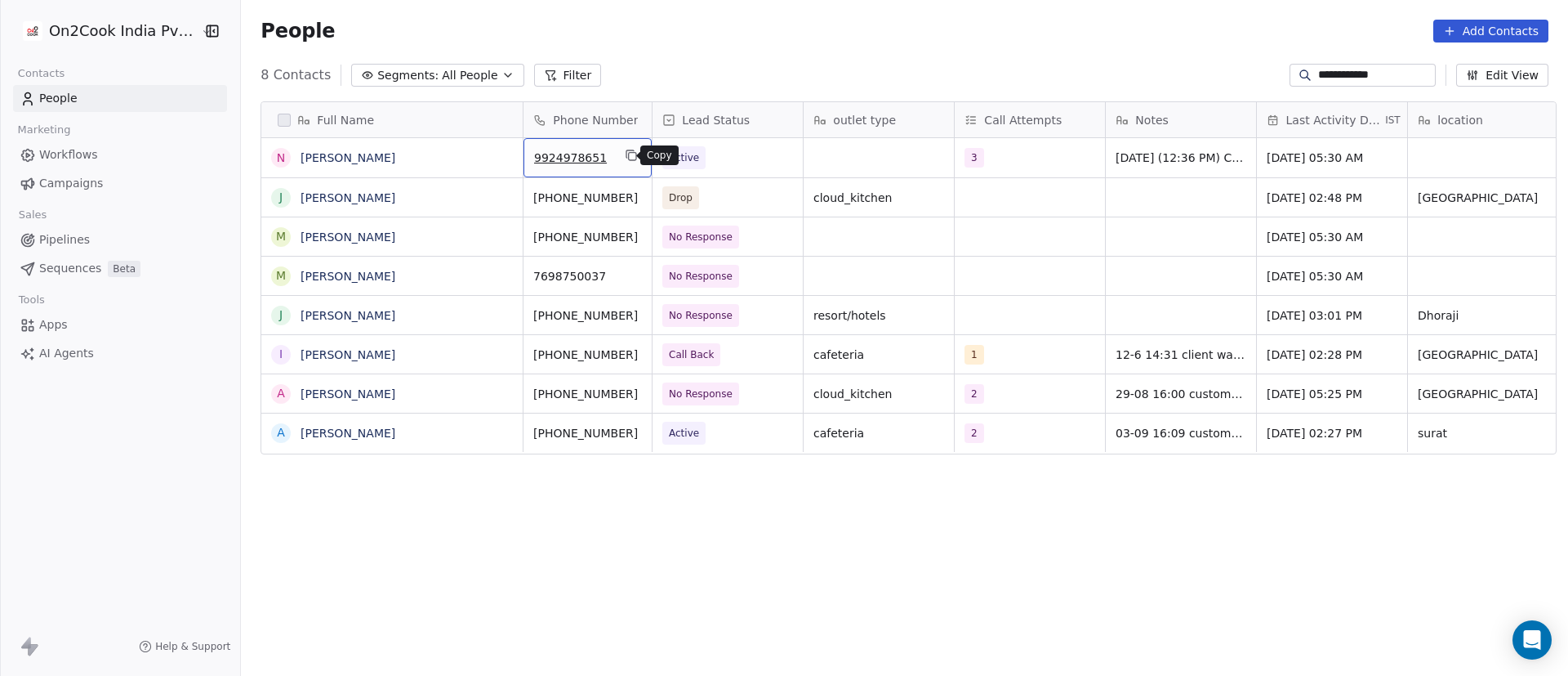
click at [631, 157] on button "grid" at bounding box center [631, 154] width 19 height 19
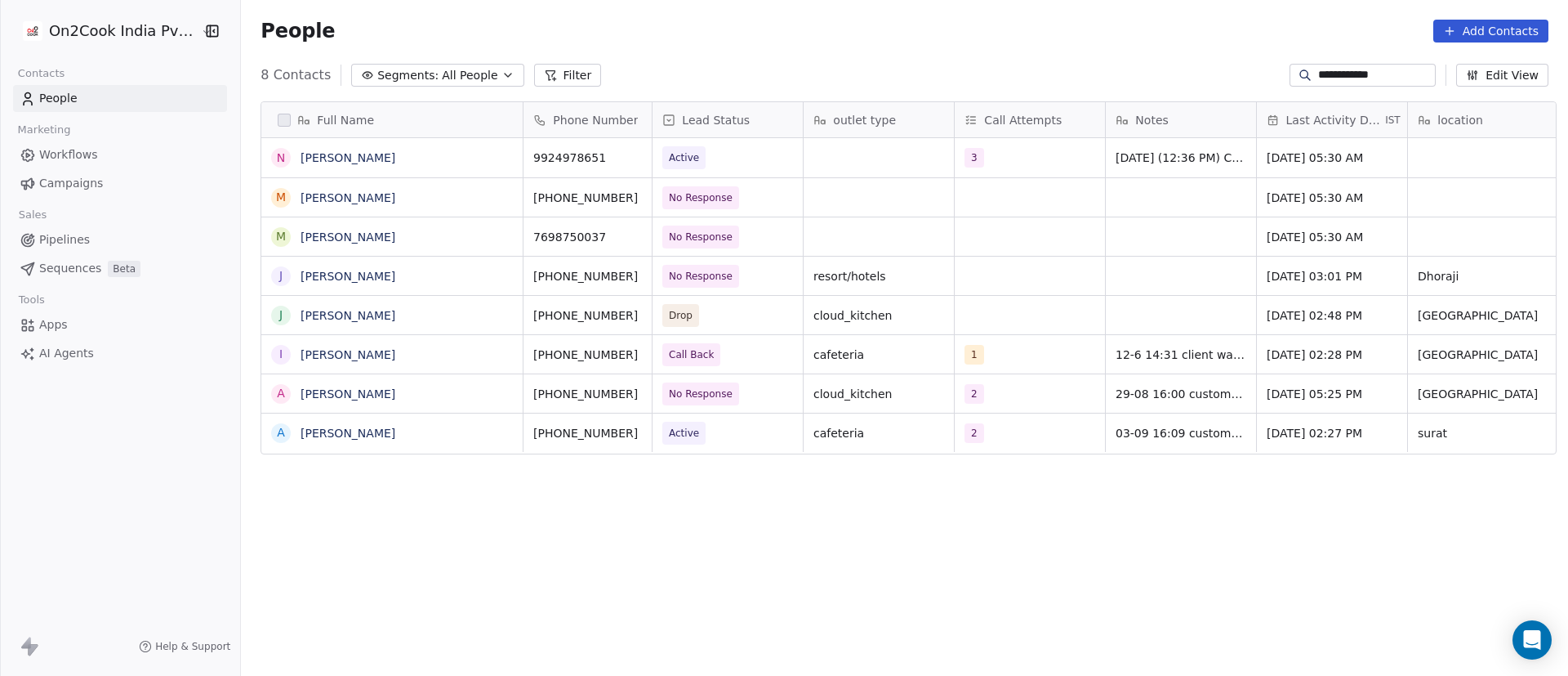
click at [1318, 68] on input "**********" at bounding box center [1376, 75] width 115 height 17
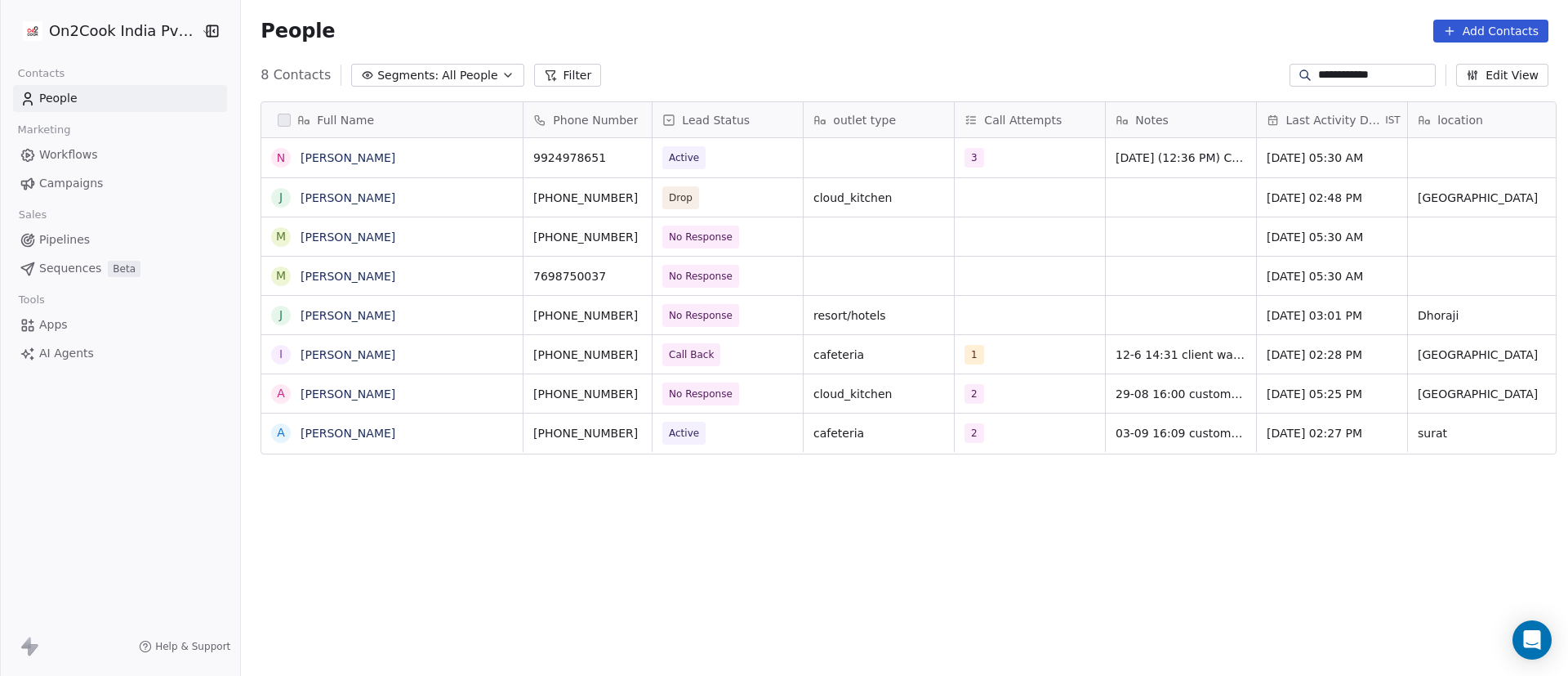
click at [1318, 68] on input "**********" at bounding box center [1376, 75] width 115 height 17
paste input
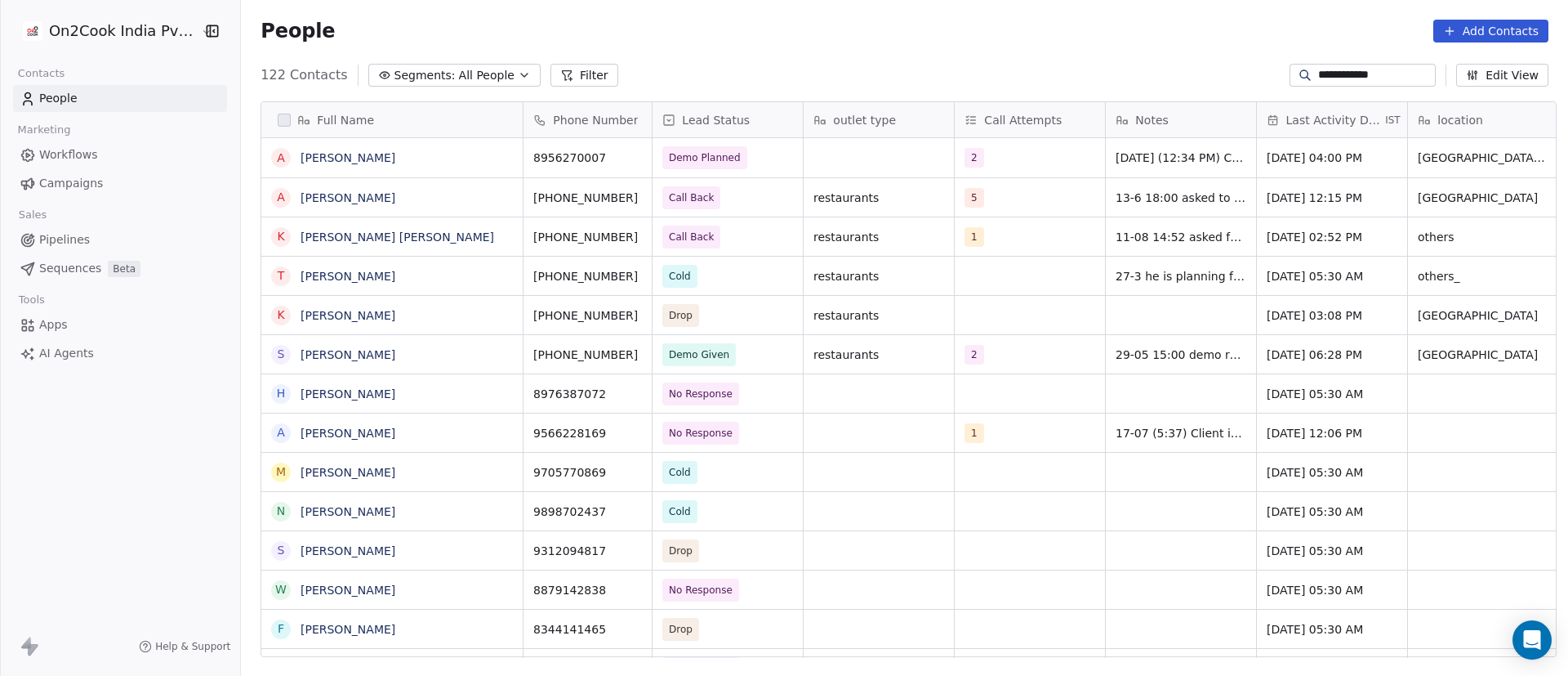
scroll to position [576, 1316]
type input "**********"
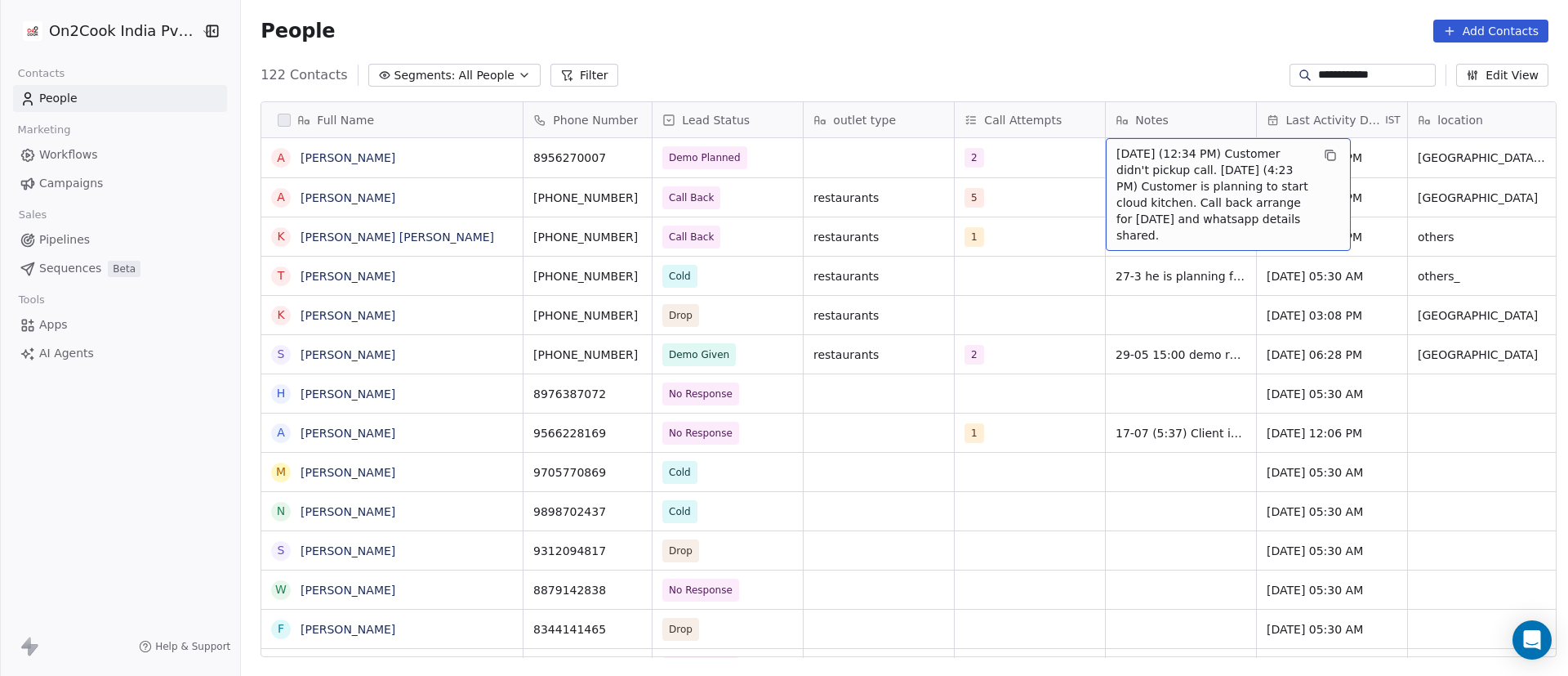
click at [1118, 161] on span "[DATE] (12:34 PM) Customer didn't pickup call. [DATE] (4:23 PM) Customer is pla…" at bounding box center [1214, 194] width 194 height 98
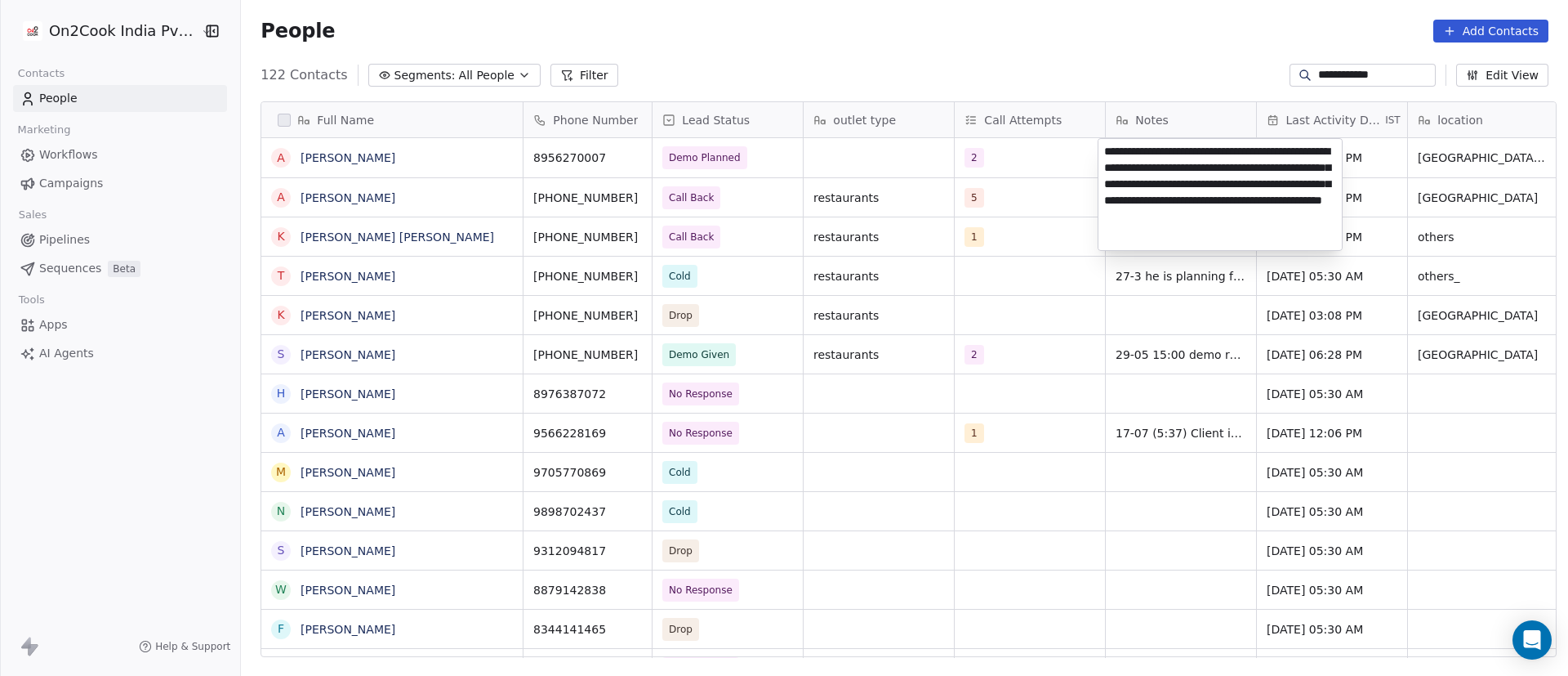
drag, startPoint x: 1180, startPoint y: 165, endPoint x: 1221, endPoint y: 150, distance: 43.7
click at [1221, 150] on textarea "**********" at bounding box center [1219, 194] width 243 height 111
type textarea "**********"
click at [1072, 184] on html "**********" at bounding box center [784, 338] width 1568 height 676
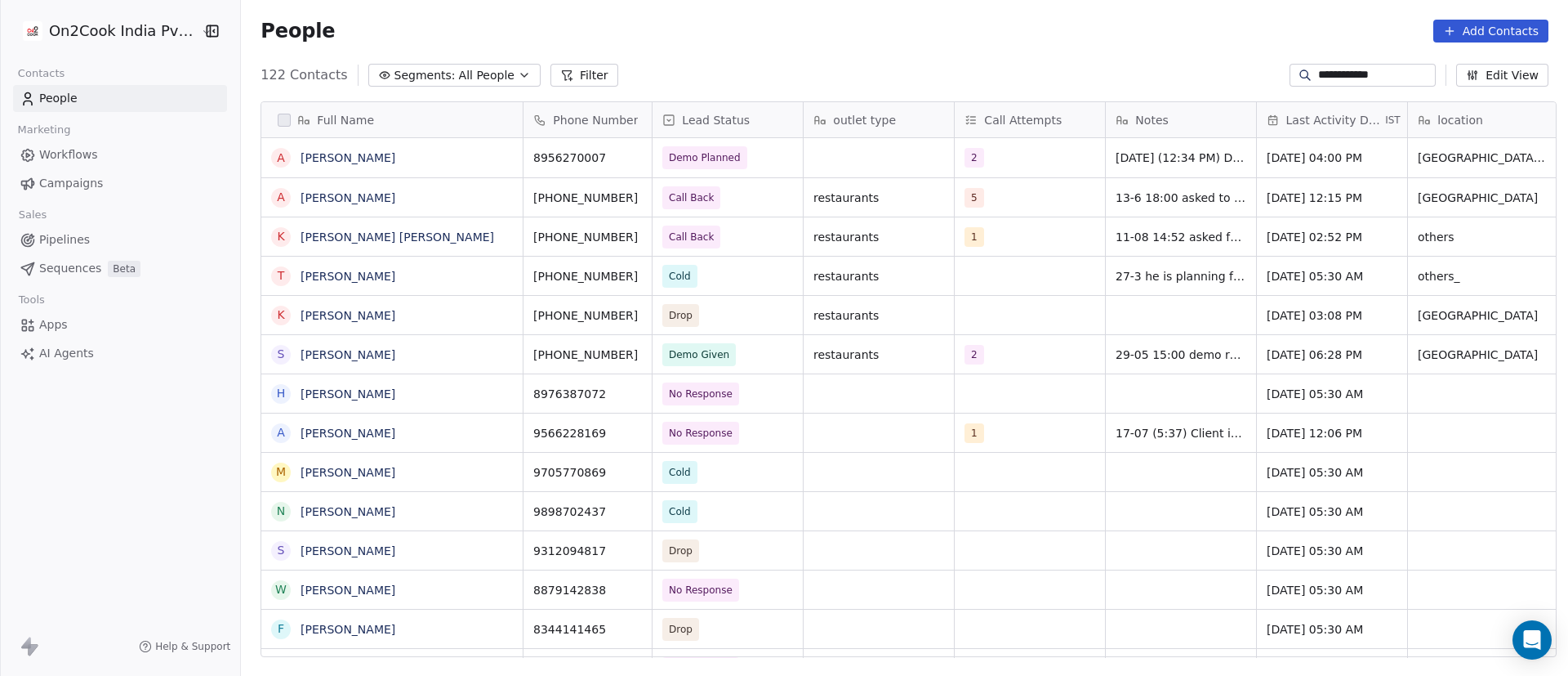
click at [1387, 78] on input "**********" at bounding box center [1376, 75] width 115 height 17
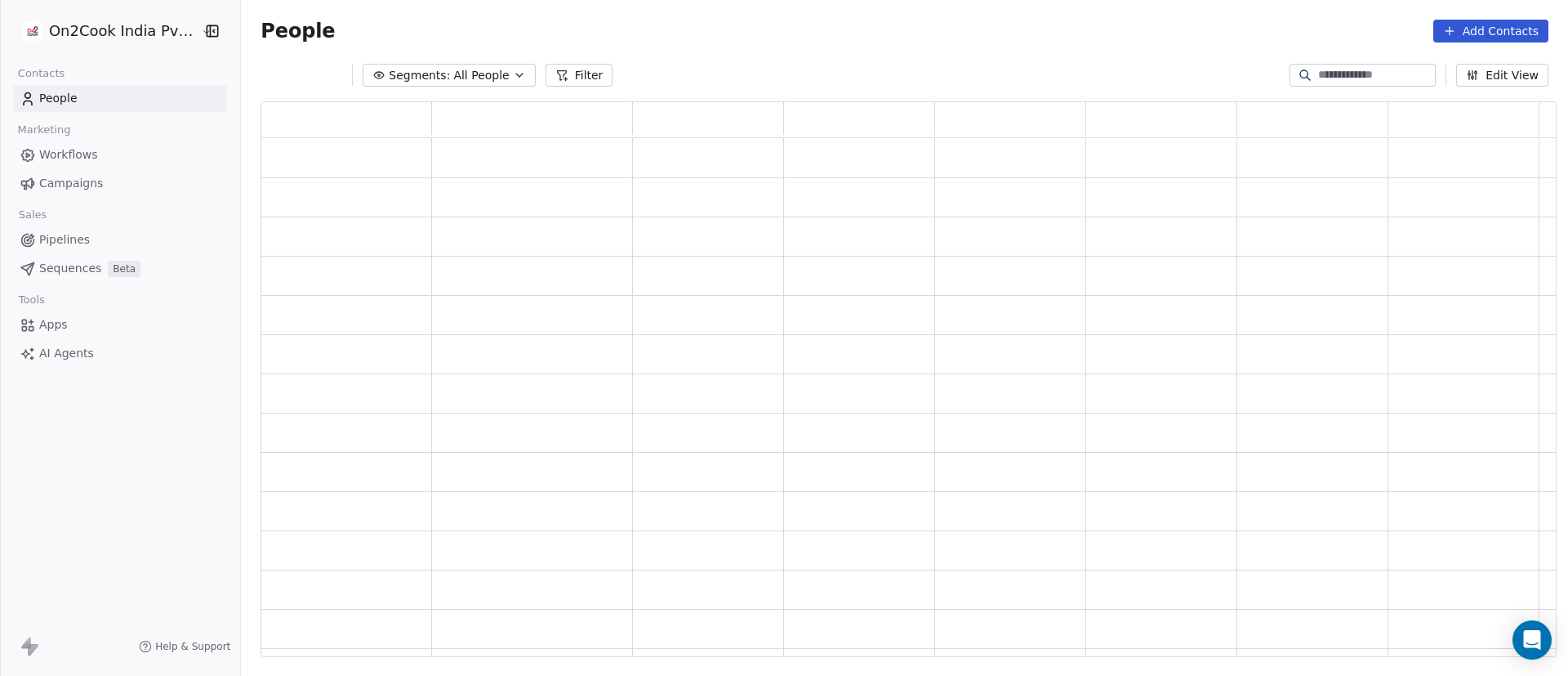
scroll to position [536, 1277]
